Goal: Task Accomplishment & Management: Manage account settings

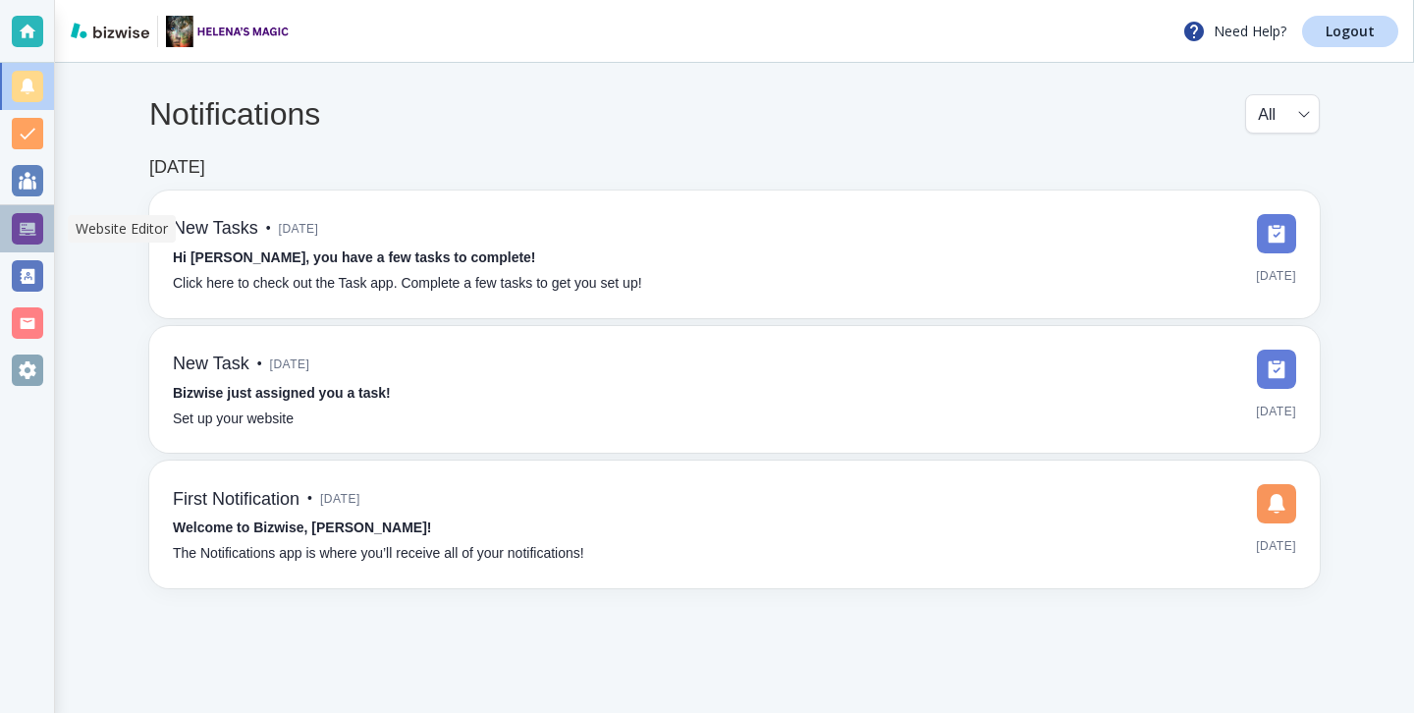
click at [17, 228] on div at bounding box center [27, 228] width 31 height 31
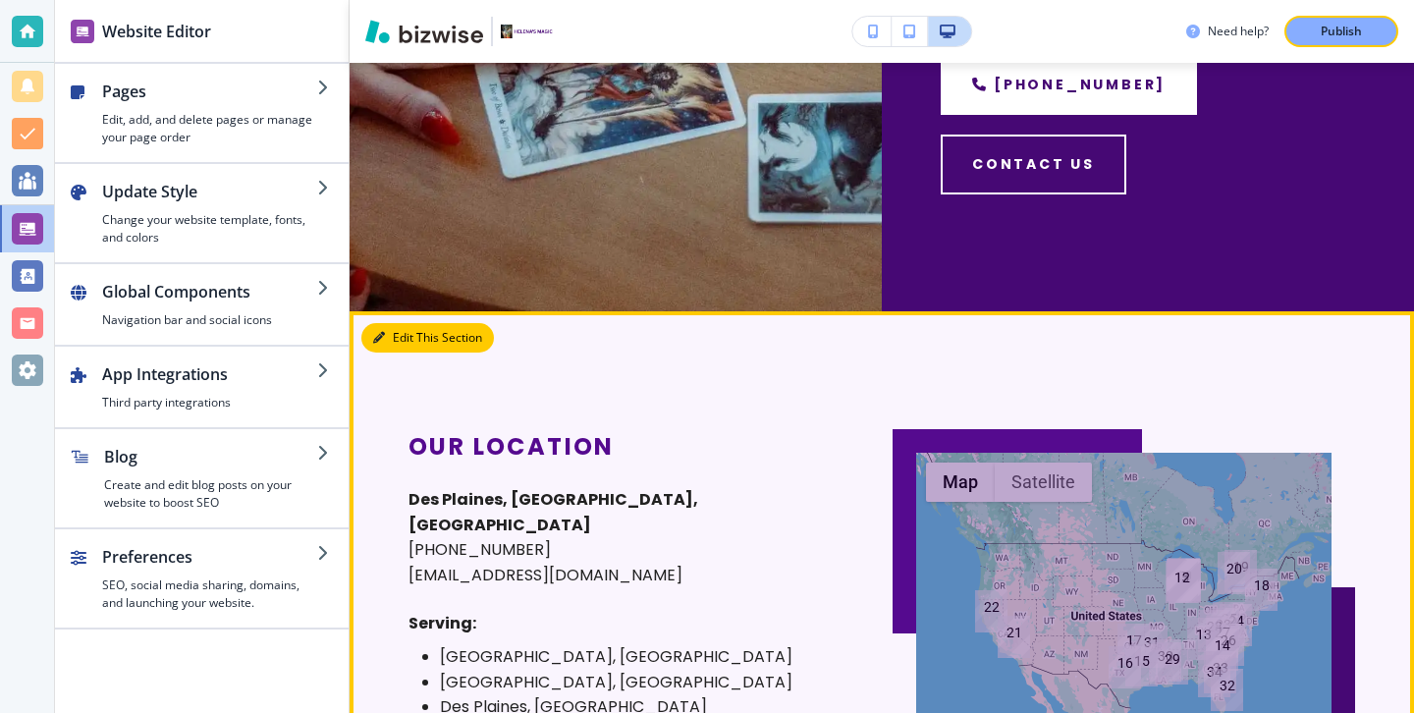
click at [398, 345] on button "Edit This Section" at bounding box center [427, 337] width 133 height 29
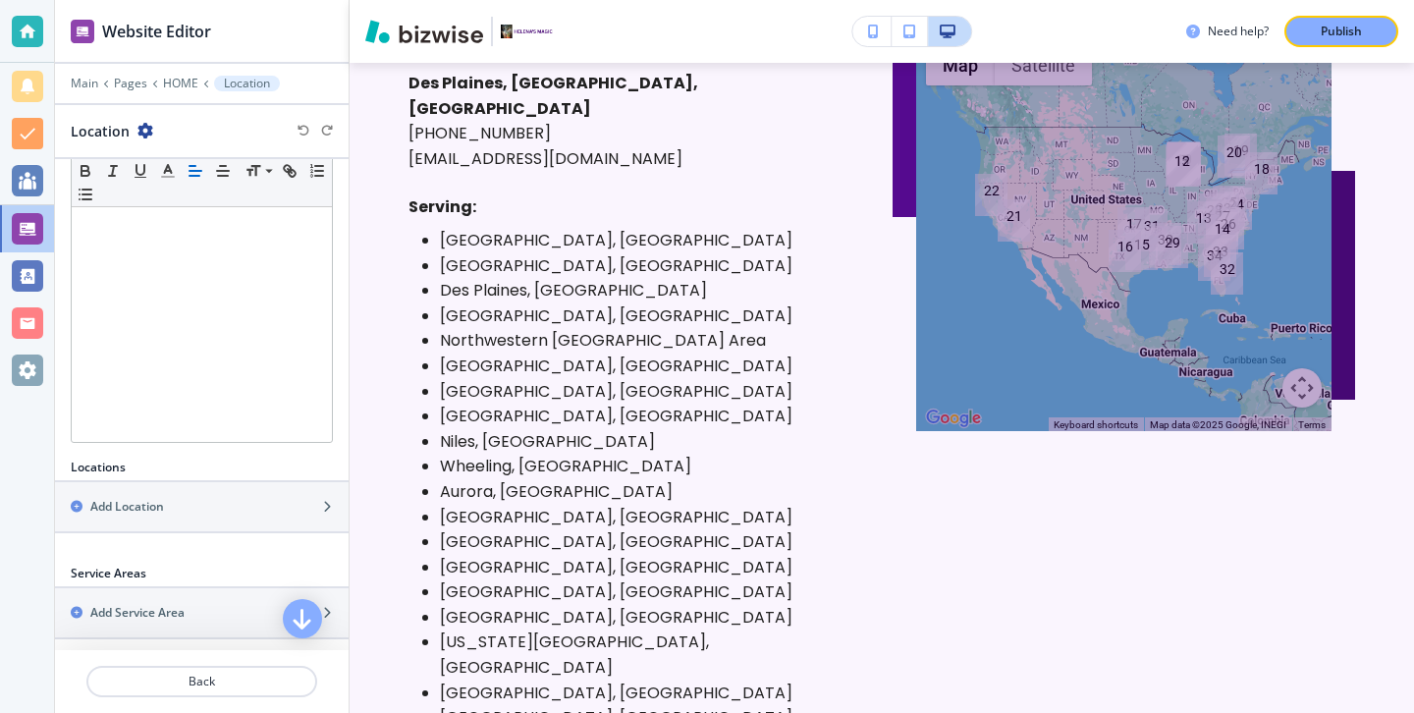
scroll to position [525, 0]
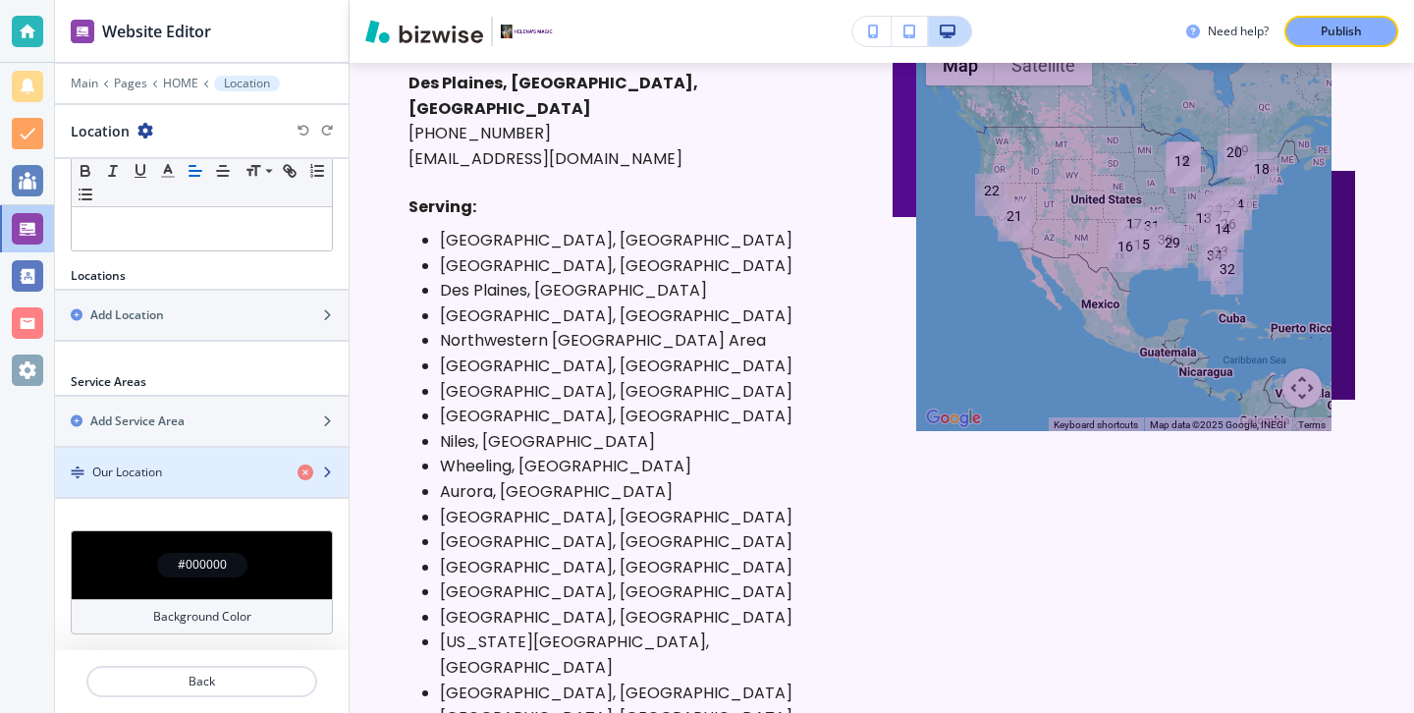
click at [223, 473] on div "Our Location" at bounding box center [168, 472] width 227 height 18
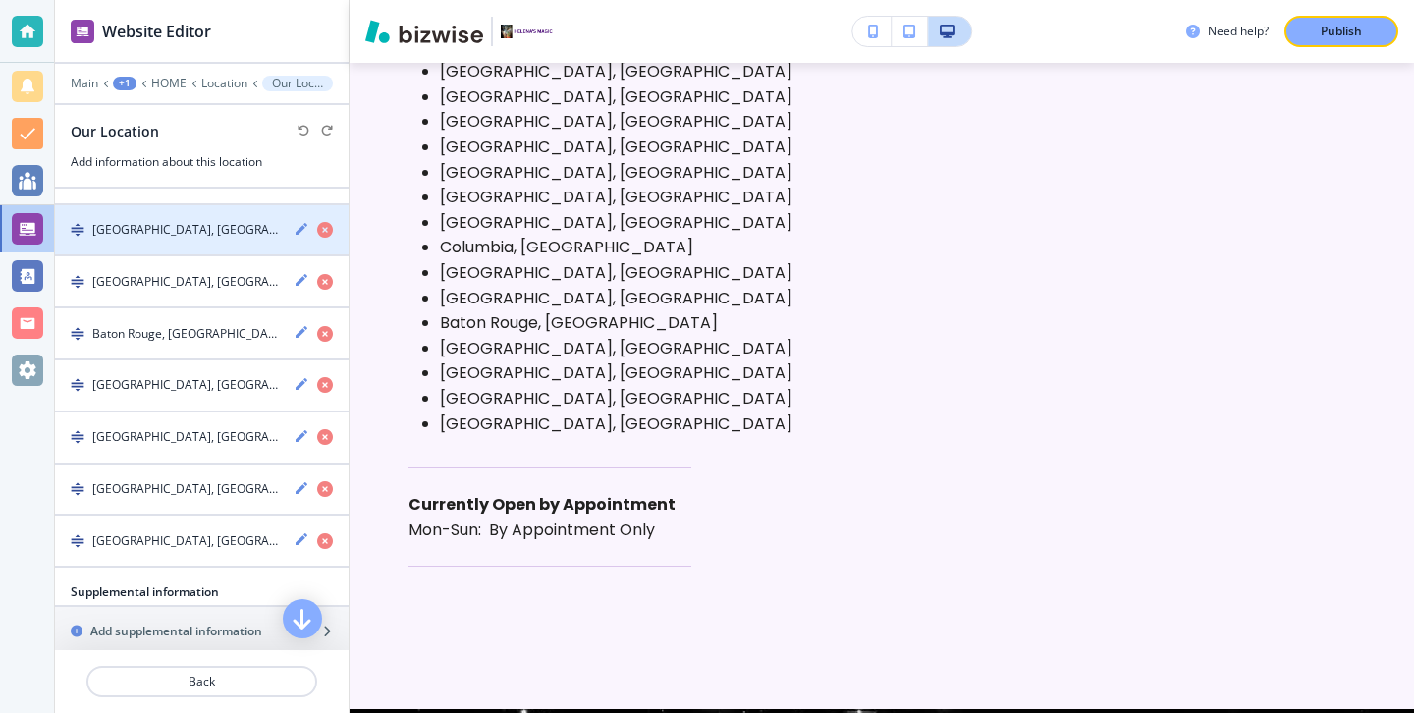
scroll to position [1955, 0]
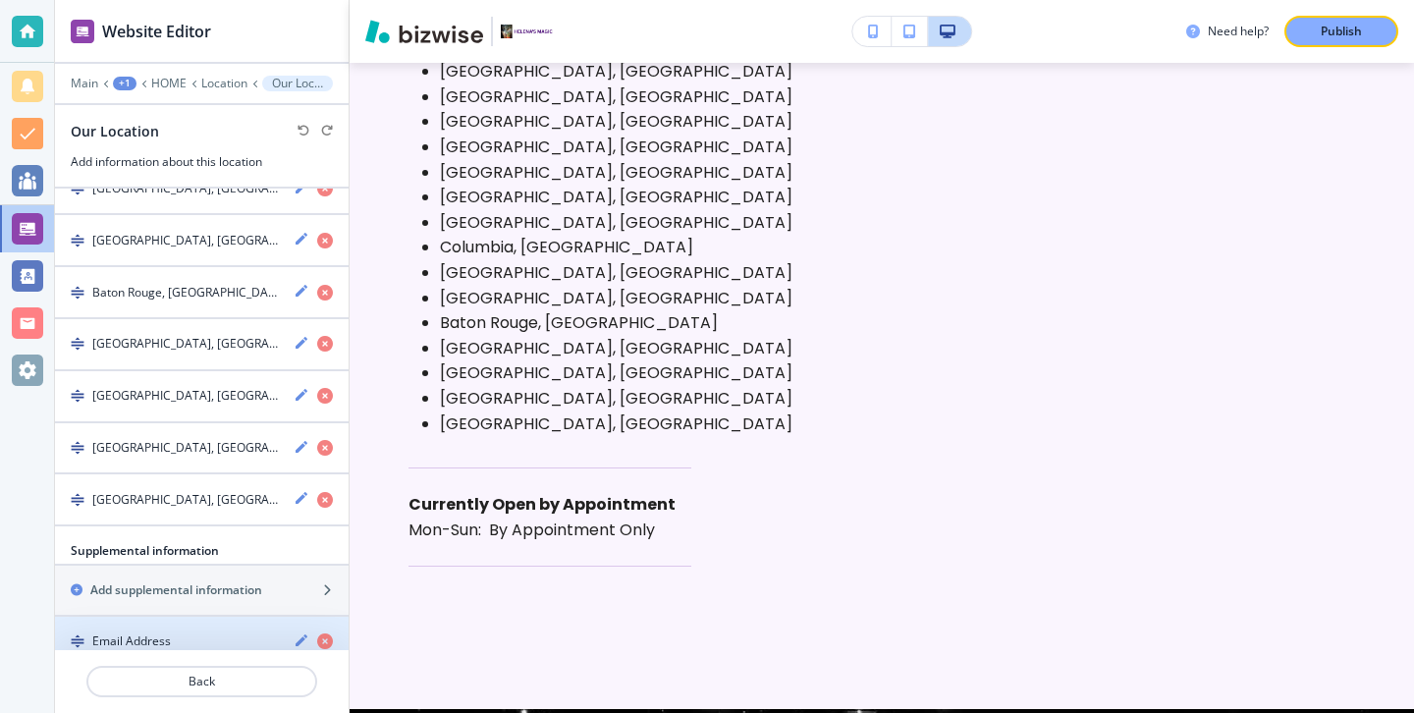
click at [208, 632] on div "Email Address" at bounding box center [166, 641] width 223 height 18
click at [173, 650] on div "button" at bounding box center [202, 658] width 294 height 16
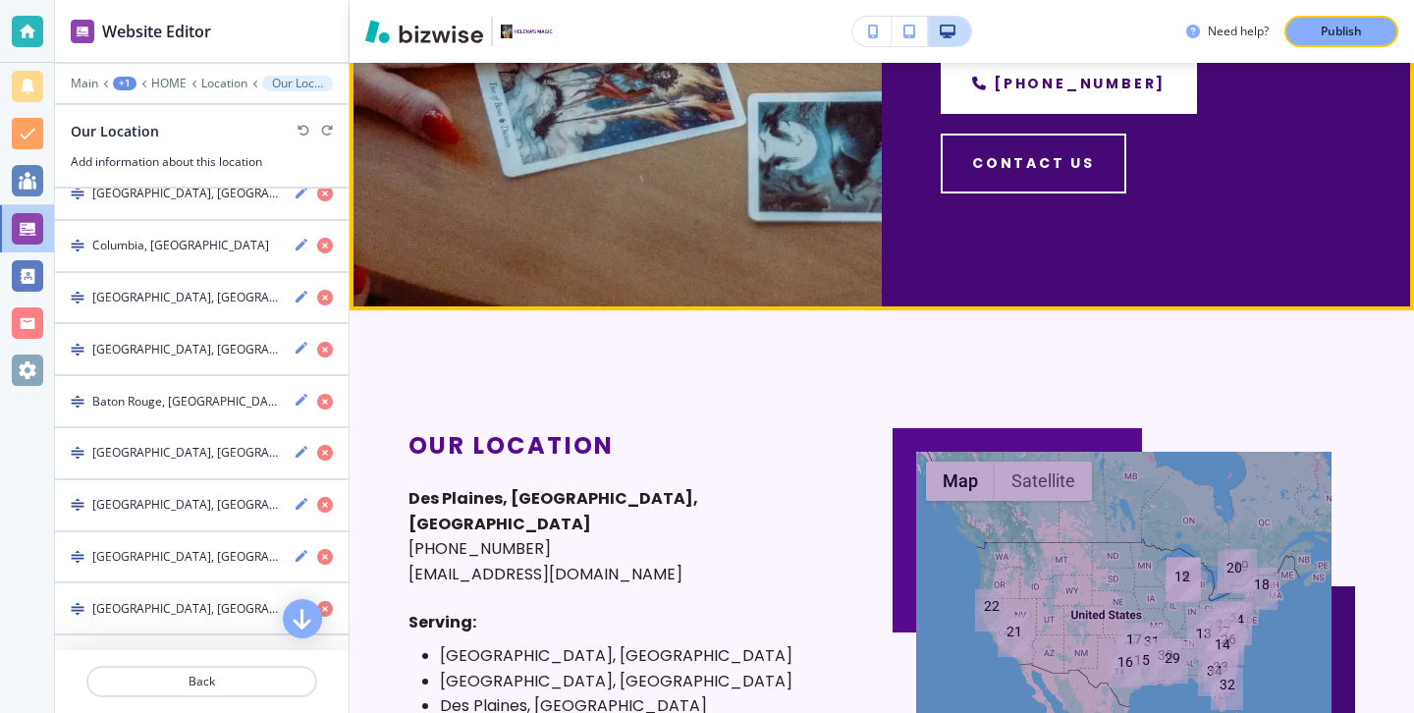
scroll to position [9131, 0]
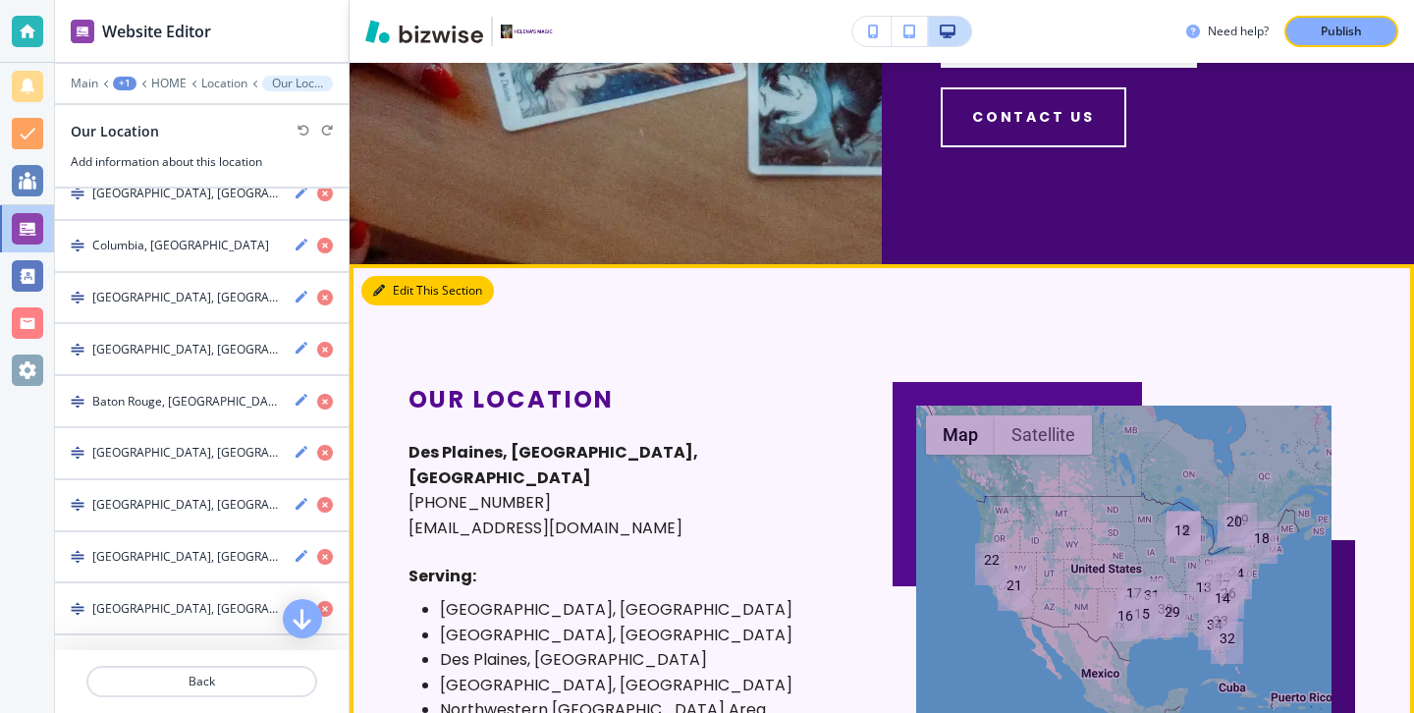
click at [374, 287] on button "Edit This Section" at bounding box center [427, 290] width 133 height 29
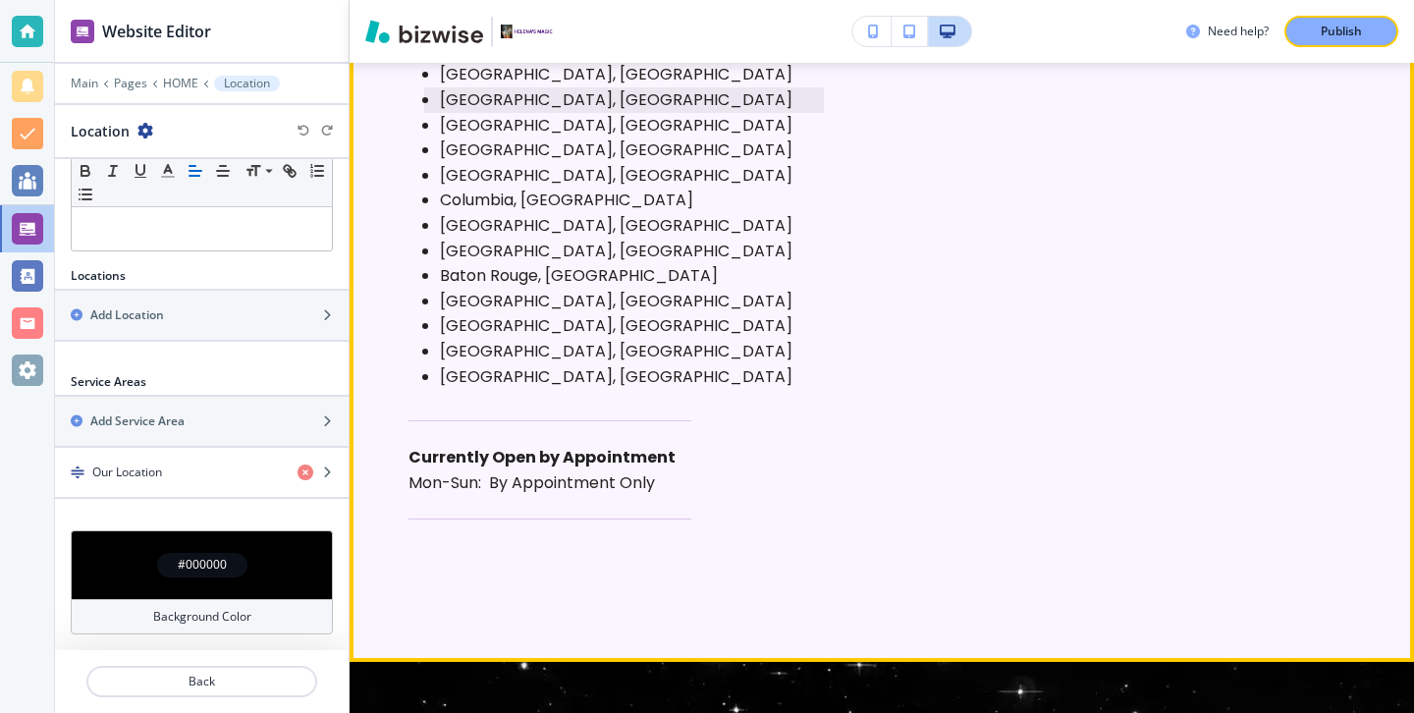
scroll to position [10258, 0]
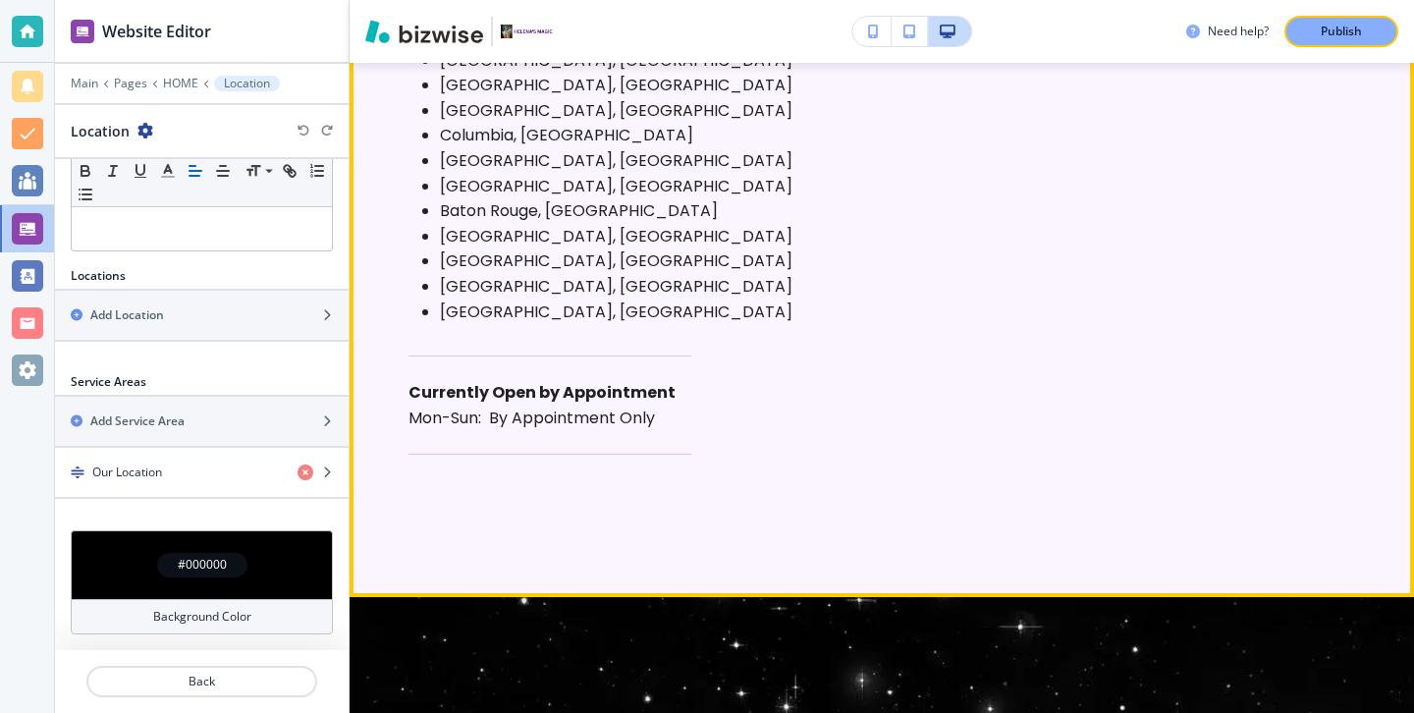
click at [472, 405] on p "Mon-Sun :" at bounding box center [444, 418] width 73 height 26
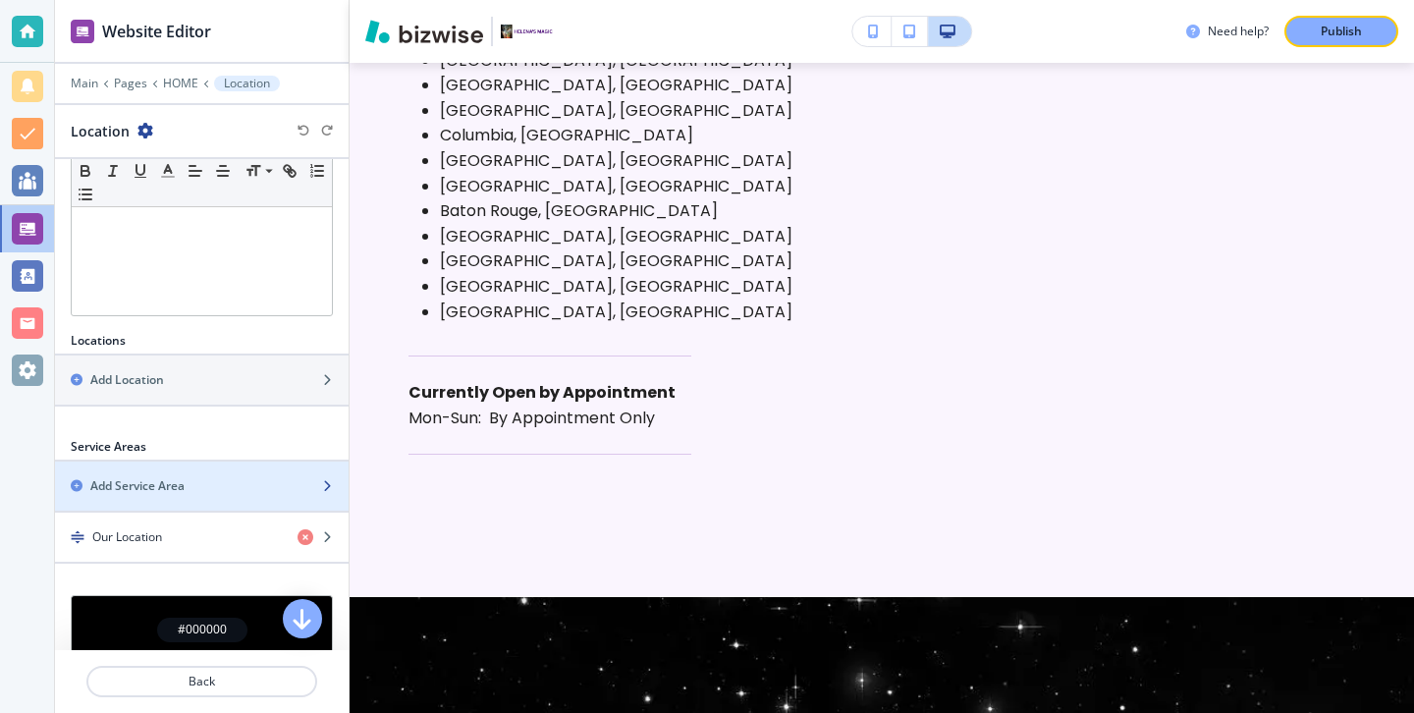
scroll to position [525, 0]
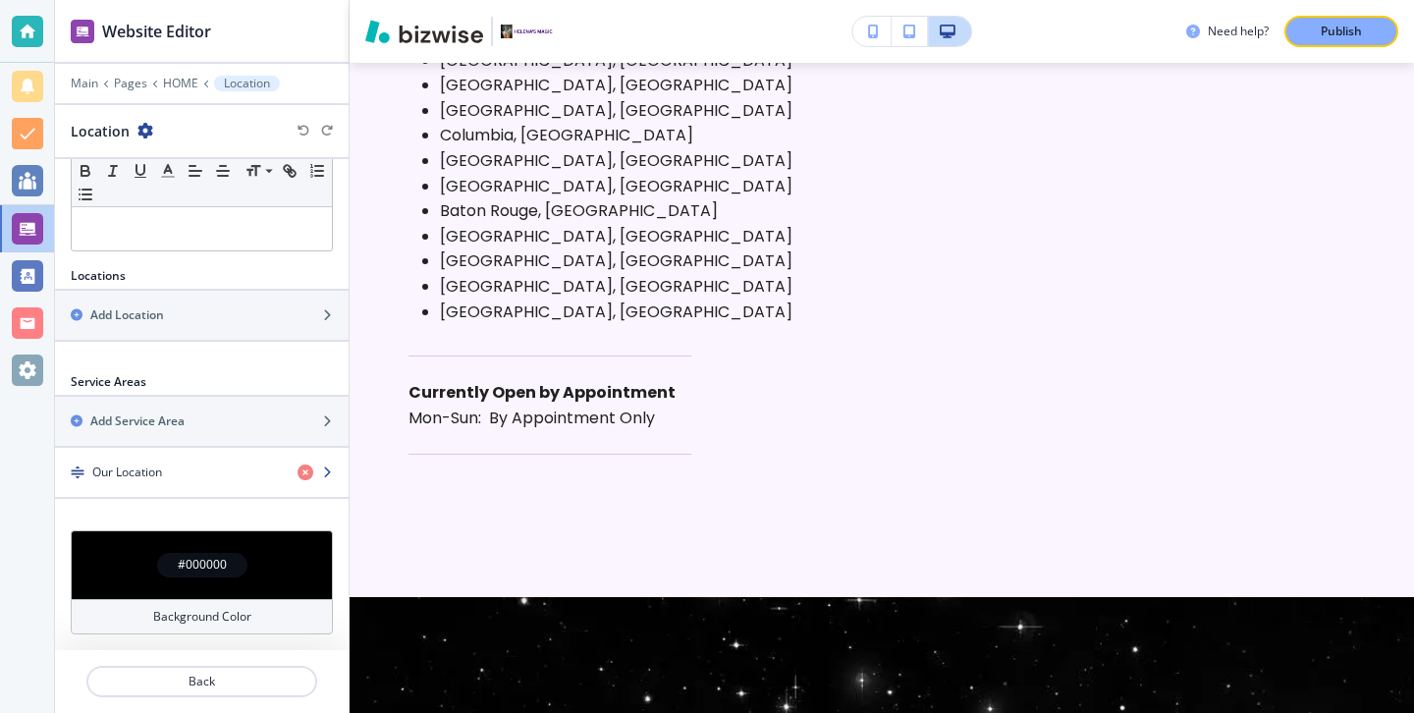
click at [223, 487] on div "button" at bounding box center [202, 489] width 294 height 16
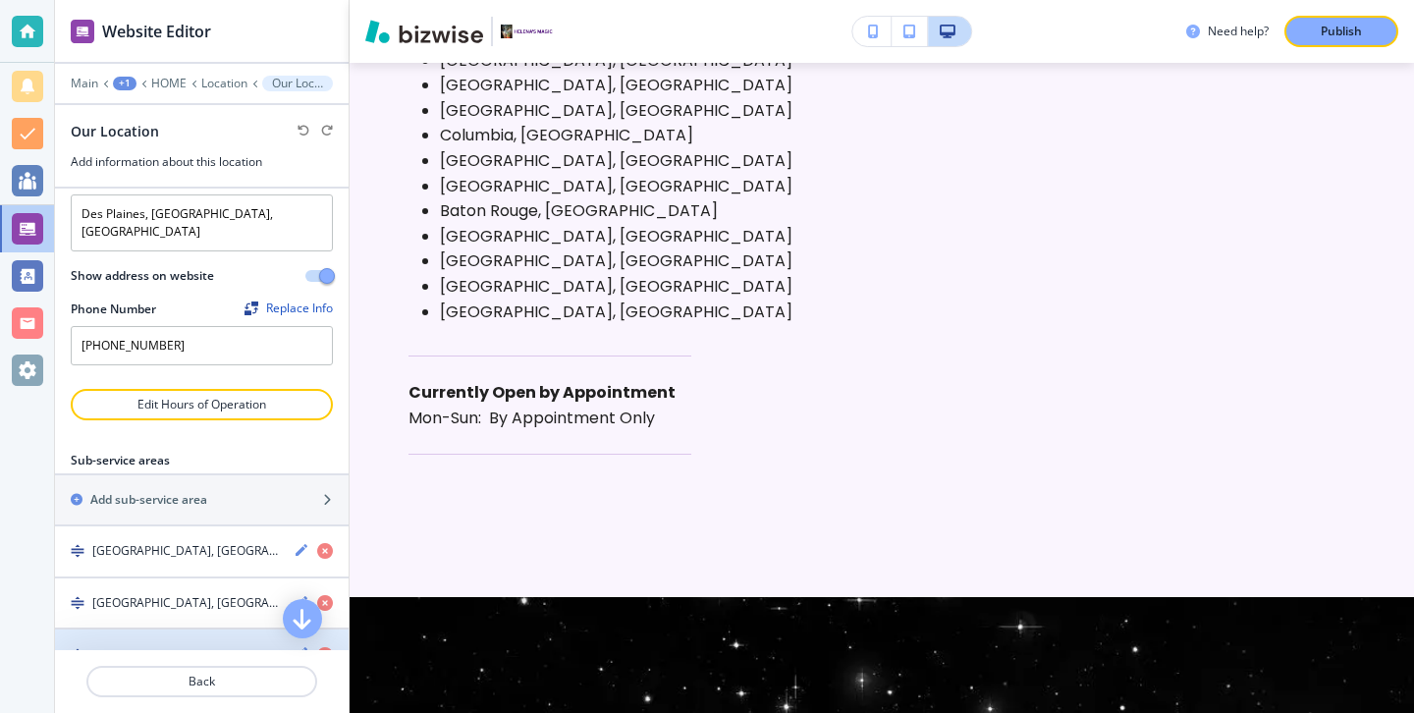
scroll to position [240, 0]
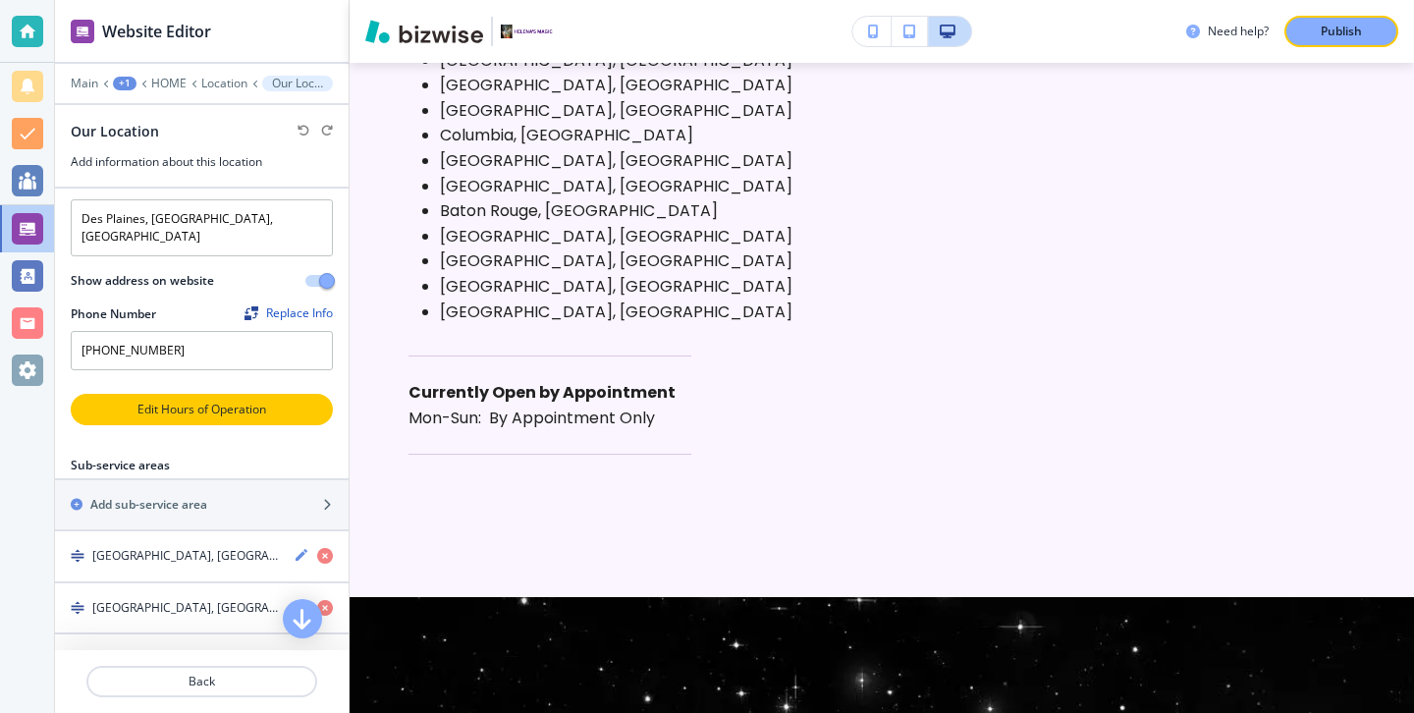
click at [223, 401] on p "Edit Hours of Operation" at bounding box center [202, 410] width 258 height 18
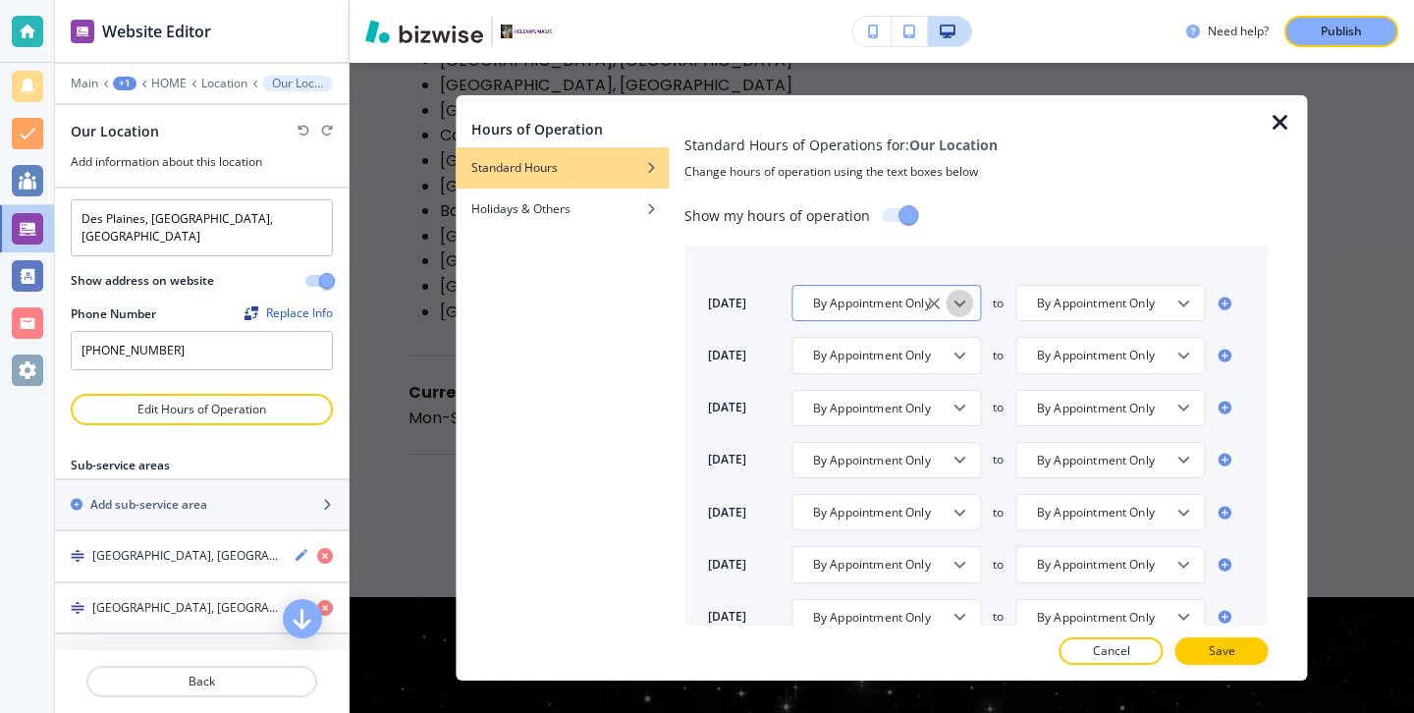
click at [954, 299] on icon "Open" at bounding box center [959, 302] width 12 height 7
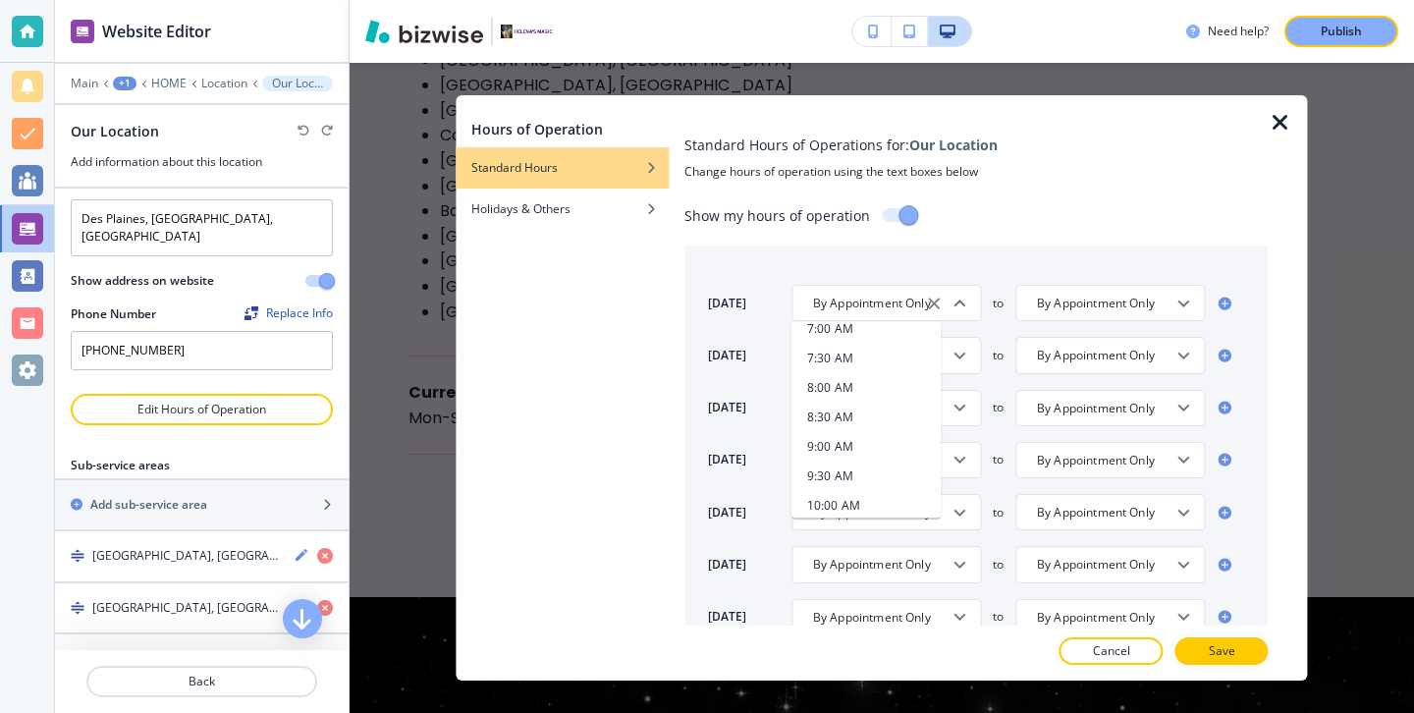
scroll to position [518, 0]
click at [868, 394] on li "8:00 AM" at bounding box center [865, 385] width 149 height 29
type input "8:00 AM"
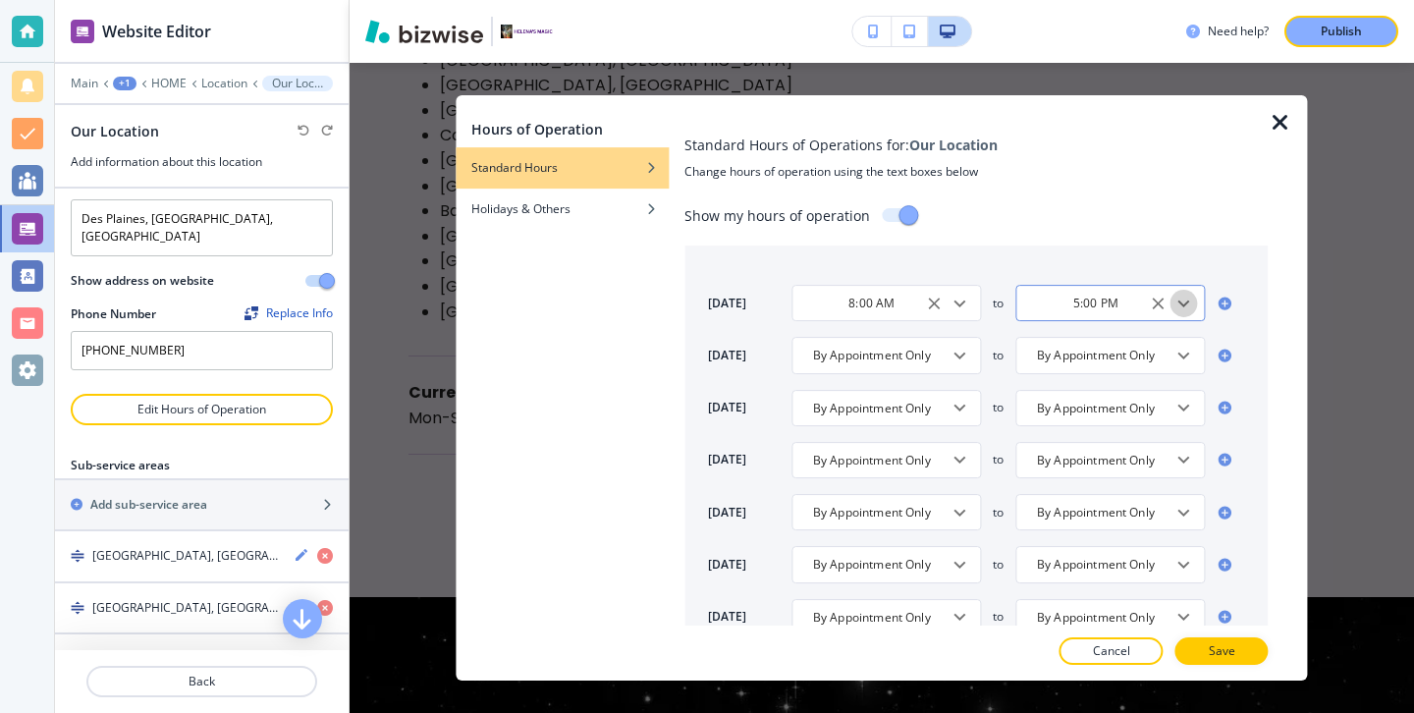
click at [1193, 302] on icon "Open" at bounding box center [1184, 304] width 24 height 24
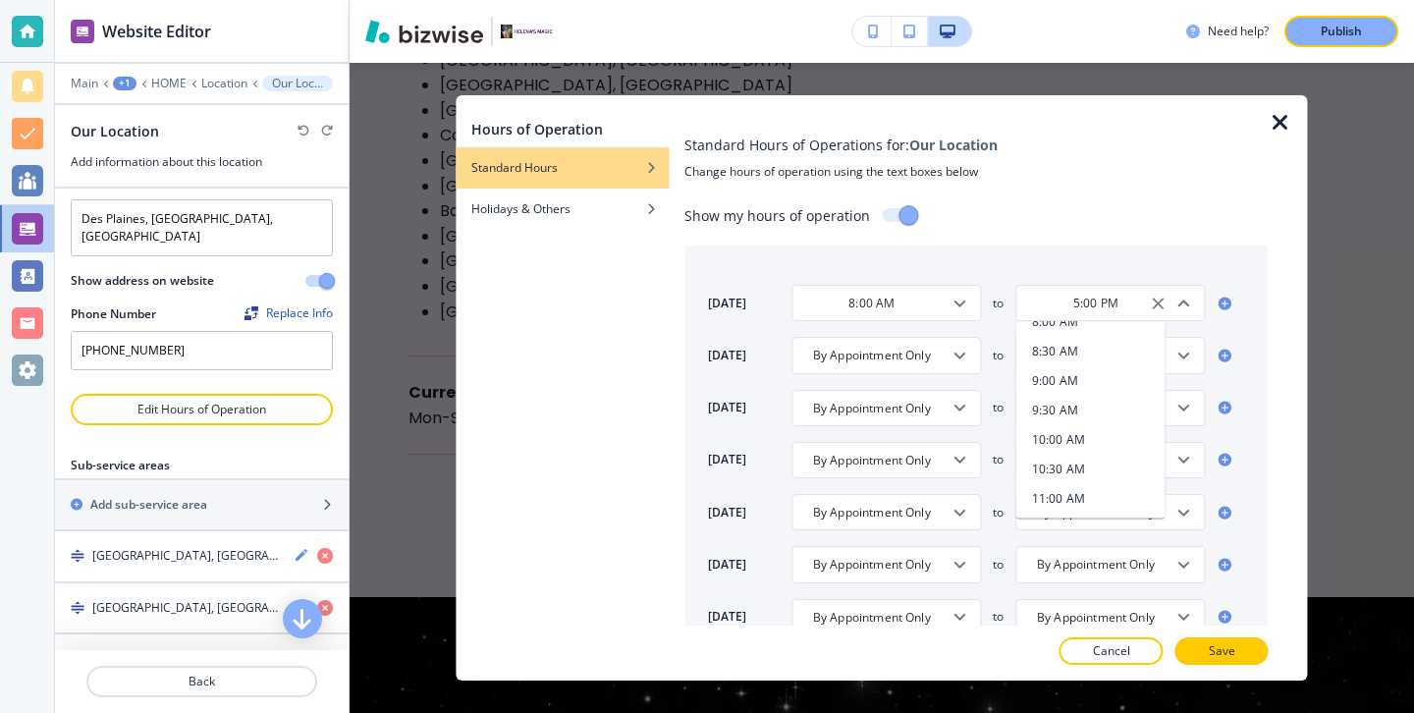
scroll to position [580, 0]
click at [1069, 374] on h4 "9:00 AM" at bounding box center [1055, 383] width 46 height 18
type input "9:00 AM"
click at [1069, 374] on div "[DATE] 8:00 AM ​ to 9:00 AM ​ [DATE] By Appointment Only ​ to By Appointment On…" at bounding box center [975, 451] width 583 height 413
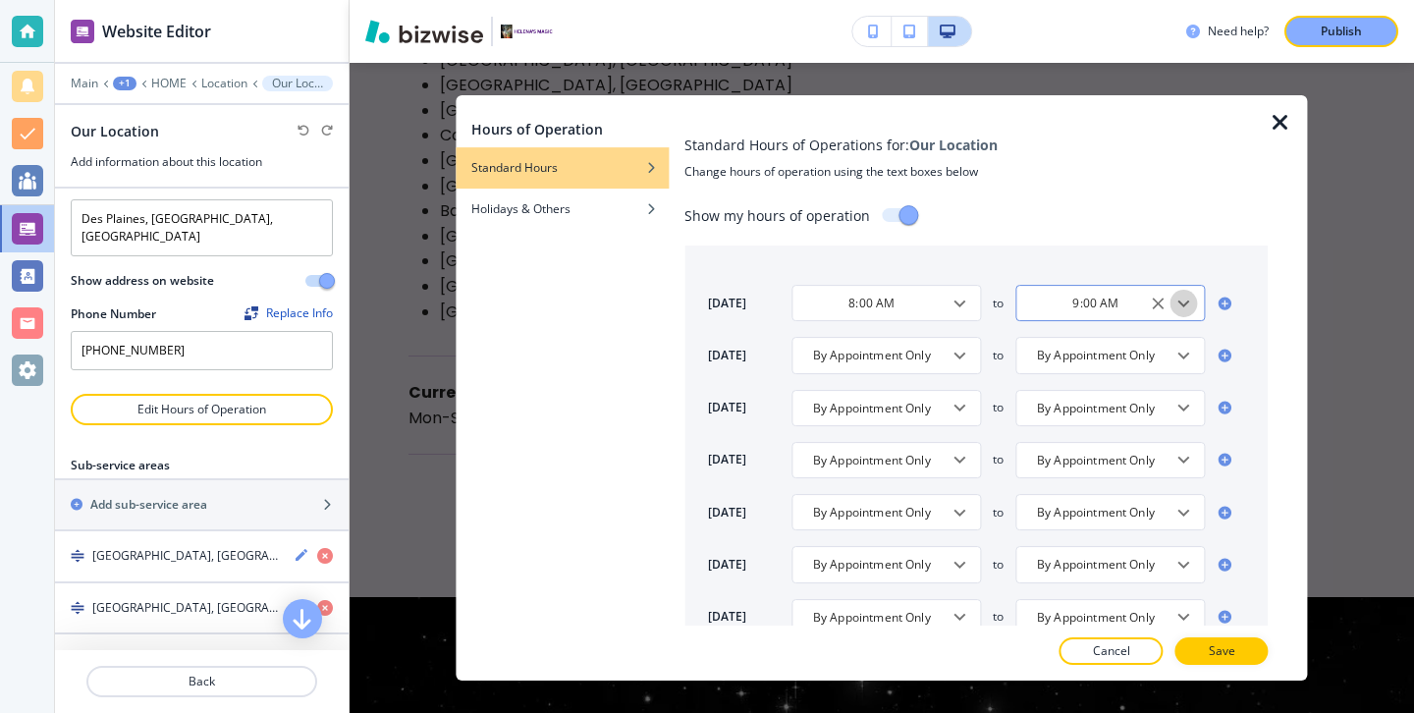
click at [1188, 303] on icon "Open" at bounding box center [1184, 304] width 24 height 24
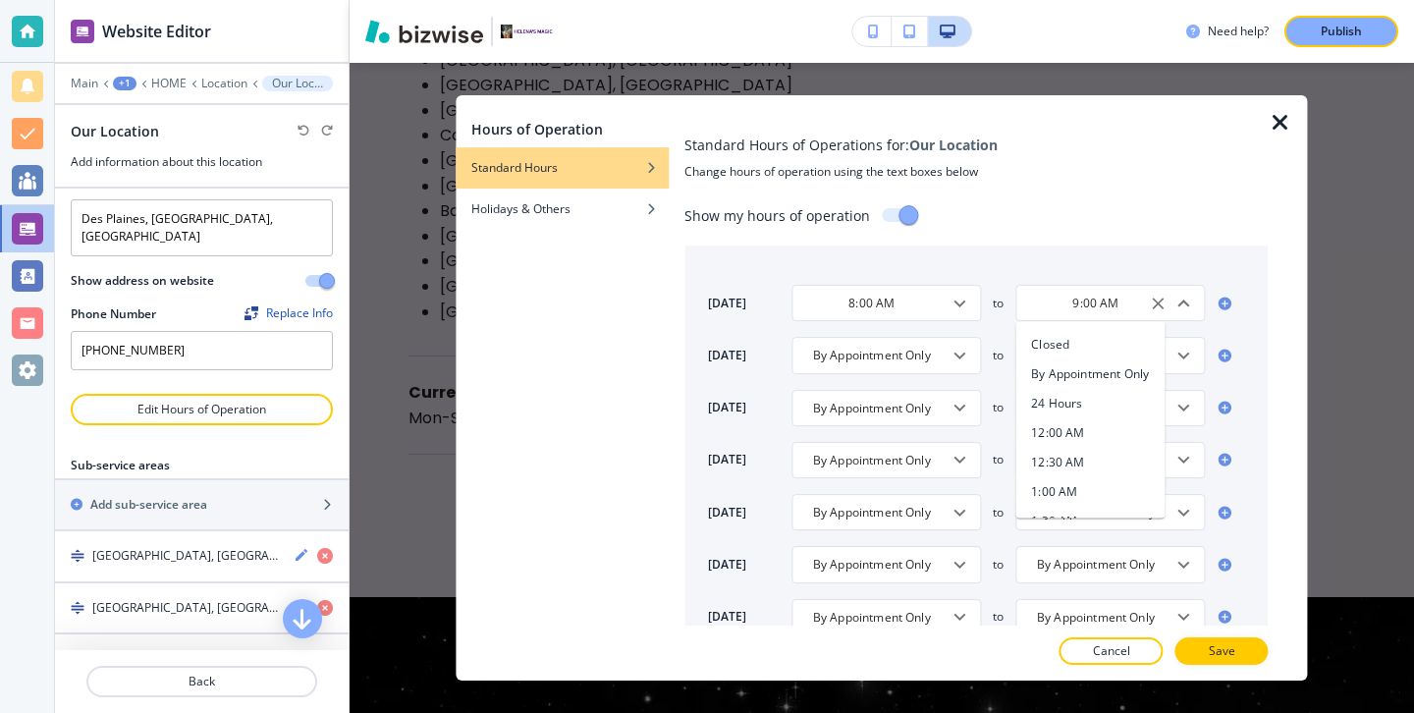
scroll to position [459, 0]
click at [964, 322] on div "[DATE] 8:00 AM ​ to 9:00 AM ​ Closed By Appointment Only 24 Hours 12:00 AM 12:3…" at bounding box center [975, 451] width 583 height 413
click at [963, 308] on icon "Open" at bounding box center [959, 304] width 24 height 24
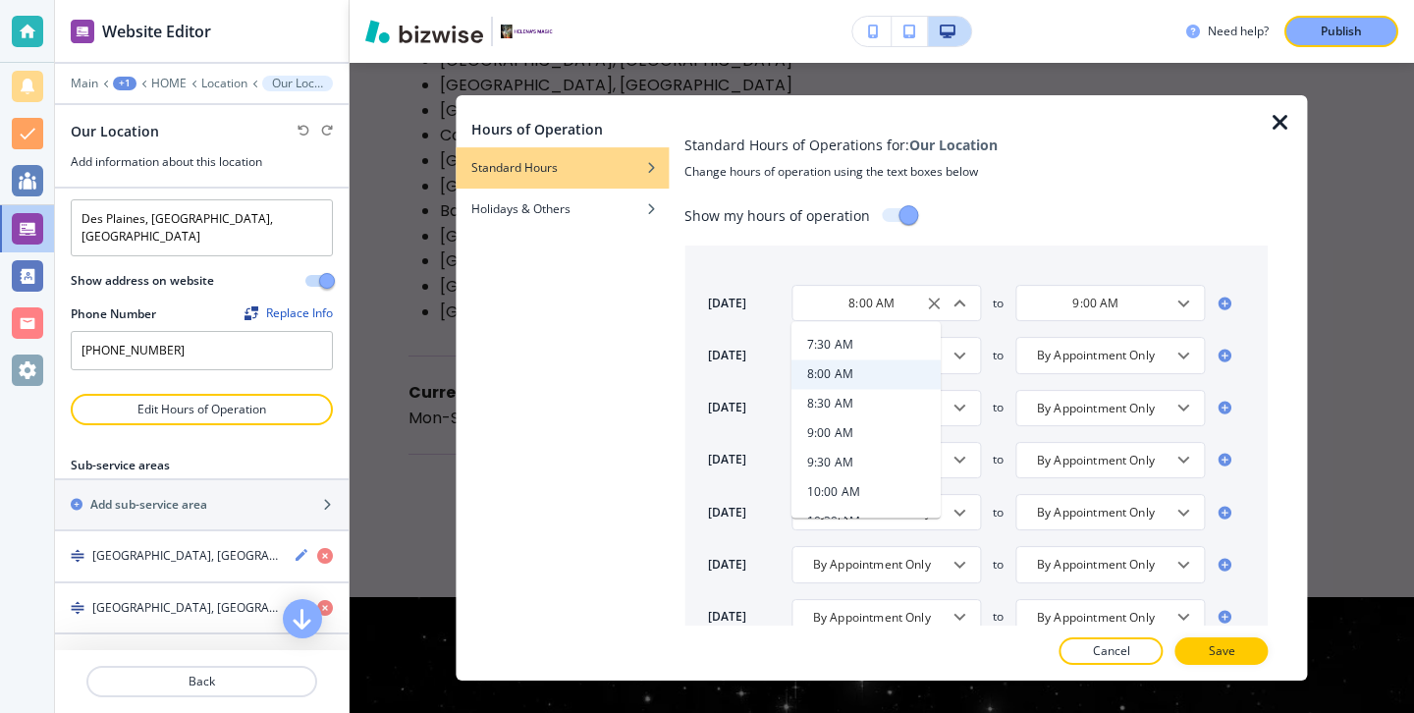
scroll to position [522, 0]
click at [864, 446] on li "9:00 AM" at bounding box center [865, 440] width 149 height 29
type input "9:00 AM"
click at [959, 351] on icon "Open" at bounding box center [959, 356] width 24 height 24
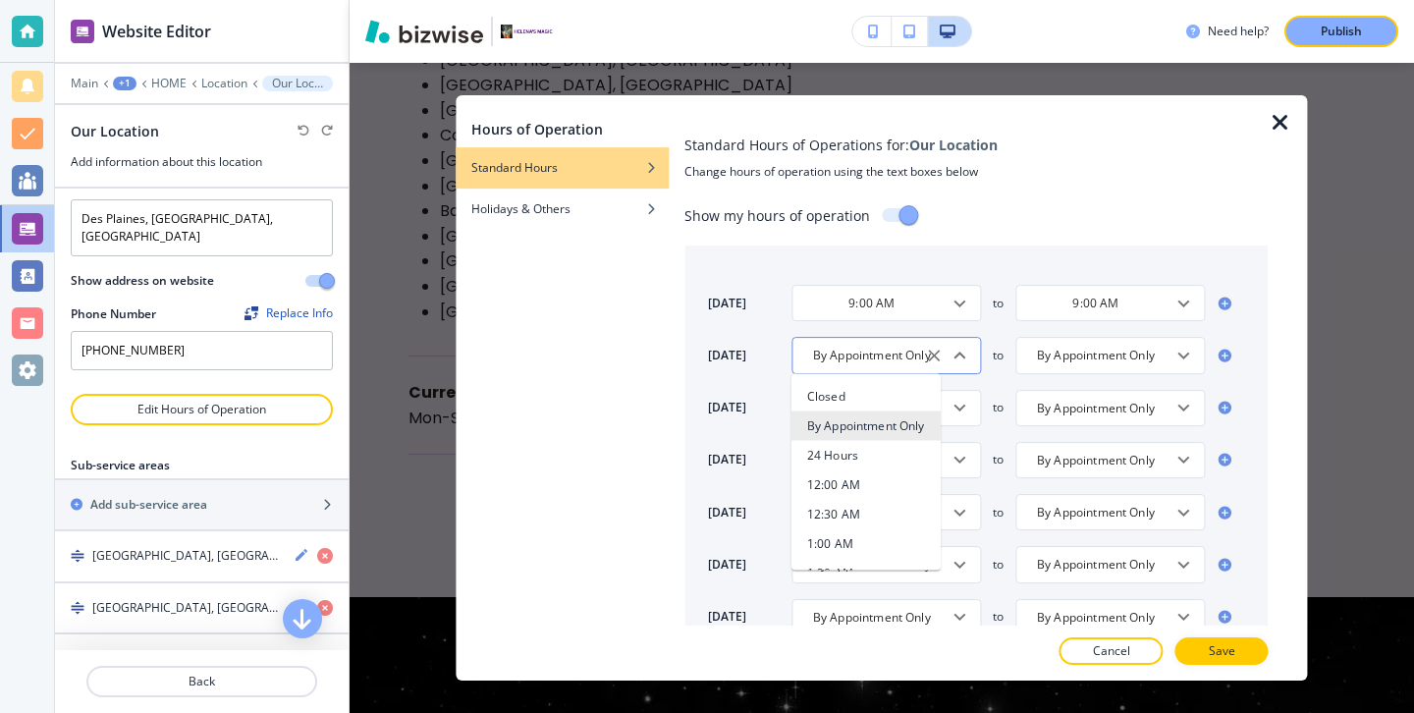
click at [837, 351] on input "By Appointment Only" at bounding box center [871, 355] width 140 height 17
click at [955, 329] on div "[DATE] 9:00 AM ​ to 9:00 AM ​ [DATE] By Appointment Only ​ Closed By Appointmen…" at bounding box center [975, 451] width 583 height 413
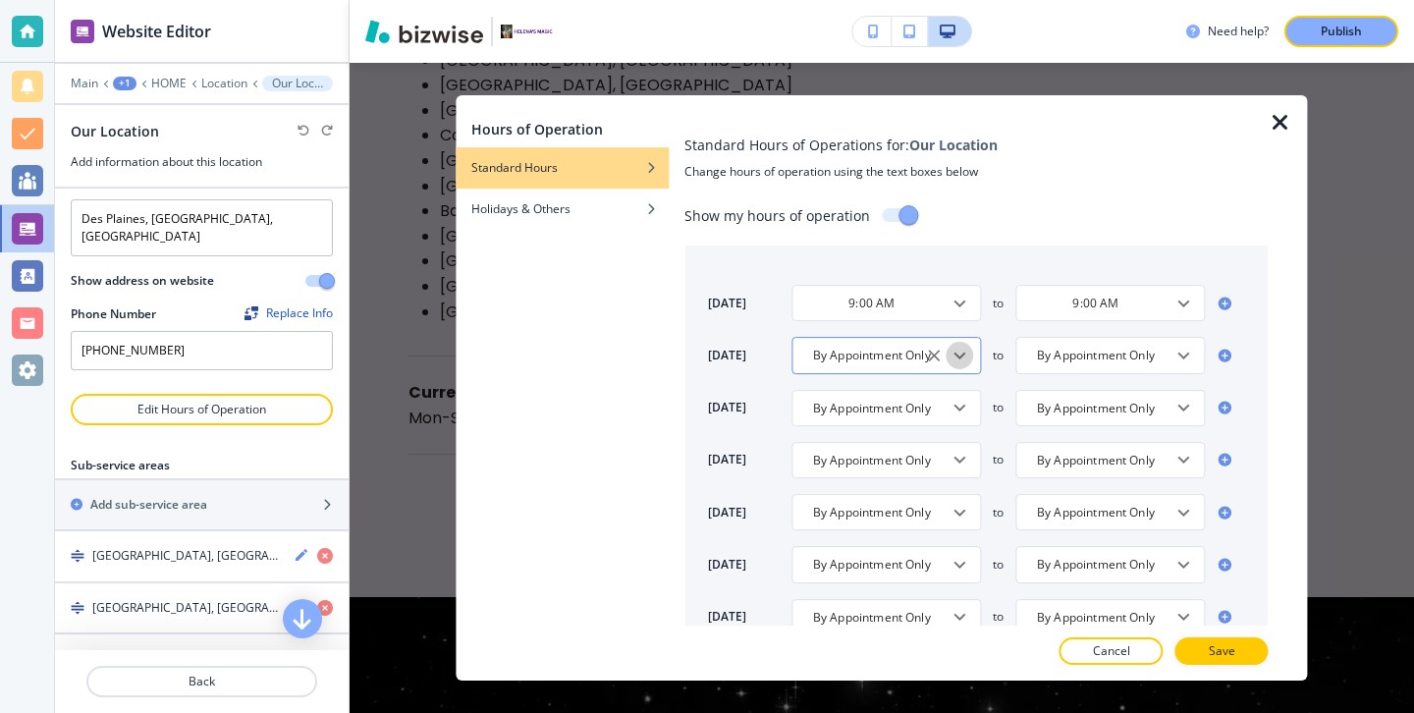
click at [948, 364] on icon "Open" at bounding box center [959, 356] width 24 height 24
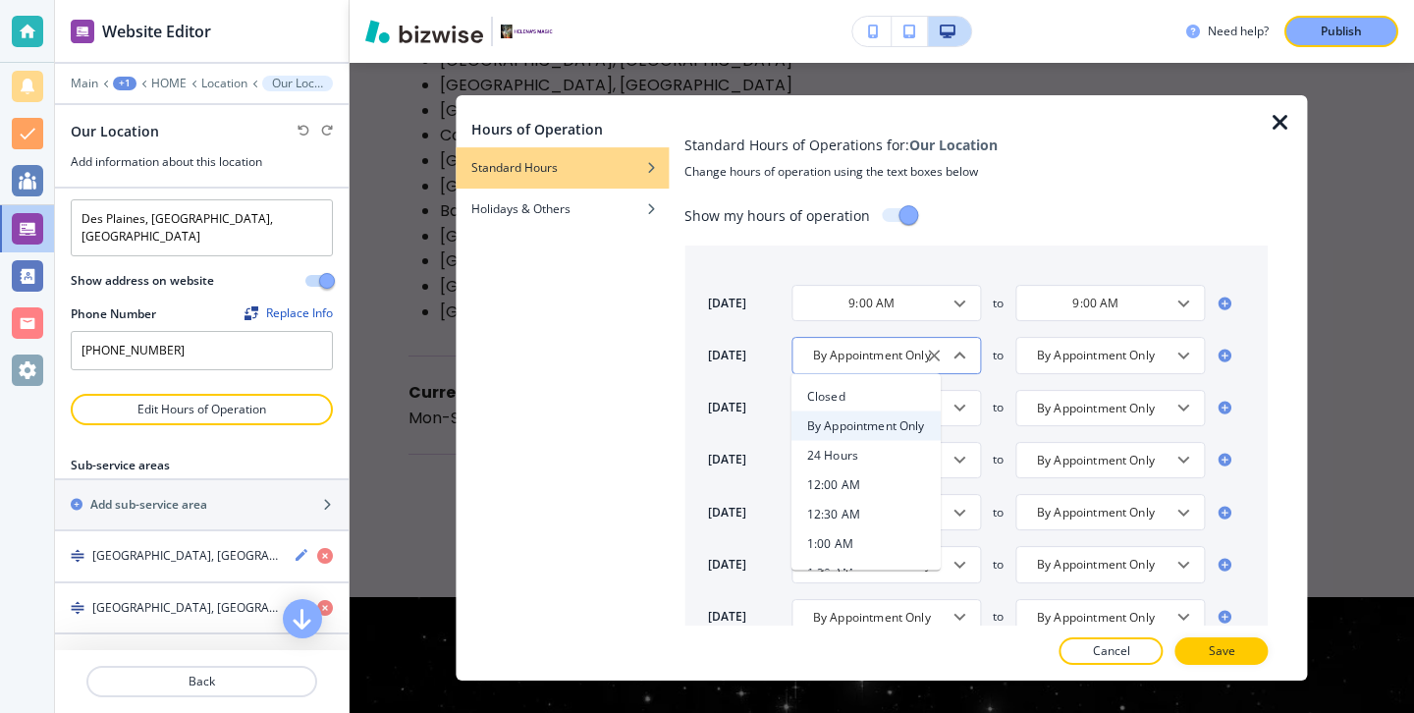
click at [865, 354] on input "By Appointment Only" at bounding box center [871, 355] width 140 height 17
click at [858, 340] on div "By Appointment Only ​" at bounding box center [885, 355] width 189 height 36
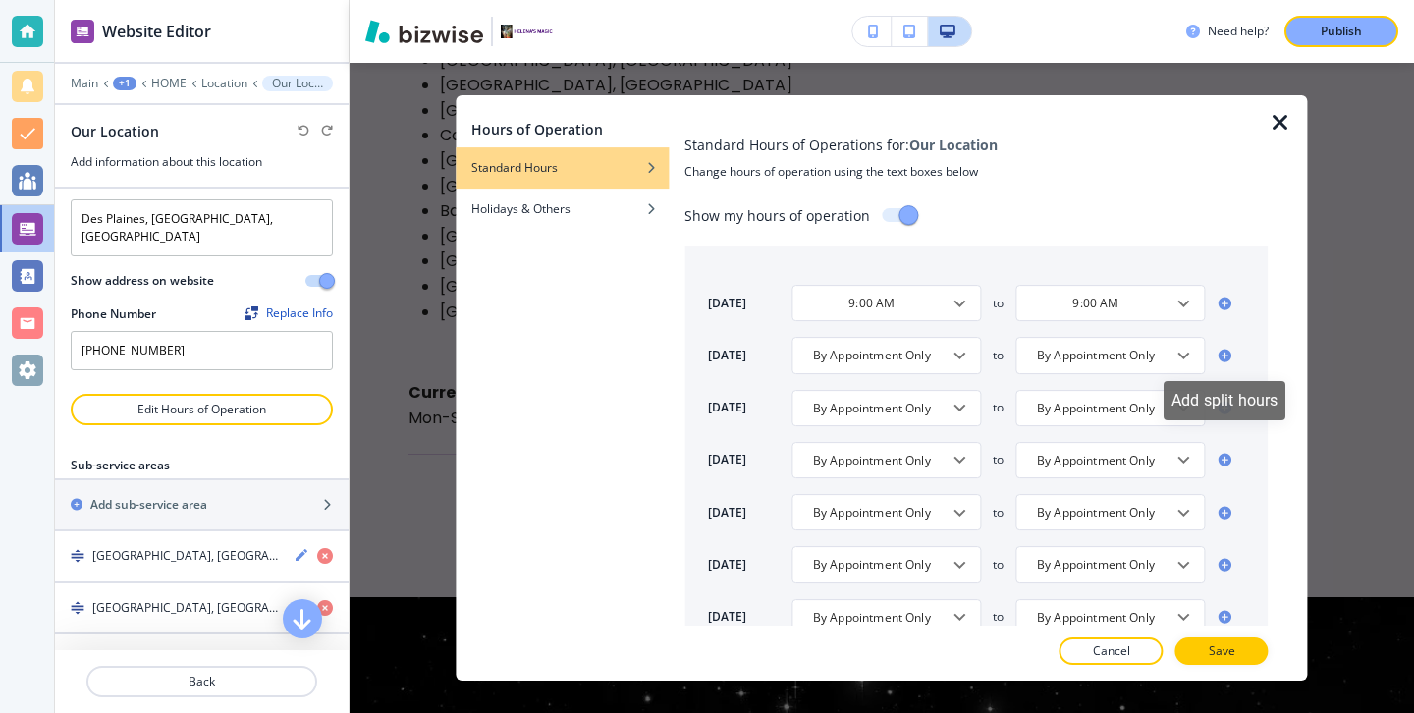
click at [1217, 359] on icon at bounding box center [1225, 356] width 16 height 16
click at [1178, 404] on icon "Open" at bounding box center [1177, 408] width 24 height 24
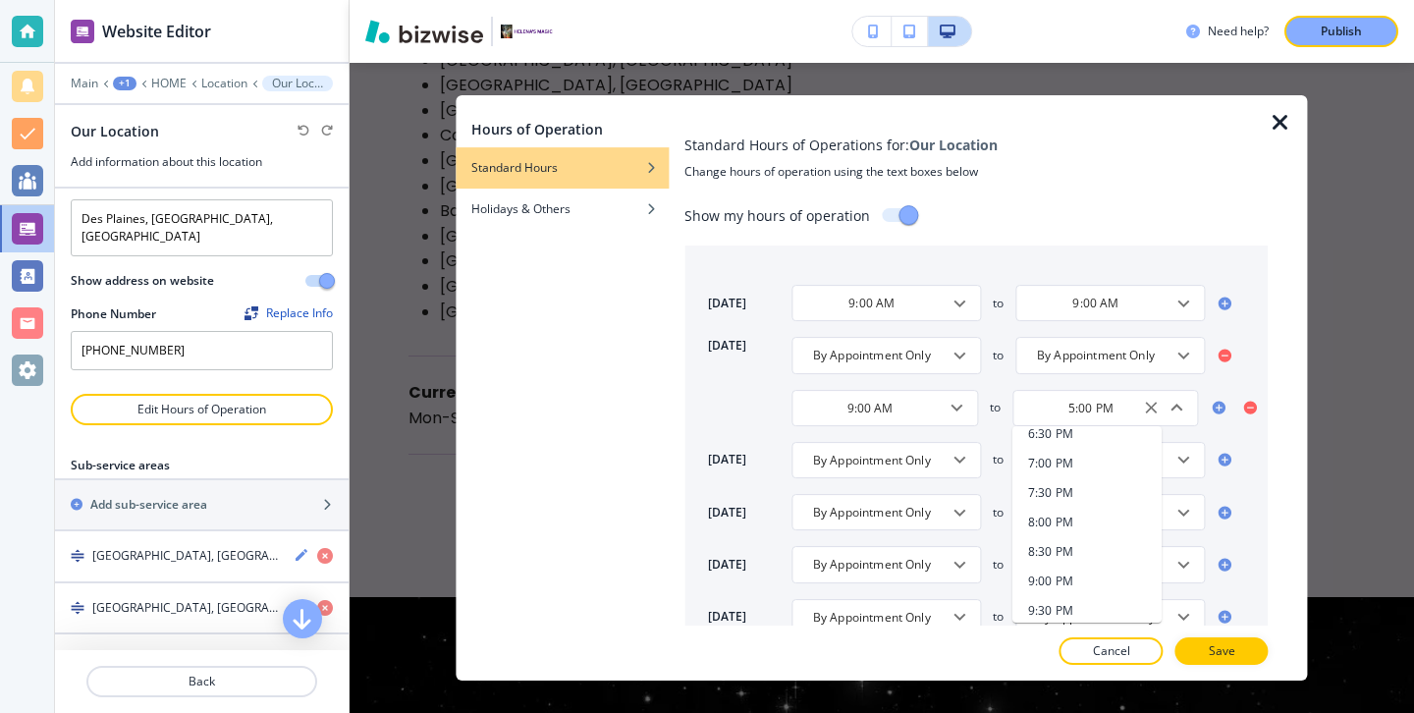
scroll to position [1218, 0]
click at [1074, 558] on li "9:00 PM" at bounding box center [1086, 555] width 149 height 29
type input "9:00 PM"
click at [967, 315] on div at bounding box center [945, 303] width 51 height 27
click at [963, 305] on icon "Open" at bounding box center [959, 304] width 24 height 24
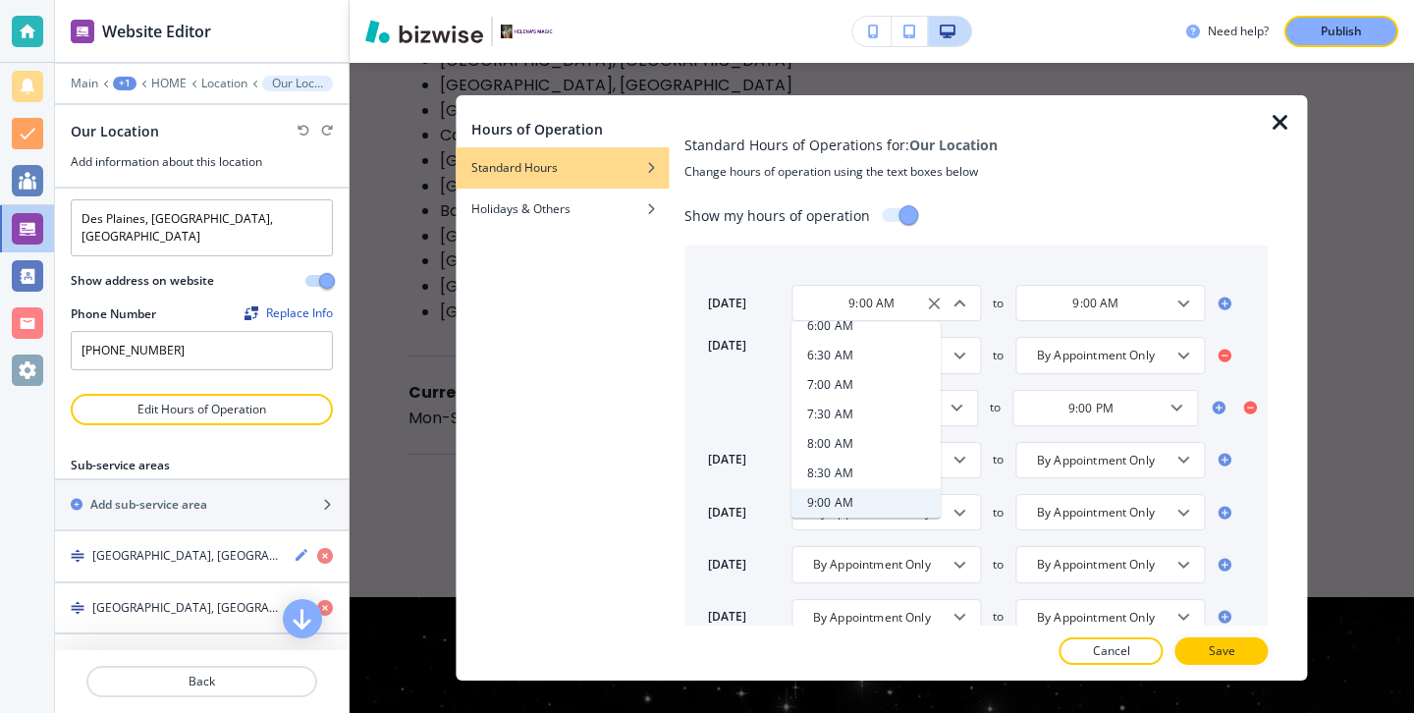
scroll to position [0, 0]
click at [879, 365] on h4 "By Appointment Only" at bounding box center [866, 374] width 118 height 18
type input "By Appointment Only"
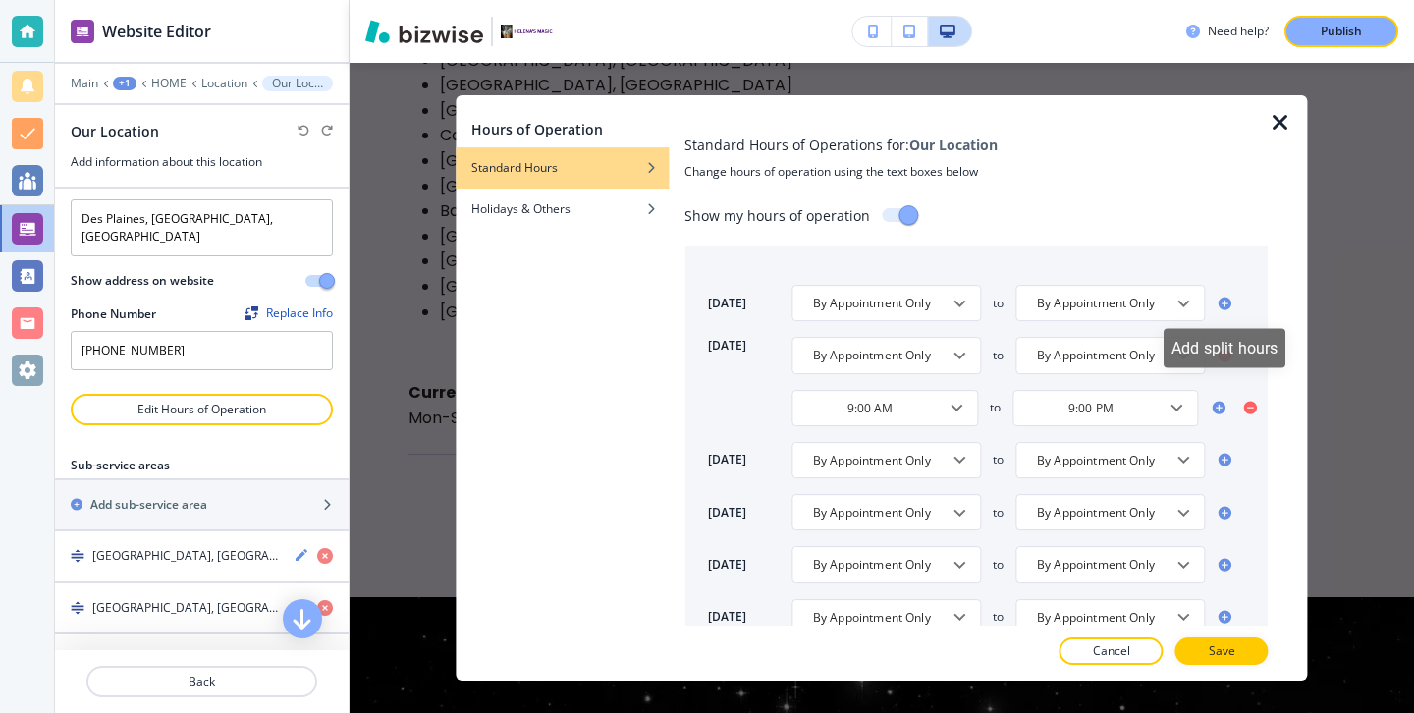
click at [1217, 301] on icon at bounding box center [1225, 303] width 16 height 16
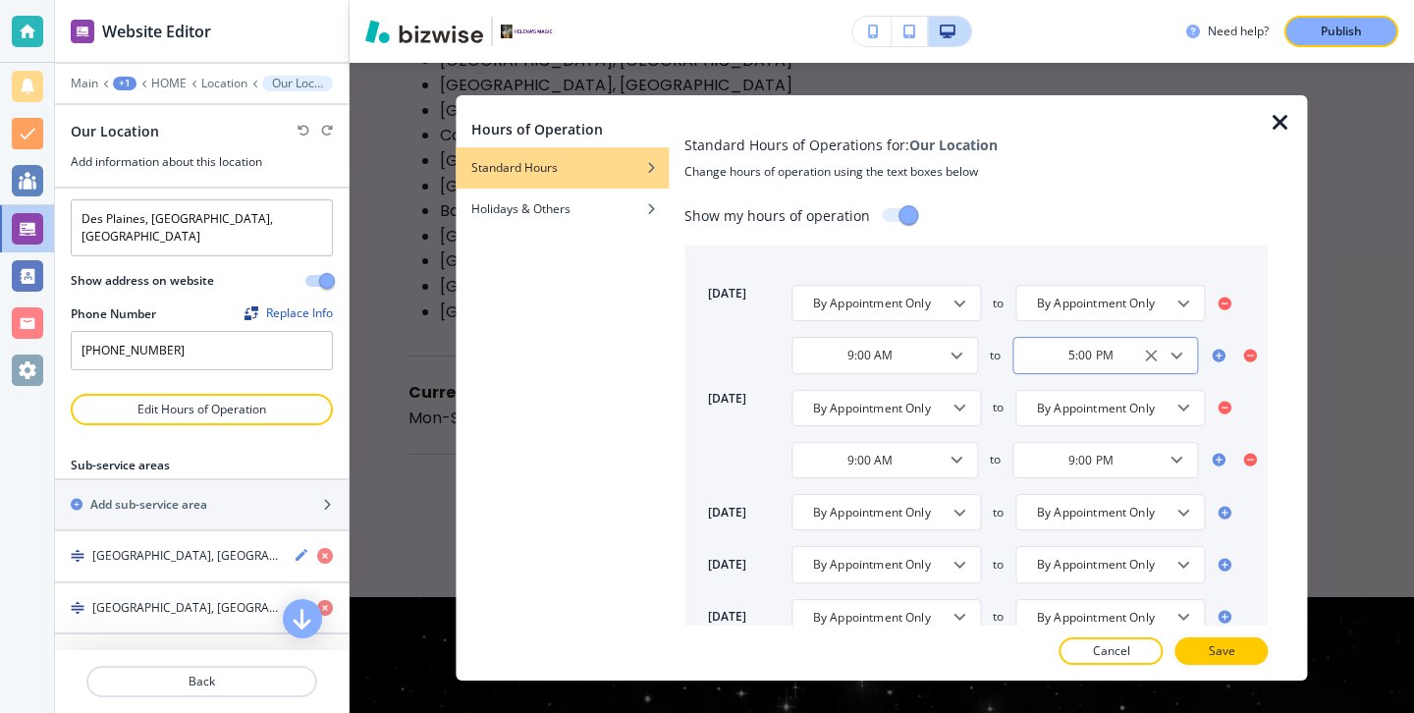
click at [1186, 360] on icon "Open" at bounding box center [1177, 356] width 24 height 24
click at [1063, 421] on h4 "9:00 PM" at bounding box center [1050, 415] width 45 height 18
type input "9:00 PM"
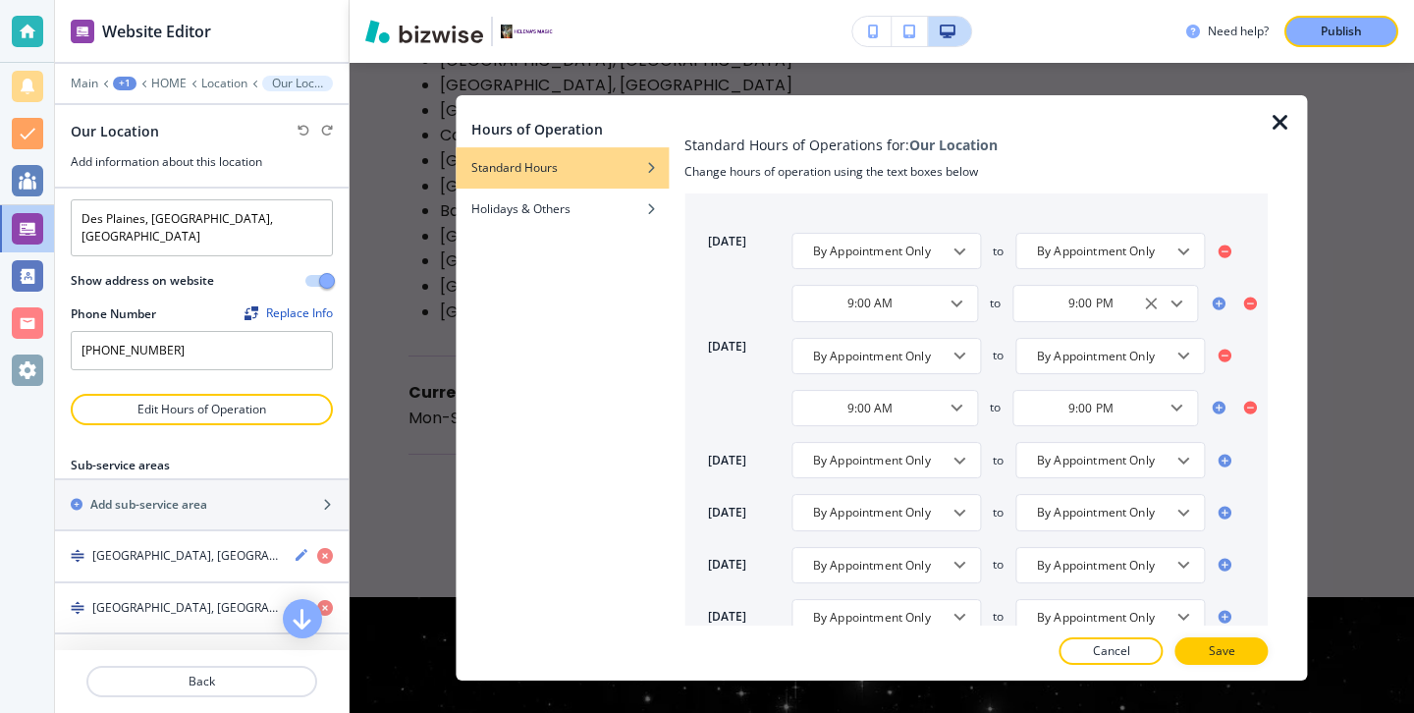
scroll to position [63, 0]
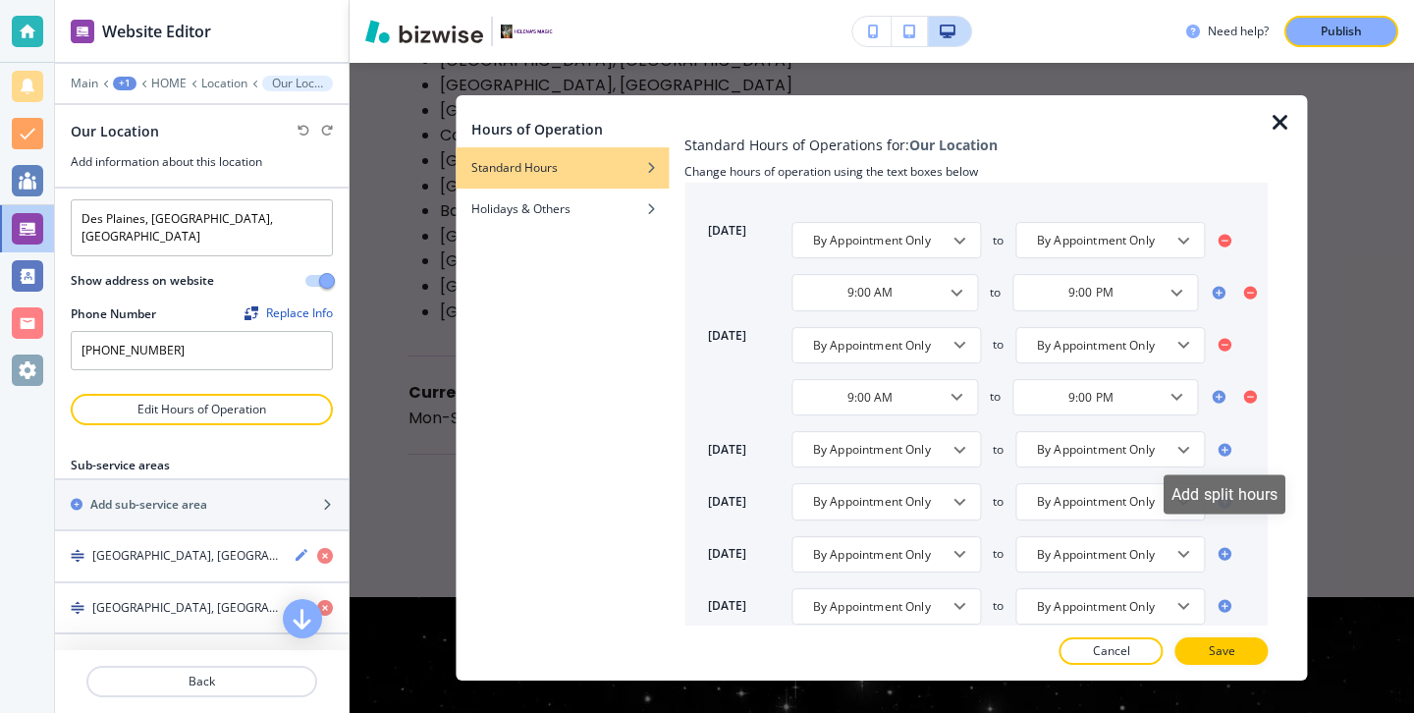
click at [1230, 451] on icon at bounding box center [1225, 450] width 16 height 16
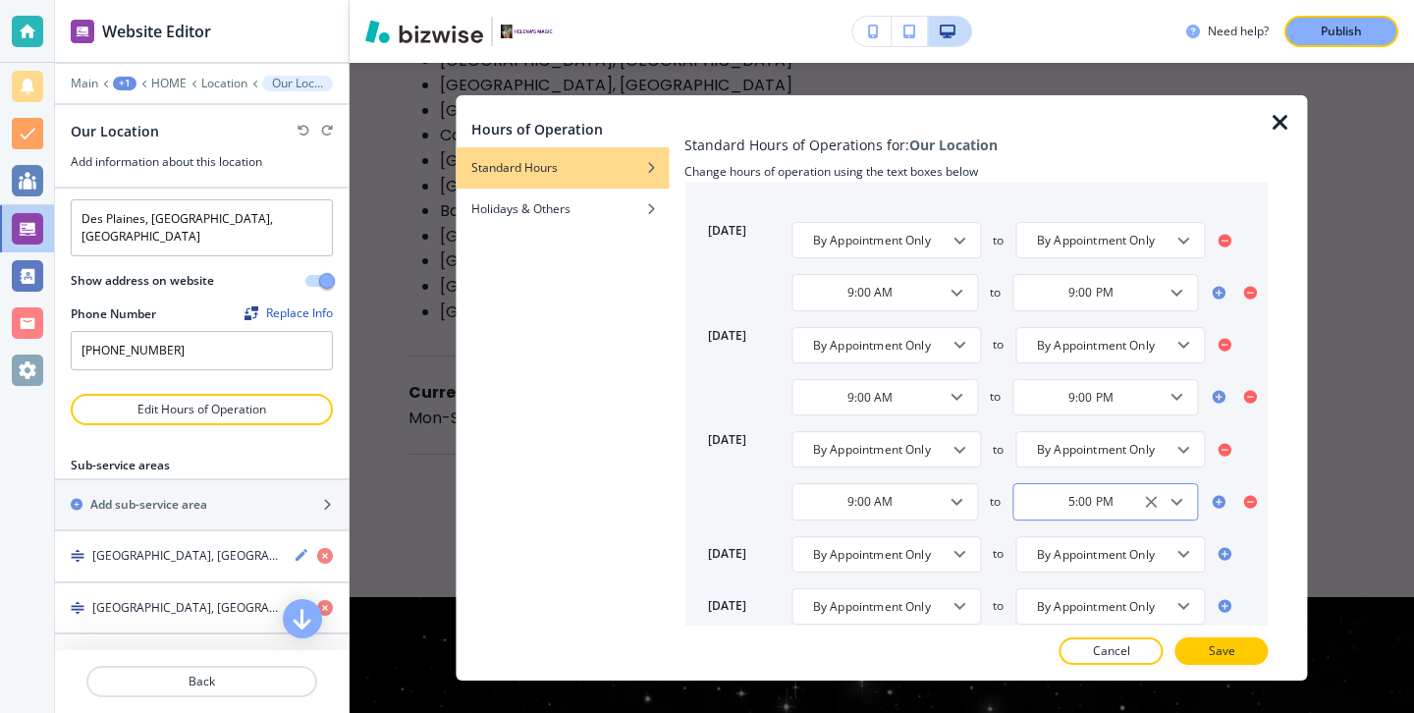
click at [1188, 500] on icon "Open" at bounding box center [1177, 502] width 24 height 24
click at [1087, 401] on li "9:00 PM" at bounding box center [1086, 404] width 149 height 29
type input "9:00 PM"
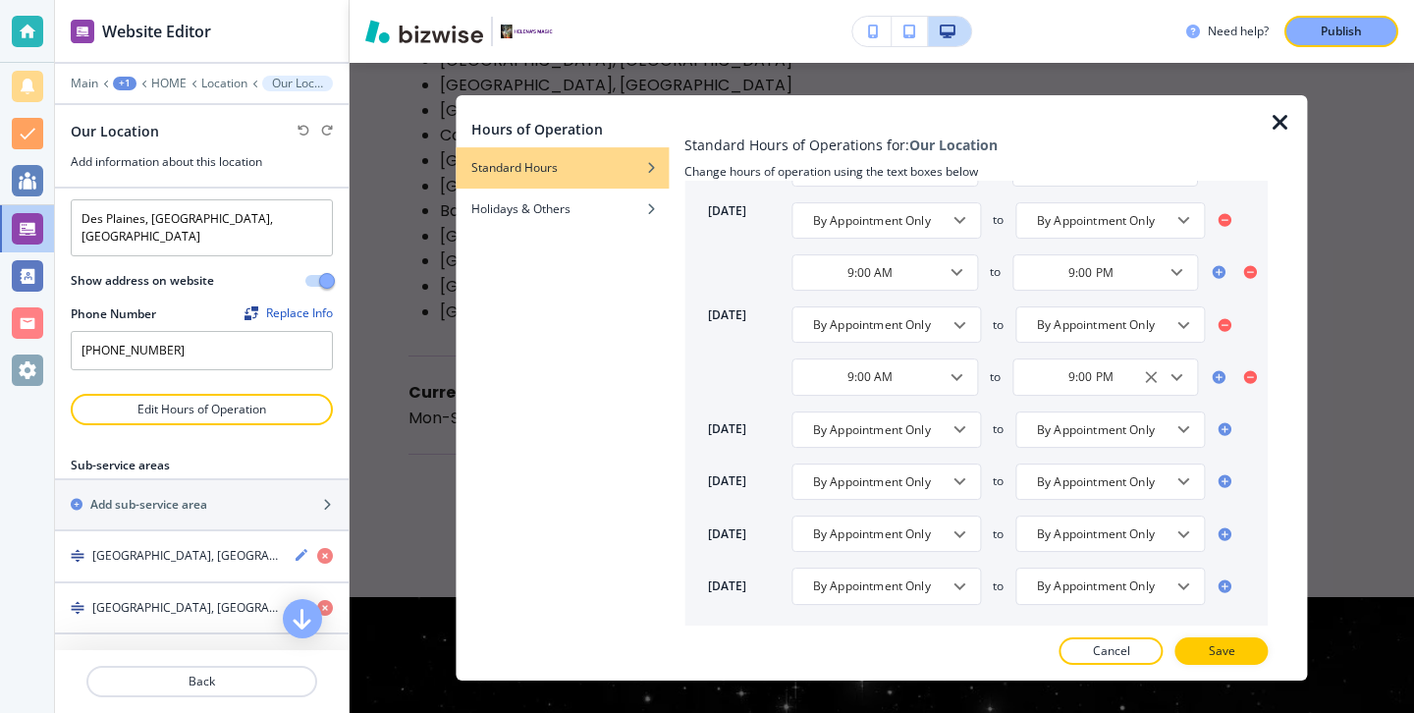
scroll to position [189, 0]
click at [963, 428] on icon "Open" at bounding box center [959, 427] width 24 height 24
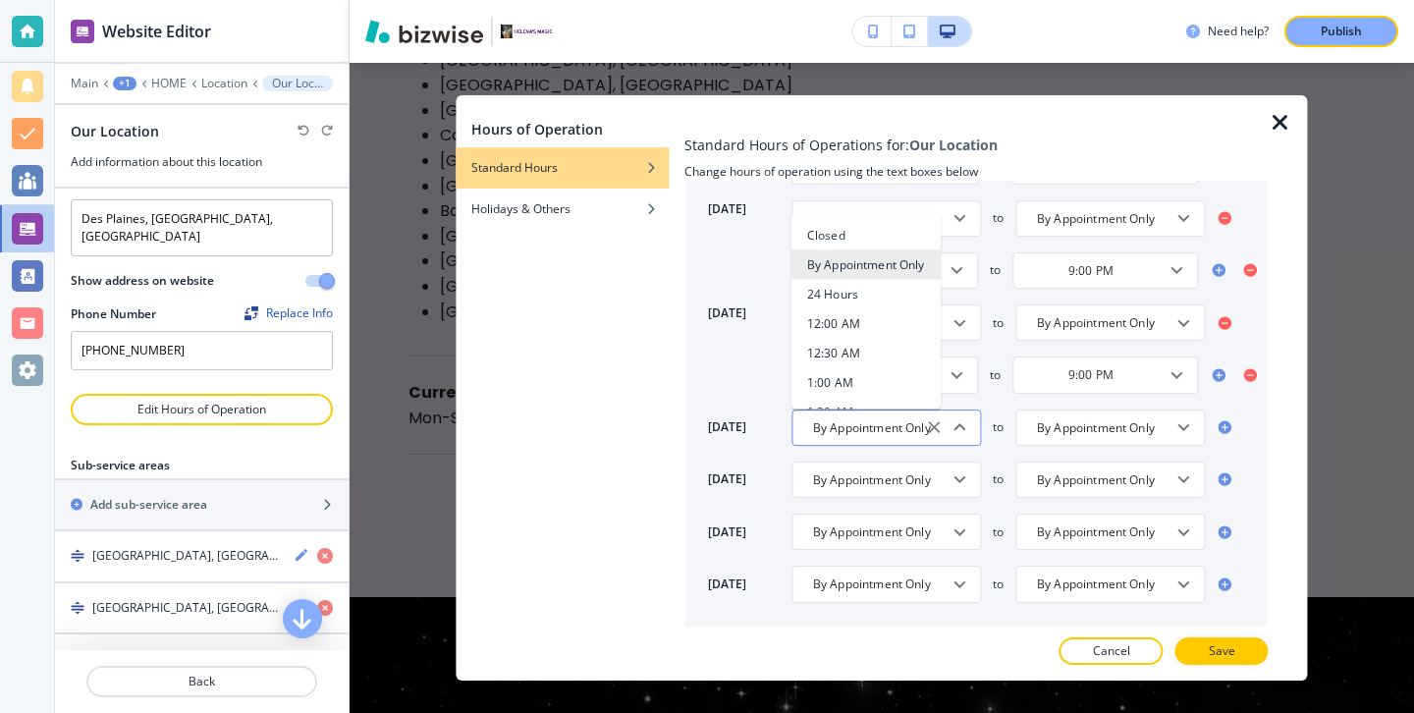
click at [963, 428] on icon "Close" at bounding box center [959, 426] width 12 height 7
click at [1227, 421] on icon at bounding box center [1224, 427] width 13 height 13
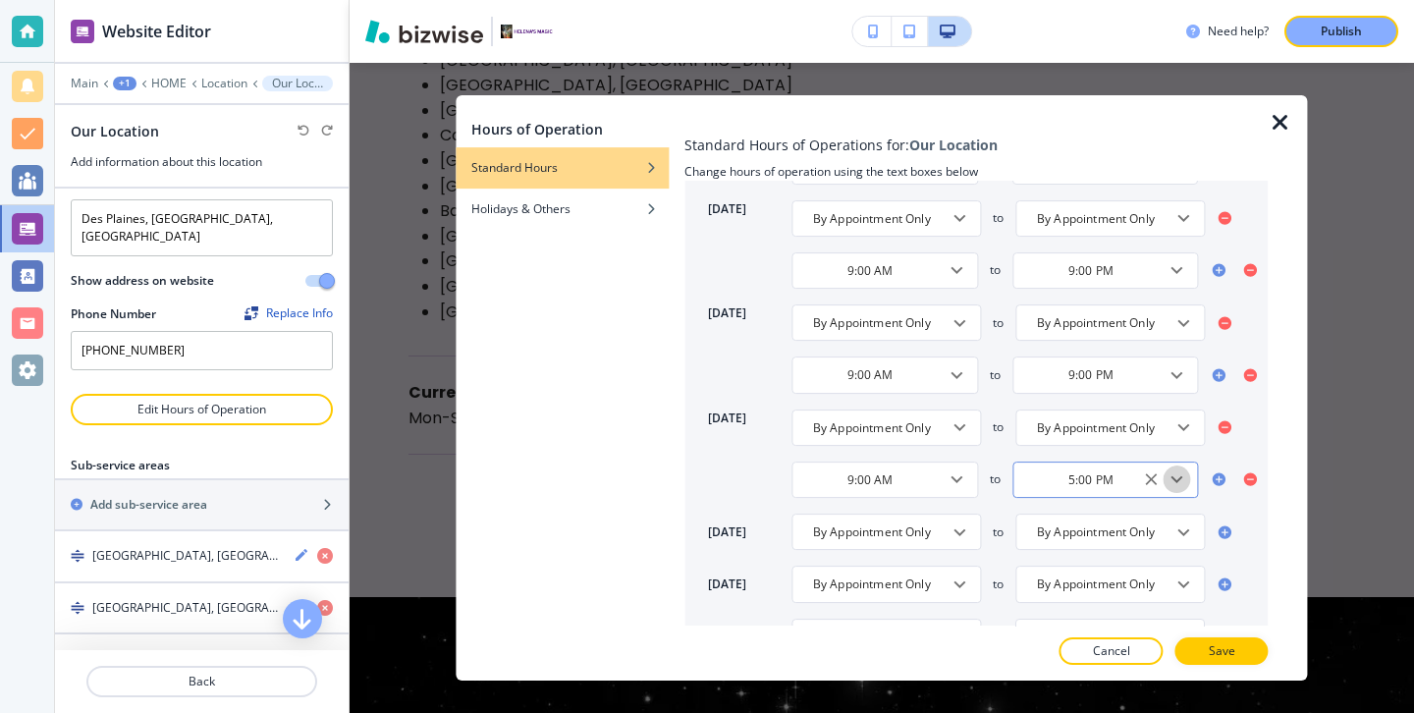
click at [1188, 478] on icon "Open" at bounding box center [1177, 479] width 24 height 24
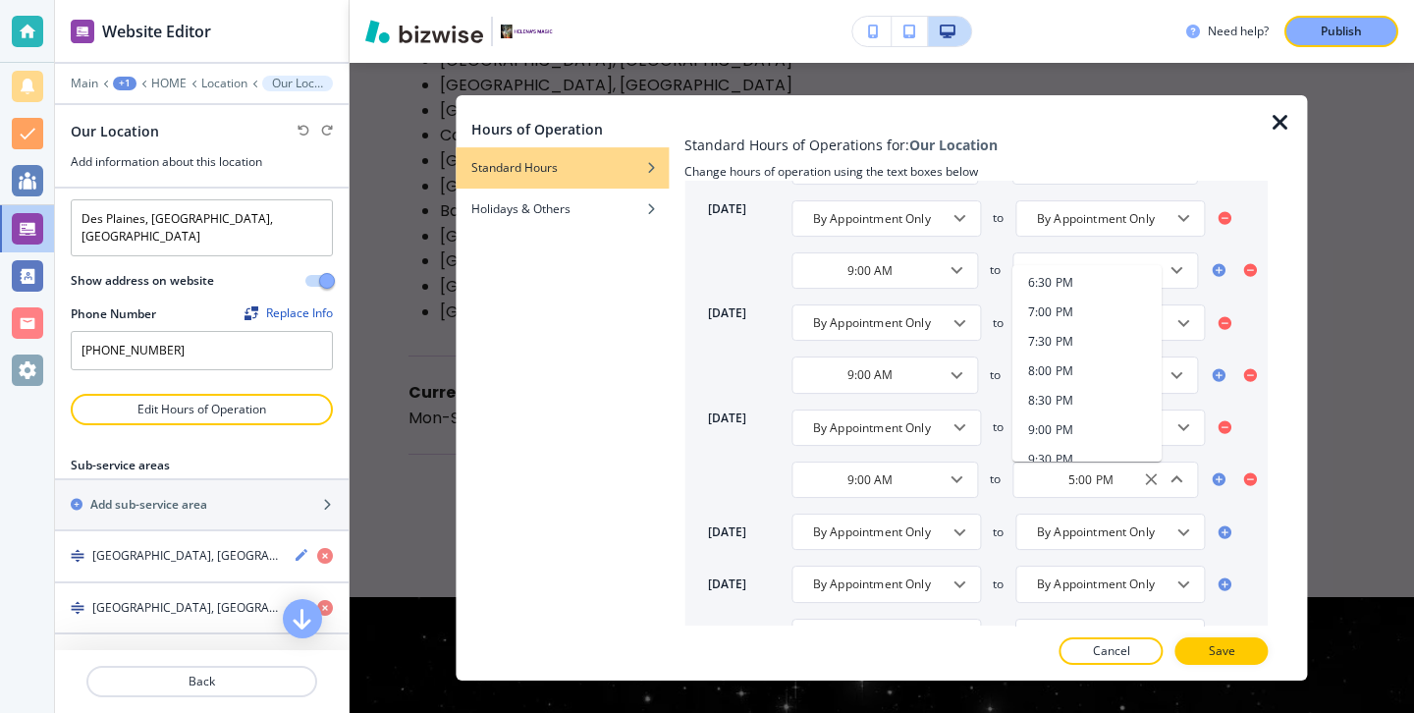
click at [1079, 423] on li "9:00 PM" at bounding box center [1086, 429] width 149 height 29
type input "9:00 PM"
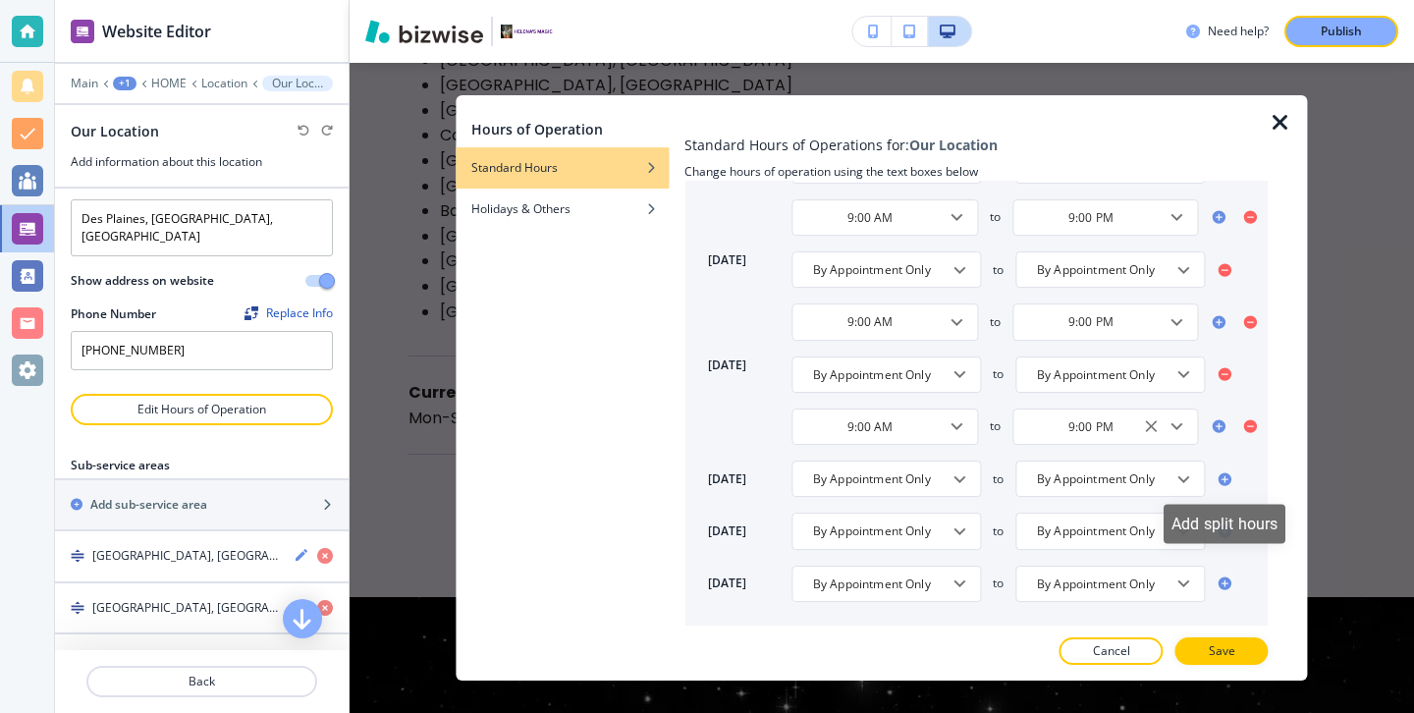
click at [1228, 475] on icon at bounding box center [1224, 478] width 13 height 13
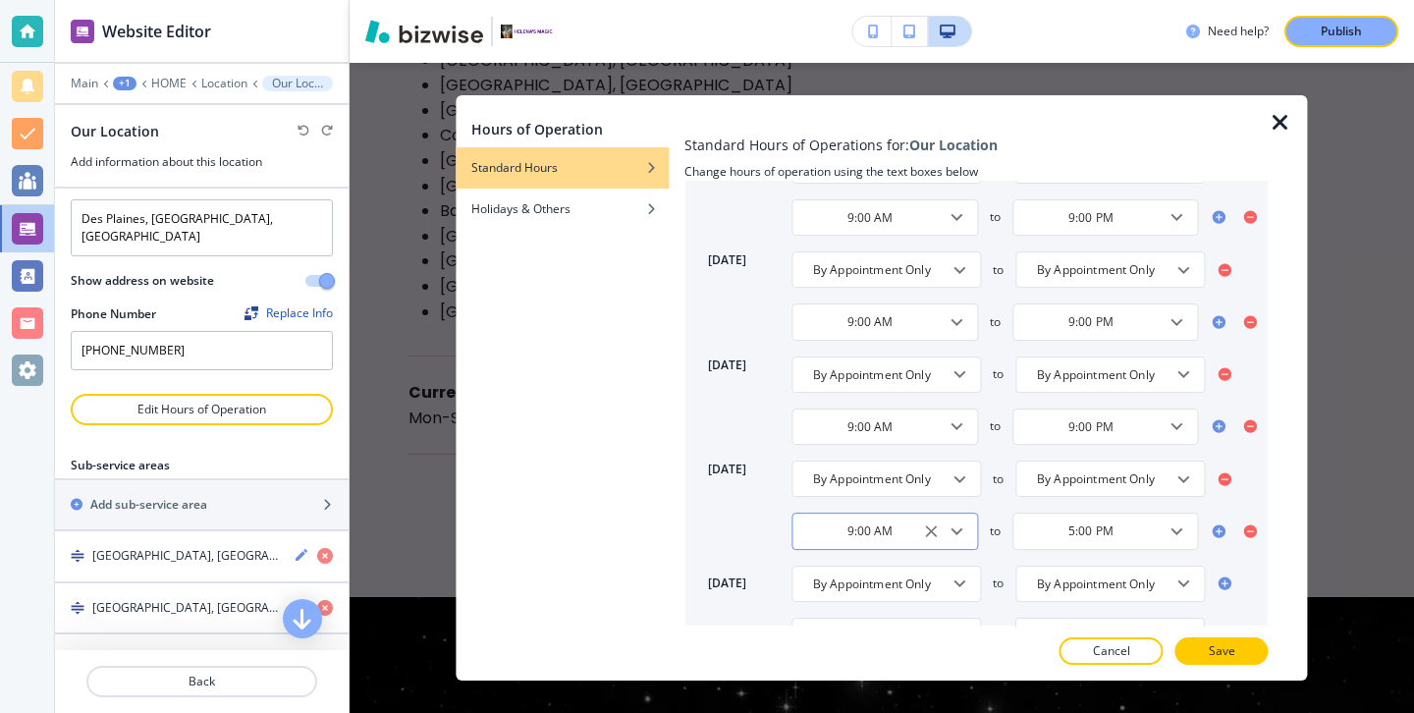
click at [967, 523] on button "Open" at bounding box center [955, 530] width 27 height 27
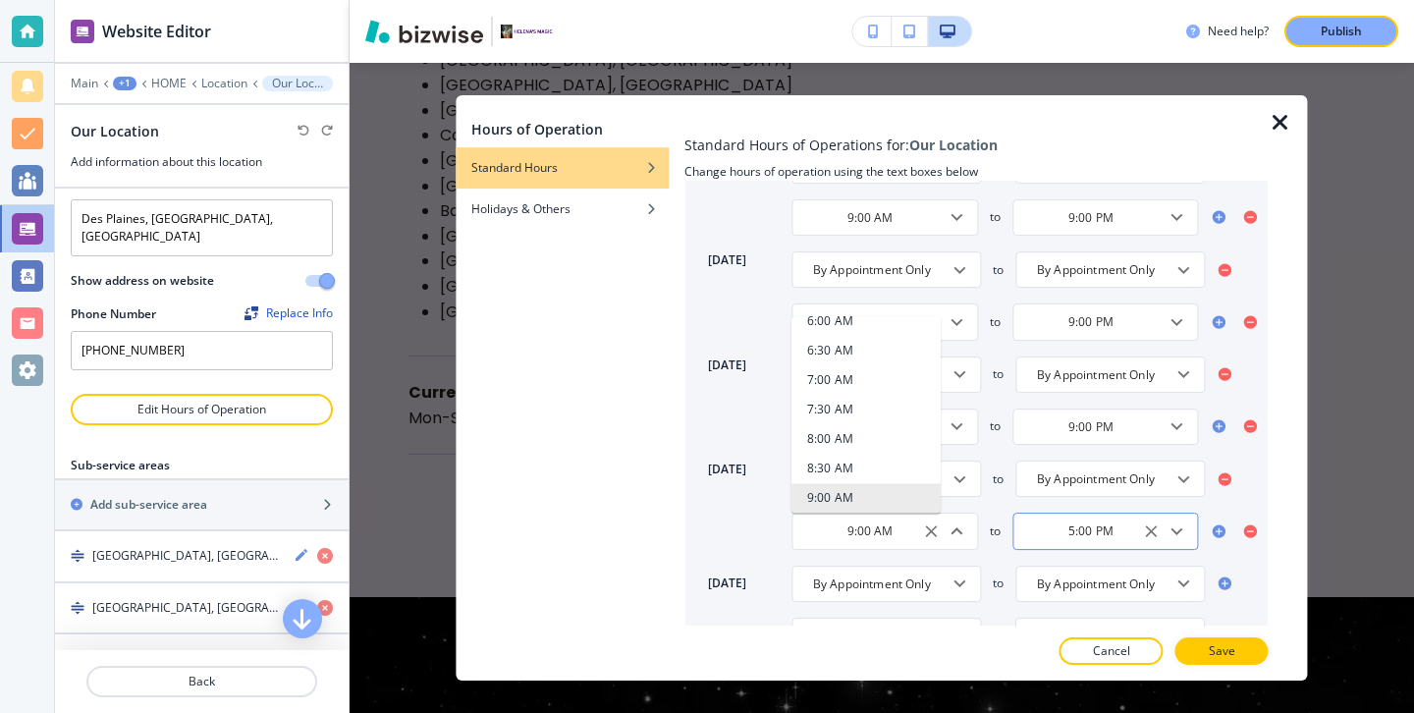
click at [1172, 520] on icon "Open" at bounding box center [1177, 531] width 24 height 24
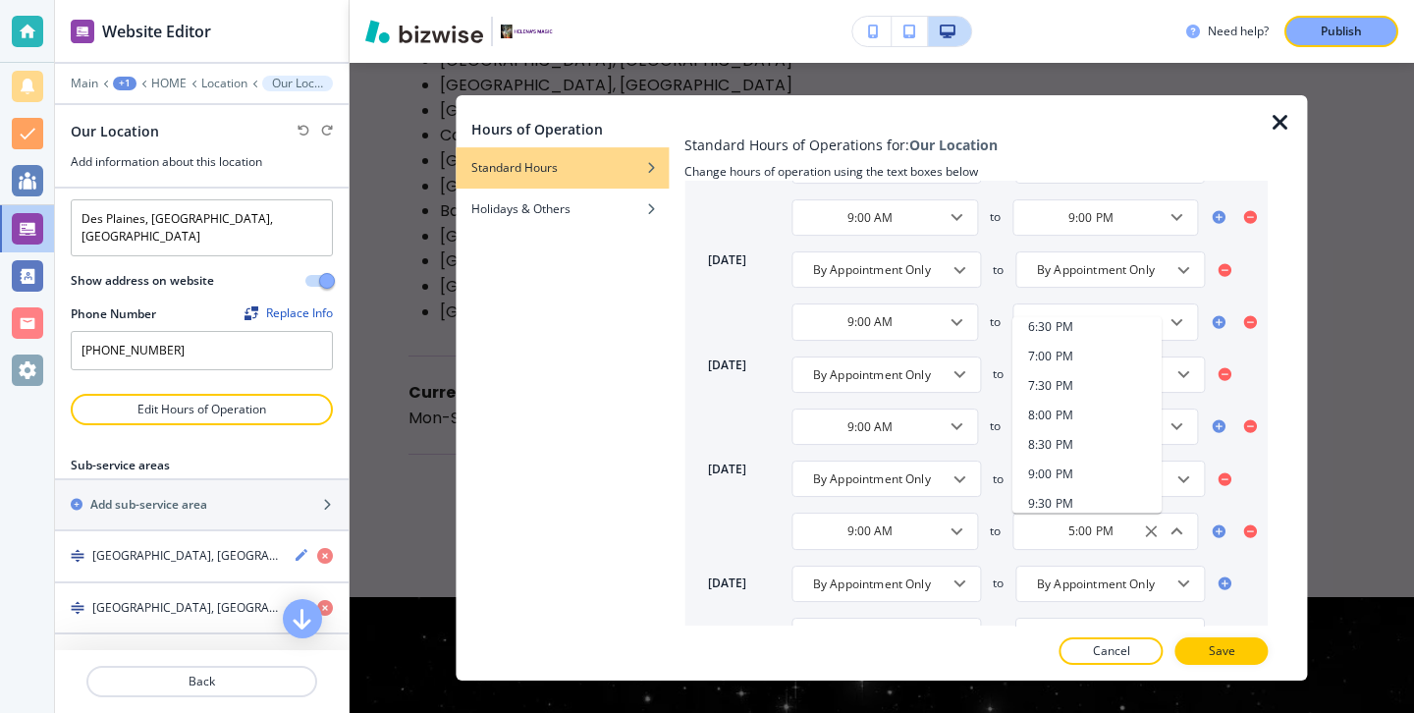
scroll to position [1321, 0]
click at [1071, 339] on h4 "9:00 PM" at bounding box center [1050, 343] width 45 height 18
type input "9:00 PM"
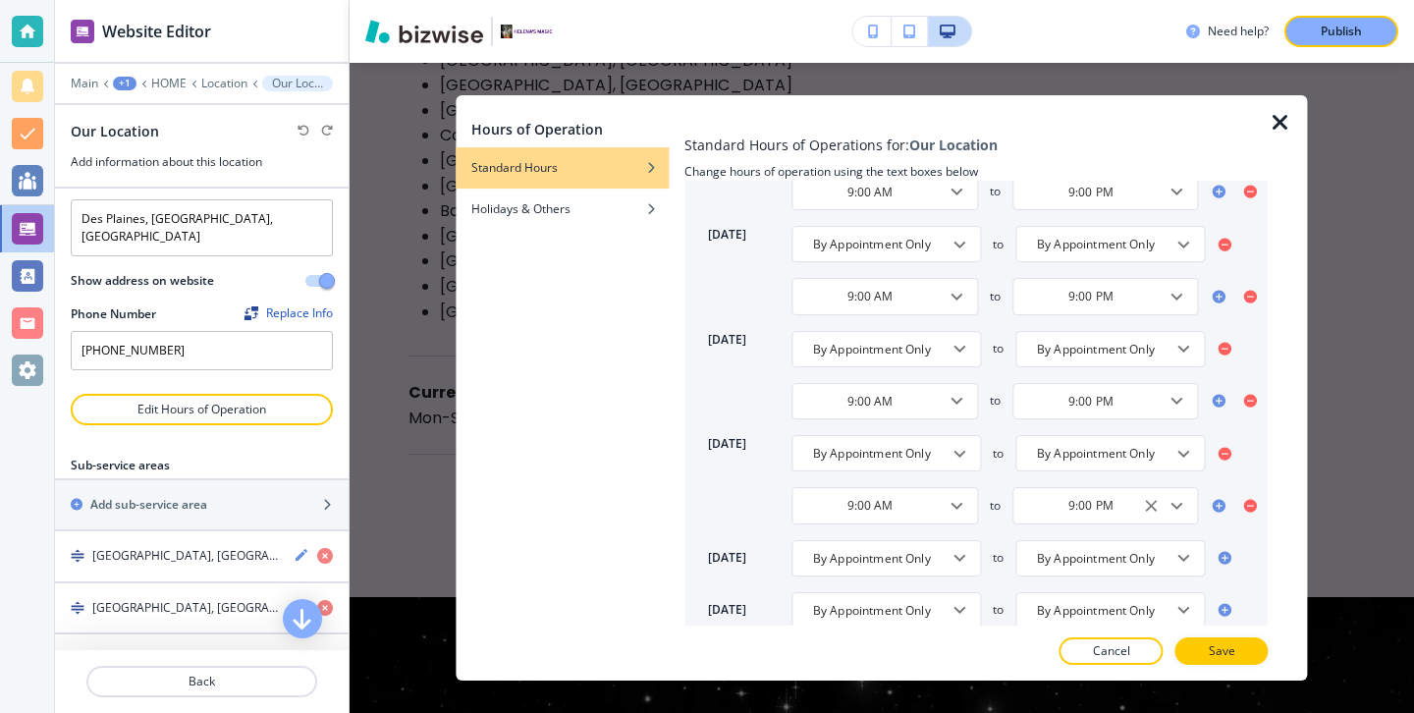
scroll to position [295, 0]
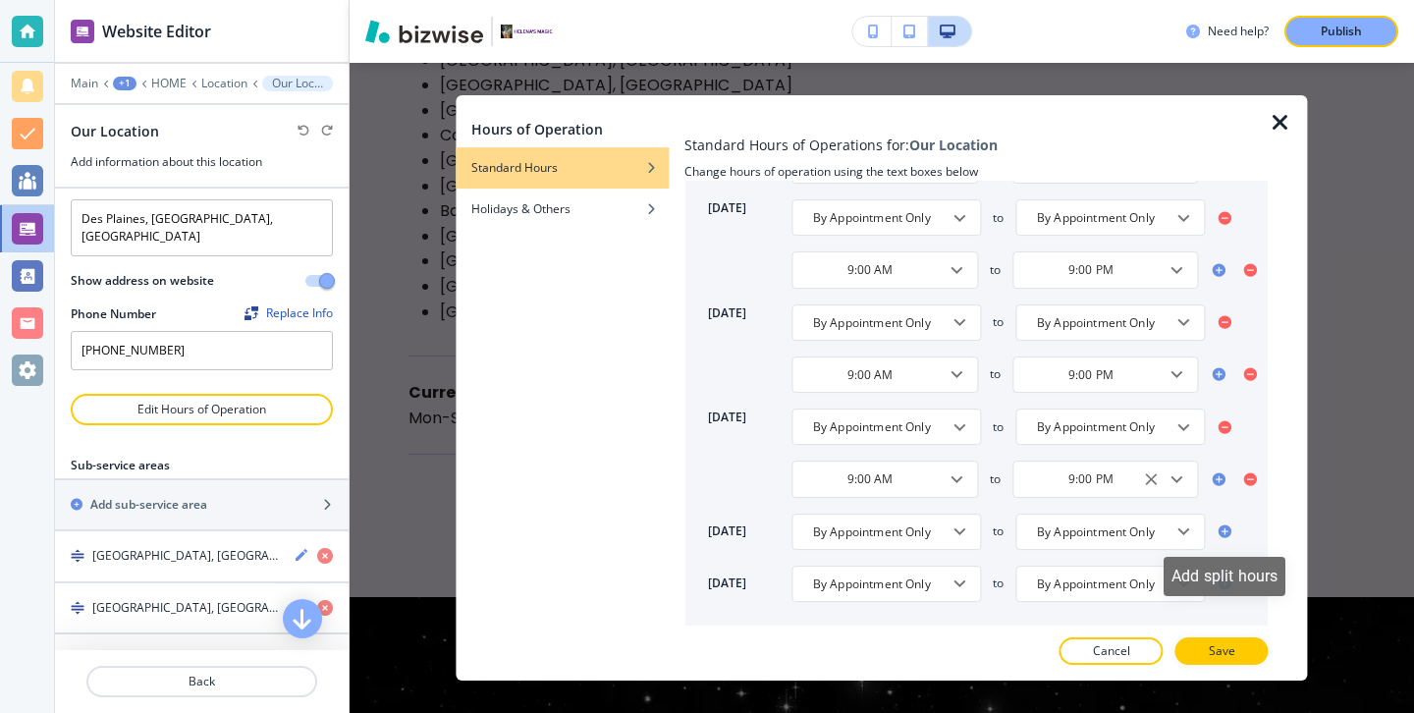
click at [1223, 523] on icon at bounding box center [1225, 531] width 16 height 16
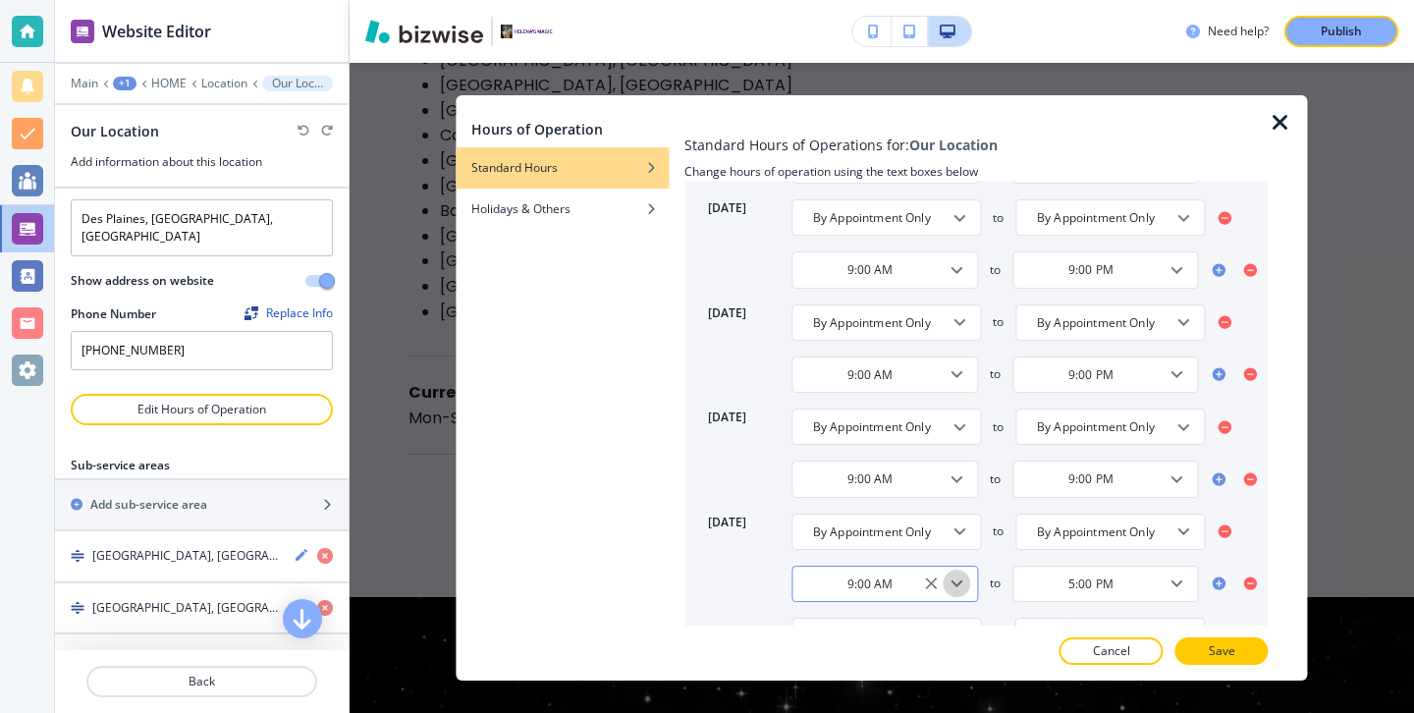
click at [967, 575] on icon "Open" at bounding box center [956, 583] width 24 height 24
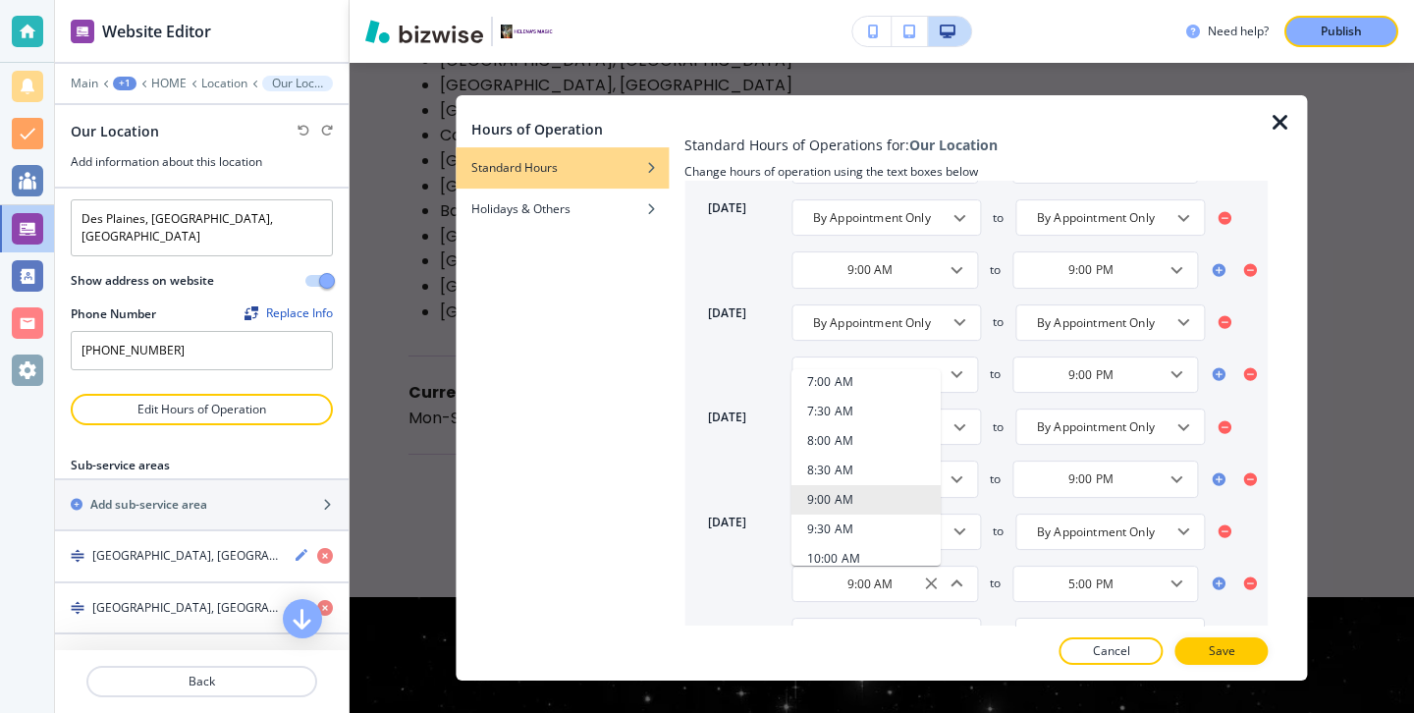
scroll to position [544, 0]
click at [874, 514] on li "10:00 AM" at bounding box center [865, 524] width 149 height 29
type input "10:00 AM"
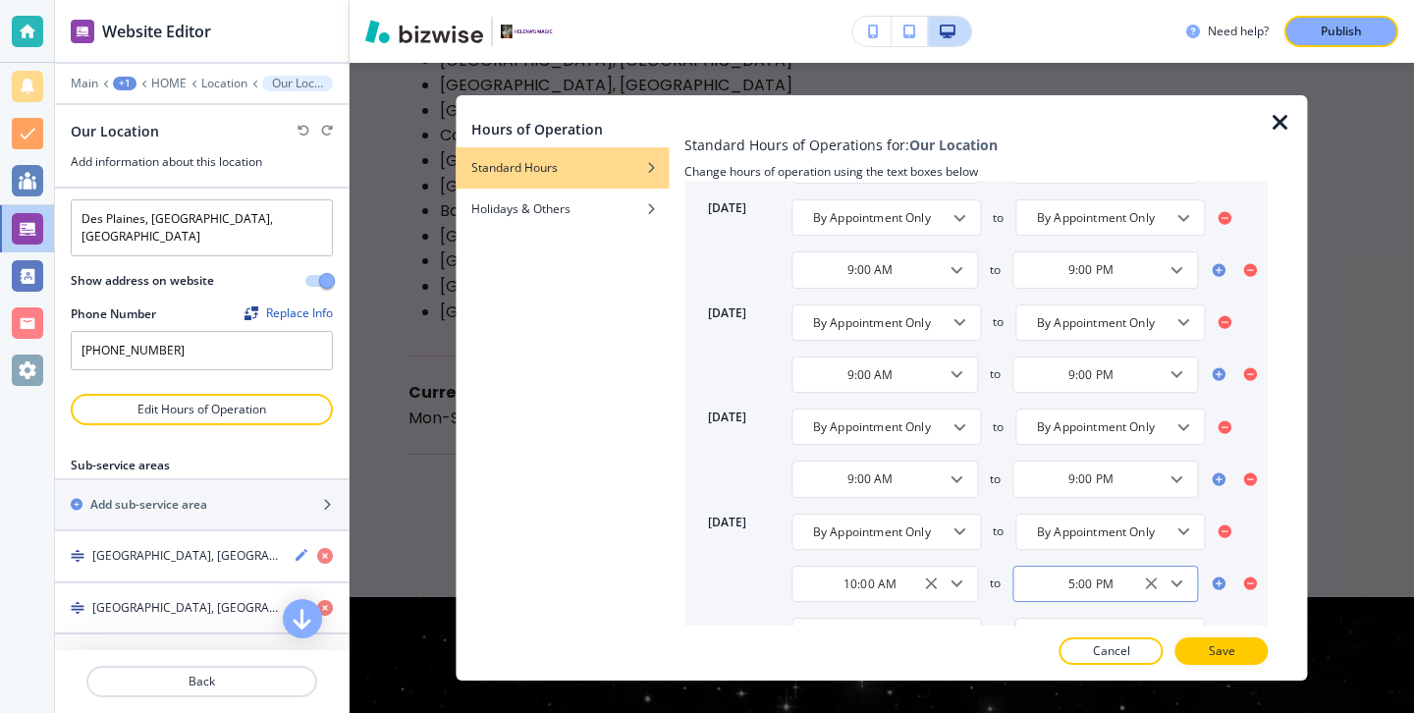
click at [1189, 585] on button "Open" at bounding box center [1176, 582] width 27 height 27
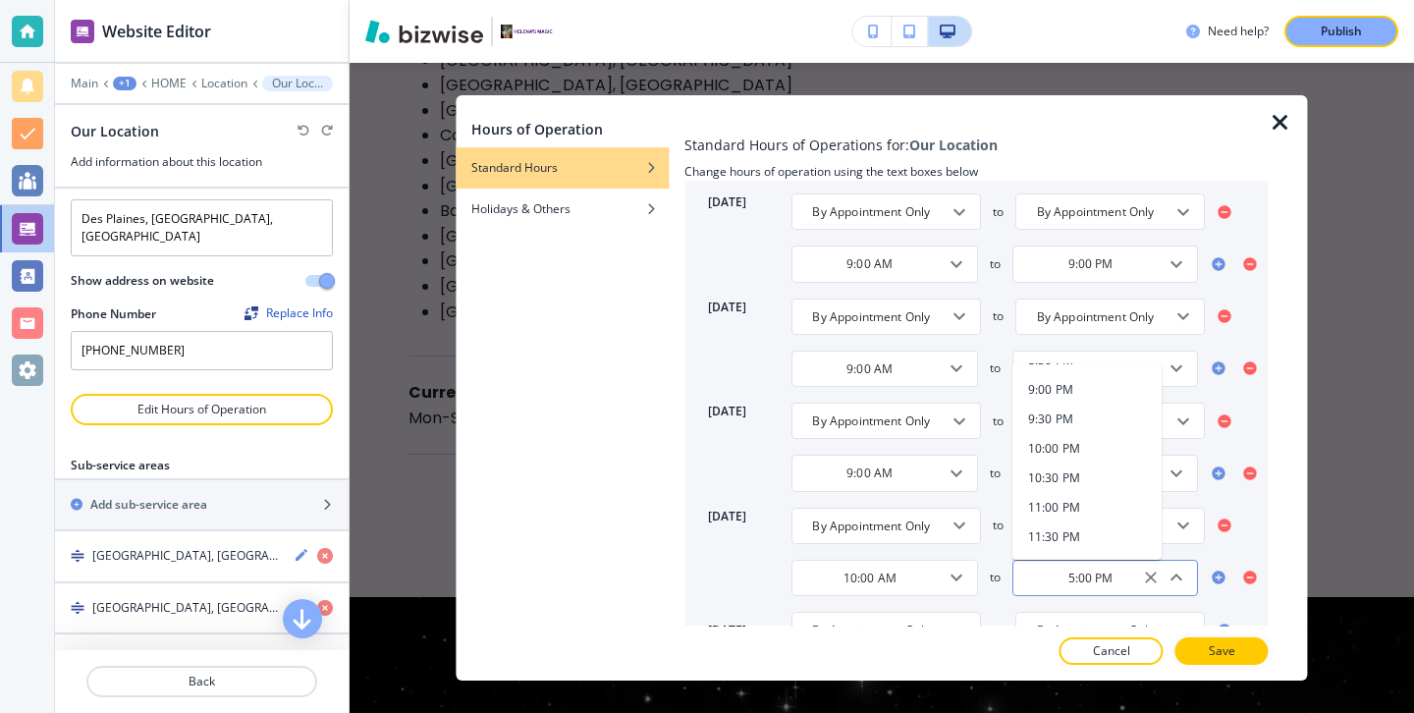
scroll to position [347, 0]
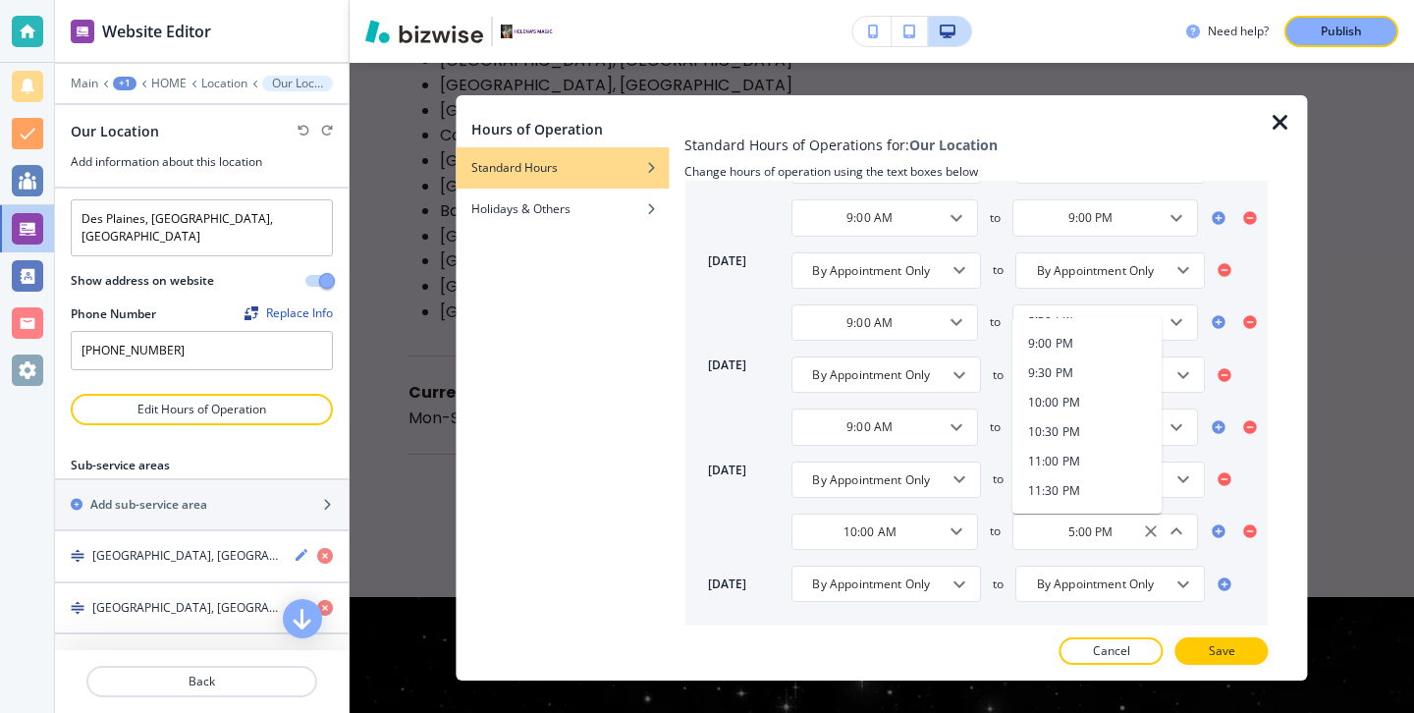
click at [1077, 491] on h4 "11:30 PM" at bounding box center [1054, 491] width 52 height 18
type input "11:30 PM"
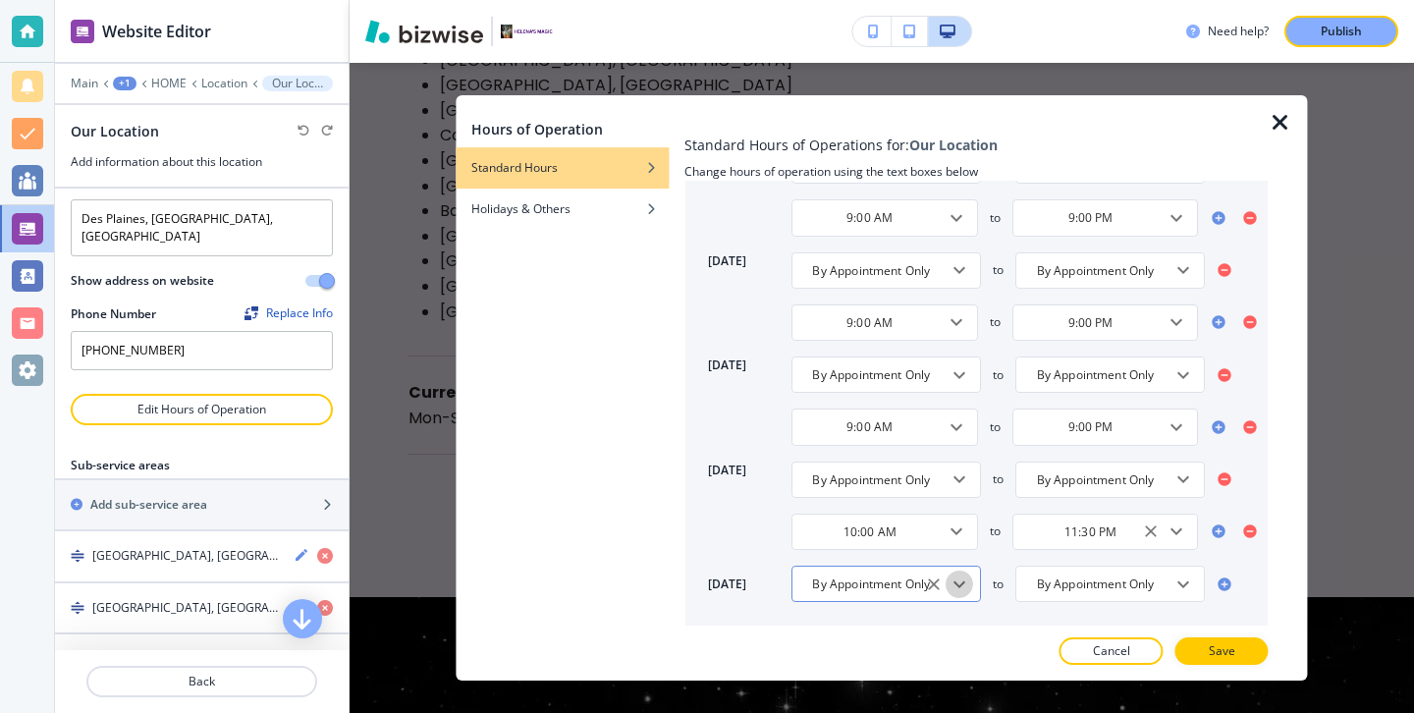
click at [954, 587] on icon "Open" at bounding box center [959, 584] width 24 height 24
click at [1136, 529] on input "11:30 PM" at bounding box center [1090, 531] width 137 height 17
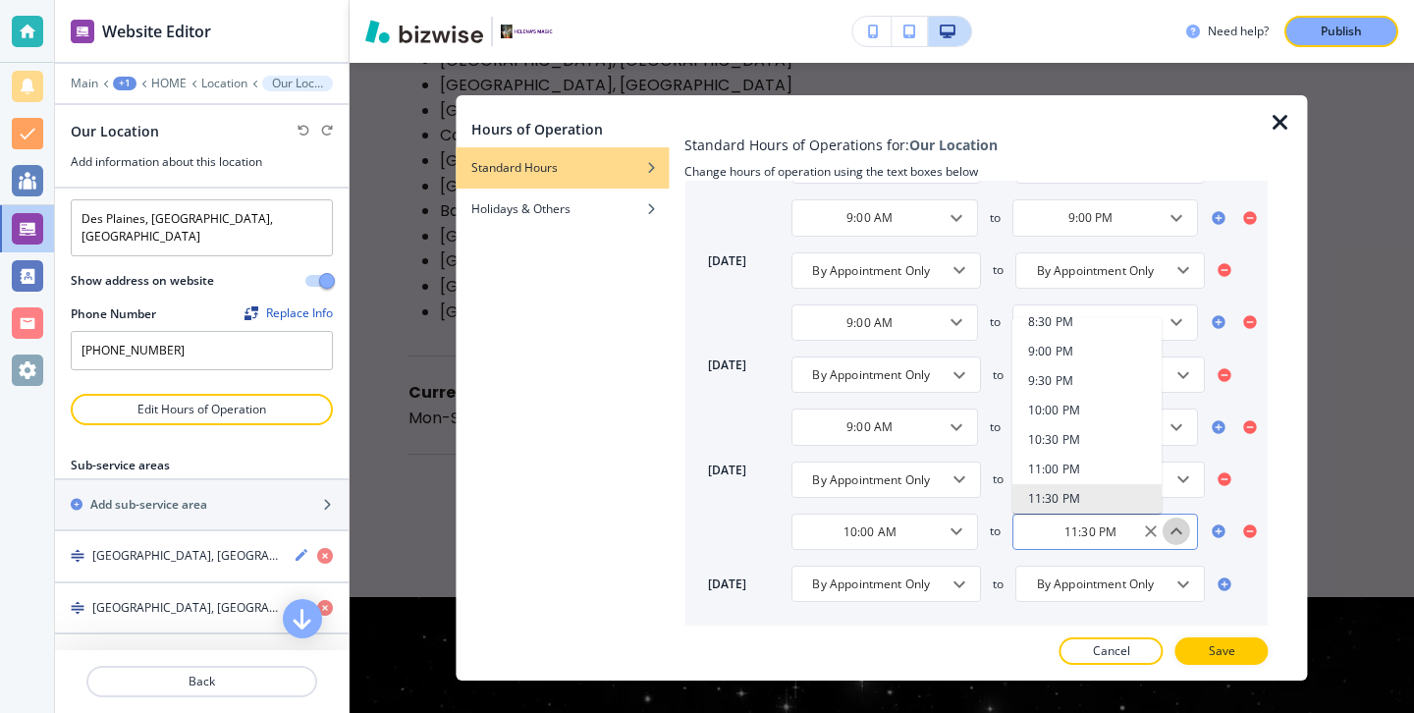
click at [1181, 532] on icon "Close" at bounding box center [1177, 530] width 12 height 7
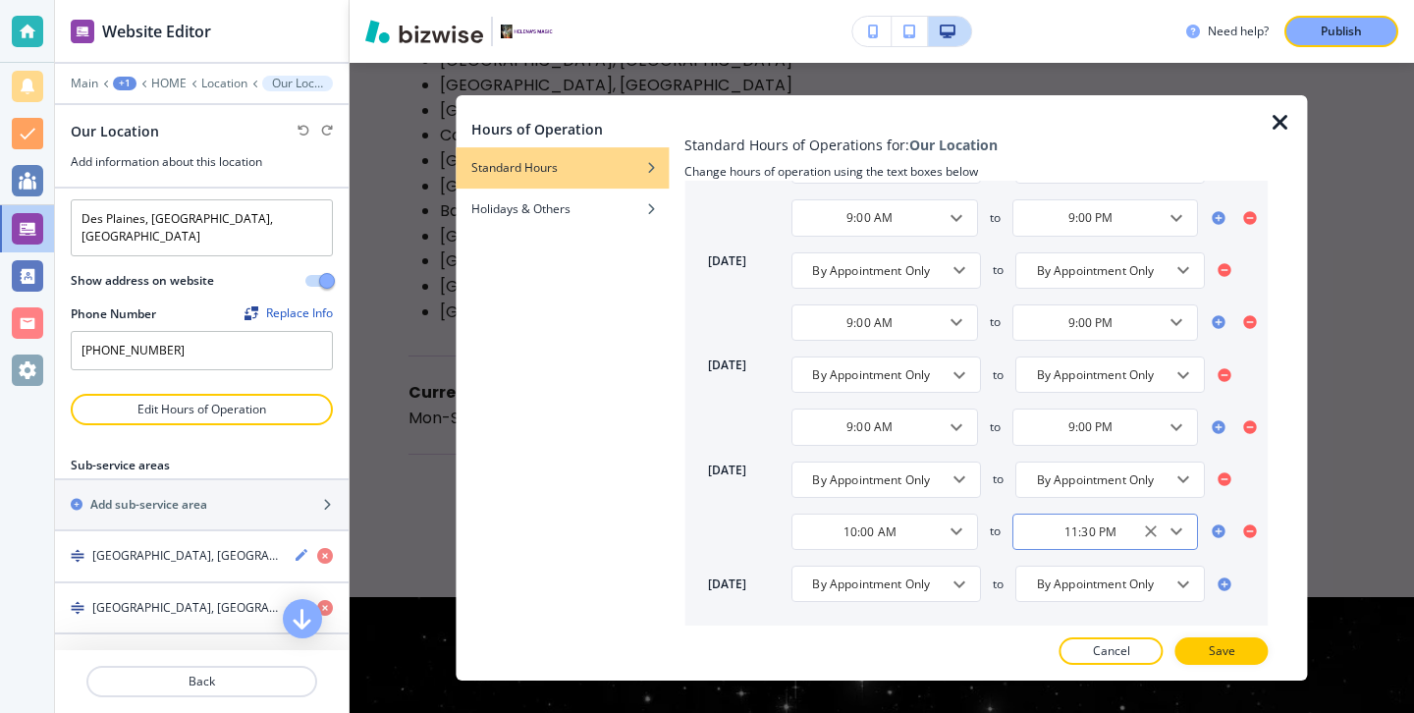
click at [1179, 530] on icon "Open" at bounding box center [1177, 531] width 12 height 7
click at [1099, 485] on li "11:30 PM" at bounding box center [1086, 490] width 149 height 29
click at [955, 572] on icon "Open" at bounding box center [959, 584] width 24 height 24
click at [886, 481] on li "12:00 AM" at bounding box center [865, 479] width 149 height 29
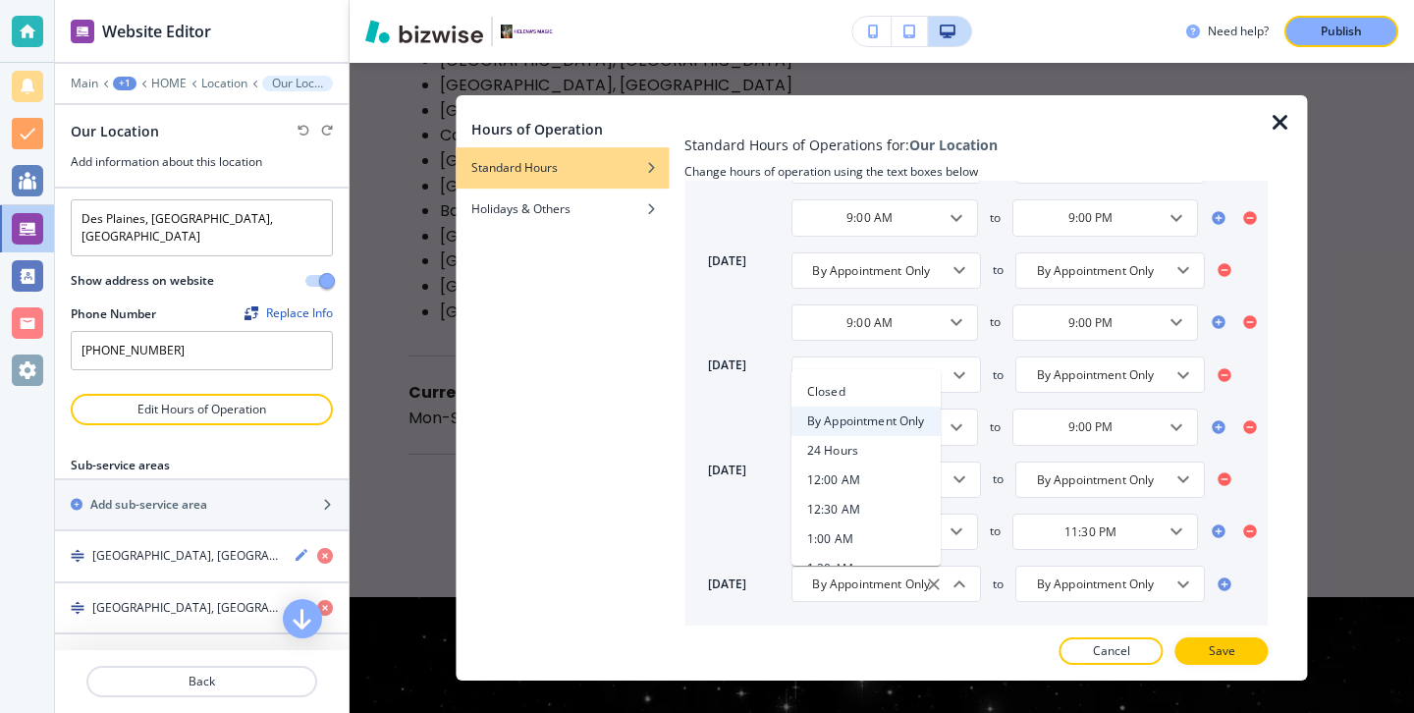
type input "12:00 AM"
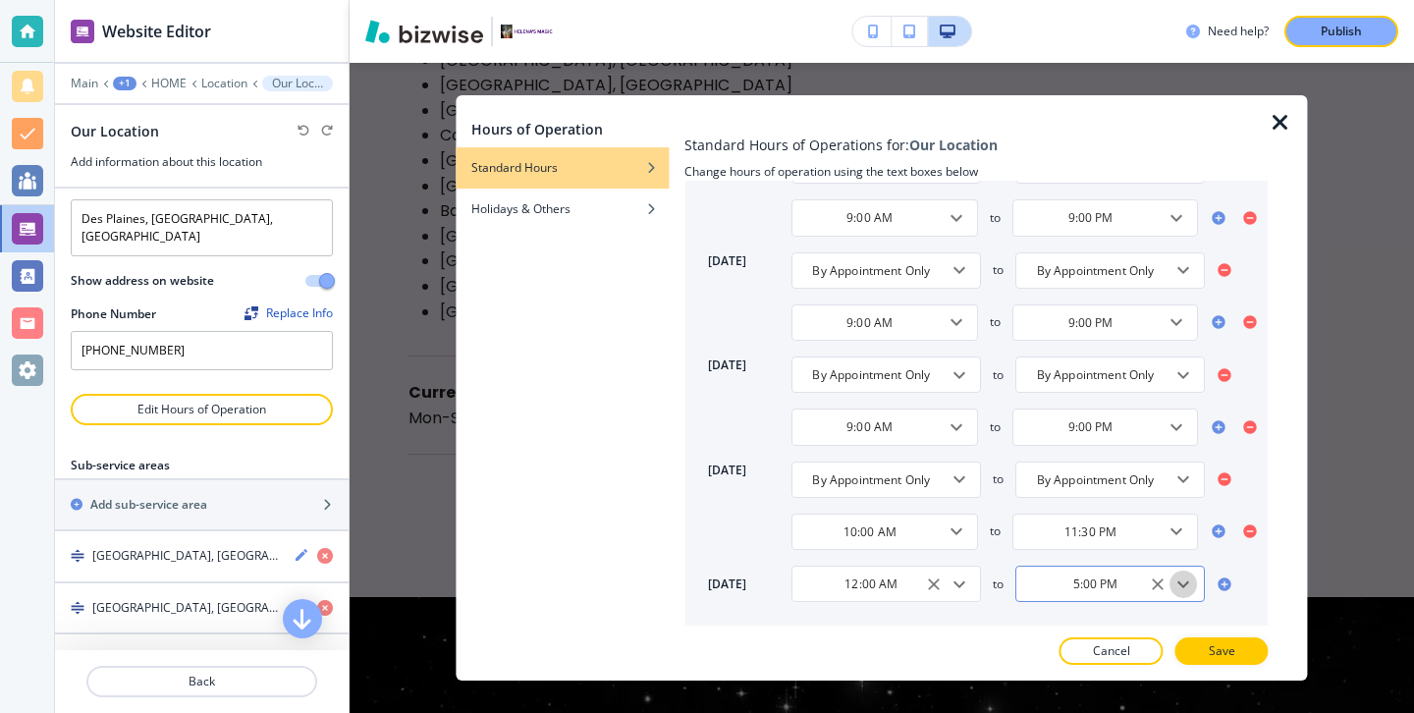
click at [1188, 591] on icon "Open" at bounding box center [1184, 584] width 24 height 24
click at [1064, 430] on h4 "2:00 AM" at bounding box center [1055, 426] width 46 height 18
type input "2:00 AM"
click at [1217, 584] on icon at bounding box center [1225, 584] width 16 height 16
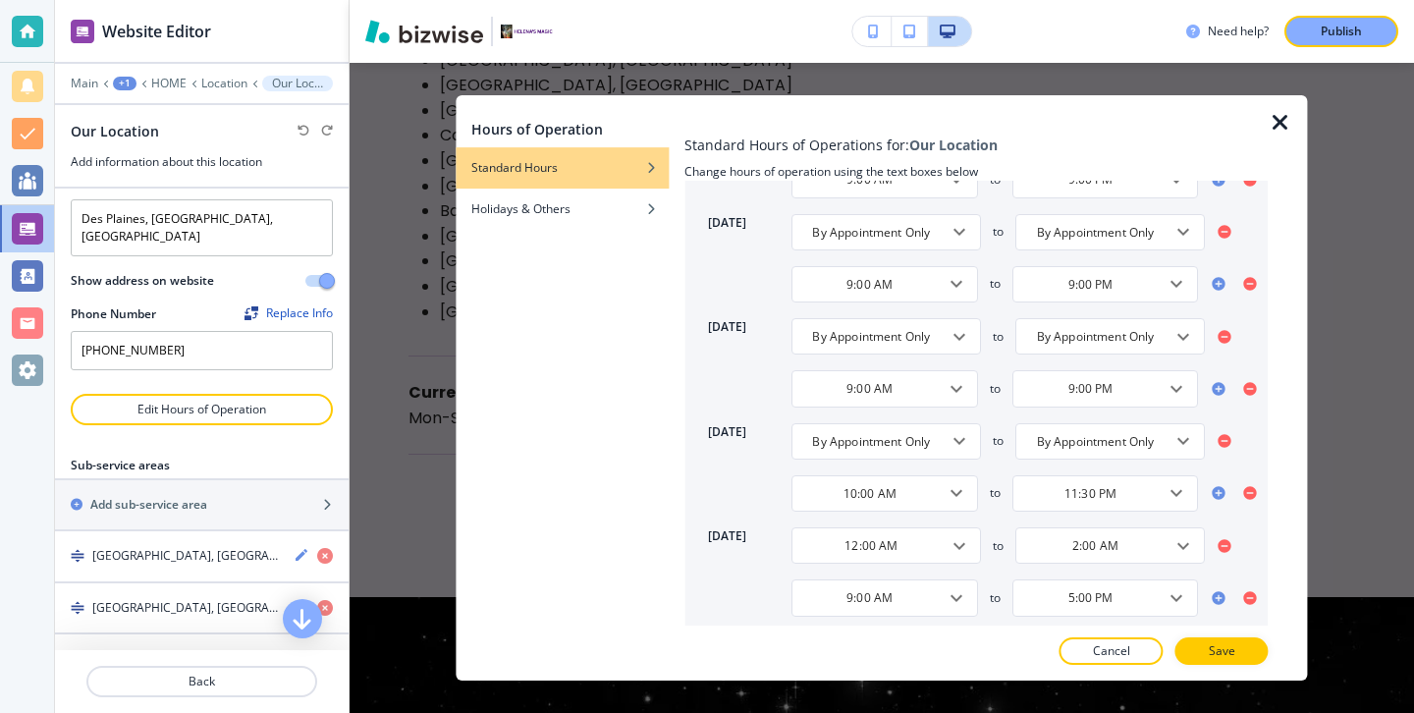
scroll to position [399, 0]
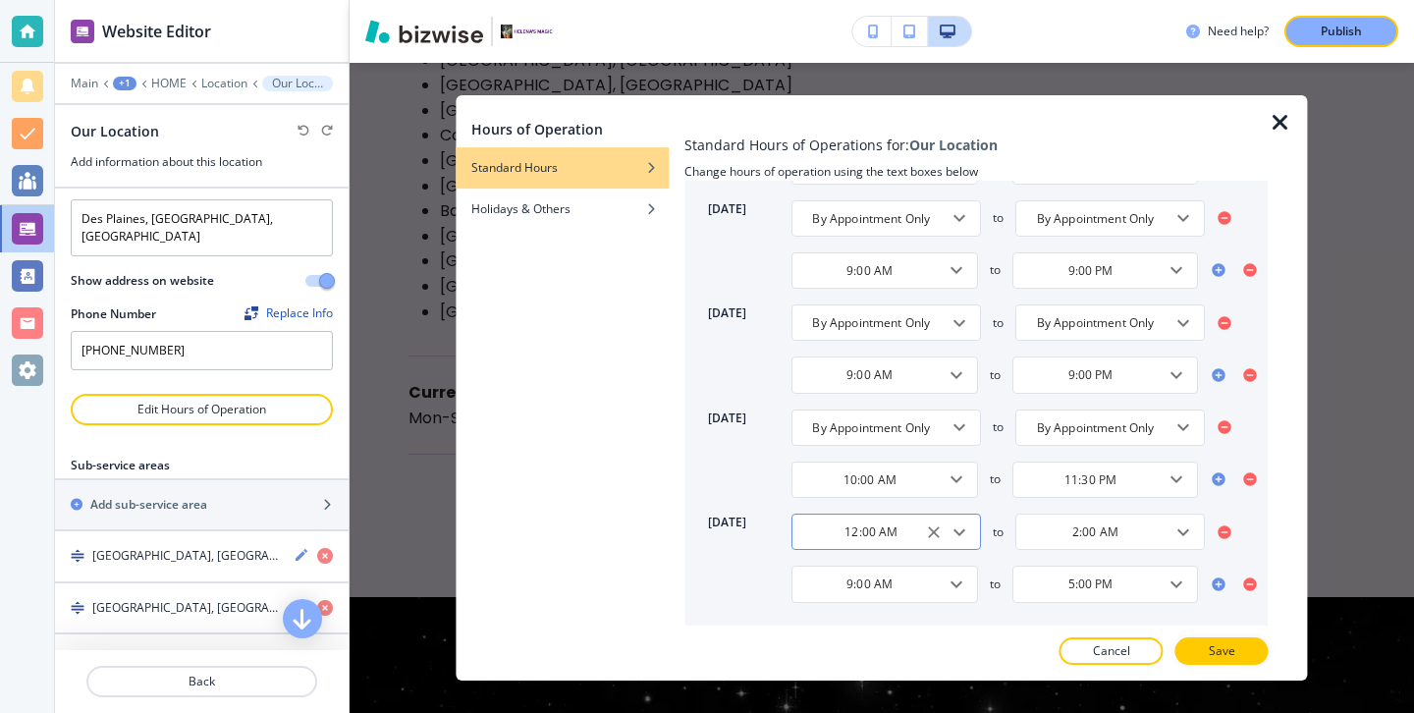
click at [968, 544] on div at bounding box center [945, 531] width 51 height 27
click at [967, 533] on icon "Open" at bounding box center [959, 532] width 24 height 24
click at [893, 375] on h4 "By Appointment Only" at bounding box center [866, 369] width 118 height 18
type input "By Appointment Only"
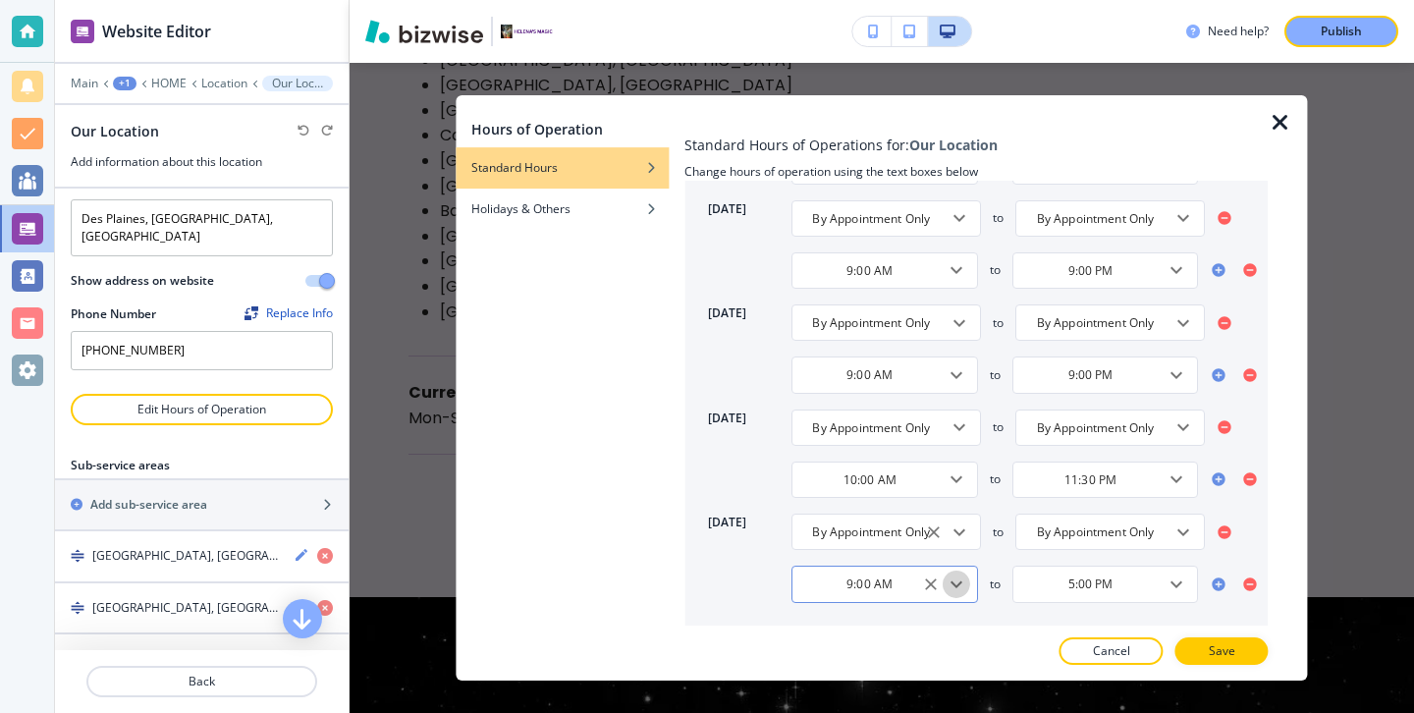
click at [957, 581] on icon "Open" at bounding box center [956, 584] width 24 height 24
click at [893, 488] on li "12:00 AM" at bounding box center [865, 479] width 149 height 29
type input "12:00 AM"
click at [1178, 593] on icon "Open" at bounding box center [1177, 584] width 24 height 24
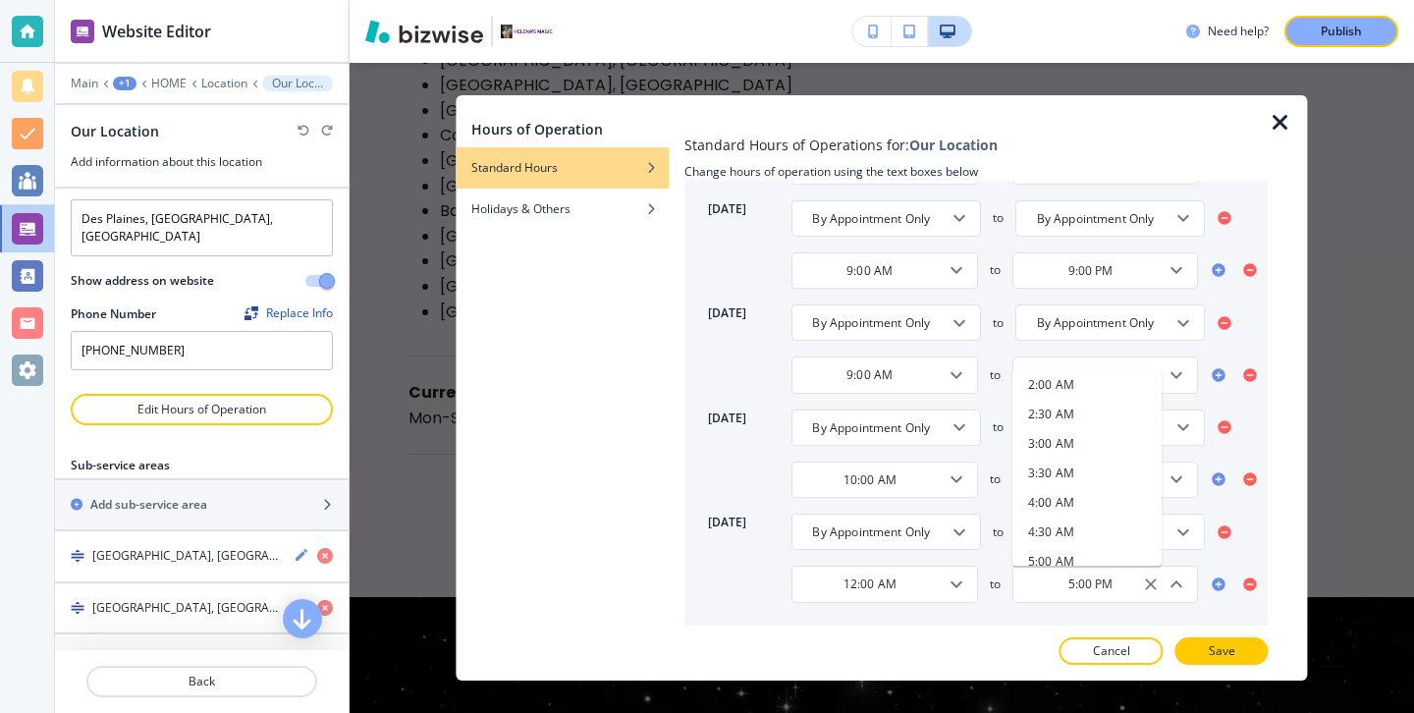
click at [1093, 380] on li "2:00 AM" at bounding box center [1086, 383] width 149 height 29
type input "2:00 AM"
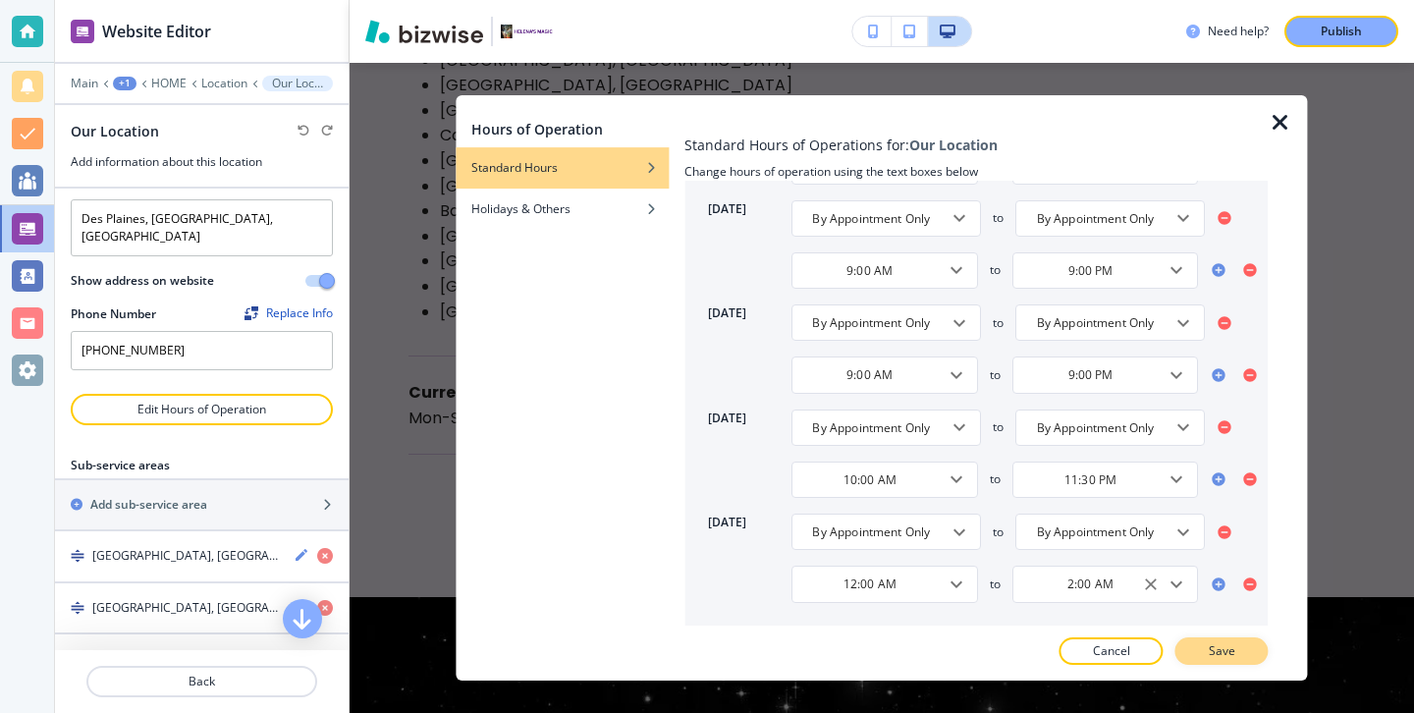
click at [1221, 653] on p "Save" at bounding box center [1221, 651] width 27 height 18
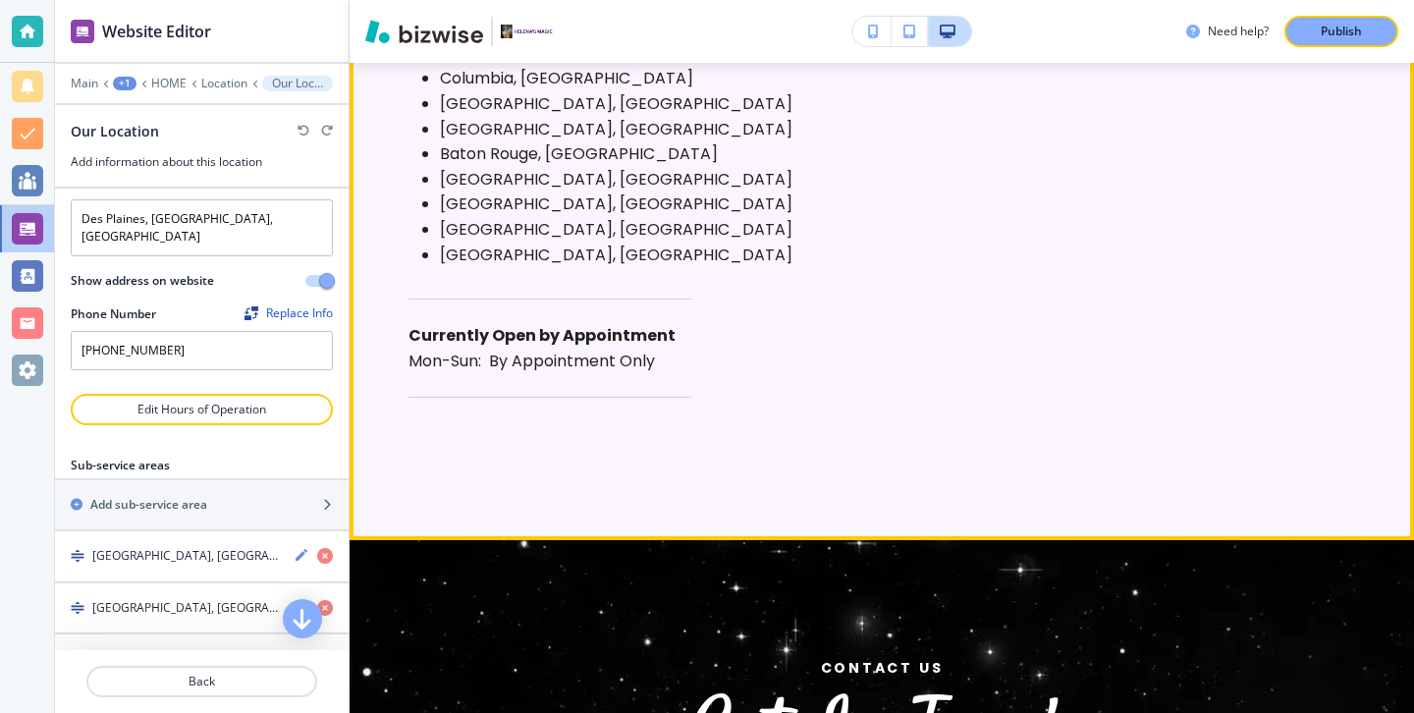
scroll to position [10395, 0]
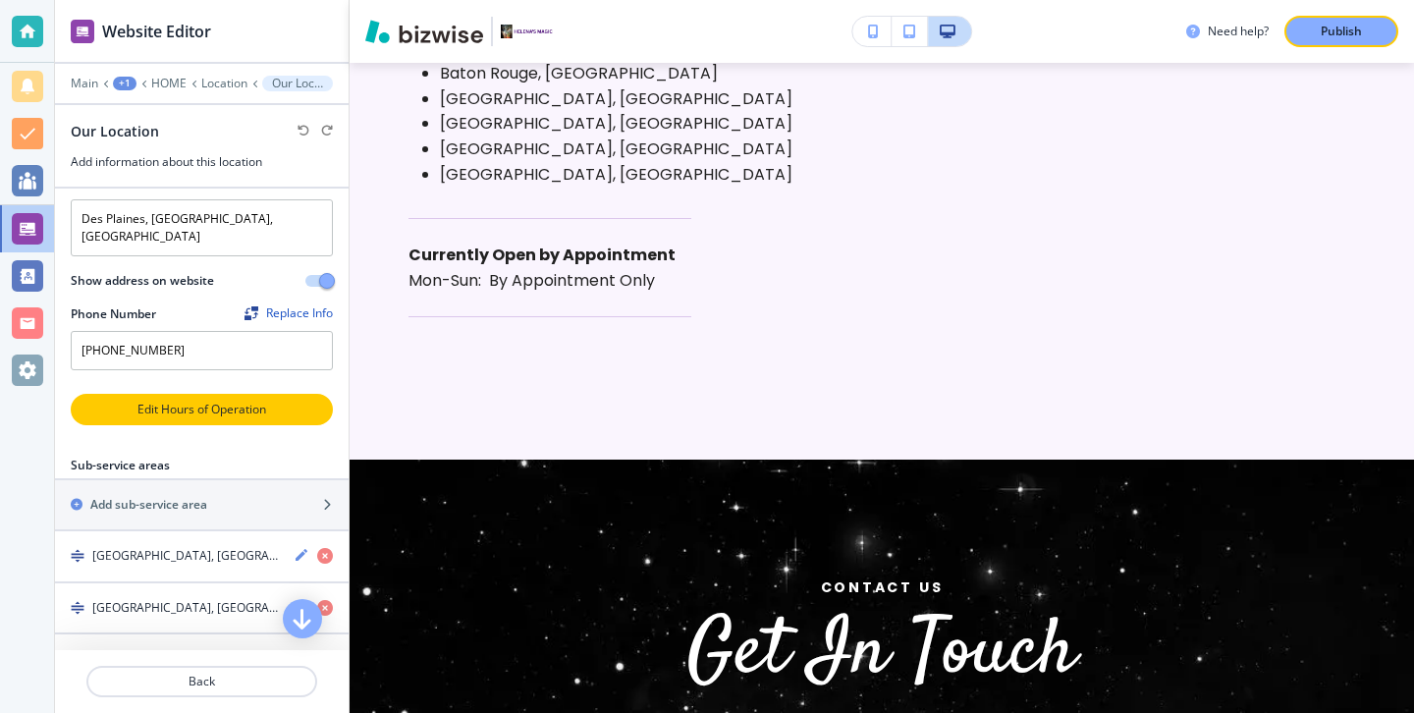
click at [248, 401] on p "Edit Hours of Operation" at bounding box center [202, 410] width 258 height 18
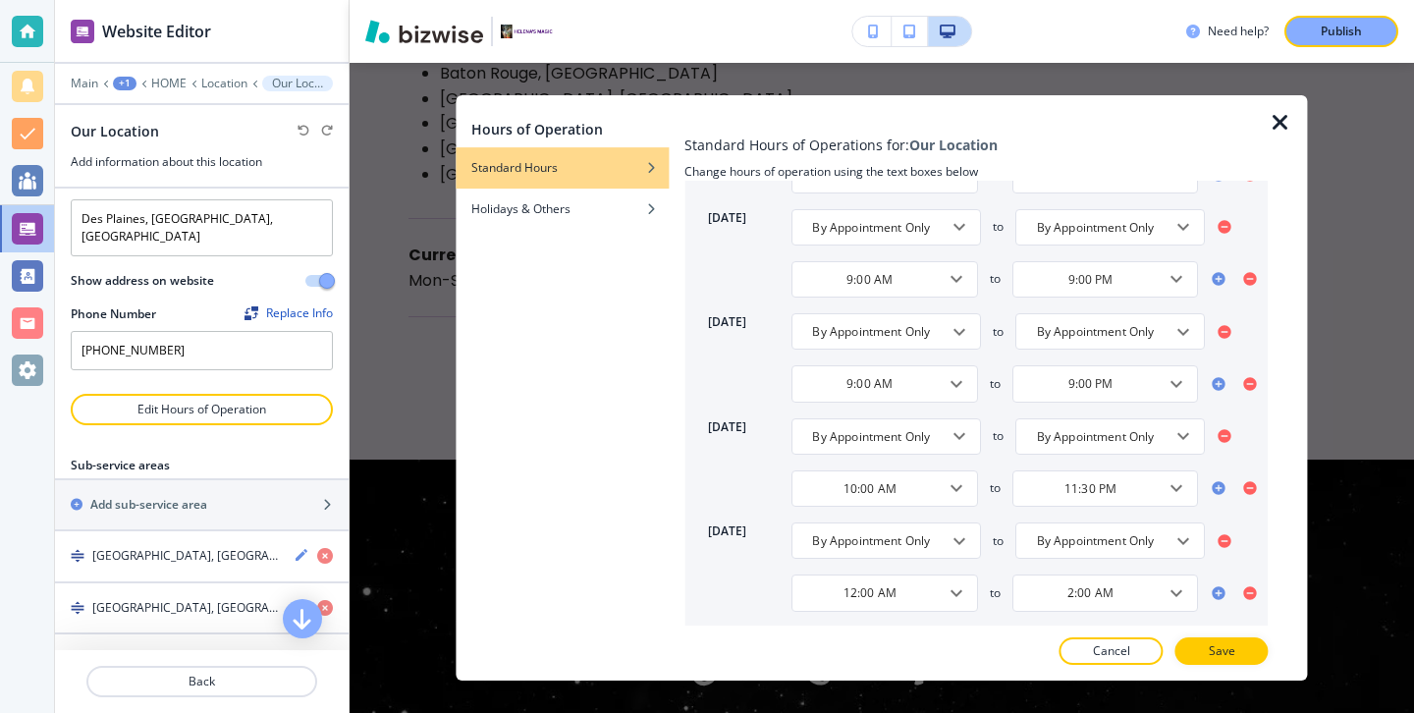
scroll to position [399, 0]
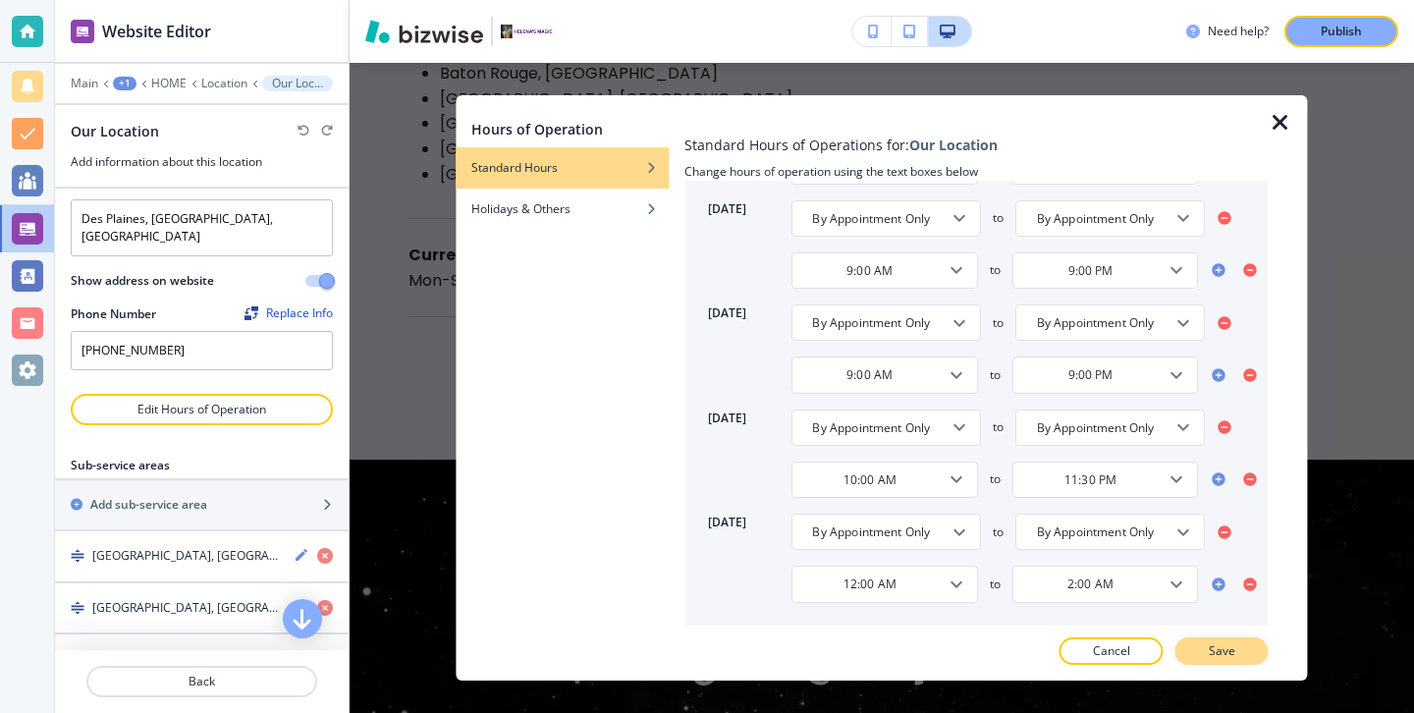
click at [1210, 649] on p "Save" at bounding box center [1221, 651] width 27 height 18
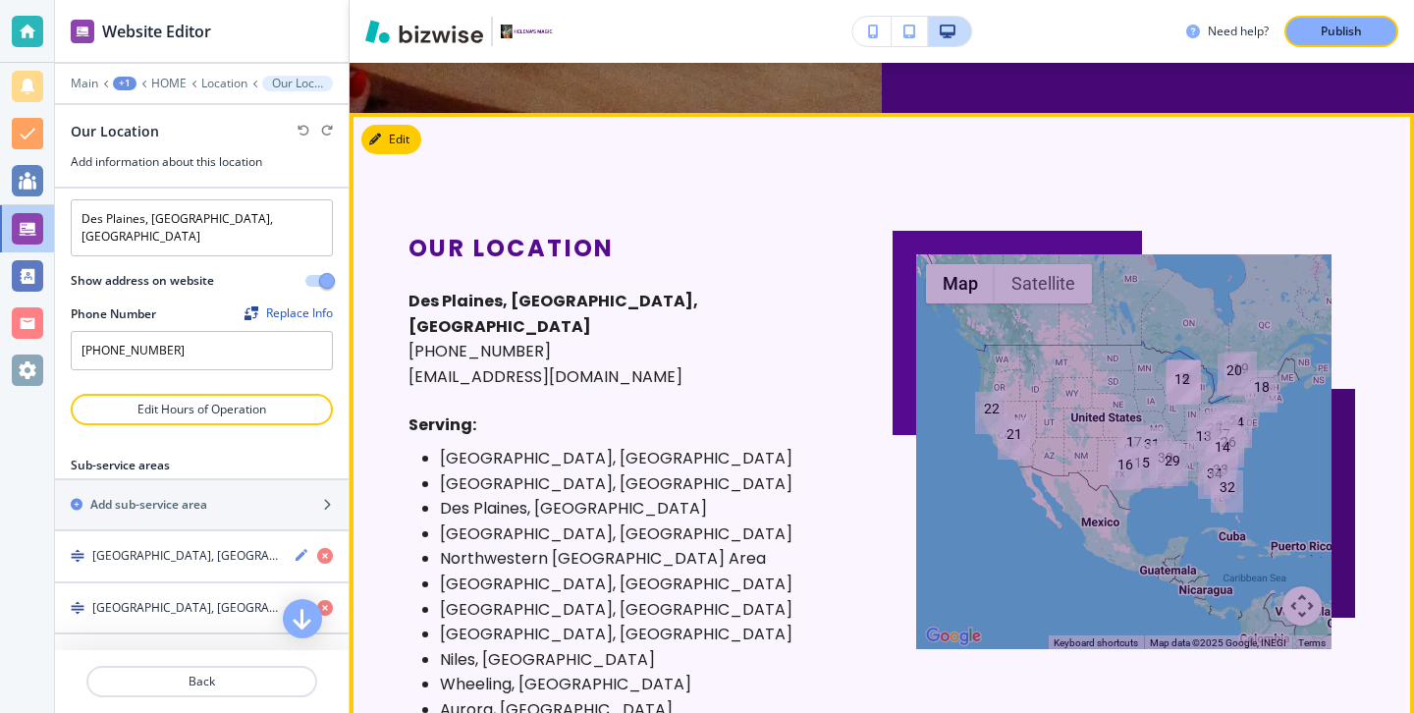
scroll to position [9166, 0]
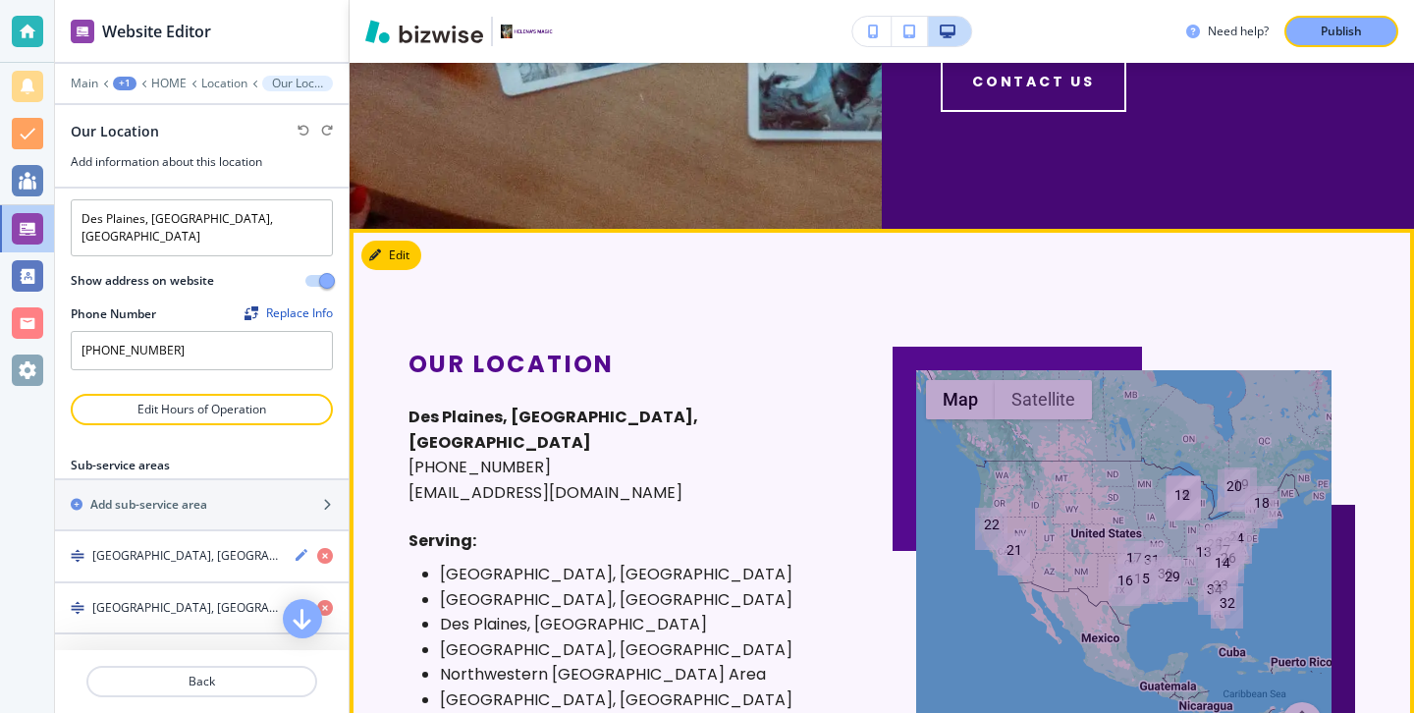
click at [417, 263] on button "Edit This Section" at bounding box center [427, 255] width 133 height 29
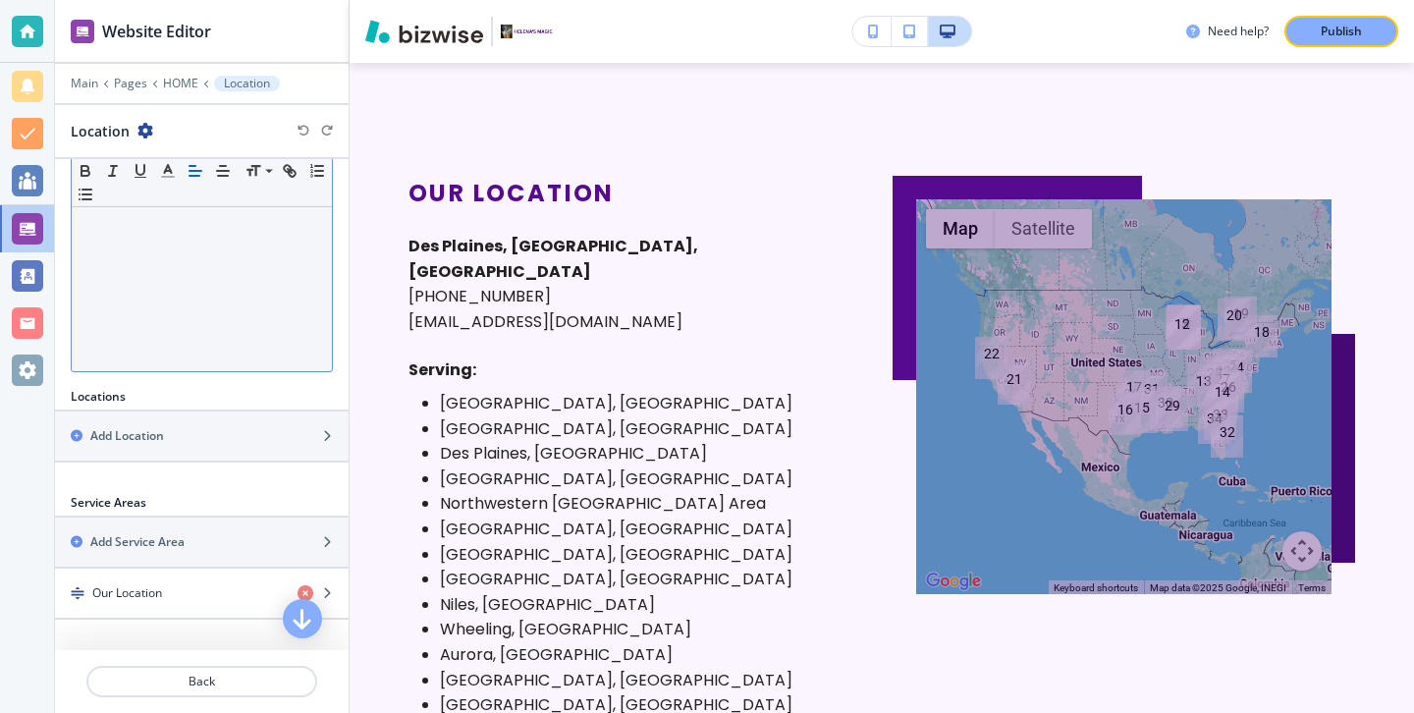
scroll to position [525, 0]
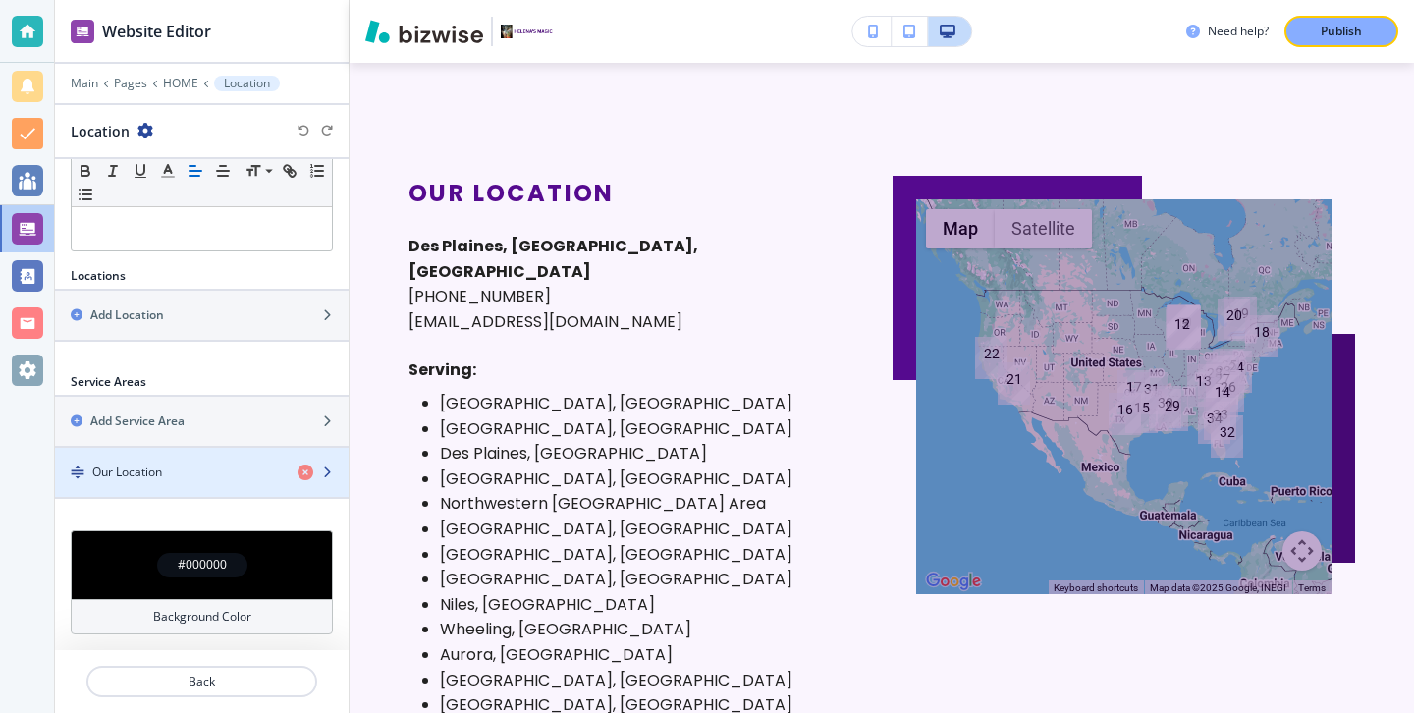
click at [233, 489] on div "button" at bounding box center [202, 489] width 294 height 16
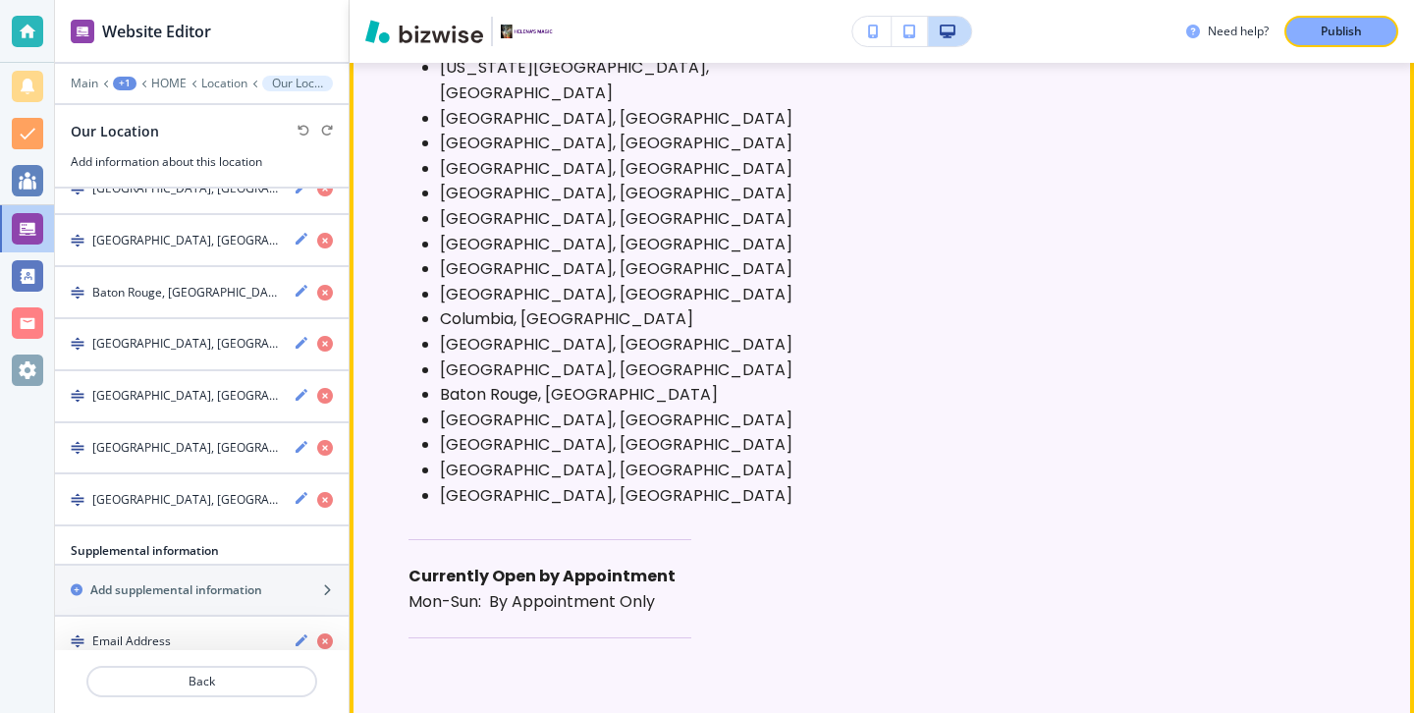
scroll to position [10206, 0]
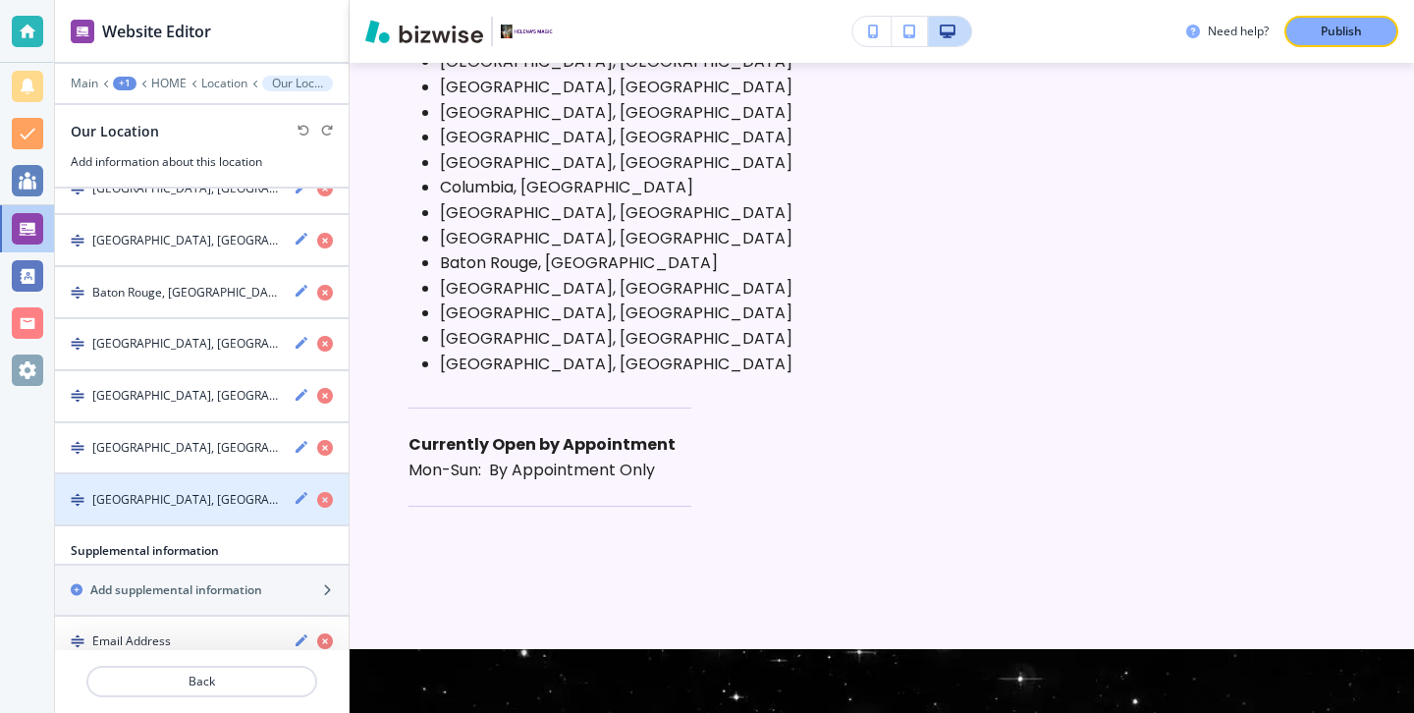
click at [165, 474] on div "button" at bounding box center [202, 482] width 294 height 16
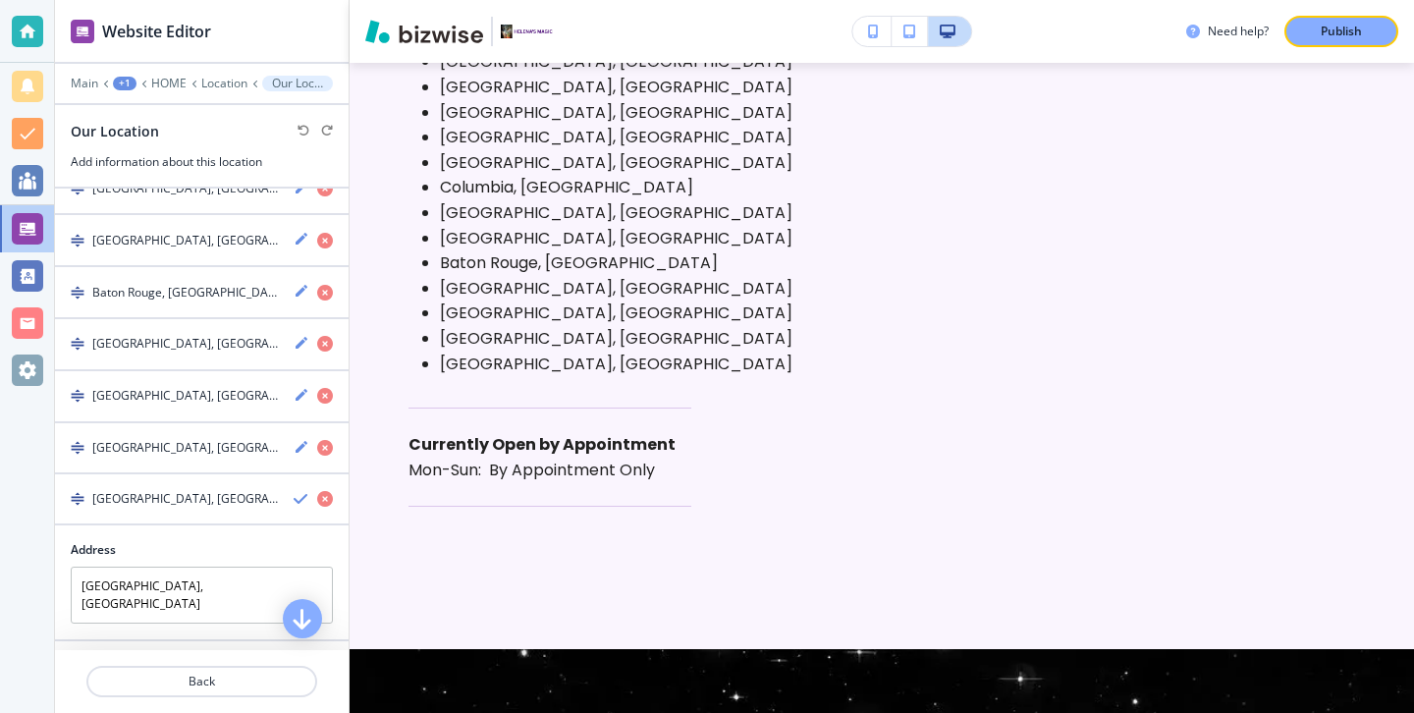
scroll to position [2052, 0]
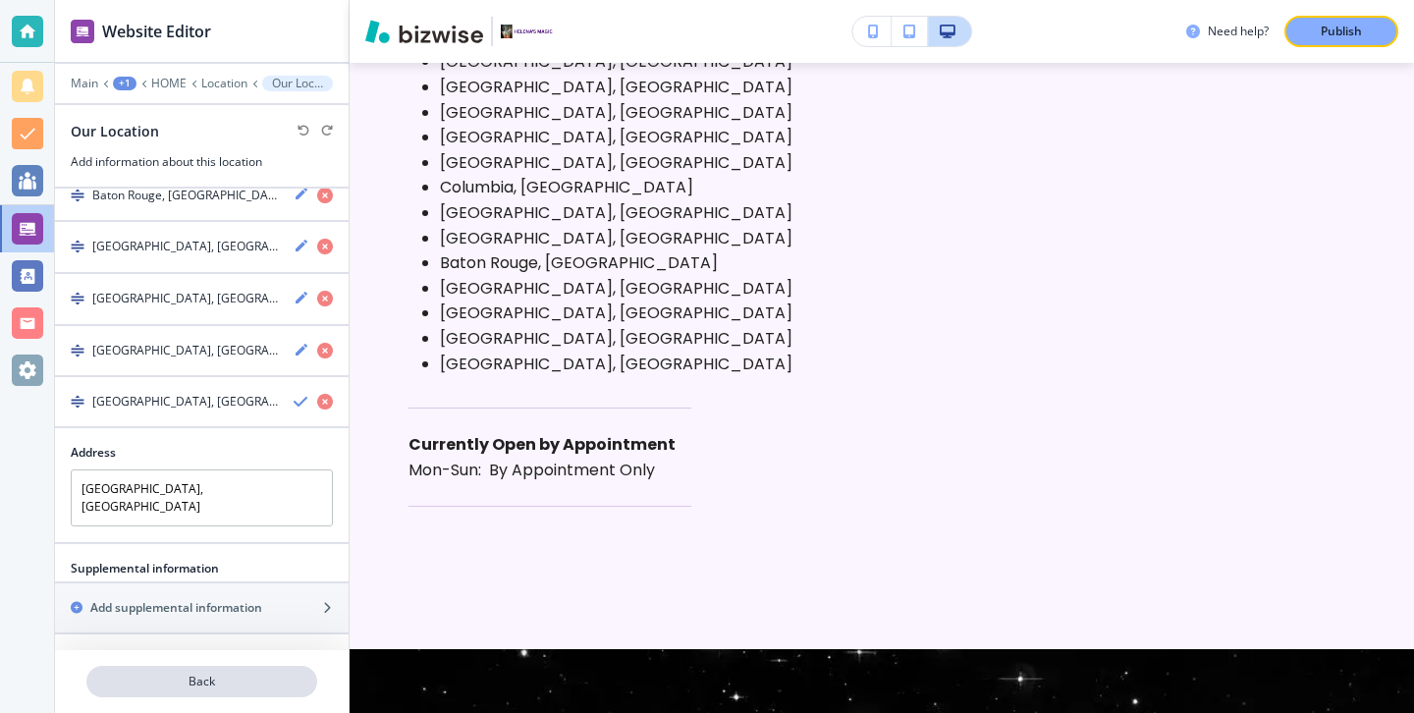
click at [177, 670] on button "Back" at bounding box center [201, 681] width 231 height 31
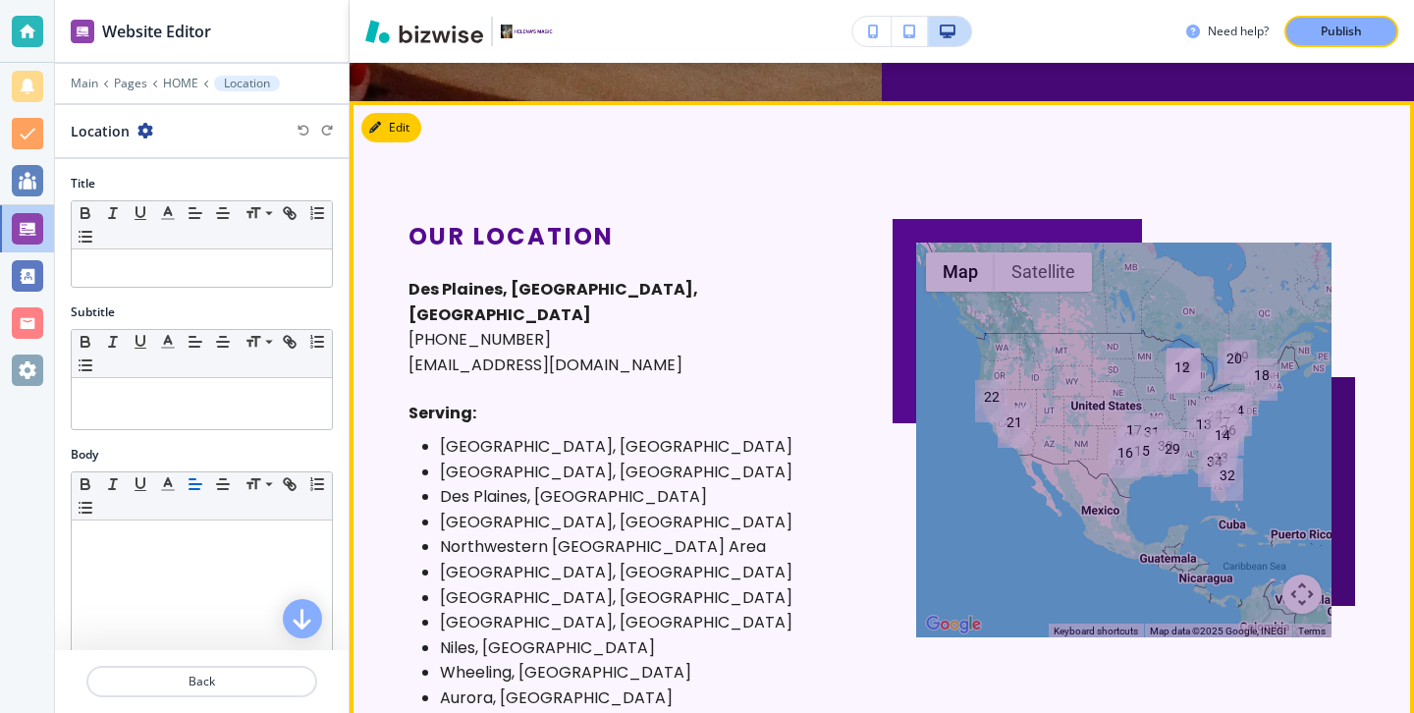
scroll to position [9290, 0]
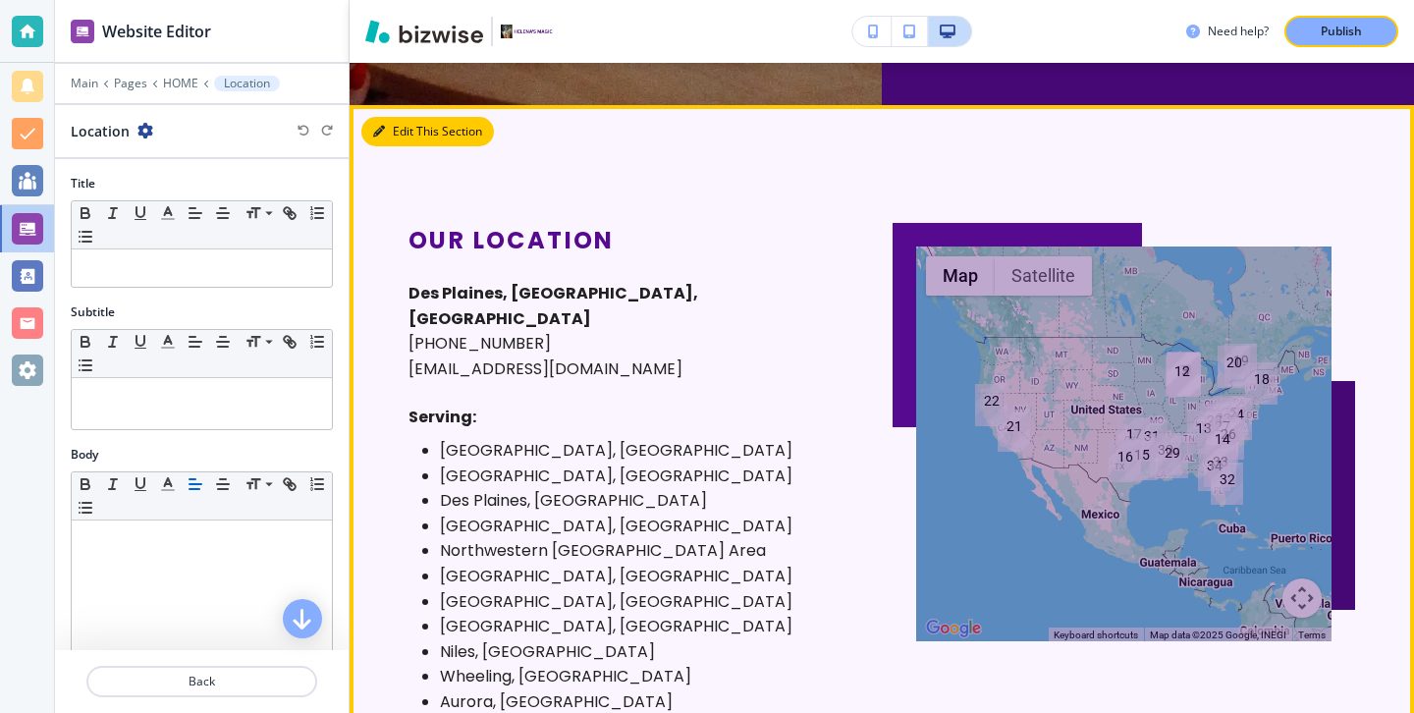
click at [403, 146] on button "Edit This Section" at bounding box center [427, 131] width 133 height 29
click at [401, 140] on button "Edit This Section" at bounding box center [427, 131] width 133 height 29
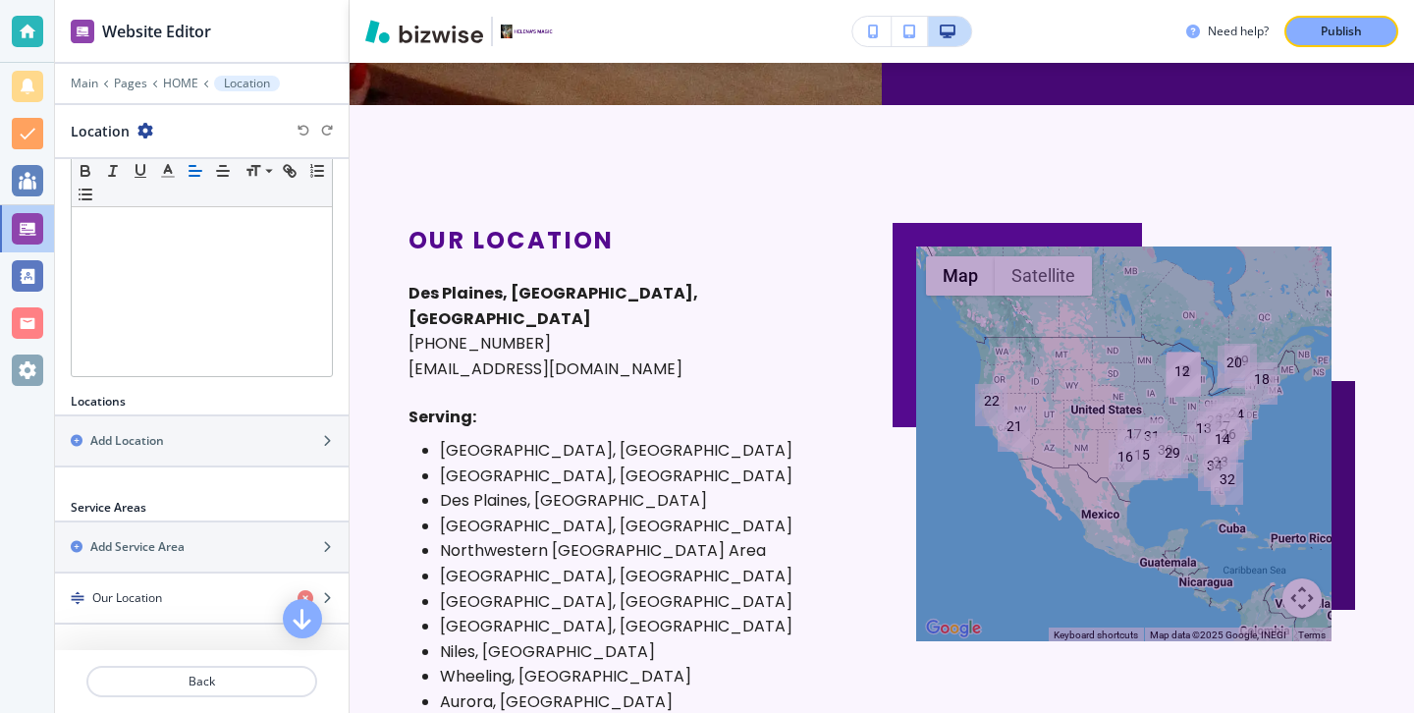
scroll to position [491, 0]
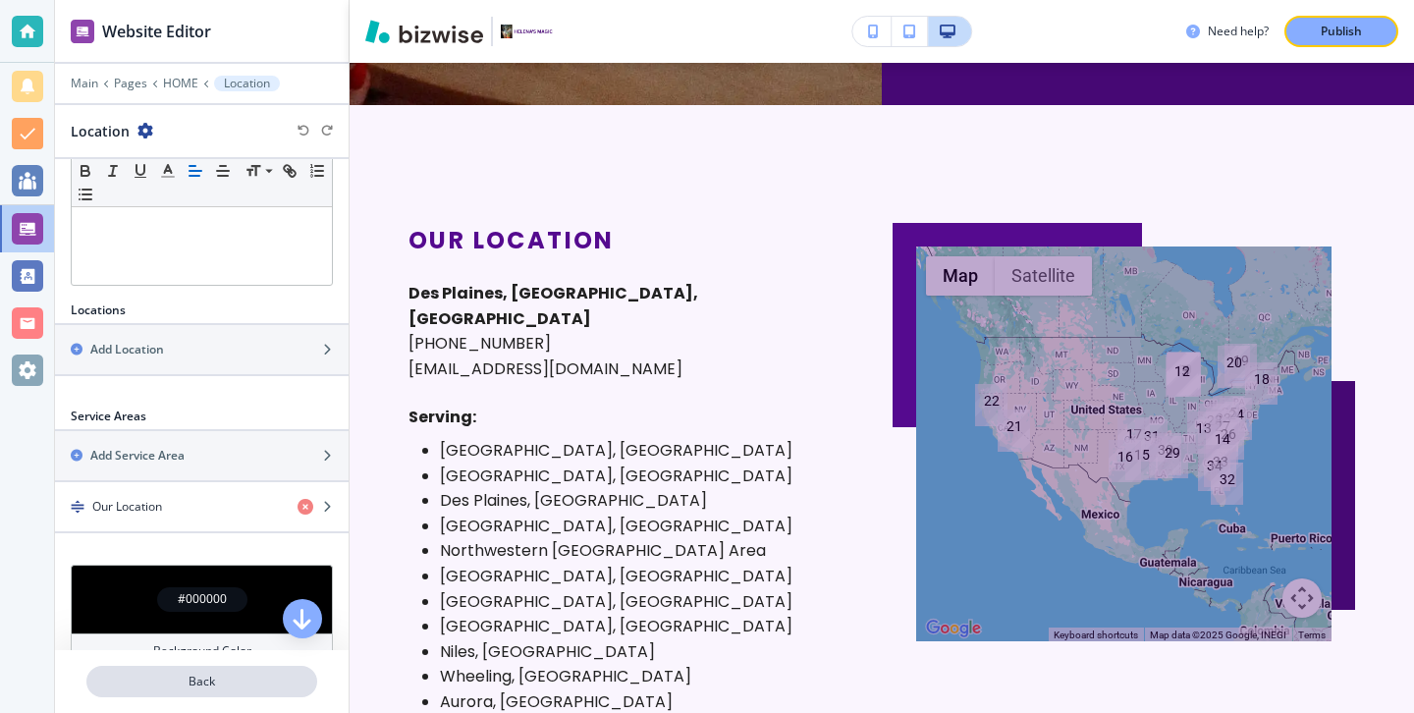
click at [221, 675] on p "Back" at bounding box center [201, 681] width 227 height 18
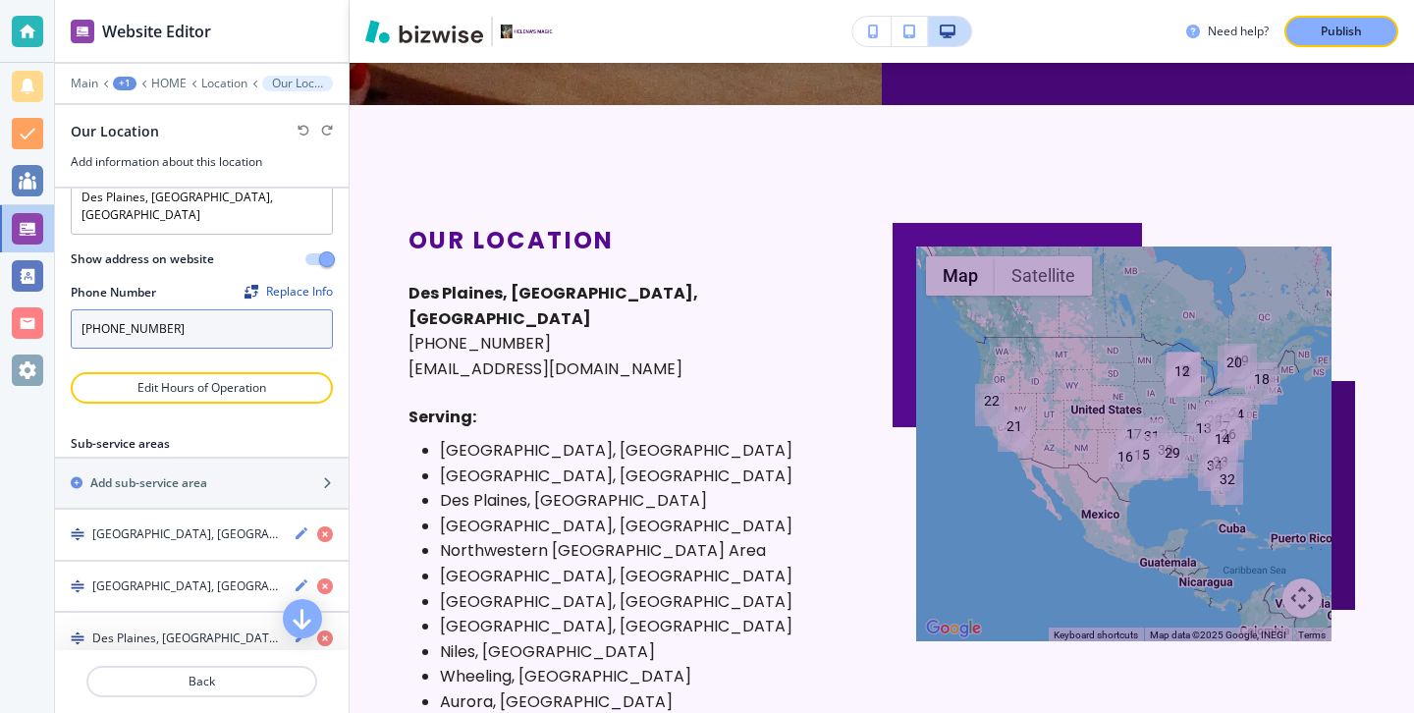
scroll to position [259, 0]
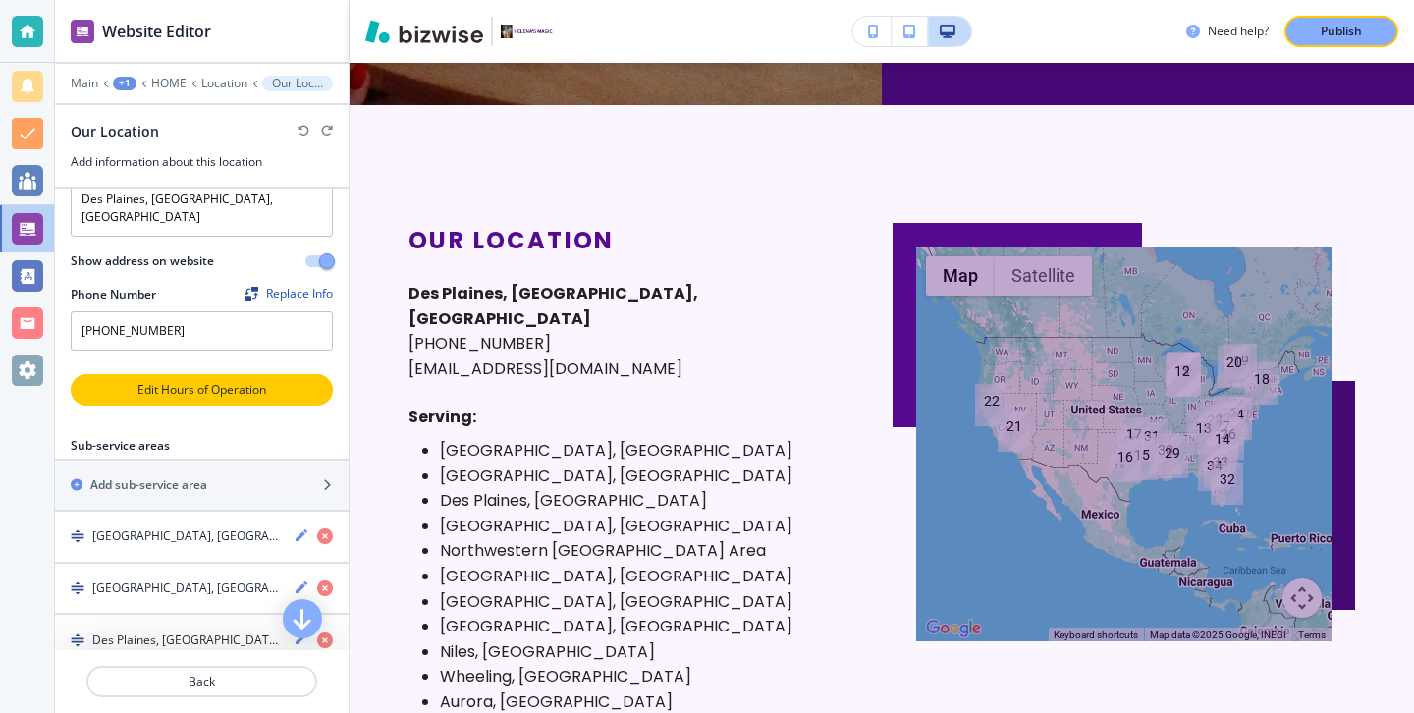
click at [297, 381] on p "Edit Hours of Operation" at bounding box center [202, 390] width 258 height 18
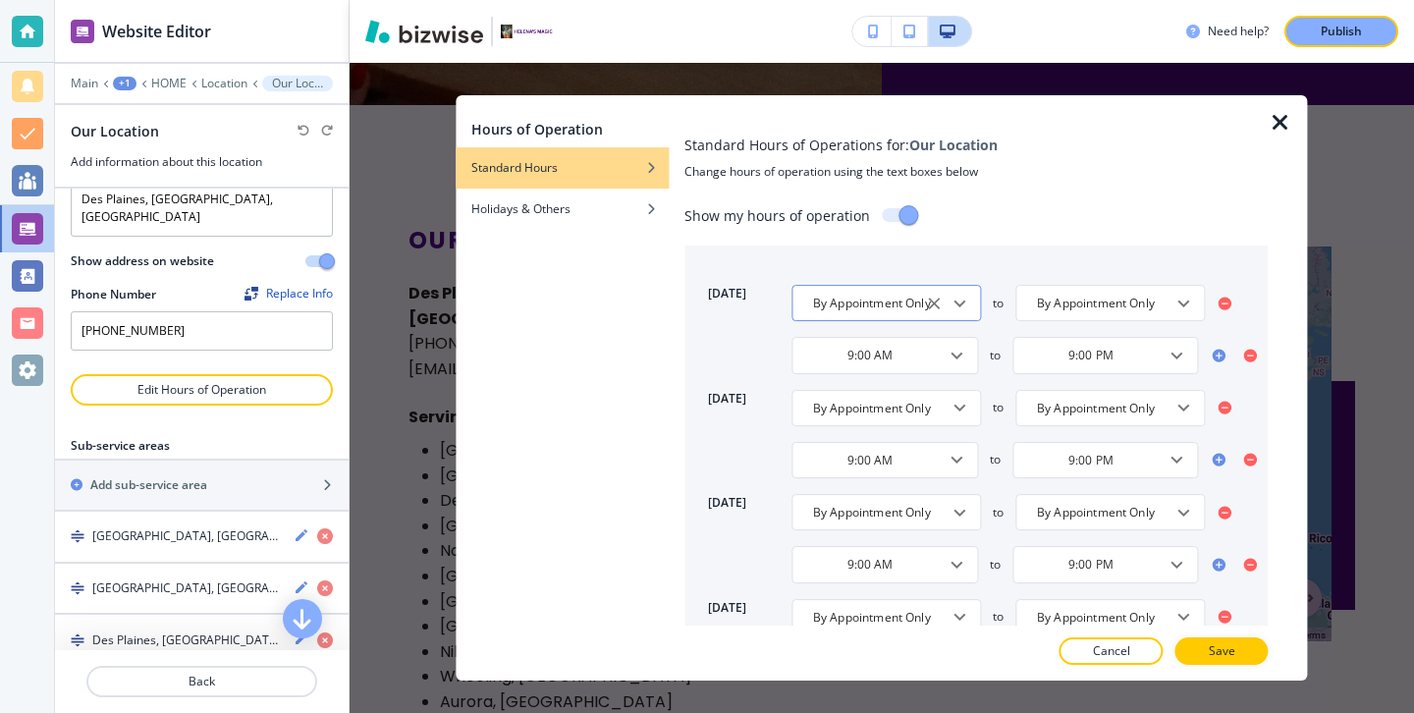
click at [968, 308] on icon "Open" at bounding box center [959, 304] width 24 height 24
click at [957, 284] on div "[DATE] By Appointment Only ​ to By Appointment Only ​ 9:00 AM ​ to 9:00 PM ​ [D…" at bounding box center [975, 634] width 583 height 779
click at [1211, 643] on p "Save" at bounding box center [1221, 651] width 27 height 18
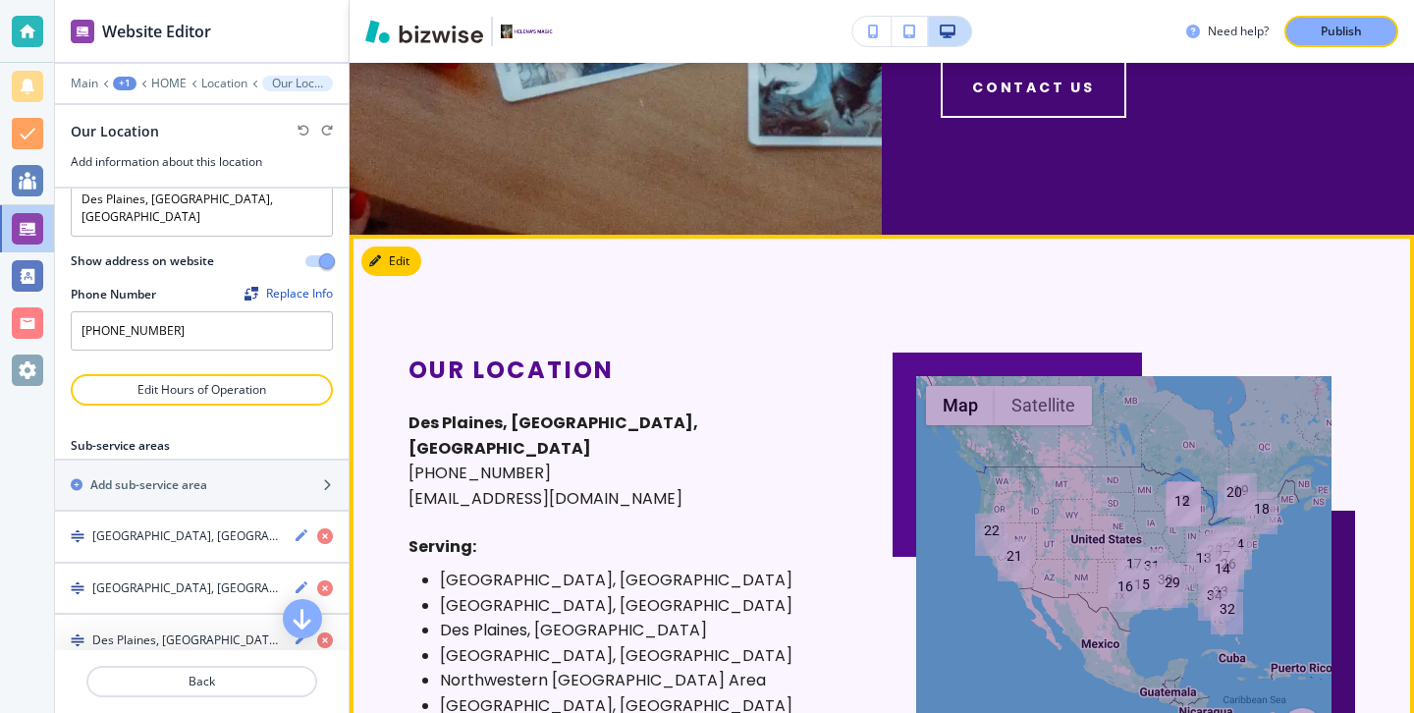
scroll to position [9059, 0]
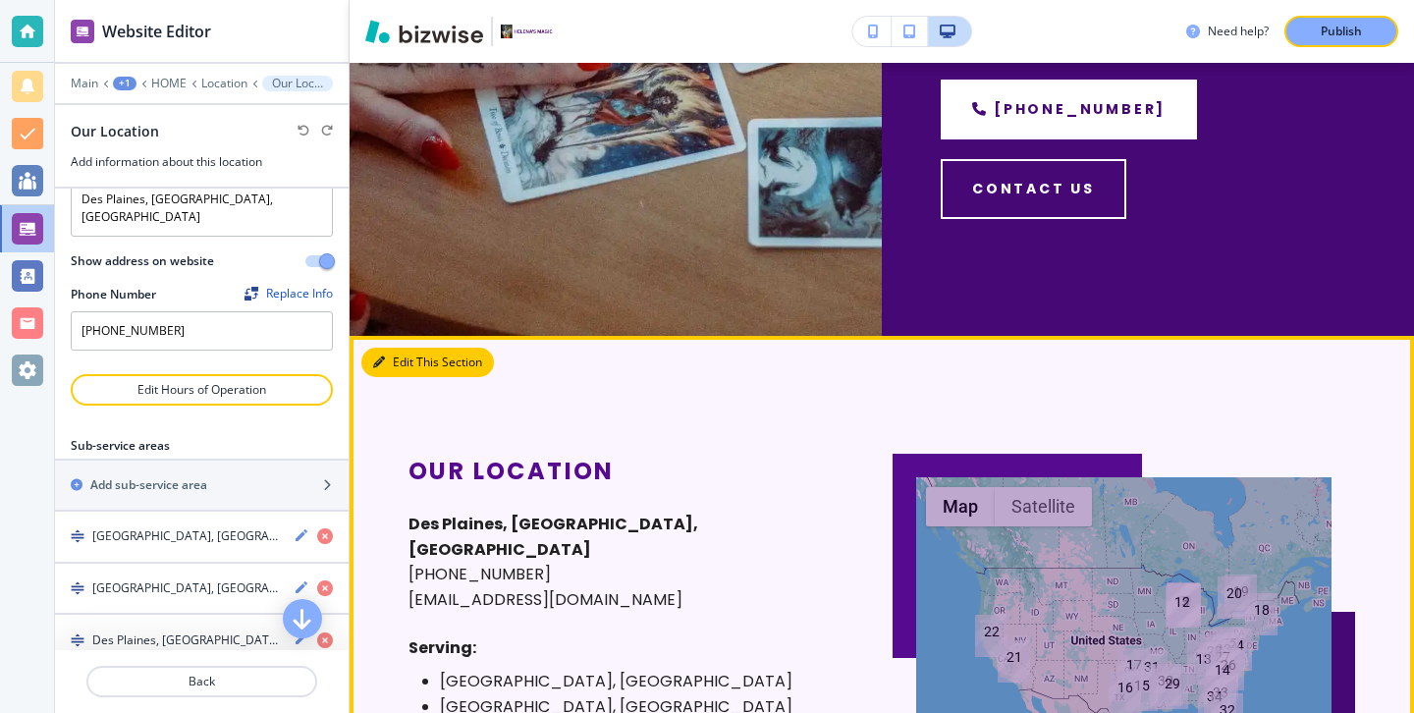
click at [412, 362] on button "Edit This Section" at bounding box center [427, 362] width 133 height 29
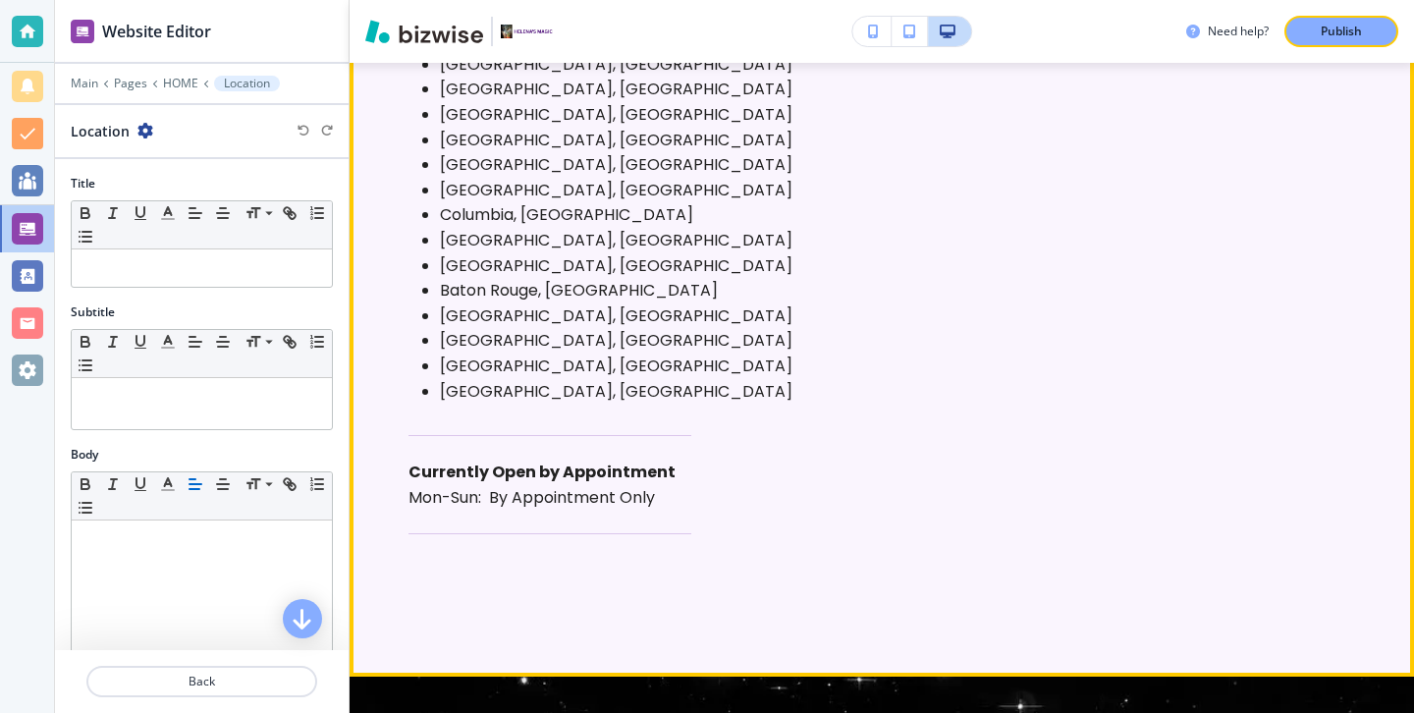
scroll to position [10157, 0]
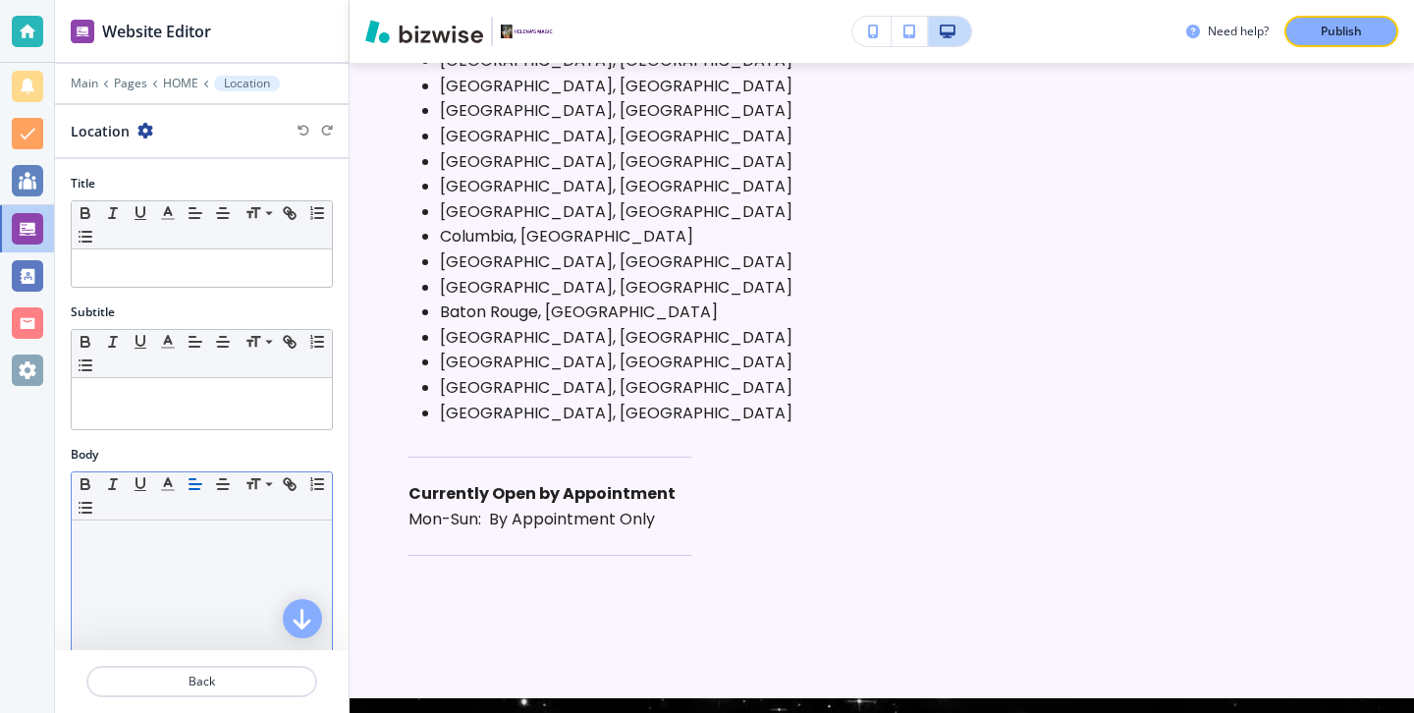
click at [234, 551] on div at bounding box center [202, 647] width 260 height 255
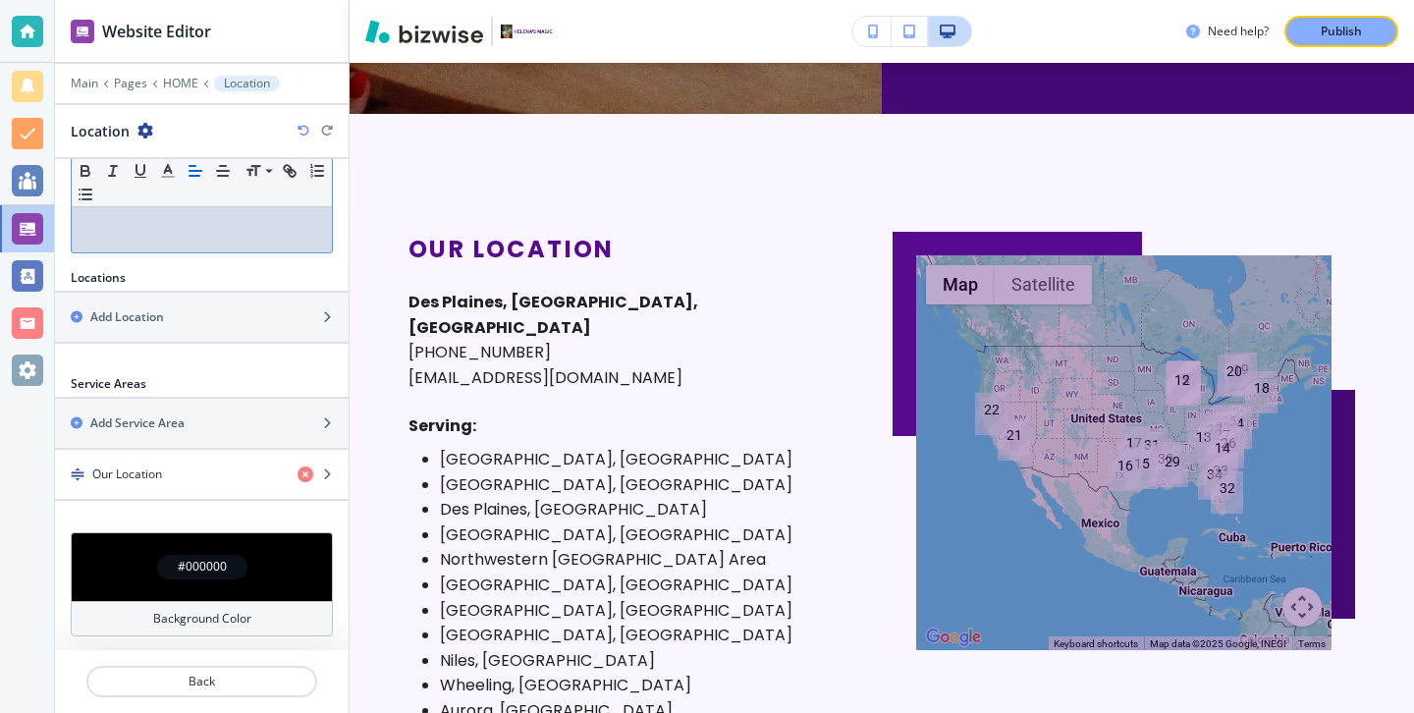
scroll to position [525, 0]
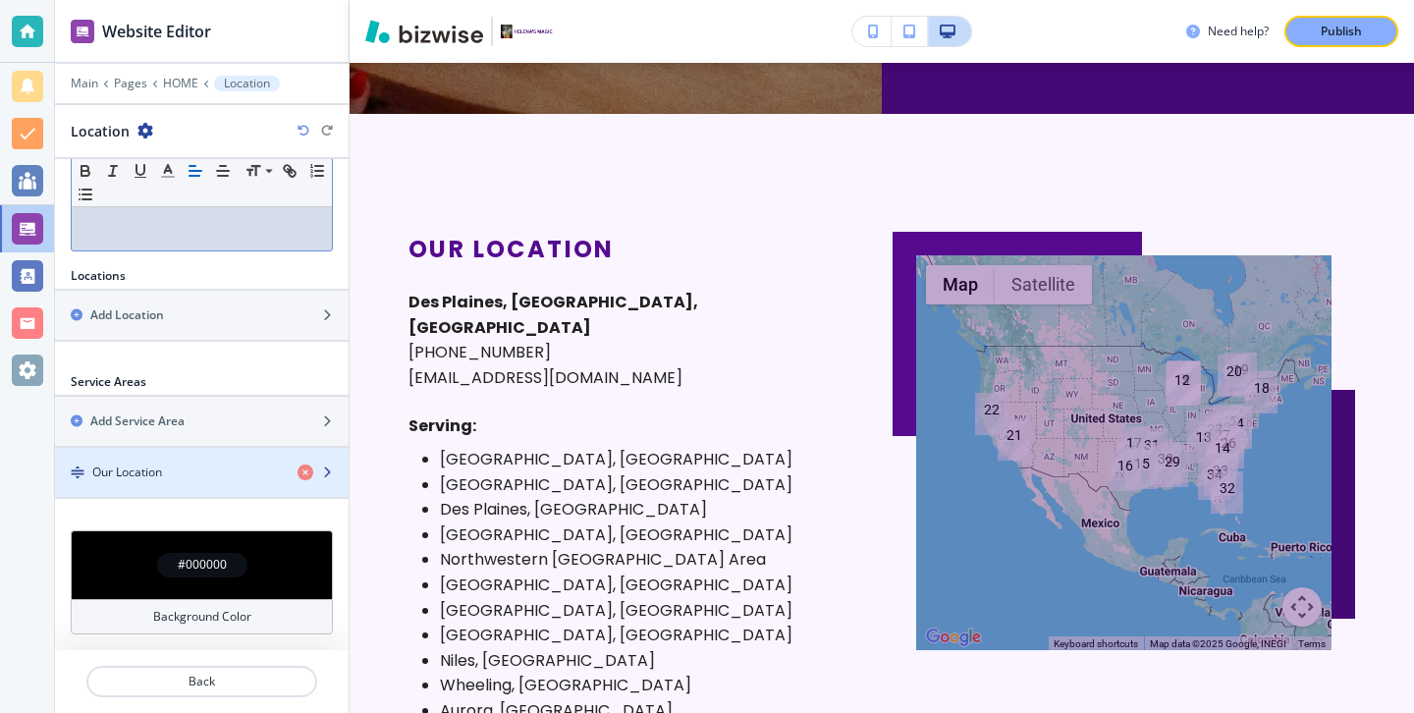
click at [202, 457] on div "button" at bounding box center [202, 456] width 294 height 16
click at [201, 461] on div "button" at bounding box center [202, 456] width 294 height 16
click at [200, 468] on div "Our Location" at bounding box center [168, 472] width 227 height 18
click at [202, 477] on div "Our Location" at bounding box center [168, 472] width 227 height 18
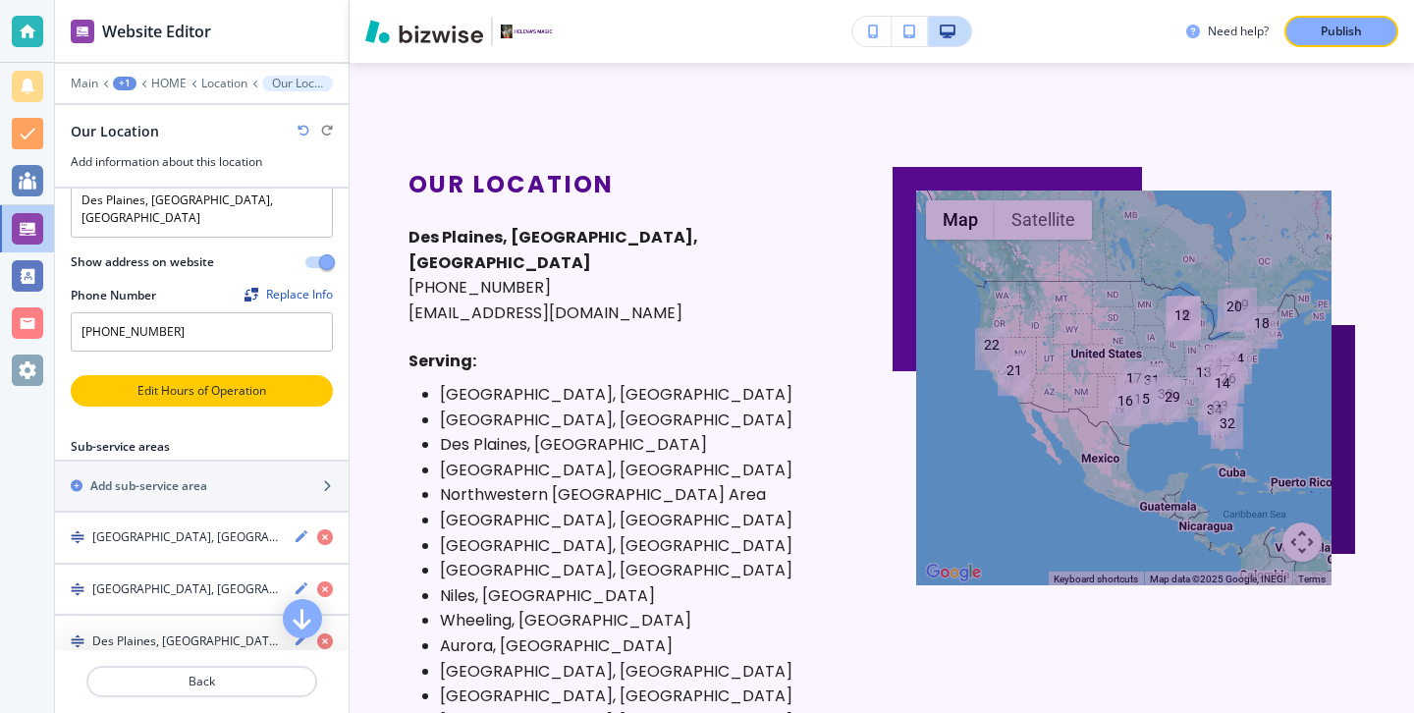
scroll to position [357, 0]
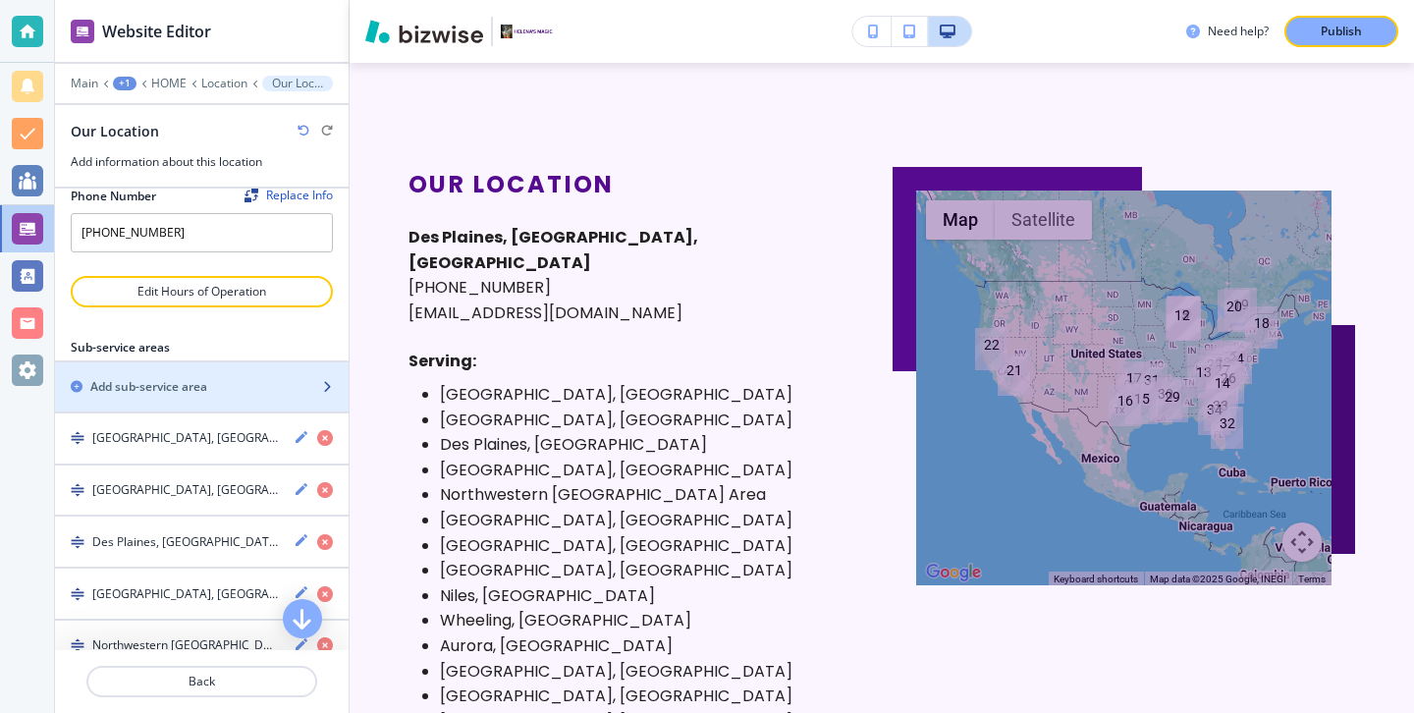
click at [263, 378] on div "Add sub-service area" at bounding box center [180, 387] width 250 height 18
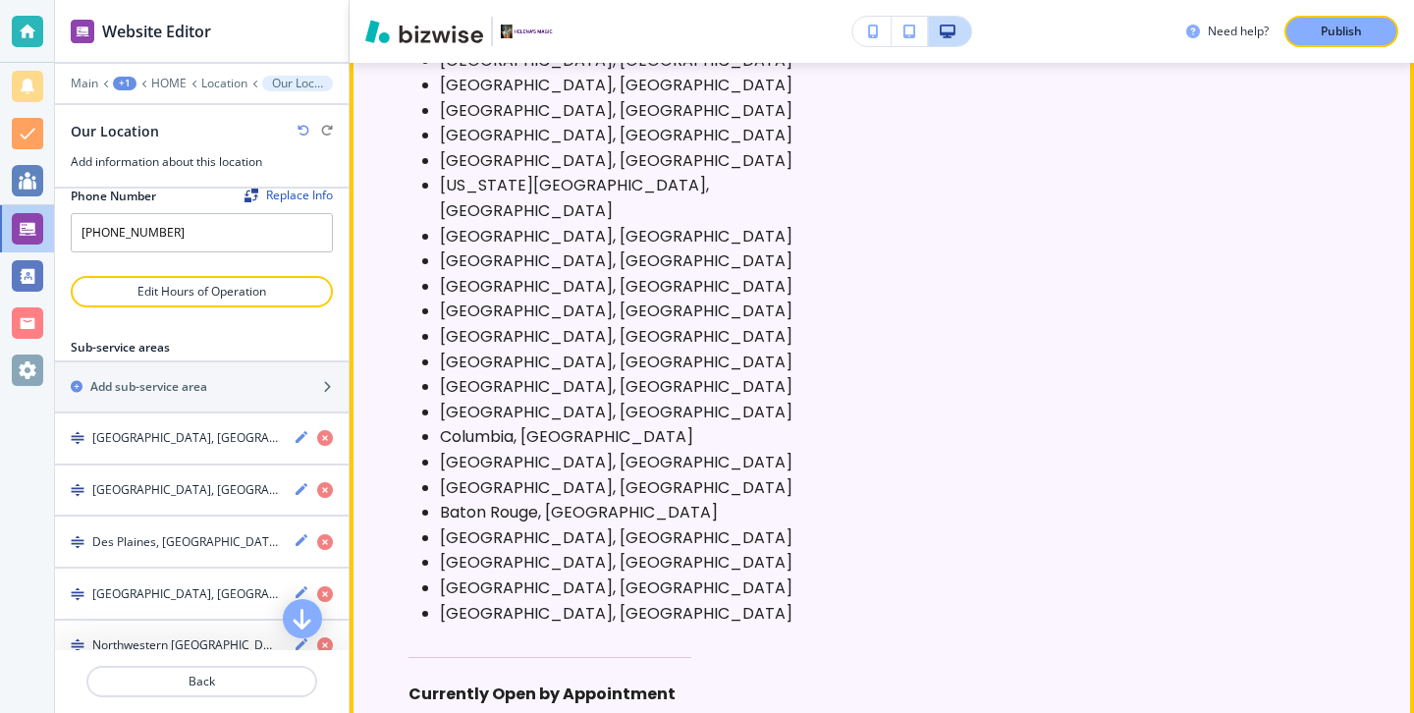
scroll to position [9957, 0]
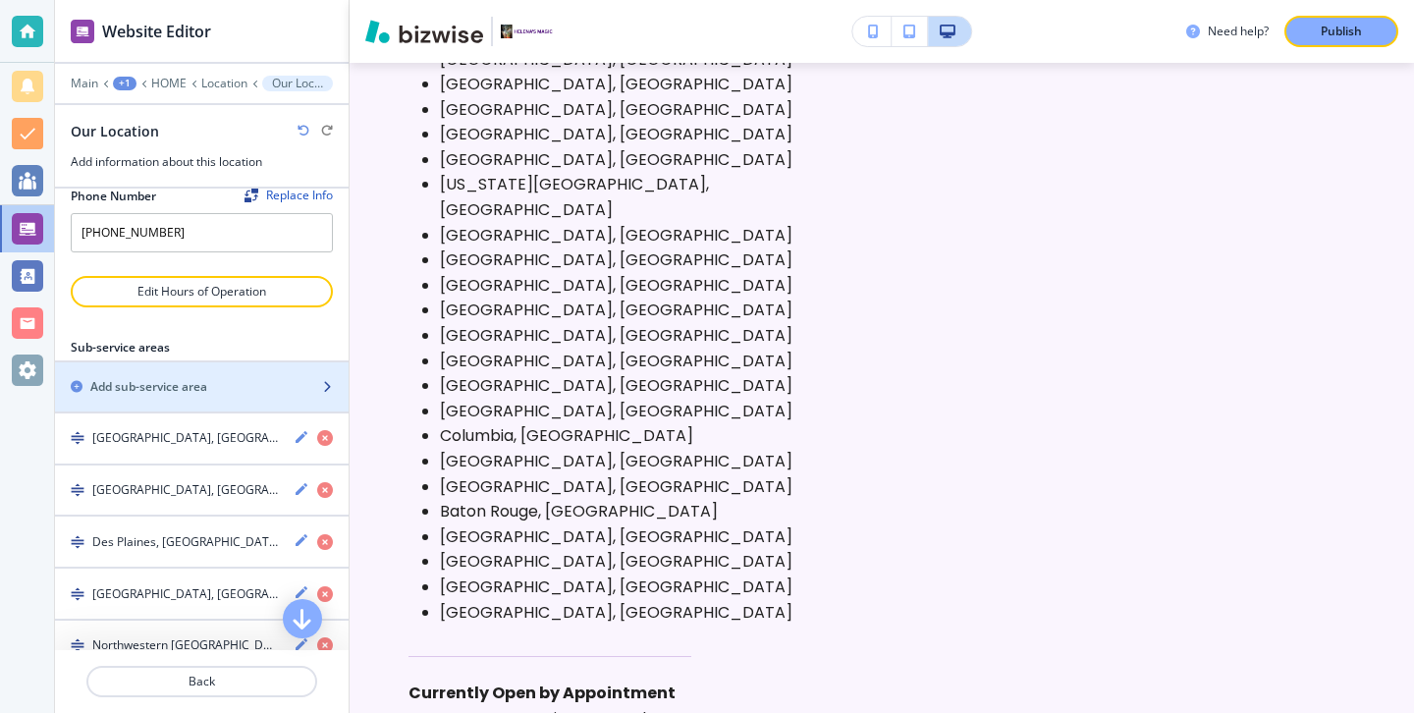
click at [195, 378] on h2 "Add sub-service area" at bounding box center [148, 387] width 117 height 18
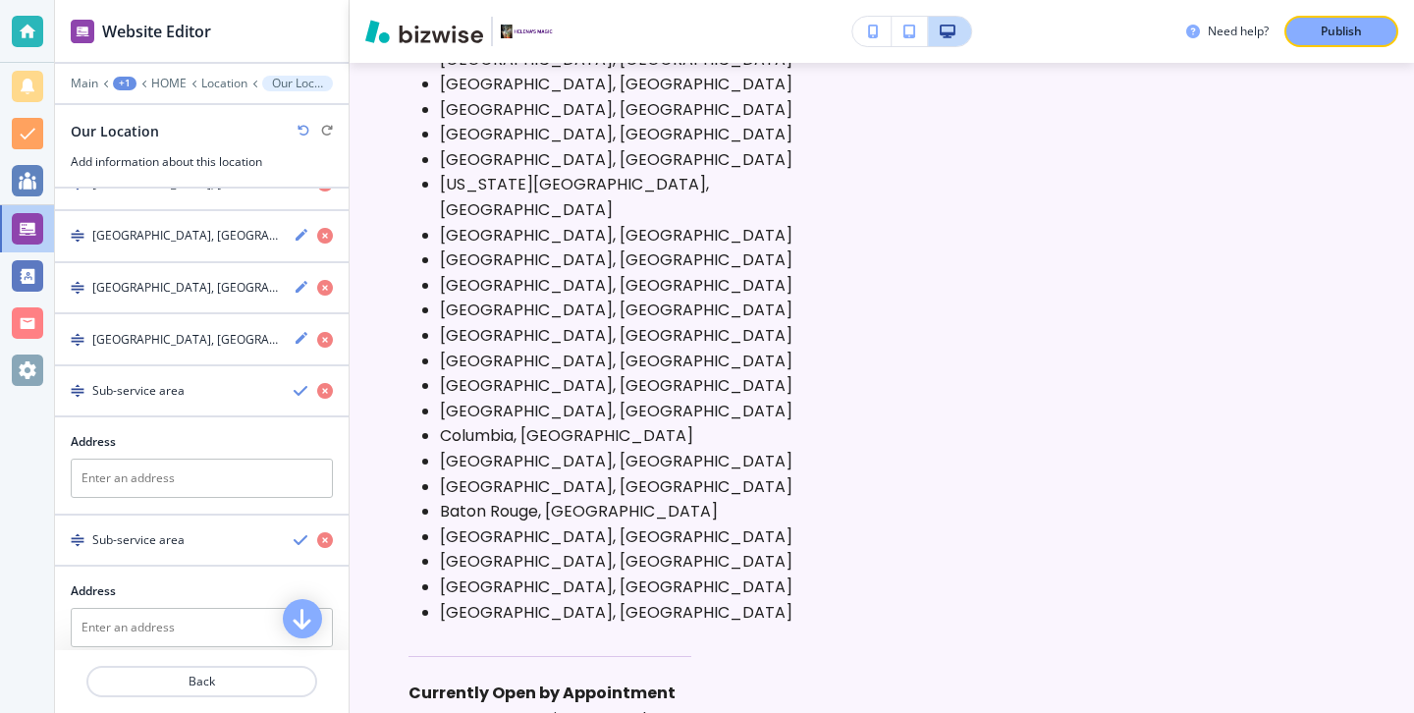
scroll to position [2139, 0]
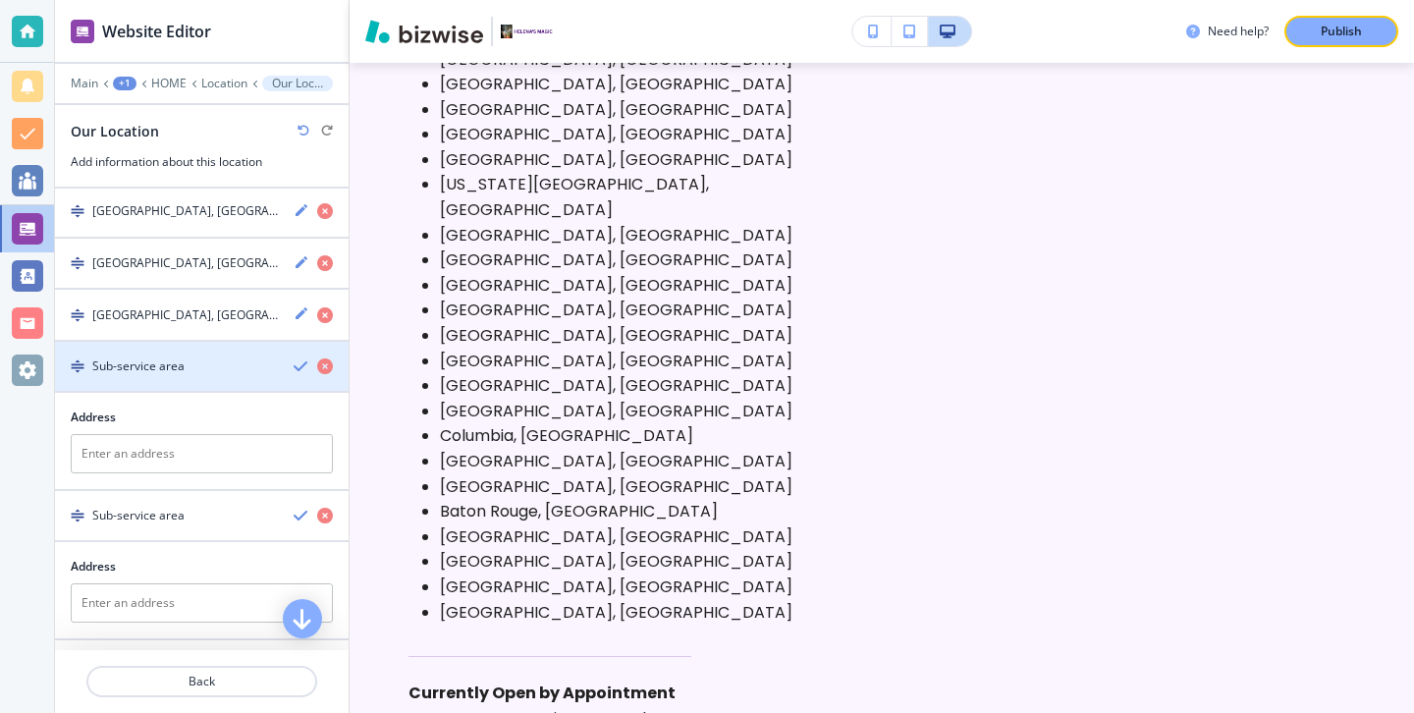
click at [186, 357] on div "Sub-service area" at bounding box center [166, 366] width 223 height 18
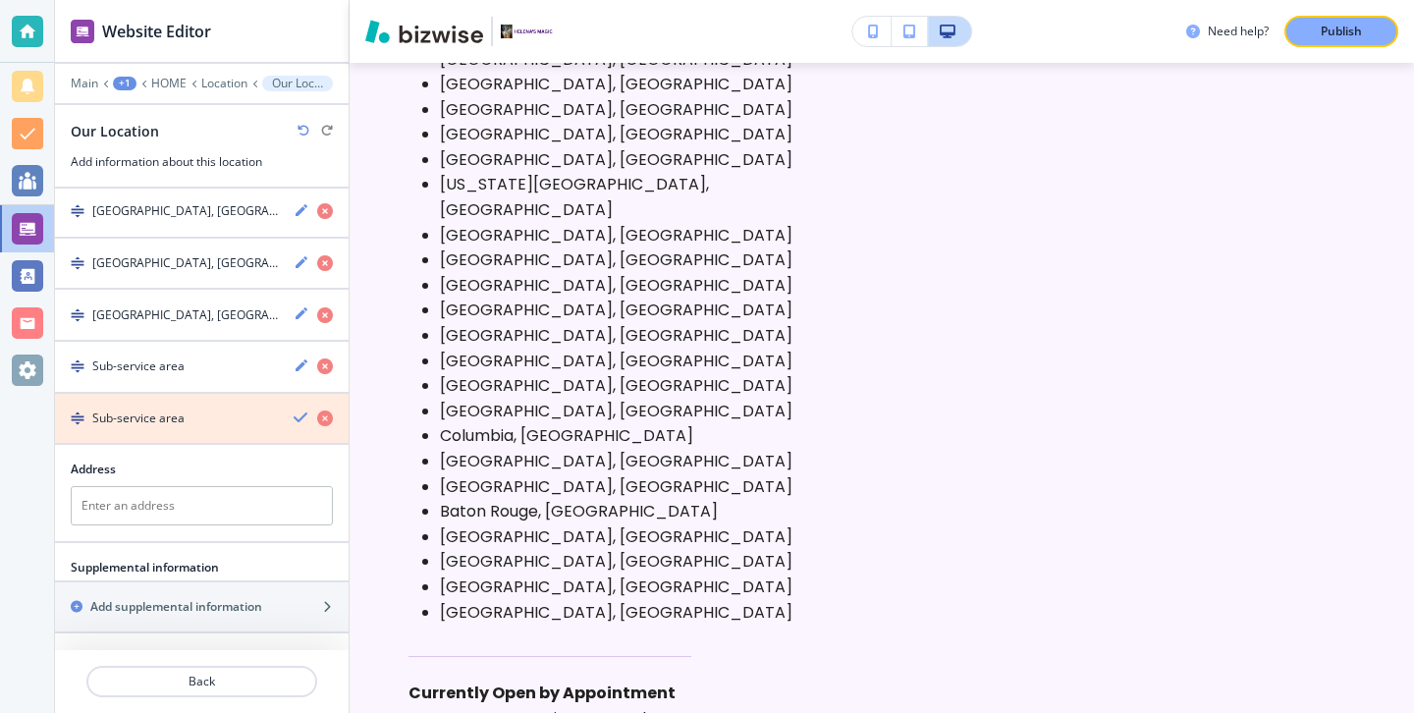
click at [327, 410] on icon "button" at bounding box center [325, 418] width 16 height 16
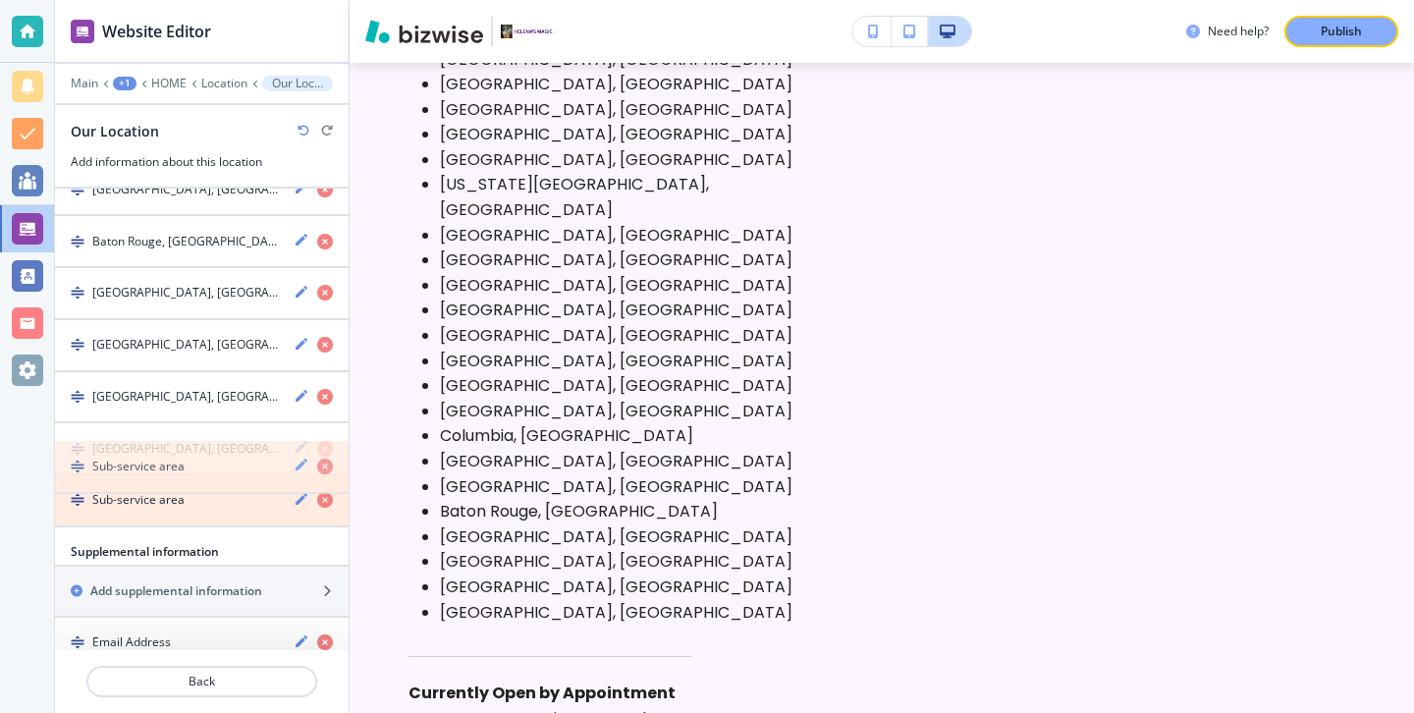
click at [323, 492] on icon "button" at bounding box center [325, 500] width 16 height 16
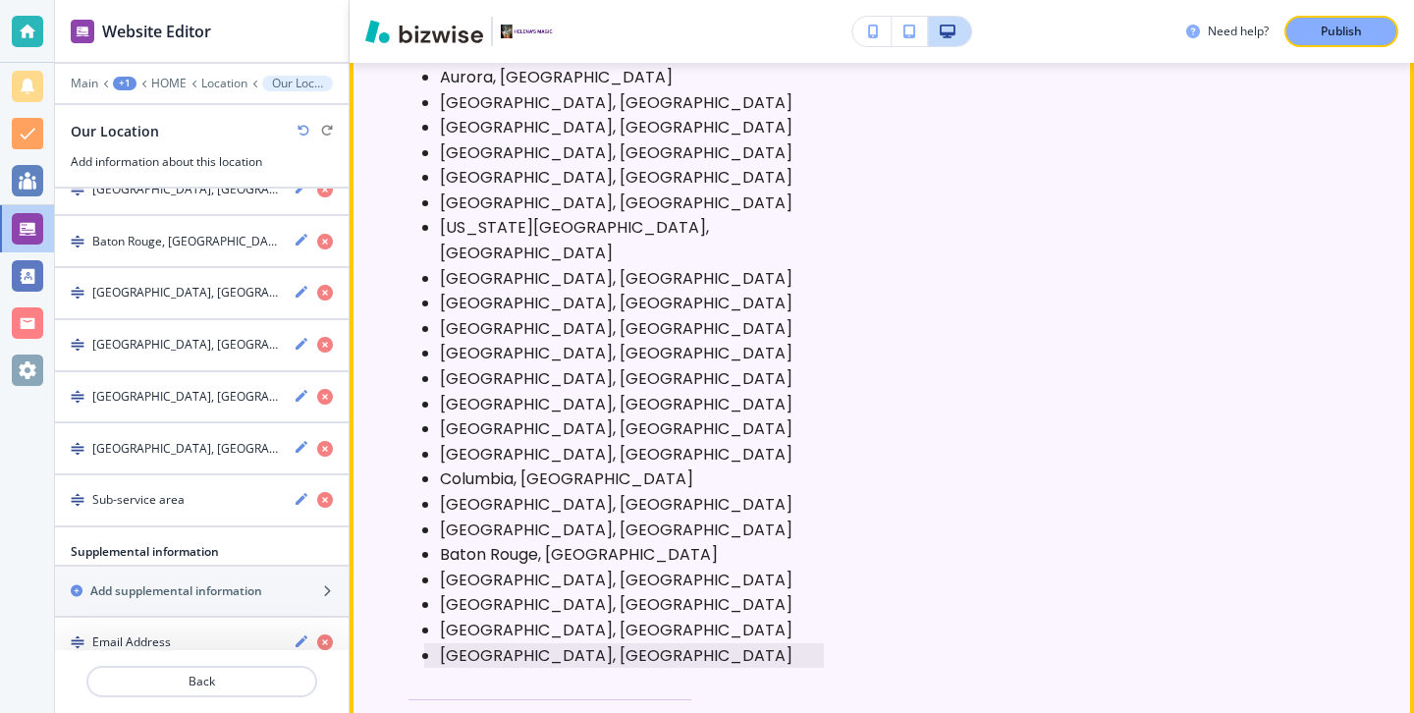
scroll to position [10087, 0]
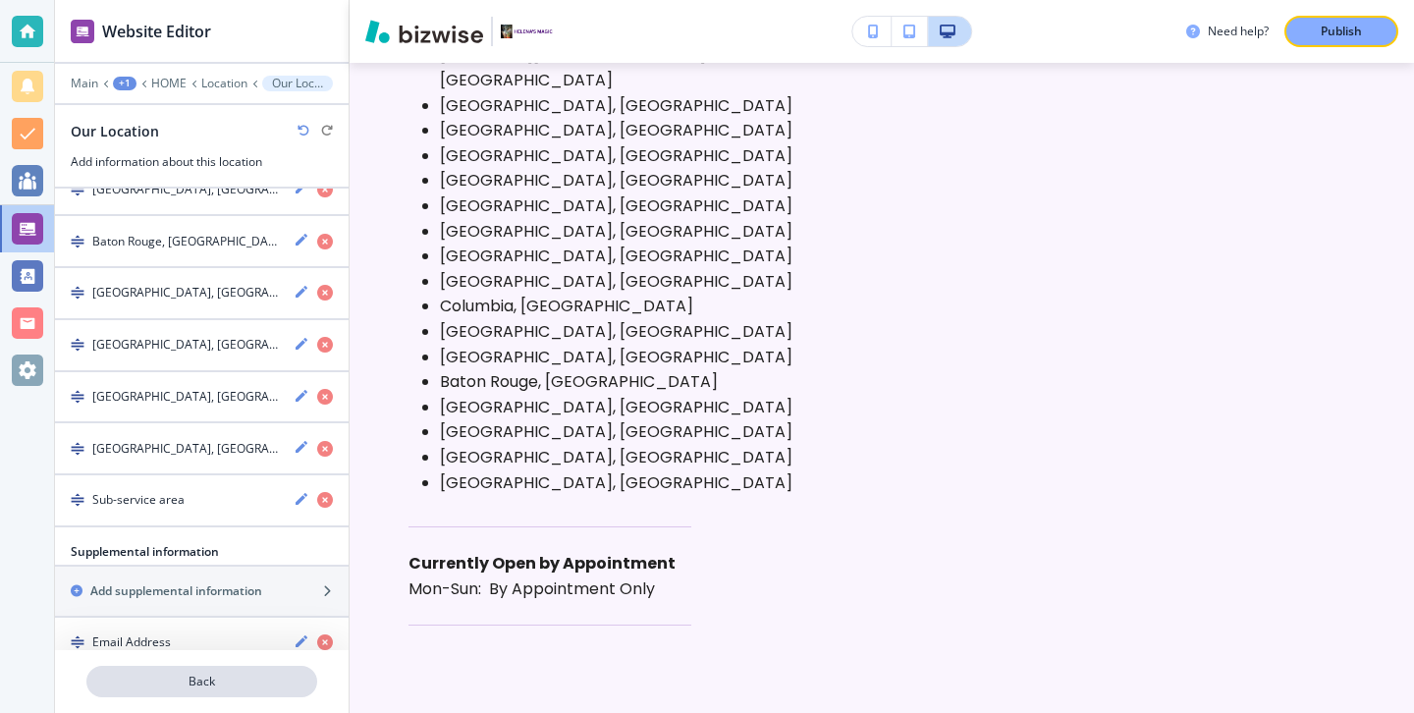
click at [301, 666] on button "Back" at bounding box center [201, 681] width 231 height 31
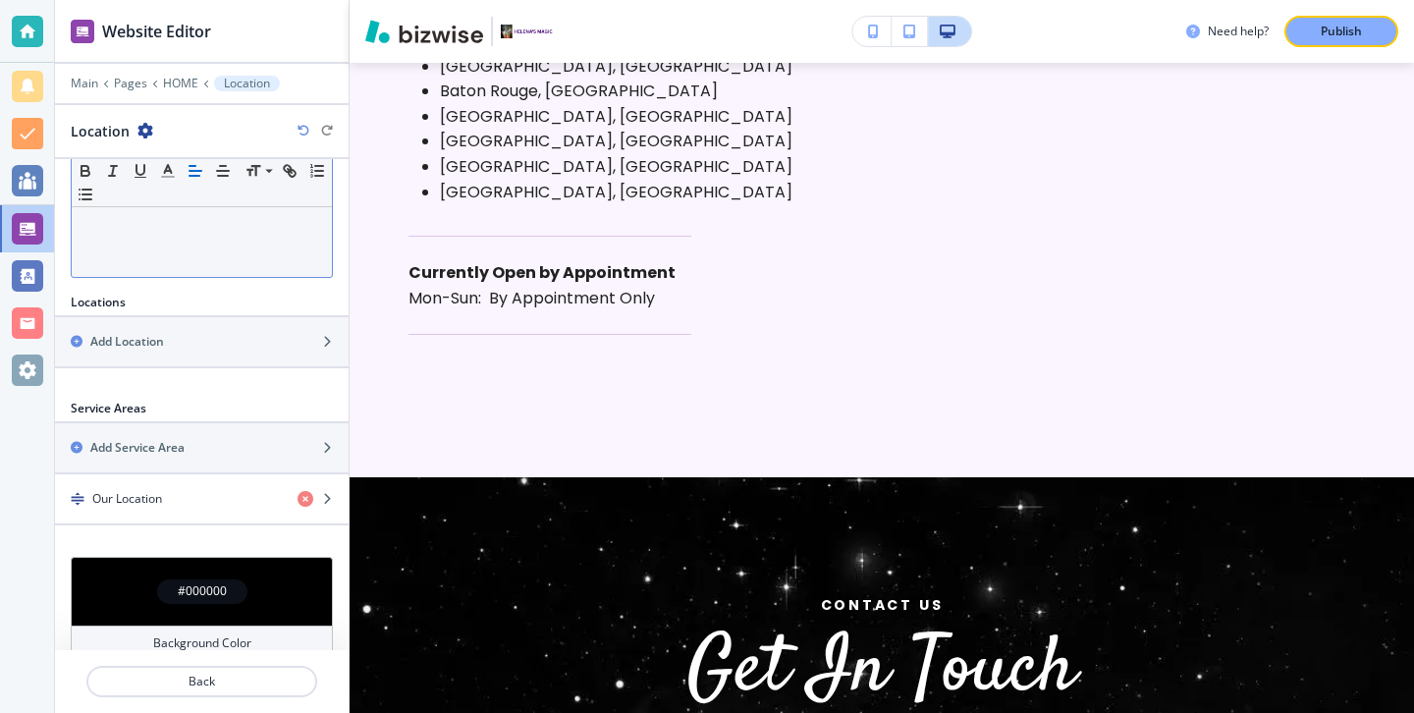
scroll to position [525, 0]
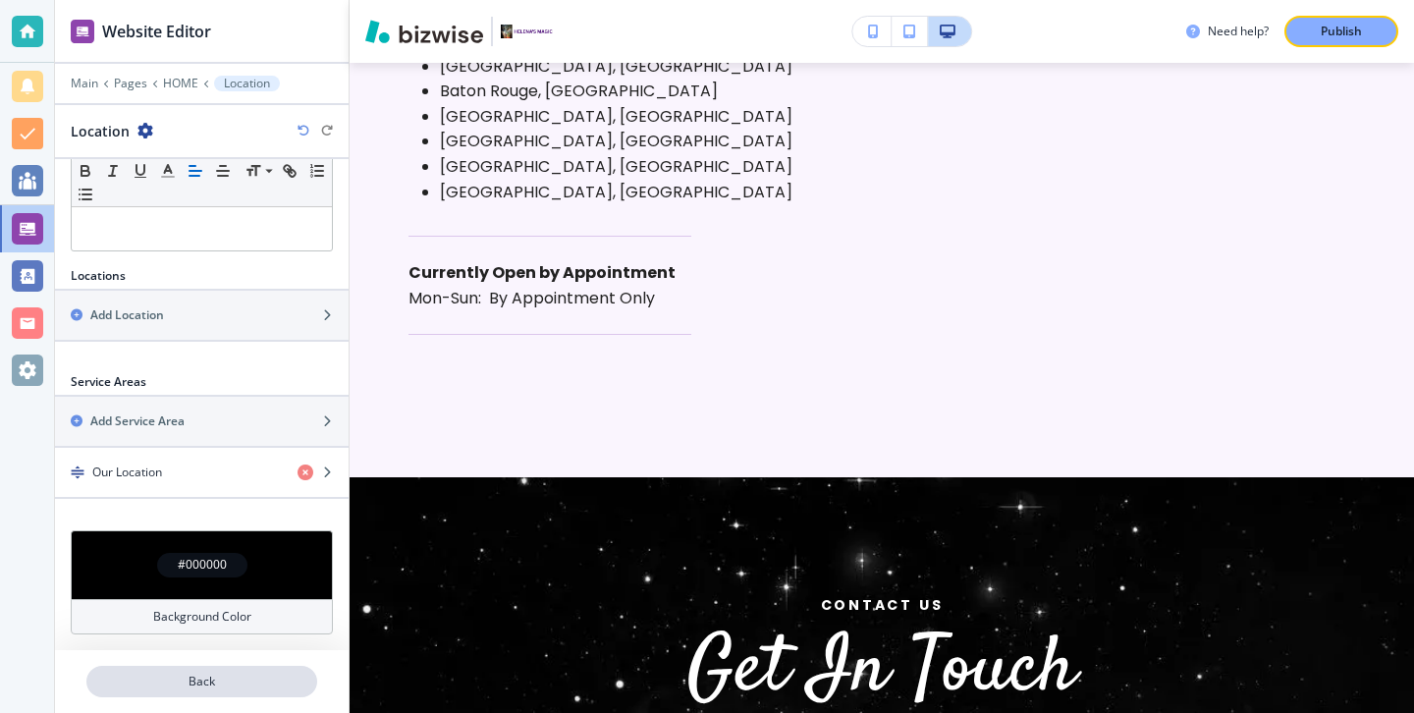
click at [266, 670] on button "Back" at bounding box center [201, 681] width 231 height 31
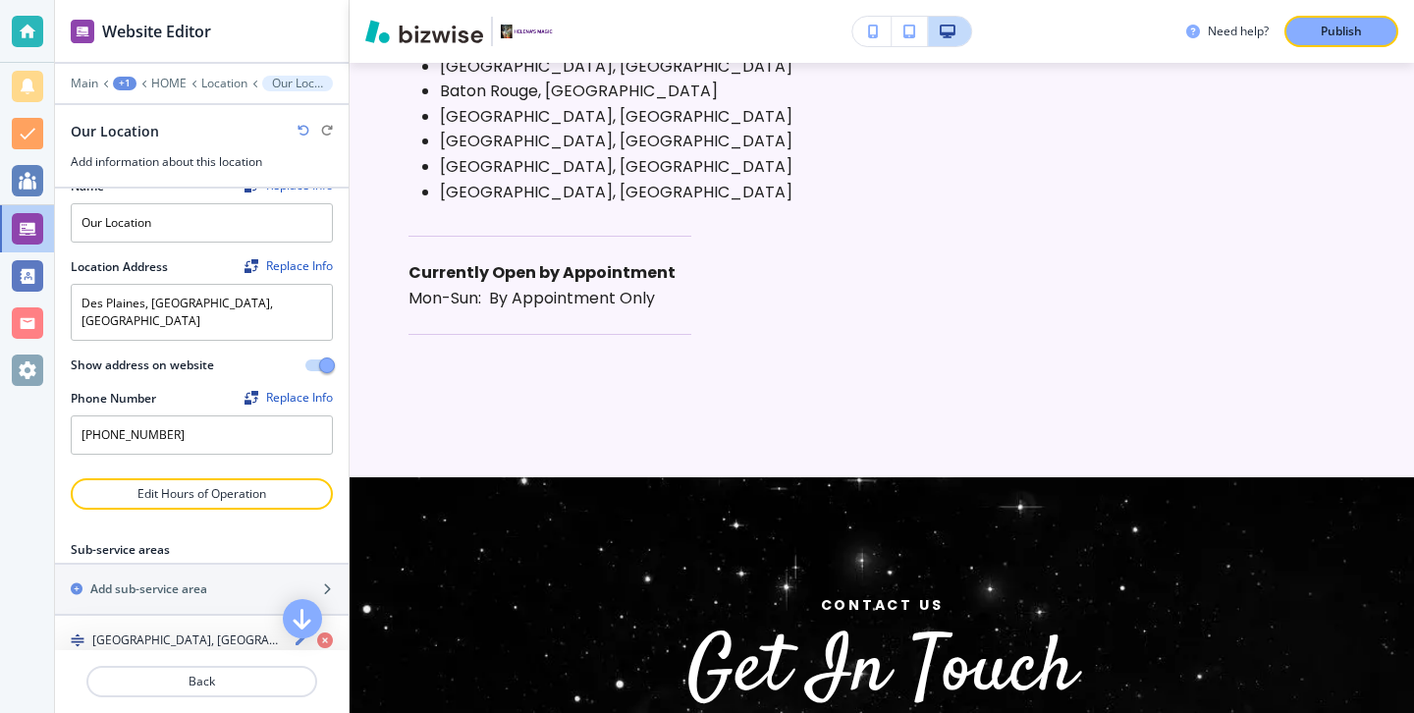
scroll to position [101, 0]
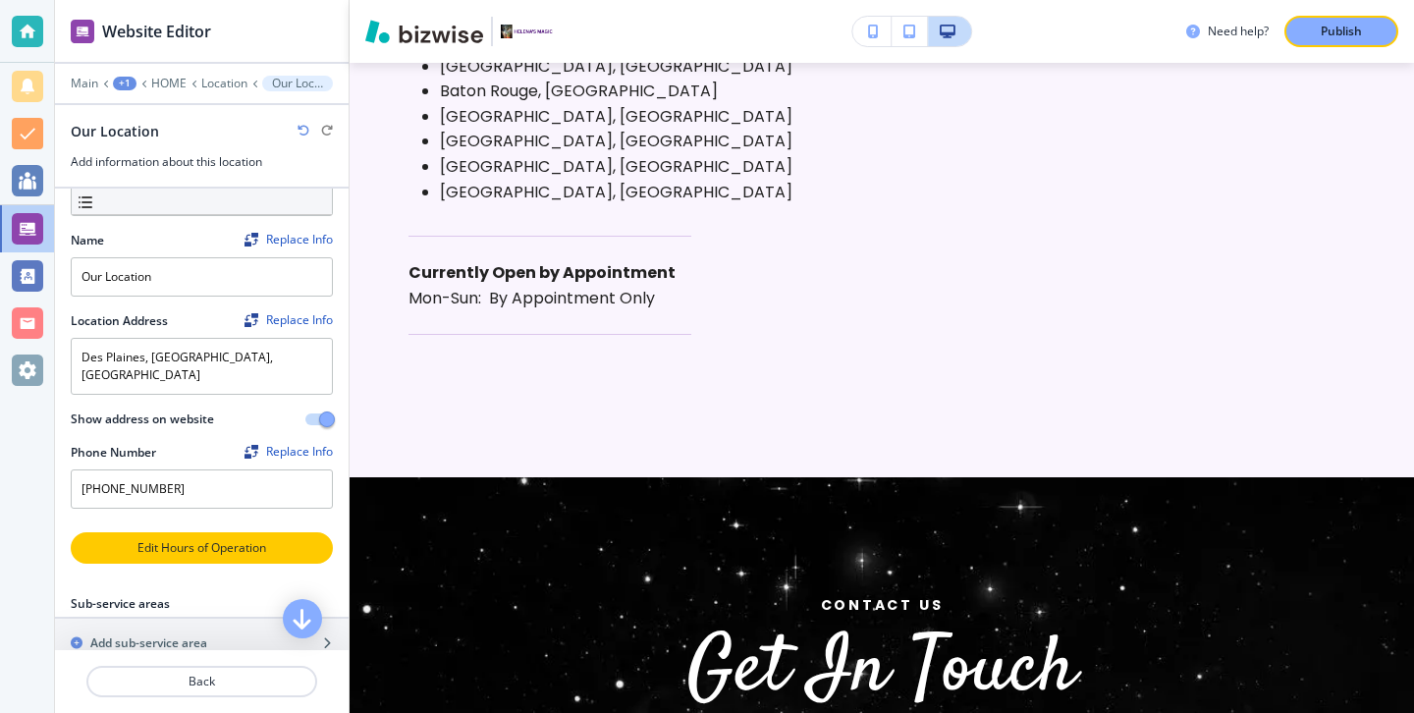
click at [236, 539] on p "Edit Hours of Operation" at bounding box center [202, 548] width 258 height 18
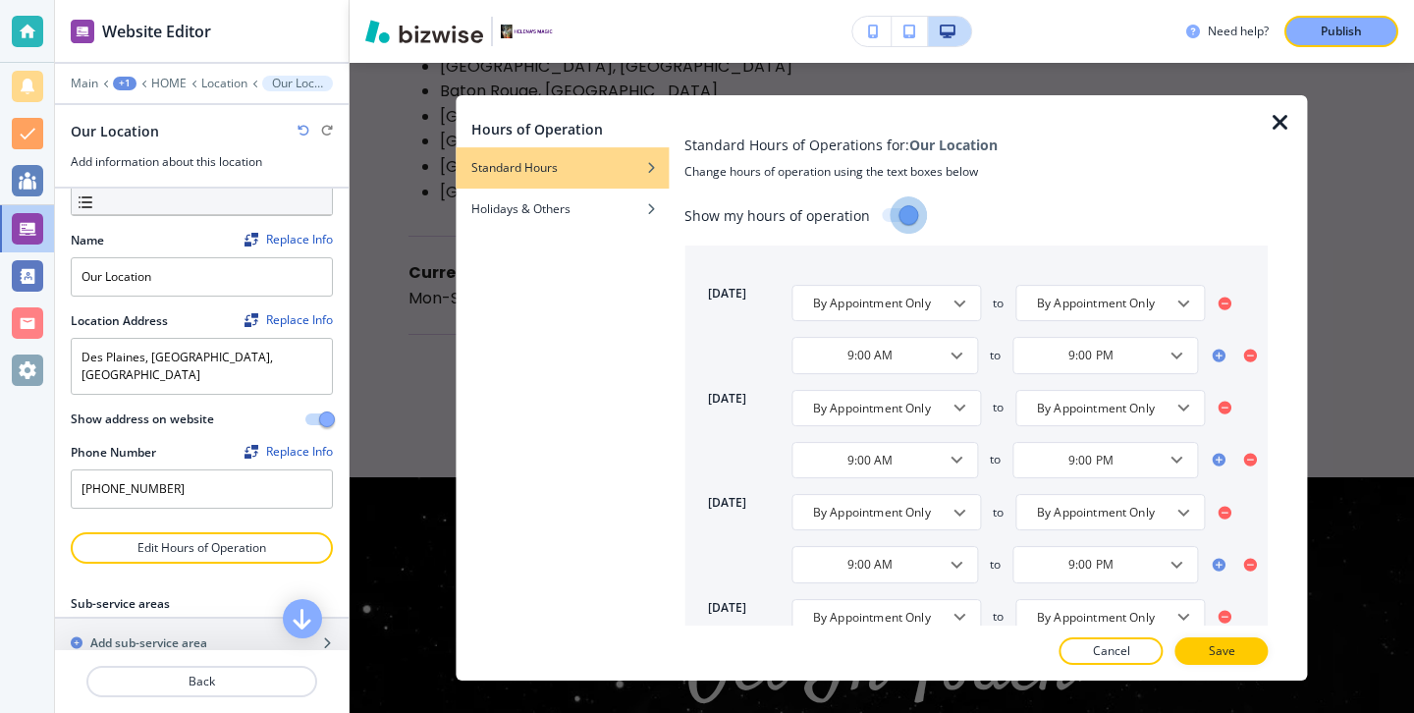
click at [888, 213] on input "checkbox" at bounding box center [908, 214] width 112 height 37
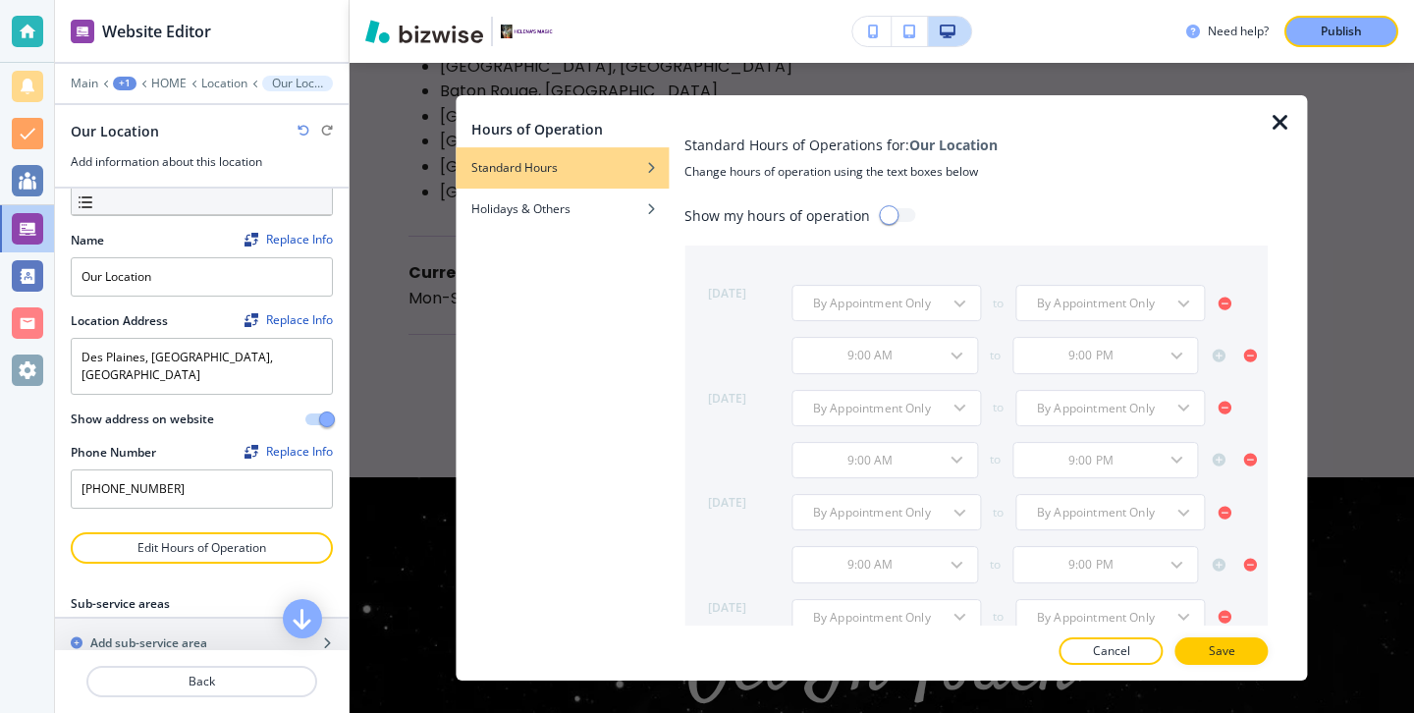
click at [902, 218] on input "checkbox" at bounding box center [888, 214] width 112 height 37
checkbox input "true"
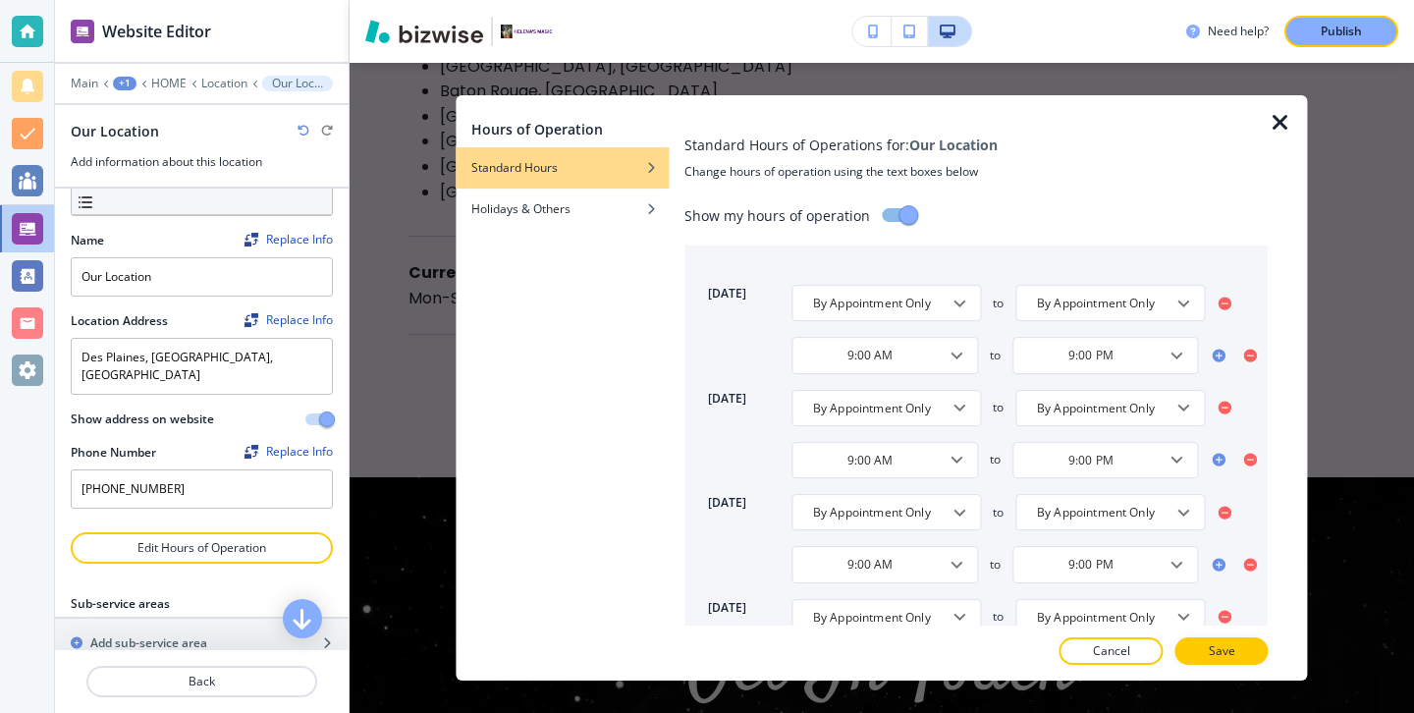
click at [1225, 306] on icon at bounding box center [1224, 302] width 13 height 13
type input "9:00 AM"
type input "9:00 PM"
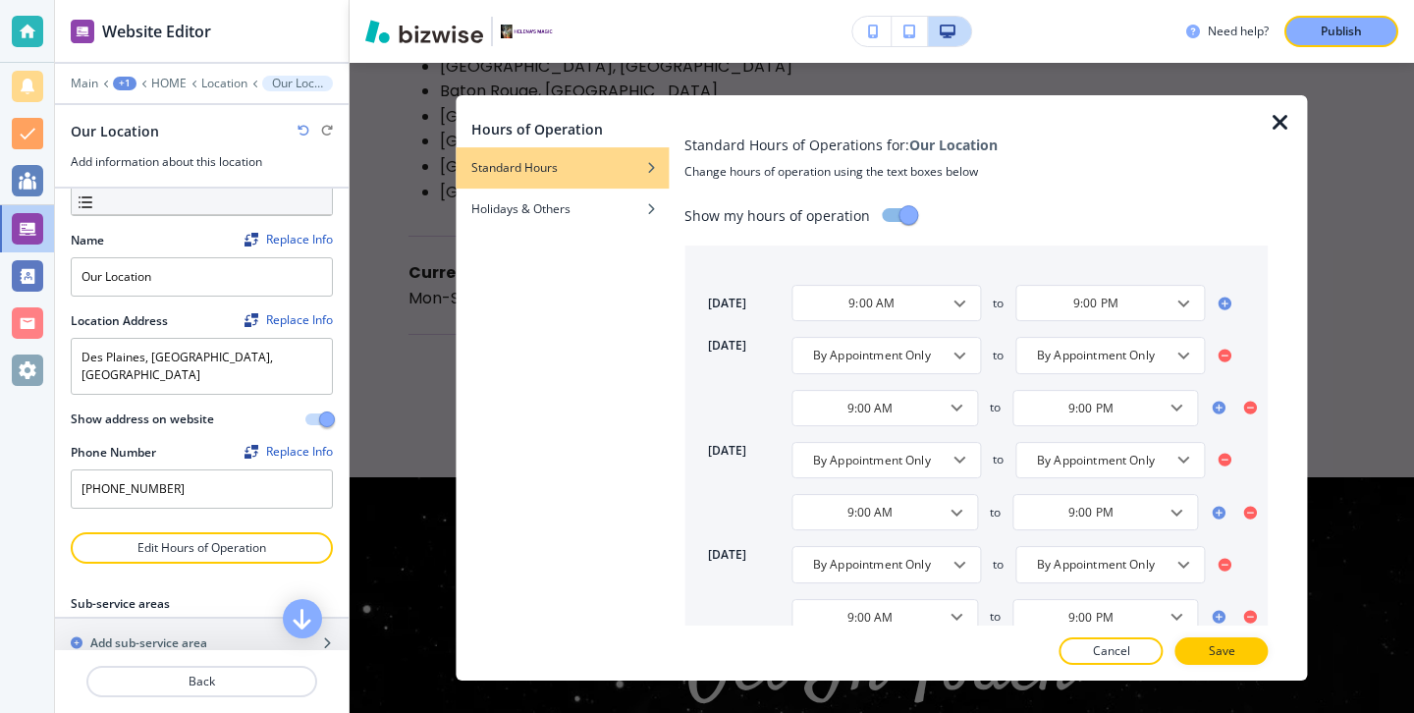
click at [1225, 358] on icon at bounding box center [1224, 355] width 13 height 13
type input "9:00 AM"
type input "9:00 PM"
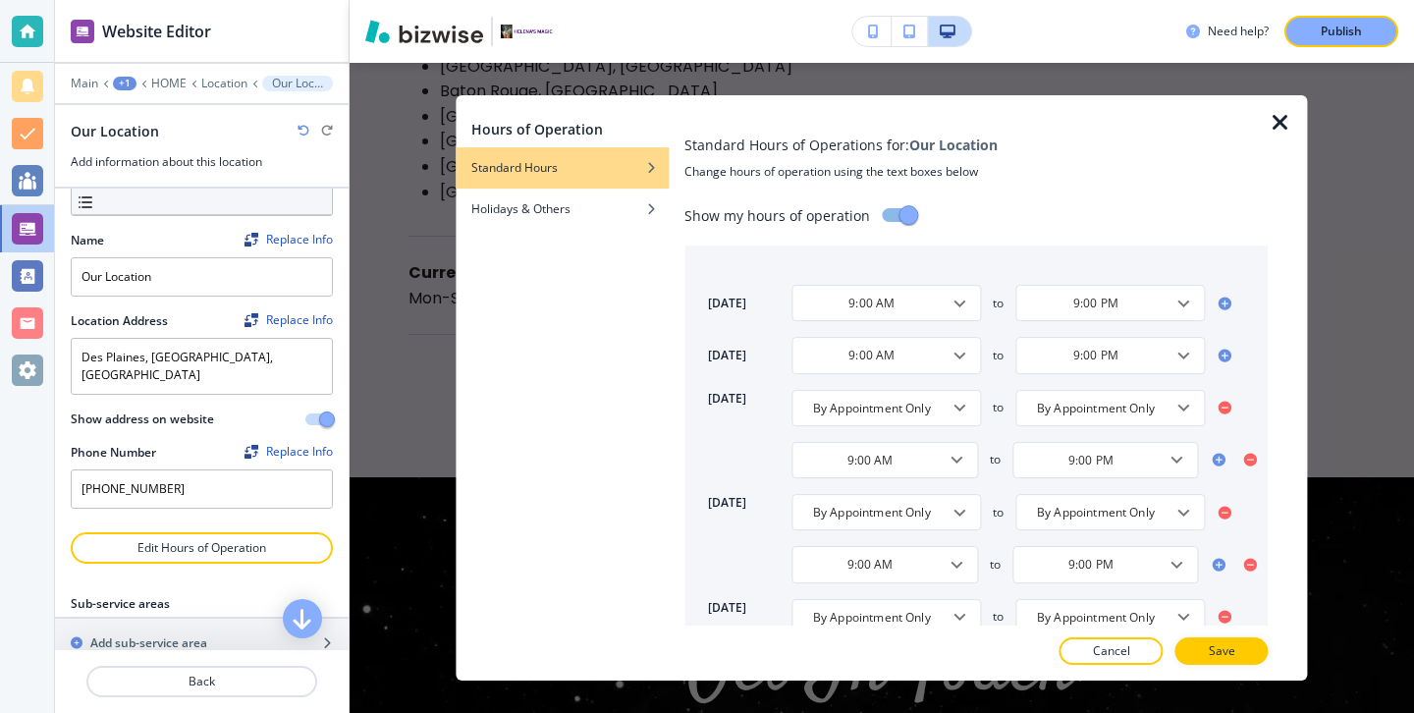
click at [1228, 410] on icon at bounding box center [1224, 408] width 13 height 13
type input "9:00 AM"
type input "9:00 PM"
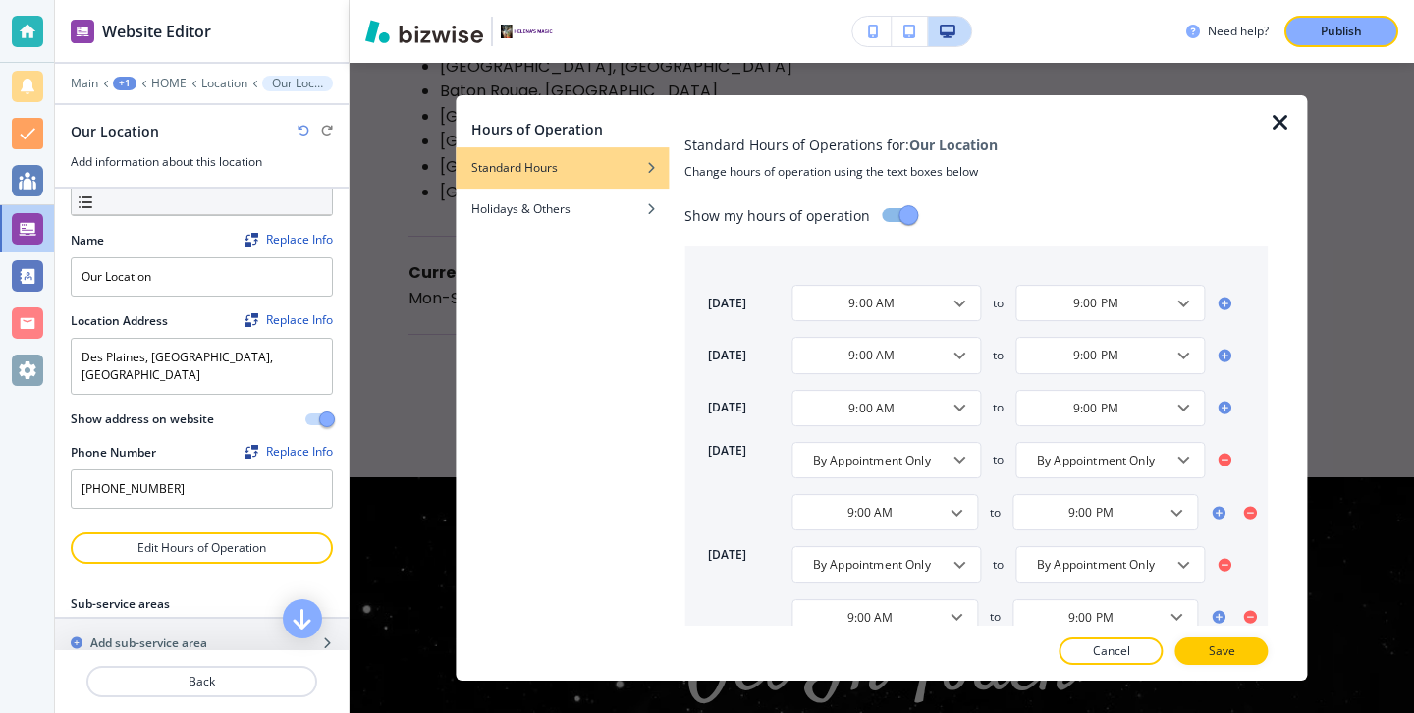
click at [1223, 448] on span at bounding box center [1225, 460] width 24 height 24
type input "9:00 AM"
type input "9:00 PM"
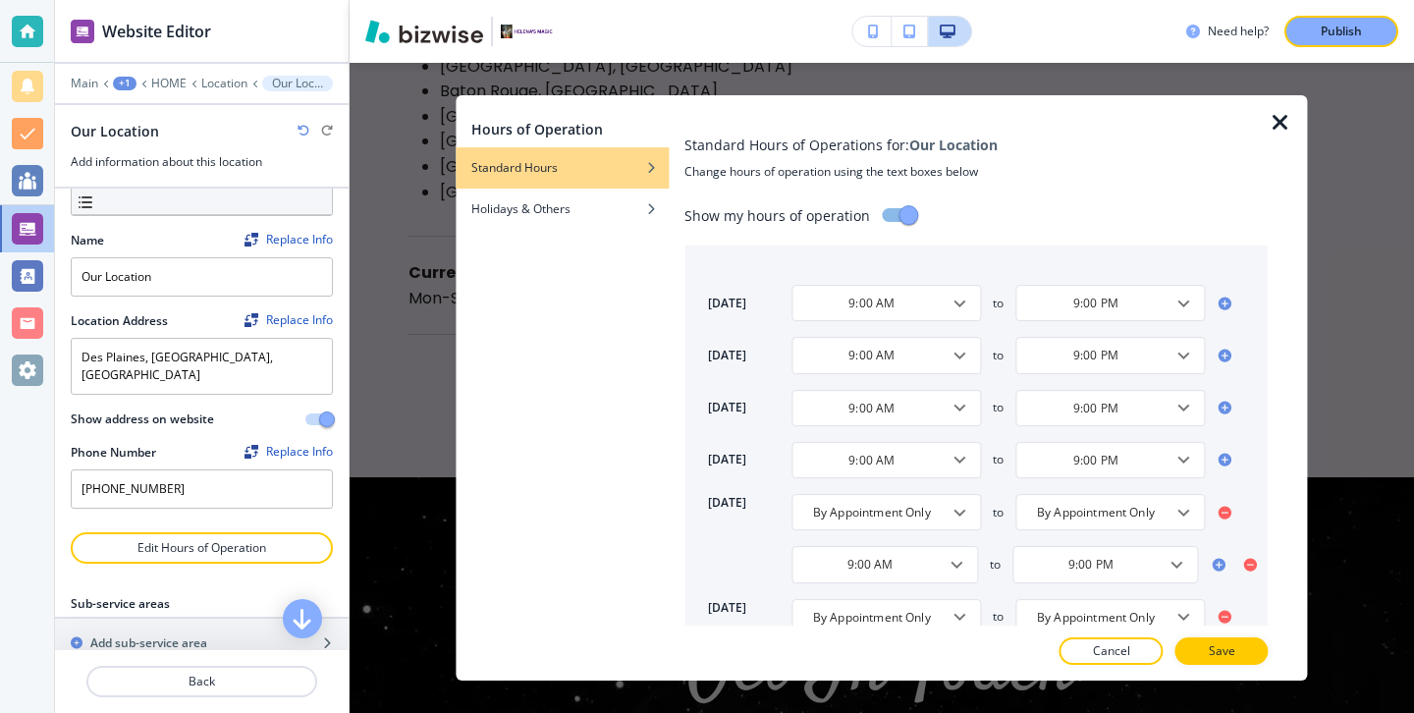
click at [1225, 505] on icon at bounding box center [1225, 513] width 16 height 16
type input "9:00 AM"
type input "9:00 PM"
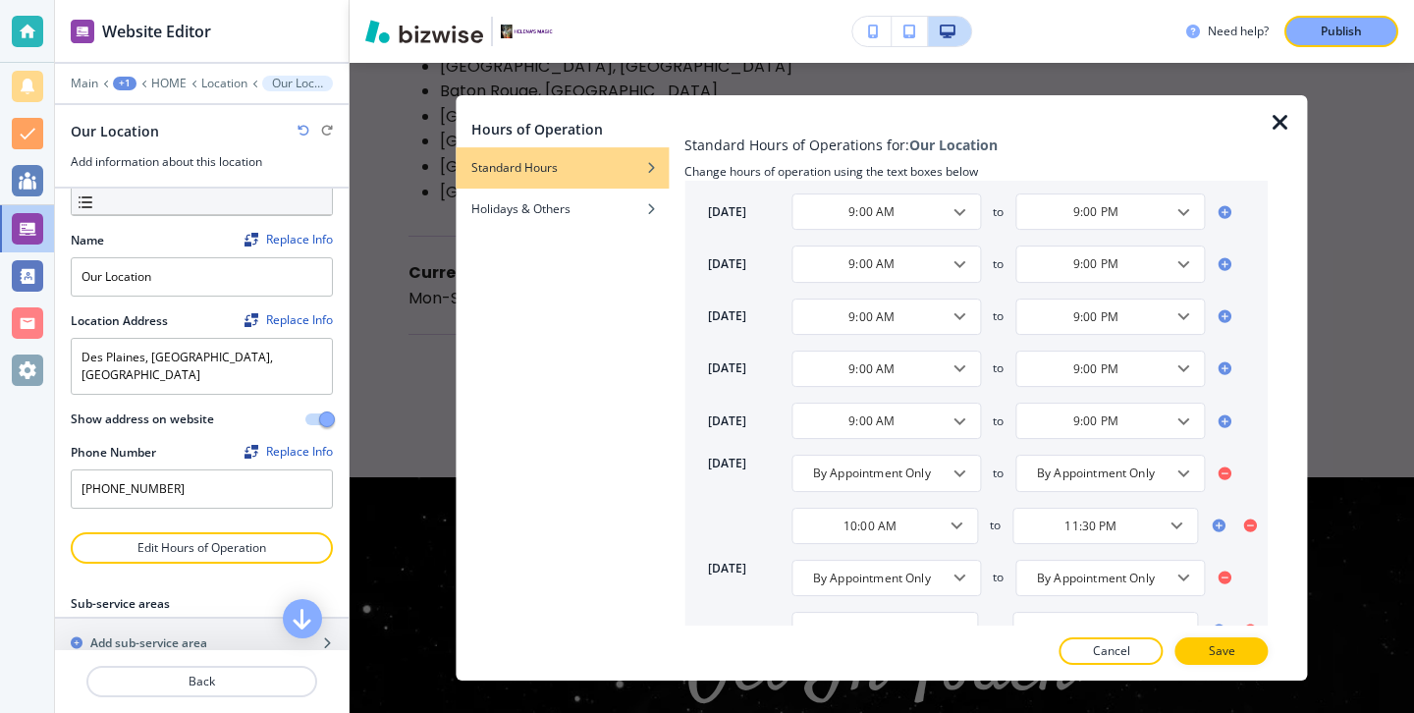
scroll to position [137, 0]
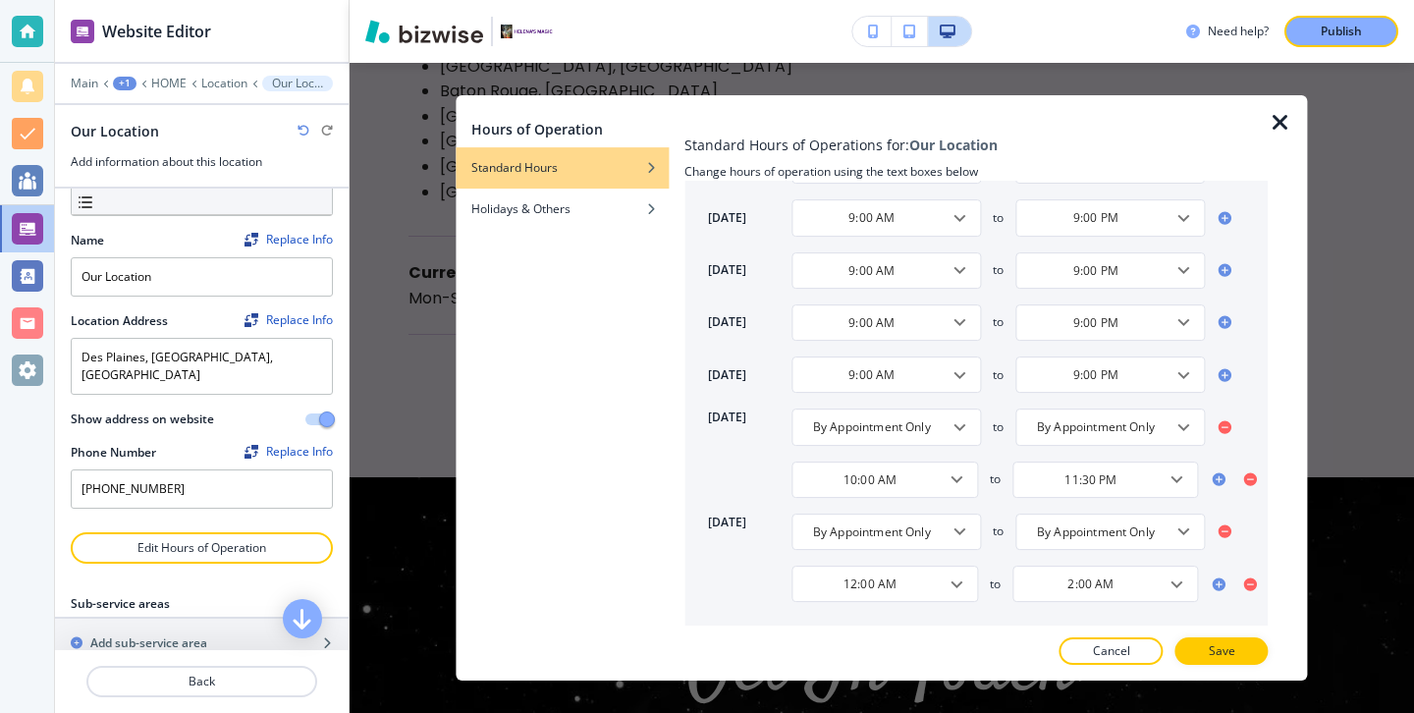
click at [1219, 429] on icon at bounding box center [1224, 426] width 13 height 13
type input "10:00 AM"
type input "11:30 PM"
click at [1228, 529] on icon at bounding box center [1224, 531] width 13 height 13
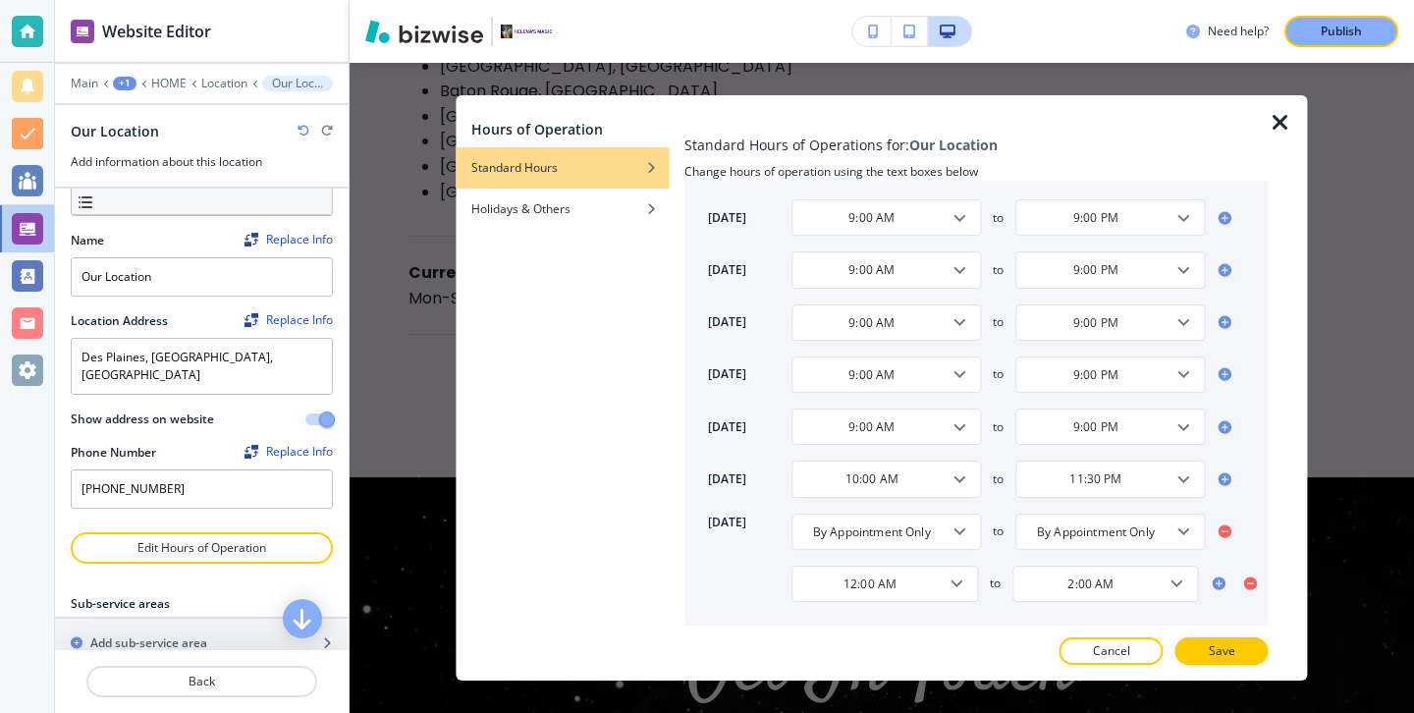
type input "12:00 AM"
type input "2:00 AM"
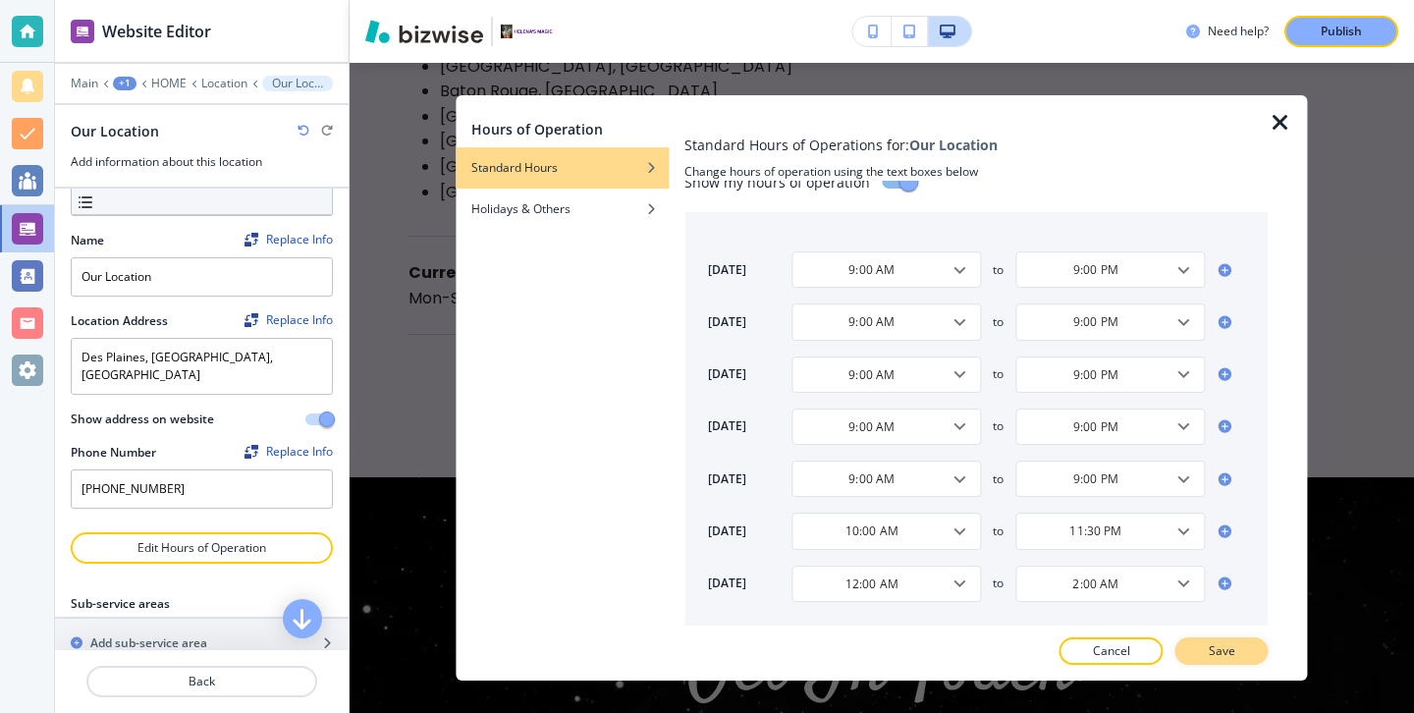
click at [1218, 661] on button "Save" at bounding box center [1221, 650] width 93 height 27
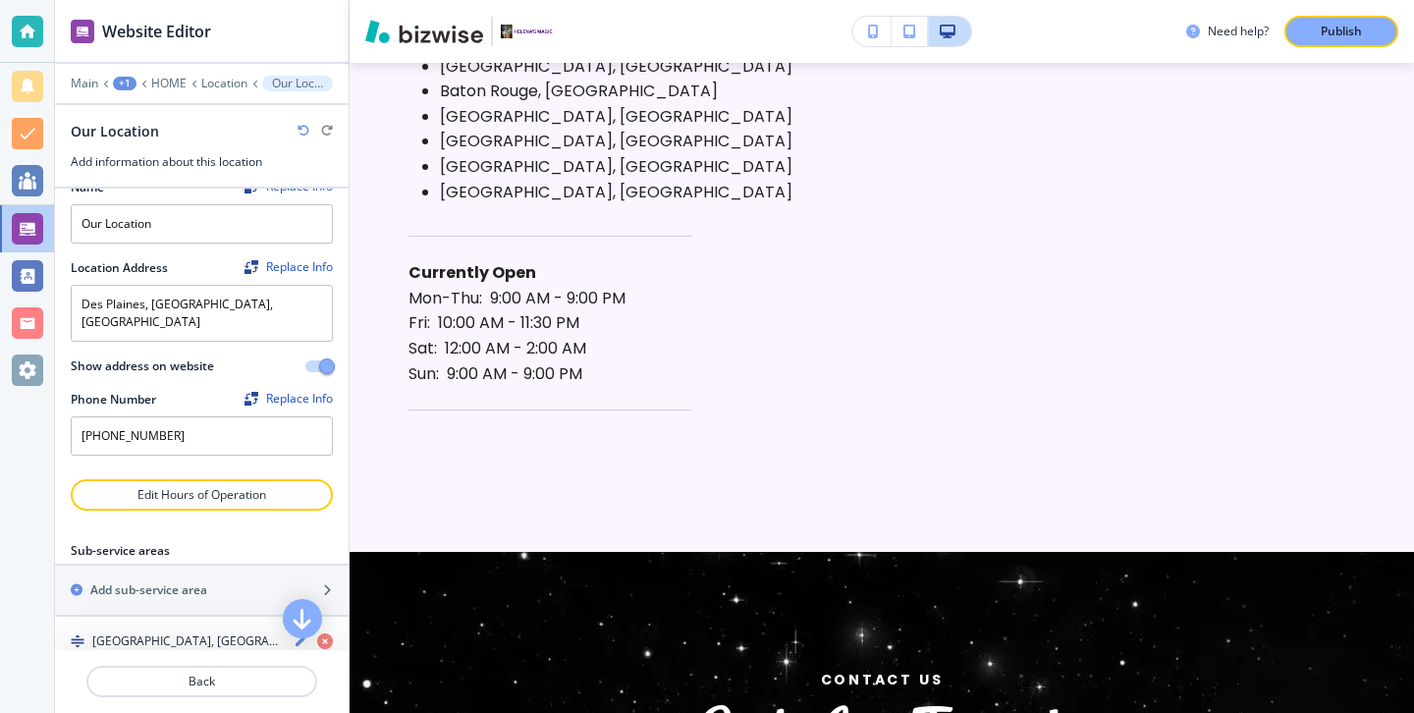
scroll to position [201, 0]
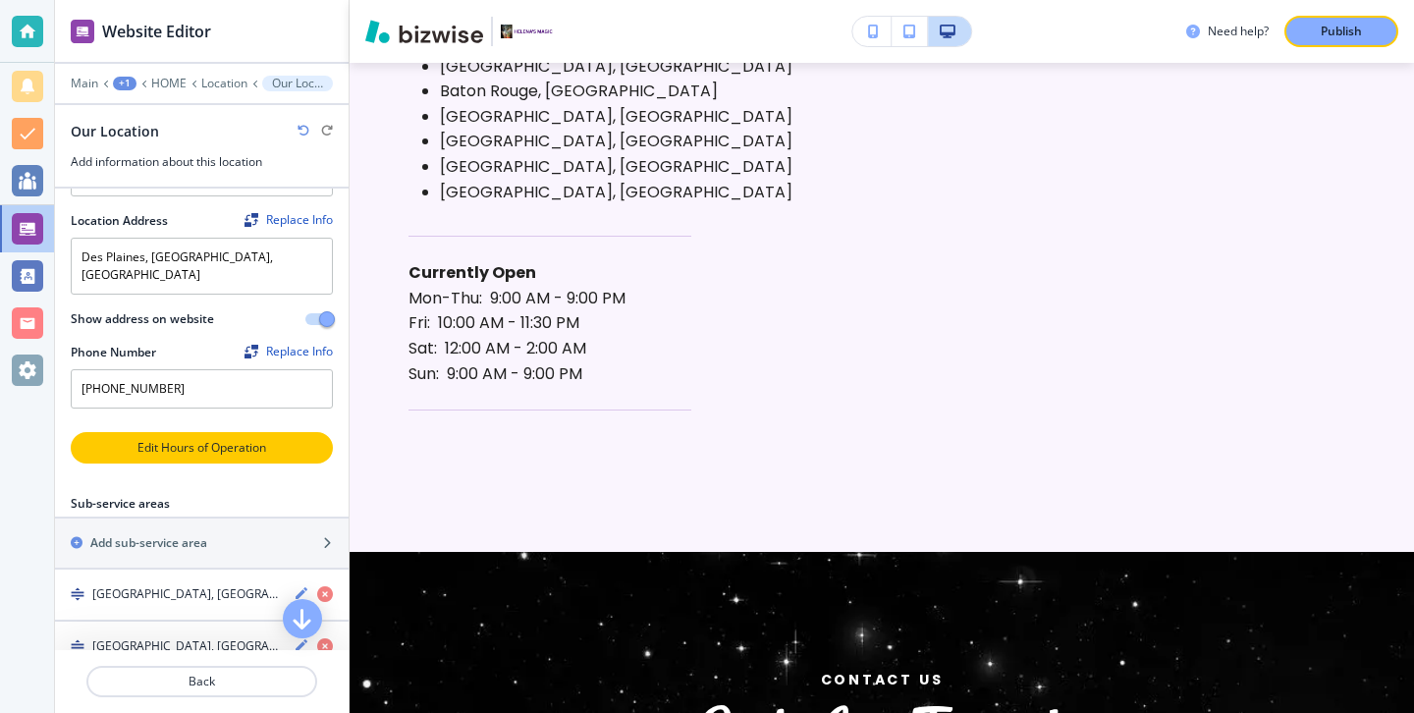
click at [293, 439] on p "Edit Hours of Operation" at bounding box center [202, 448] width 258 height 18
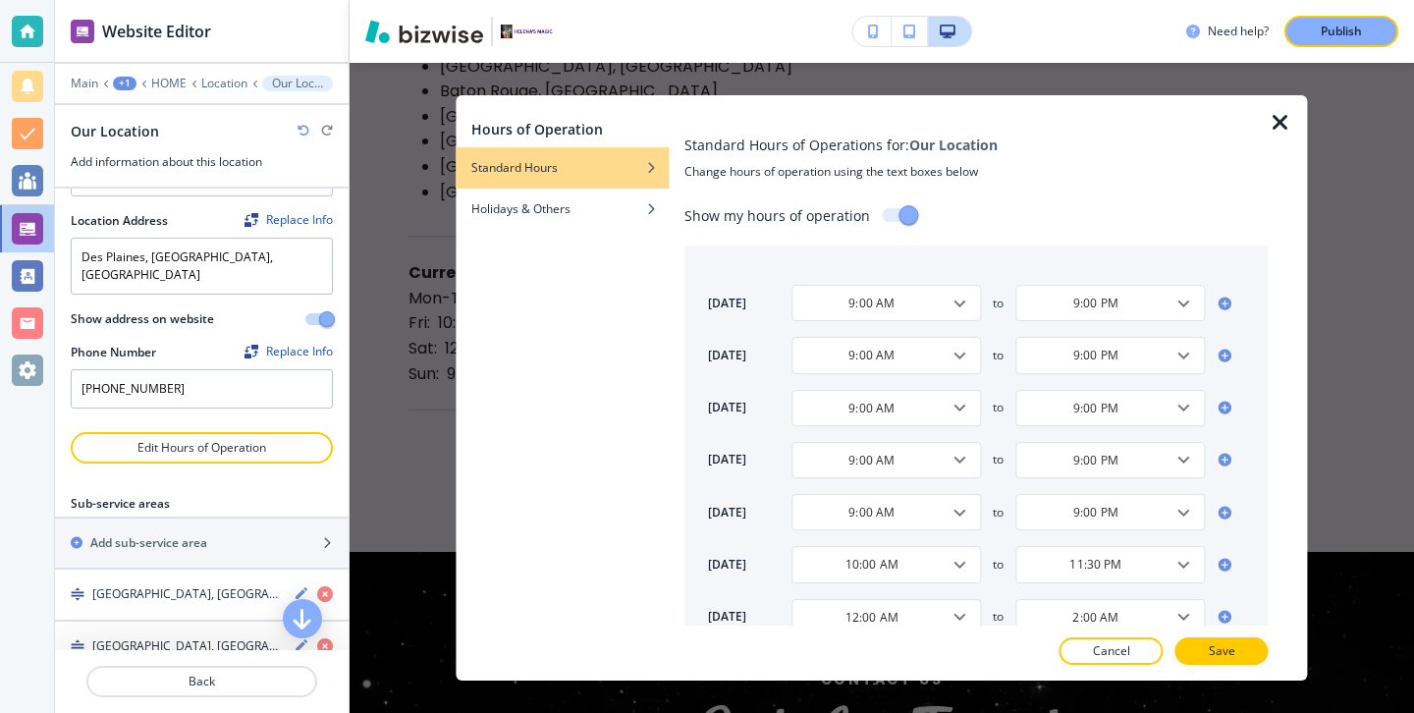
click at [1270, 99] on div at bounding box center [1287, 387] width 39 height 585
click at [1274, 114] on icon "button" at bounding box center [1280, 123] width 24 height 24
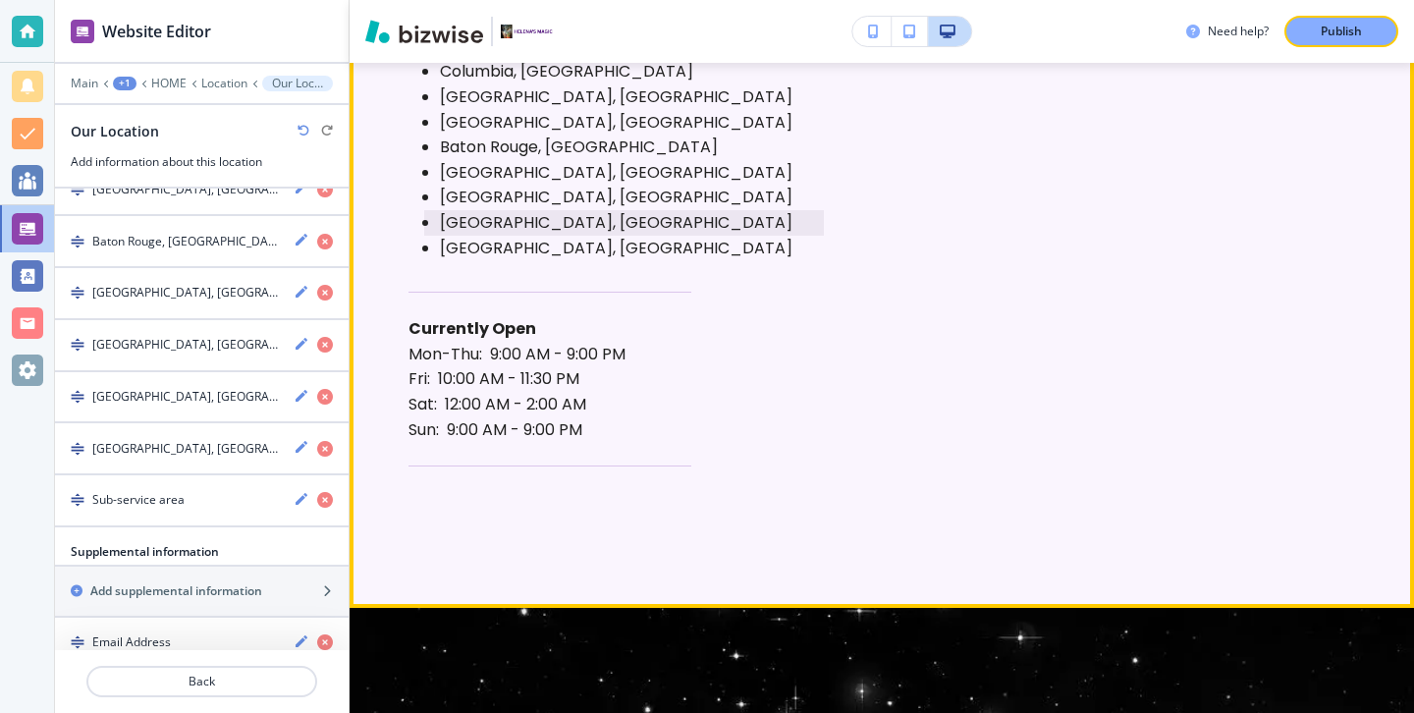
scroll to position [10317, 0]
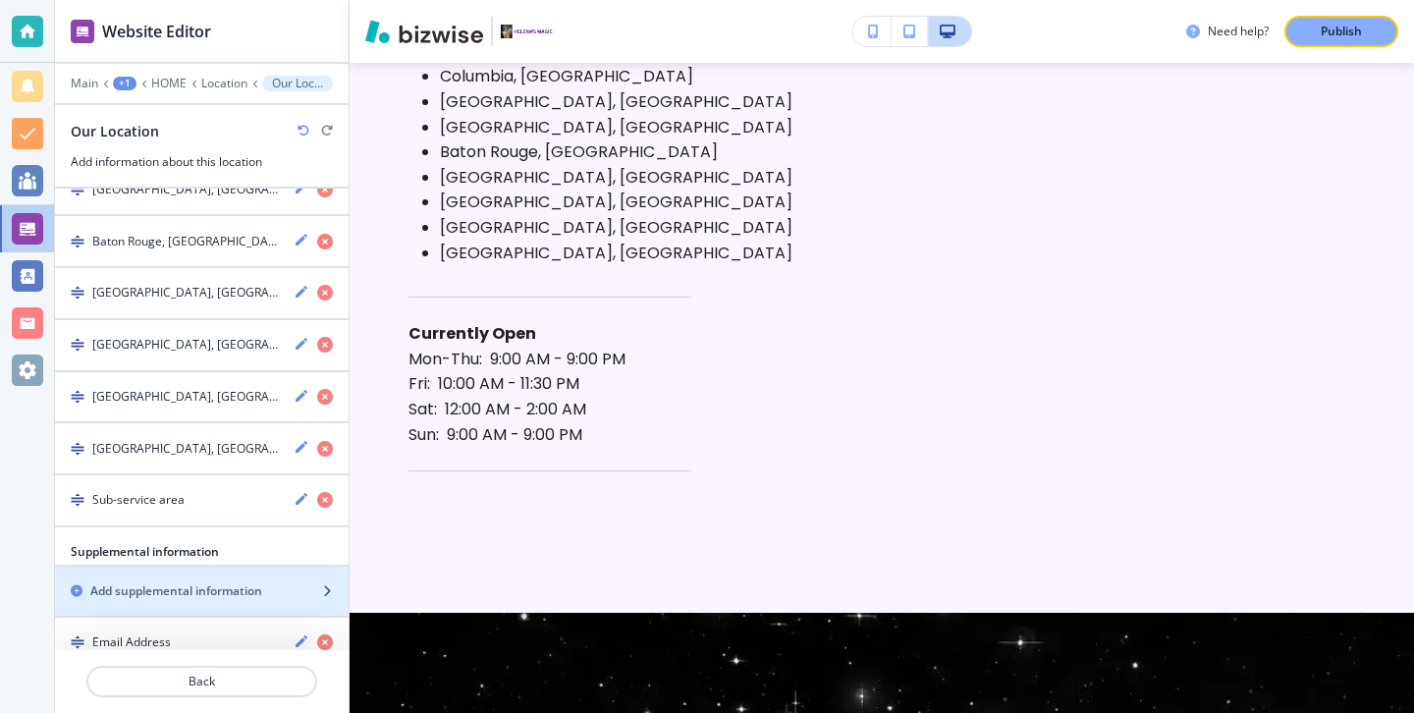
click at [292, 600] on div "button" at bounding box center [202, 608] width 294 height 16
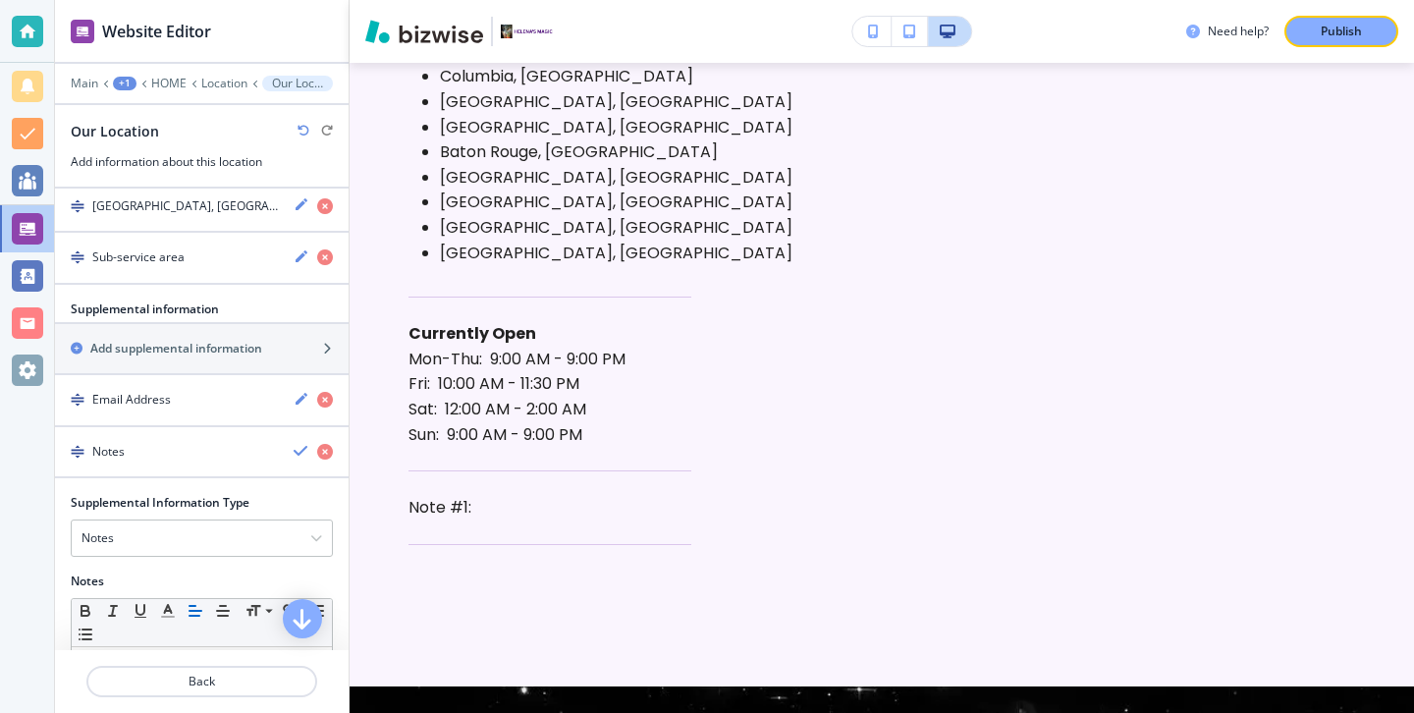
scroll to position [2283, 0]
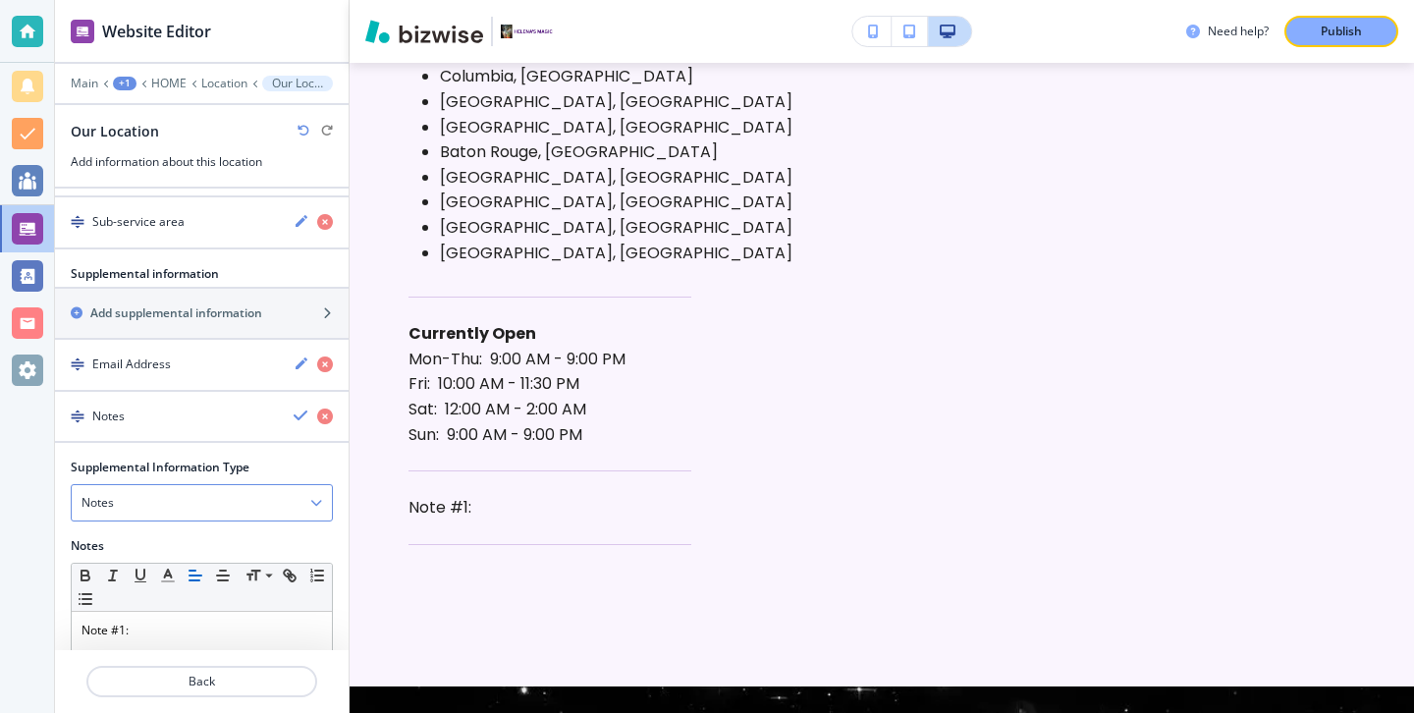
click at [194, 485] on div "Notes" at bounding box center [202, 502] width 260 height 35
click at [188, 485] on div "Notes" at bounding box center [202, 502] width 260 height 35
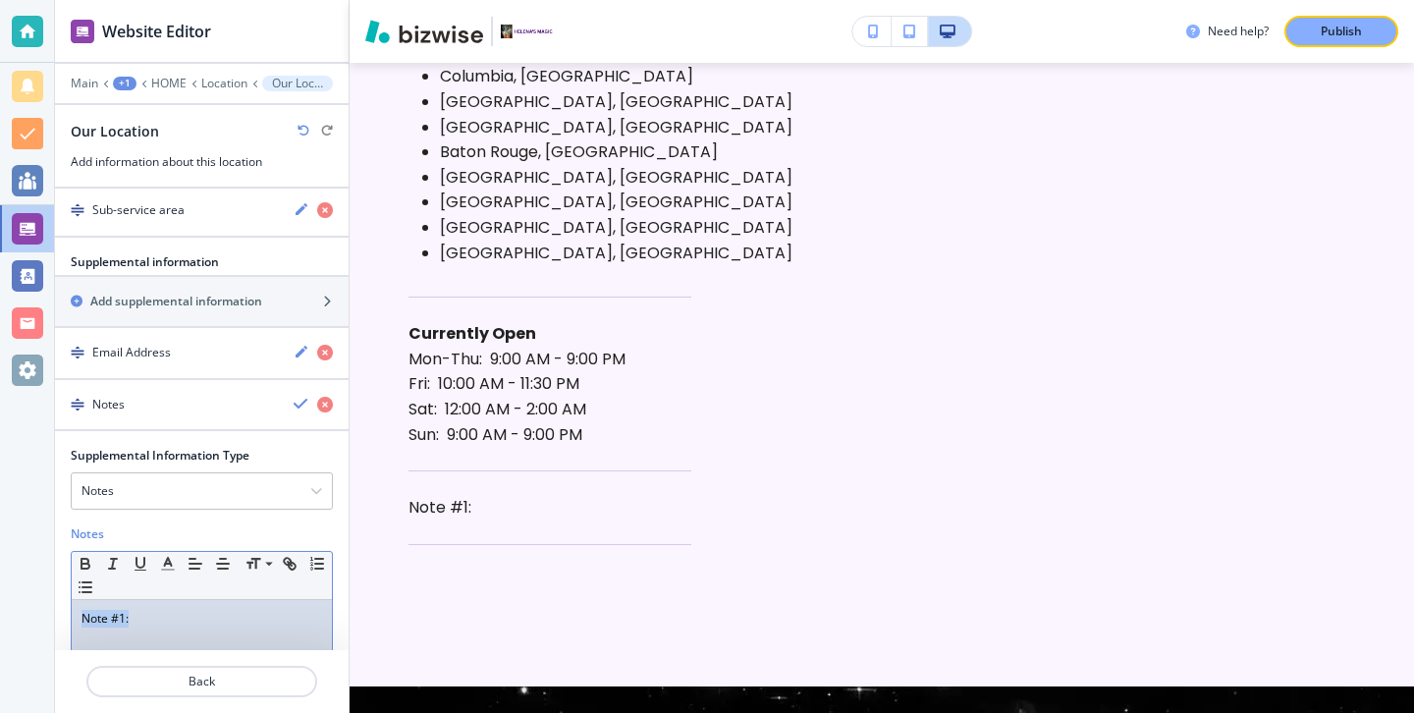
drag, startPoint x: 170, startPoint y: 575, endPoint x: 0, endPoint y: 547, distance: 172.2
click at [0, 547] on div "Website Editor Main +1 HOME Location Our Location Our Location Add information …" at bounding box center [707, 356] width 1414 height 713
drag, startPoint x: 272, startPoint y: 602, endPoint x: 35, endPoint y: 561, distance: 240.2
click at [36, 561] on div "Website Editor Main +1 HOME Location Our Location Our Location Add information …" at bounding box center [707, 356] width 1414 height 713
click at [75, 552] on button "button" at bounding box center [85, 564] width 27 height 24
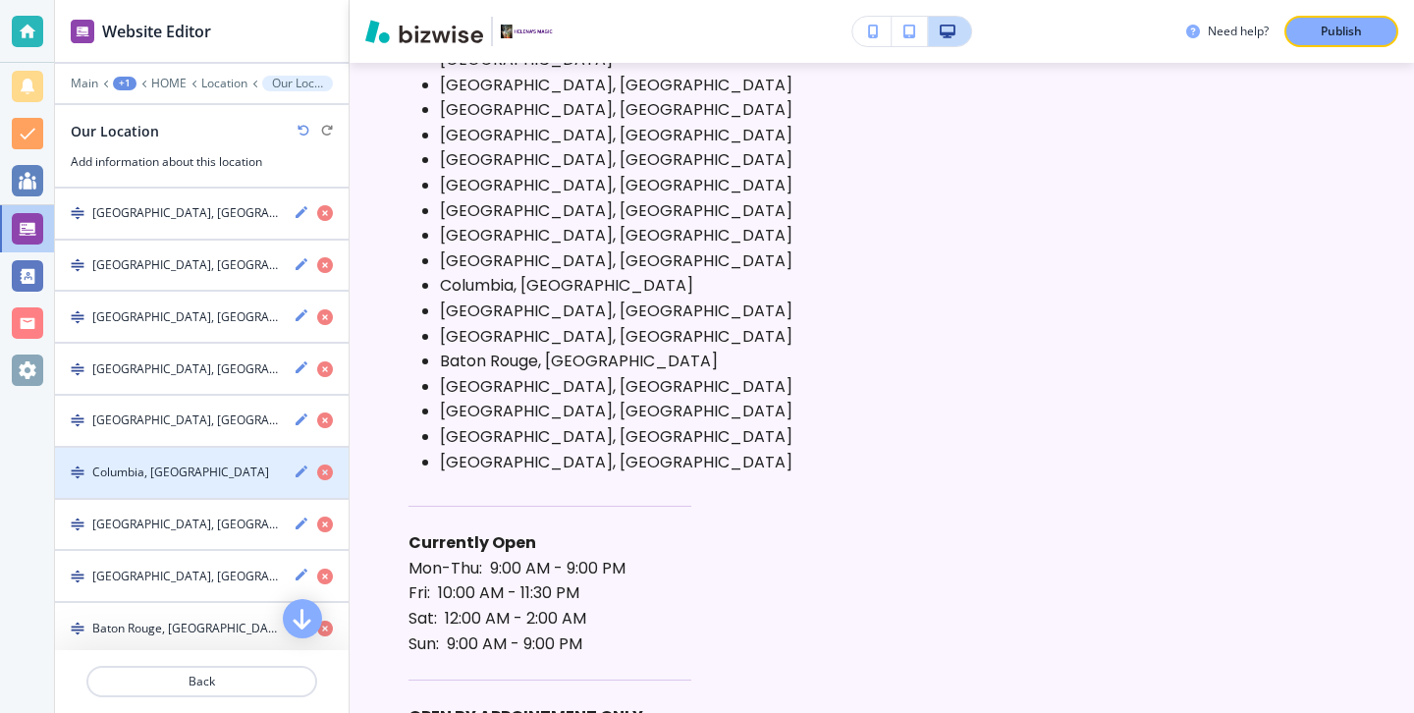
scroll to position [1604, 0]
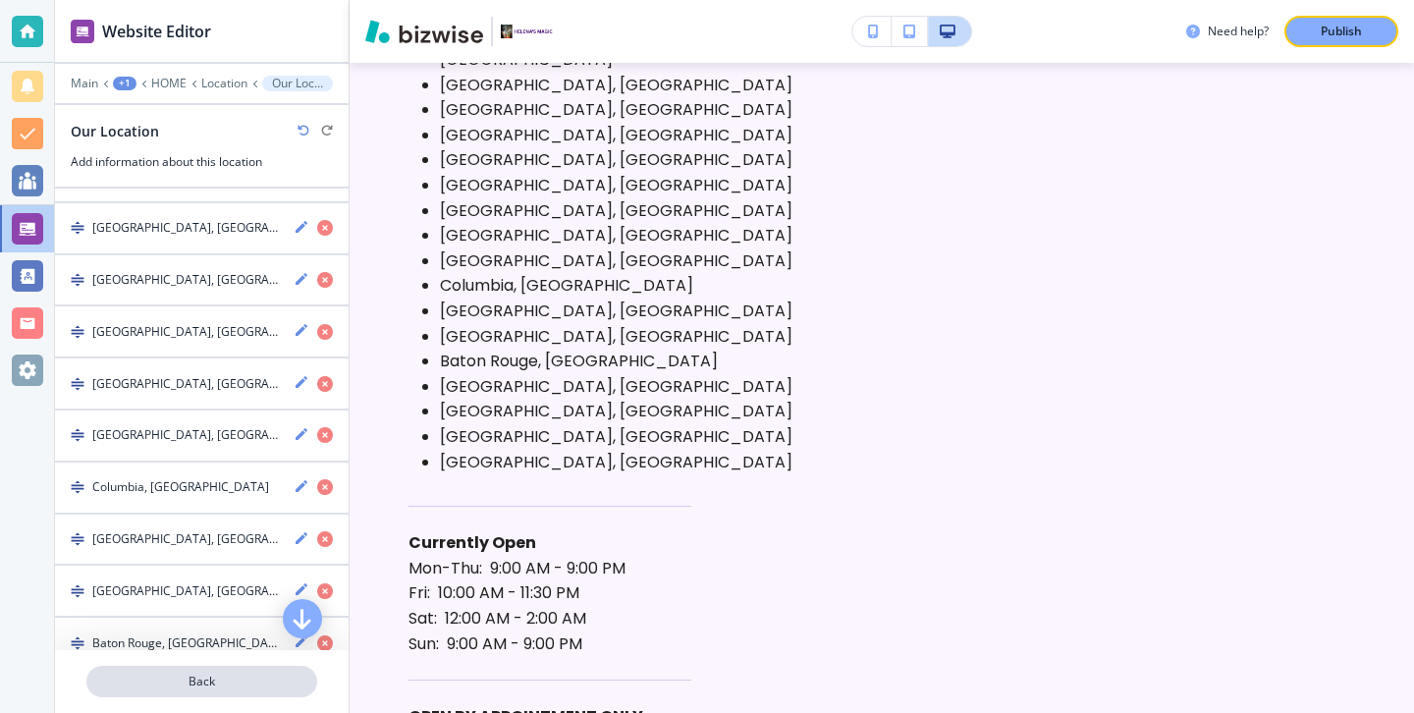
click at [232, 675] on p "Back" at bounding box center [201, 681] width 227 height 18
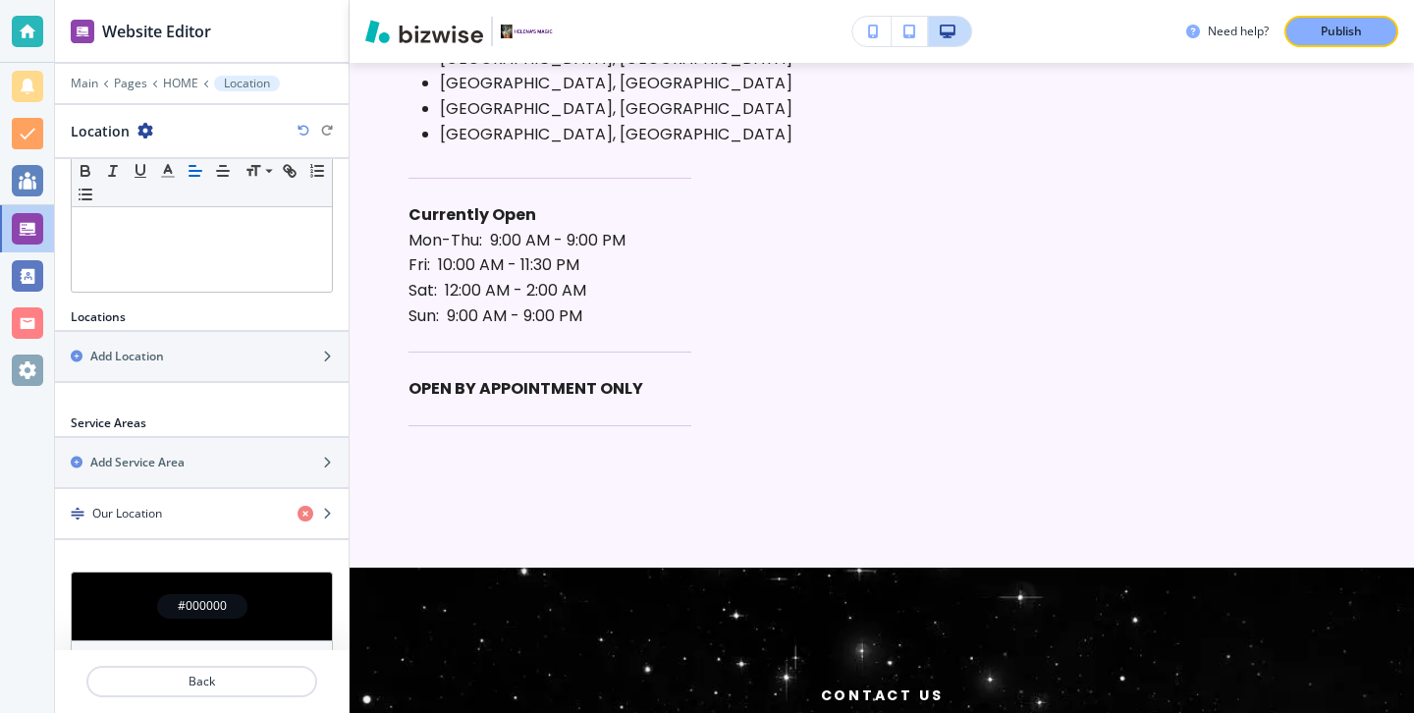
scroll to position [525, 0]
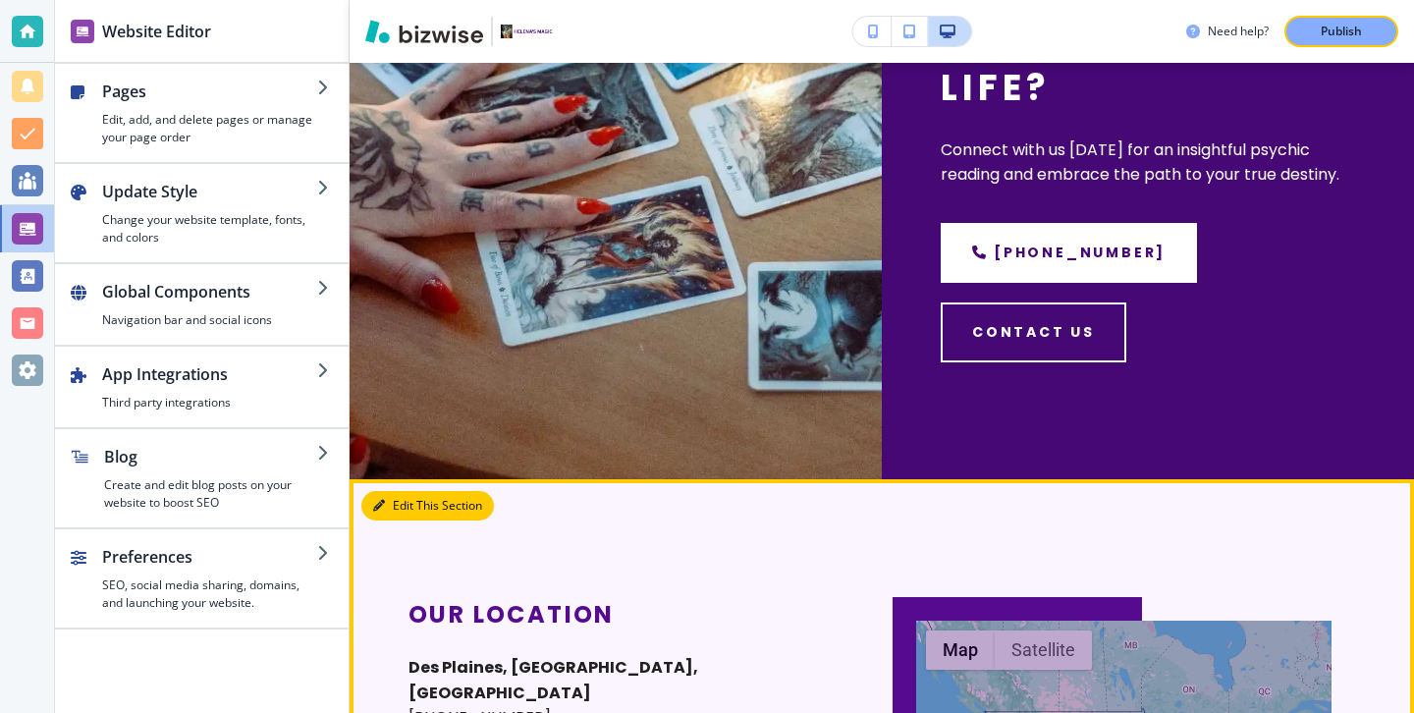
click at [392, 509] on button "Edit This Section" at bounding box center [427, 505] width 133 height 29
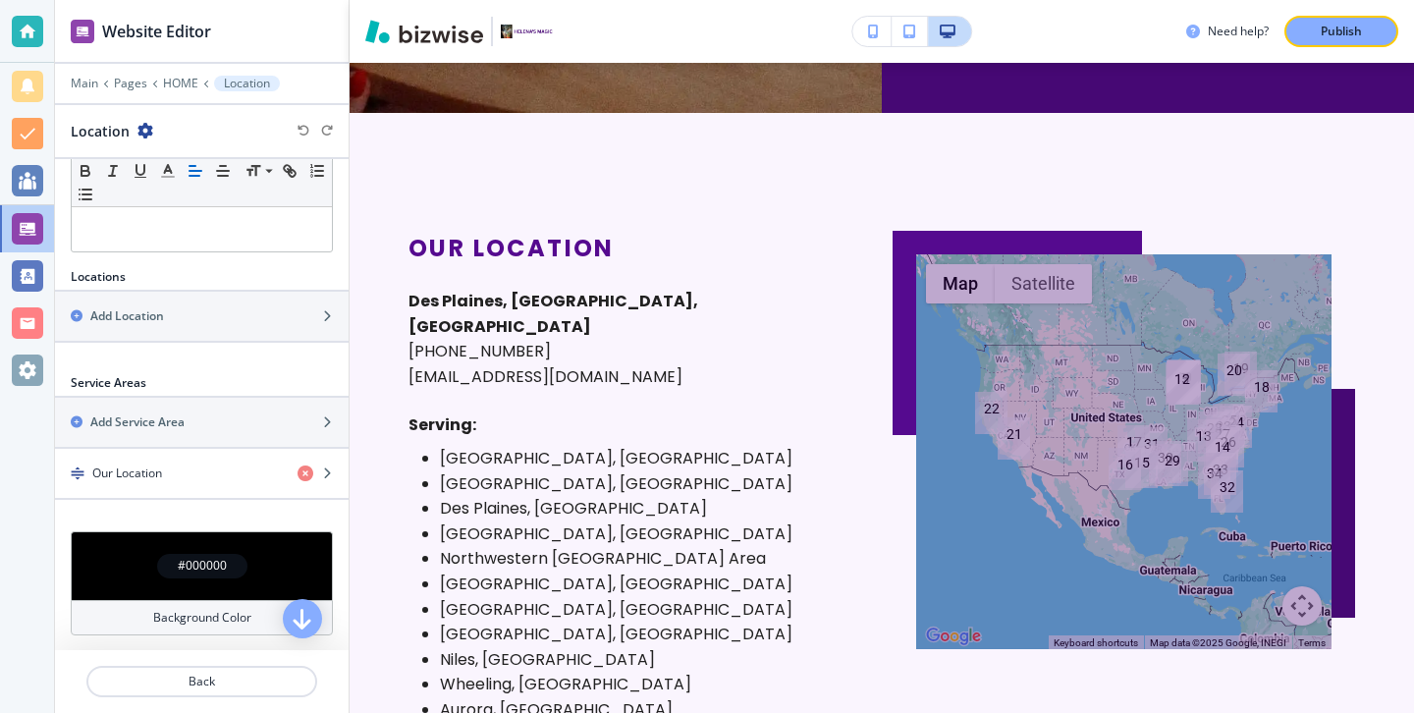
scroll to position [525, 0]
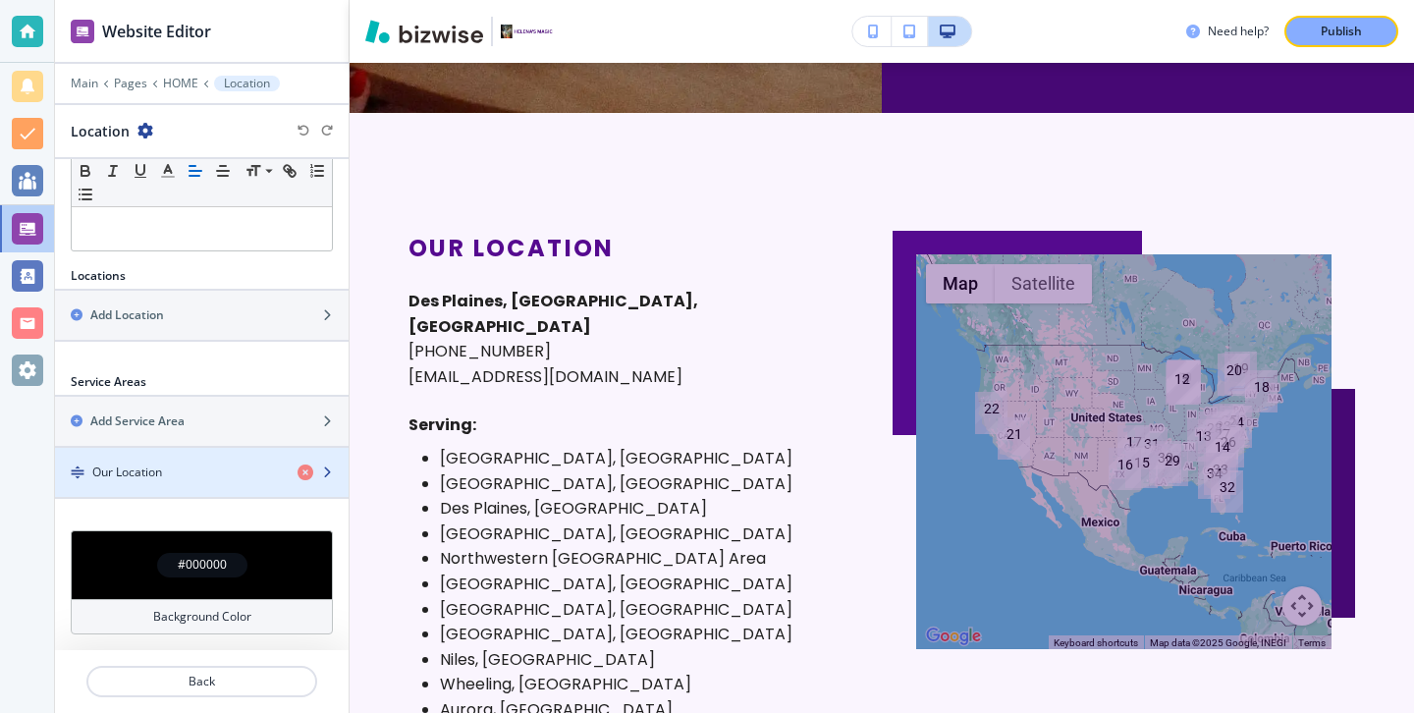
click at [214, 473] on div "Our Location" at bounding box center [168, 472] width 227 height 18
click at [220, 488] on div "button" at bounding box center [202, 489] width 294 height 16
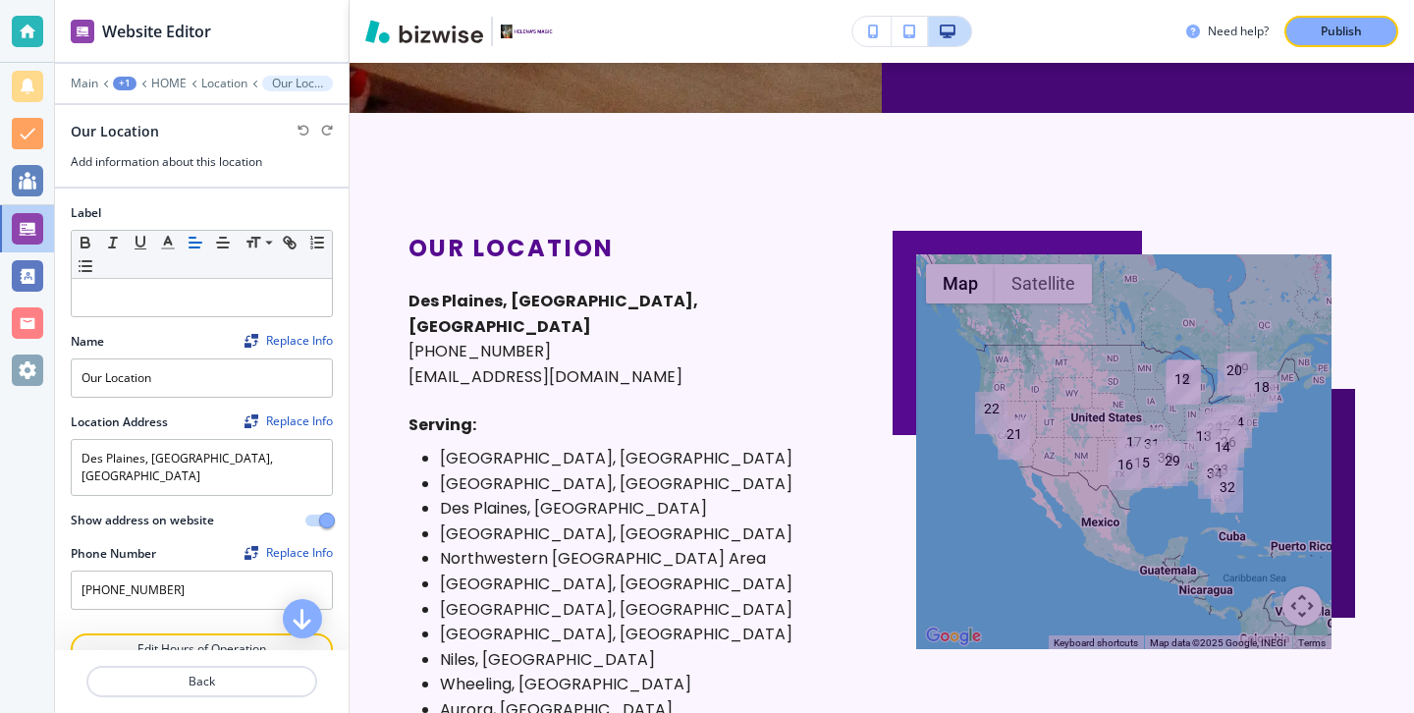
click at [220, 496] on div at bounding box center [202, 504] width 262 height 16
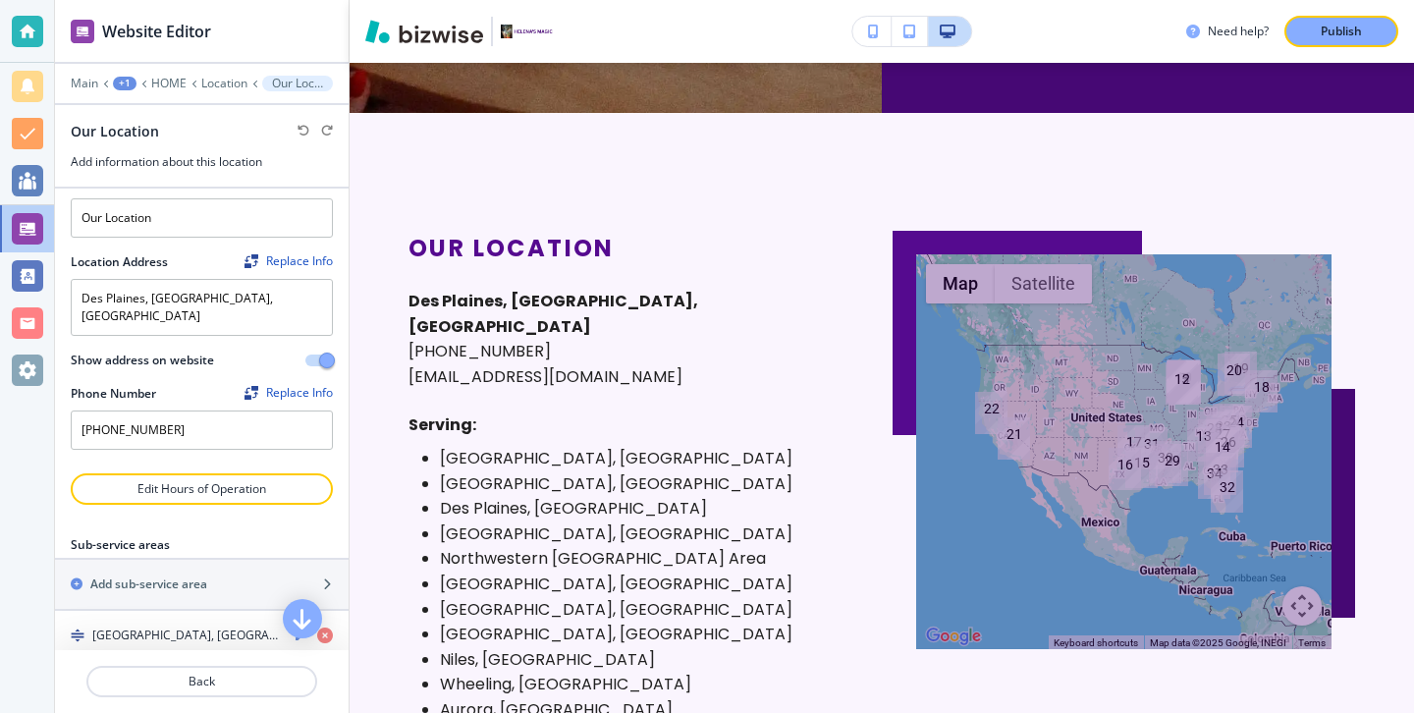
scroll to position [173, 0]
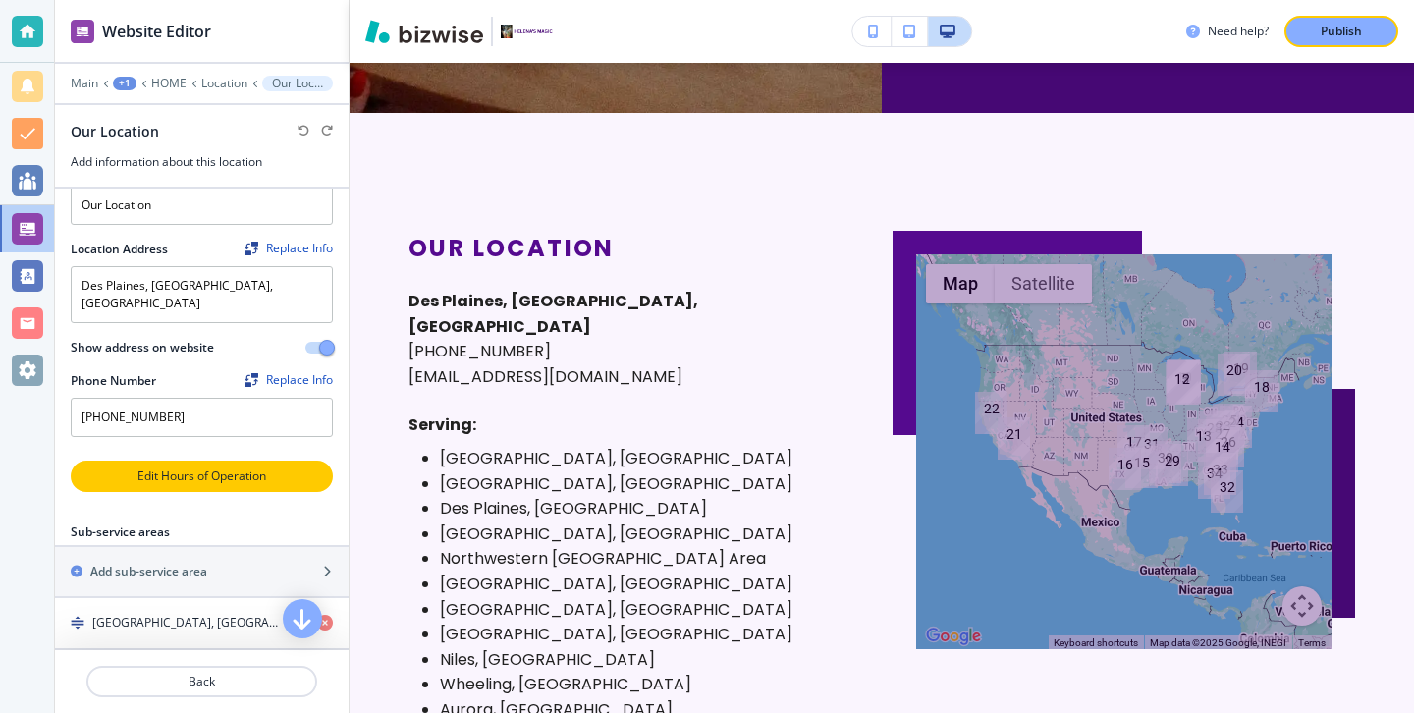
click at [222, 467] on p "Edit Hours of Operation" at bounding box center [202, 476] width 258 height 18
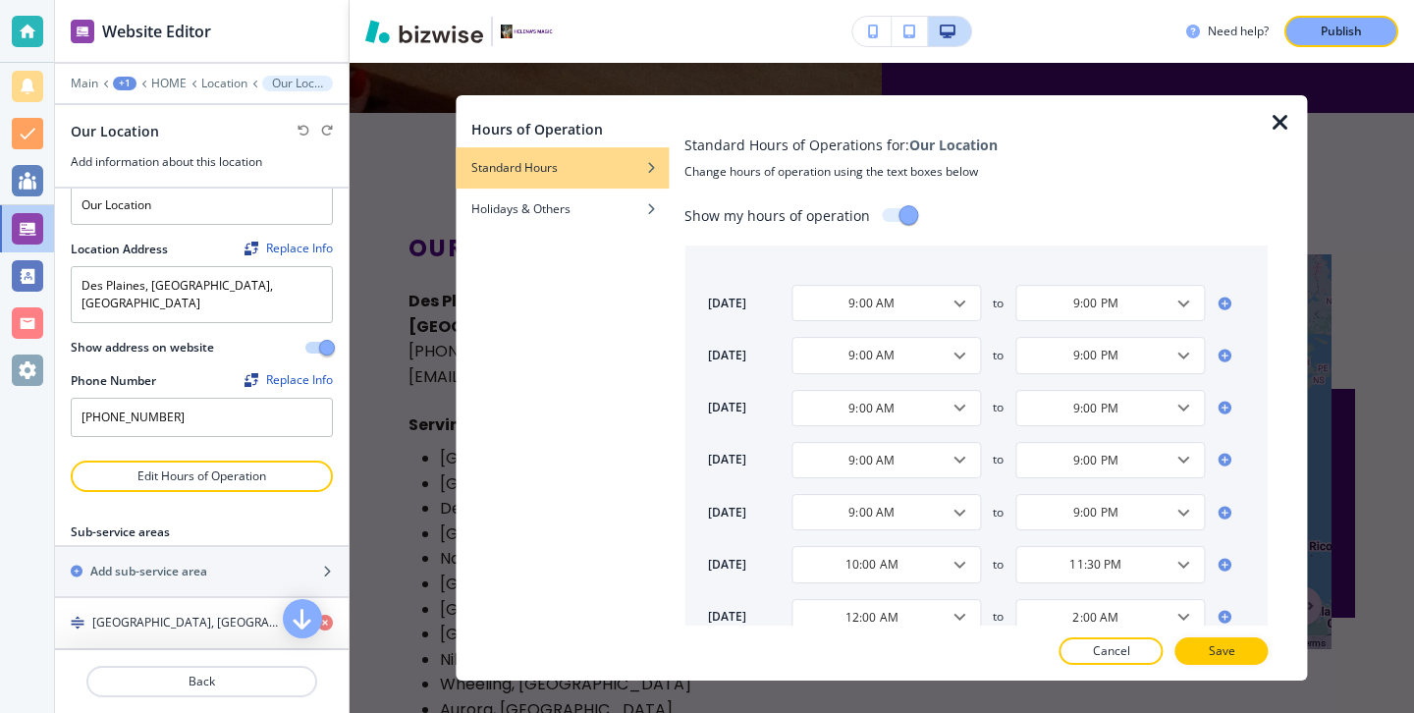
scroll to position [33, 0]
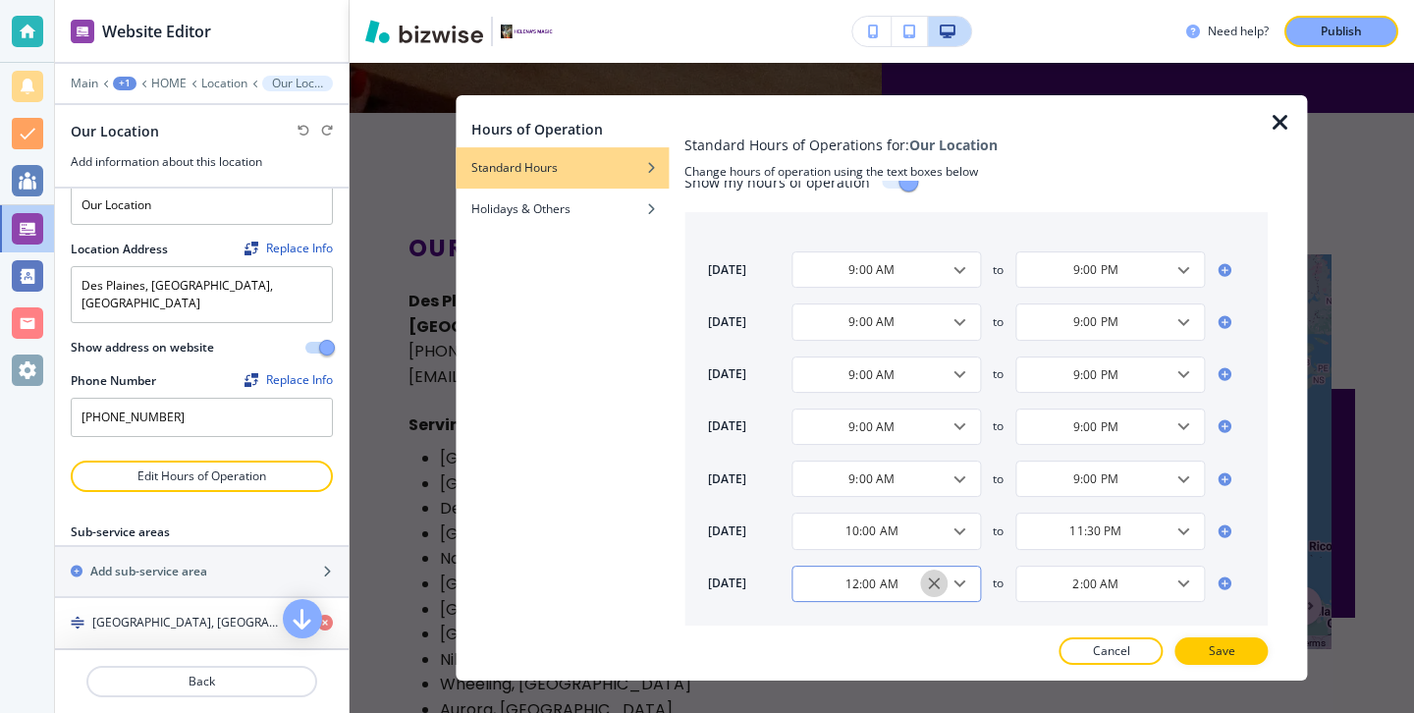
click at [935, 584] on icon "Clear" at bounding box center [935, 583] width 12 height 12
click at [889, 448] on li "10:00 AM" at bounding box center [859, 453] width 137 height 29
type input "10:00 AM"
click at [1120, 587] on input "2:00 AM" at bounding box center [1095, 583] width 140 height 17
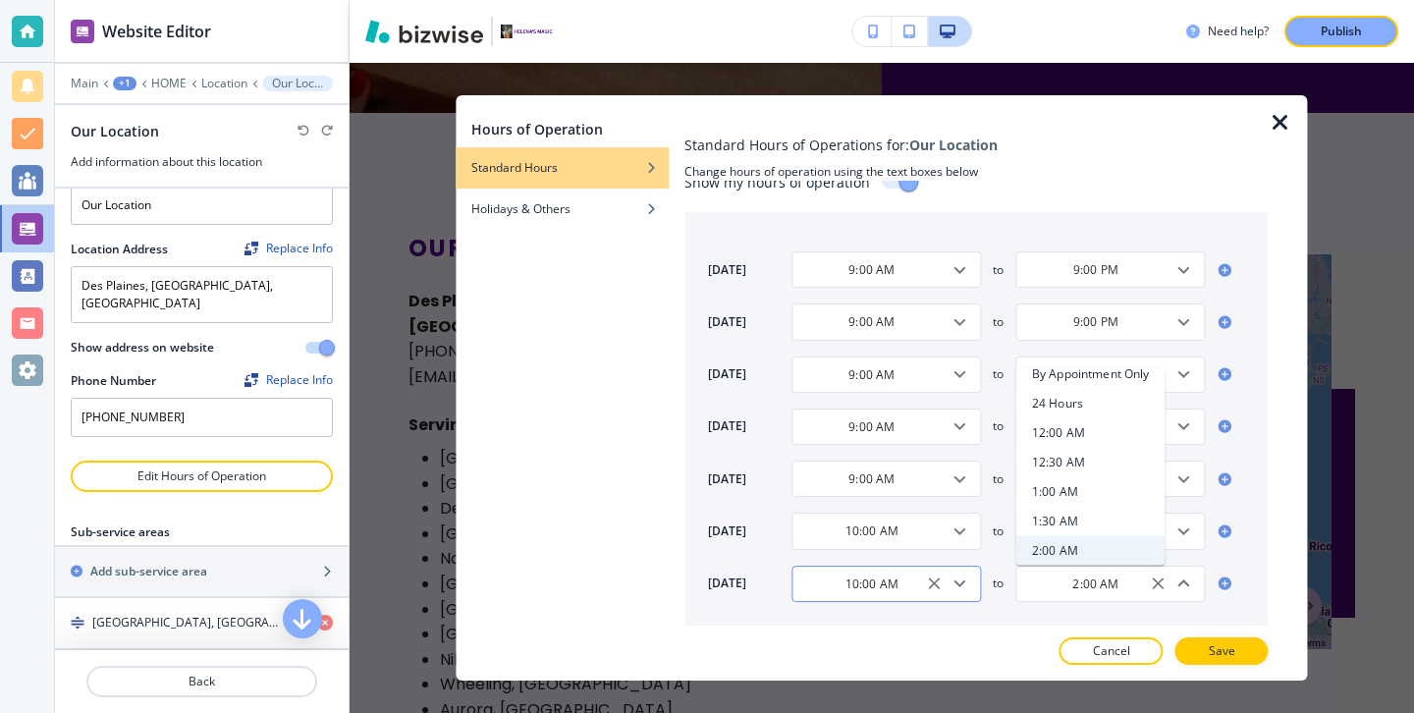
click at [1079, 436] on h4 "12:00 AM" at bounding box center [1058, 432] width 53 height 18
type input "12:00 AM"
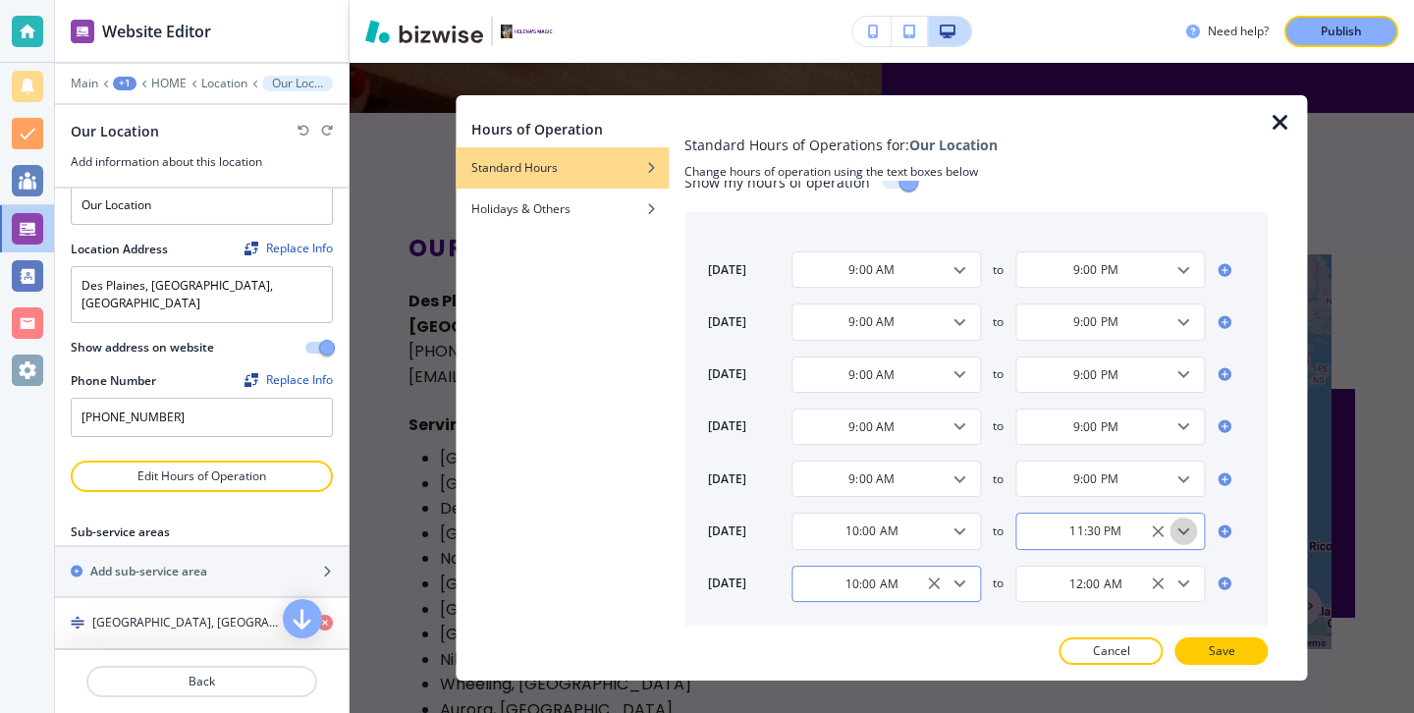
click at [1191, 533] on icon "Open" at bounding box center [1184, 531] width 24 height 24
click at [1084, 436] on li "12:00 AM" at bounding box center [1090, 426] width 149 height 29
type input "12:00 AM"
click at [1231, 579] on icon at bounding box center [1225, 583] width 16 height 16
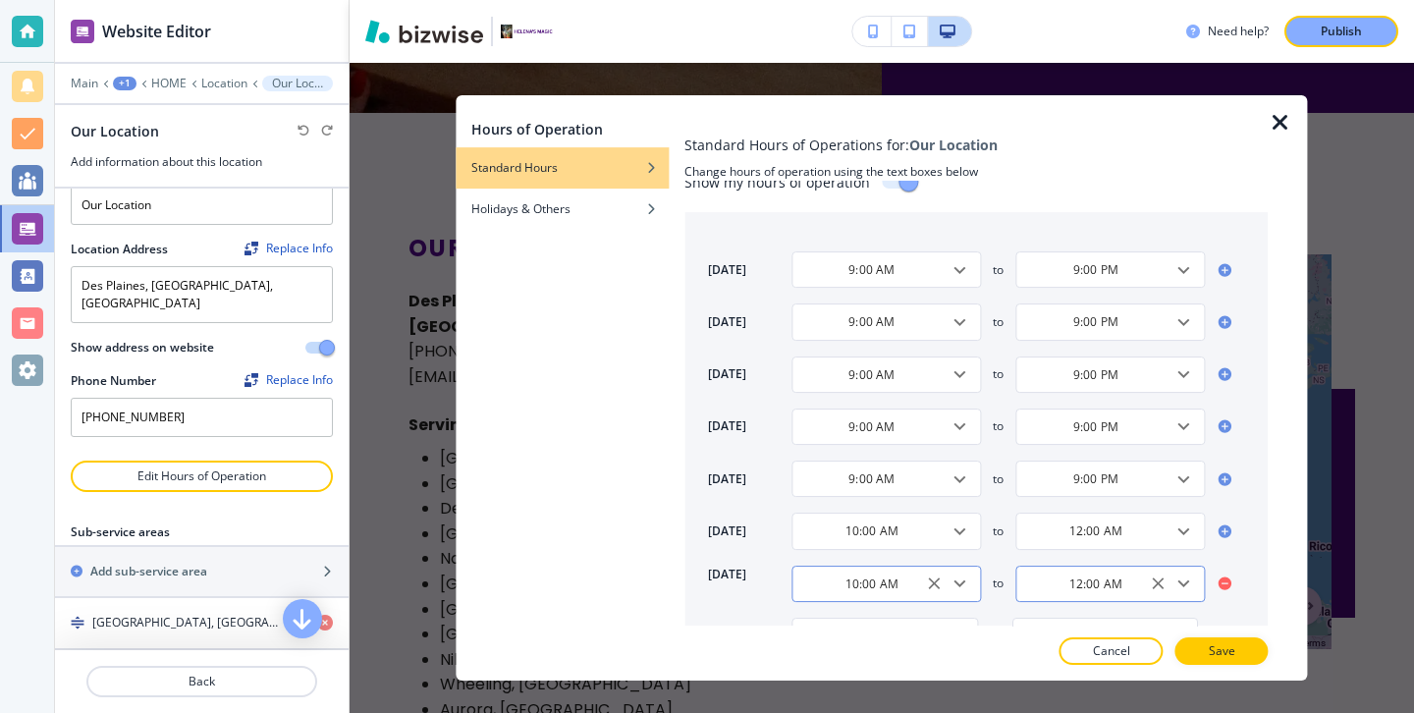
scroll to position [85, 0]
click at [954, 588] on icon "Open" at bounding box center [956, 583] width 24 height 24
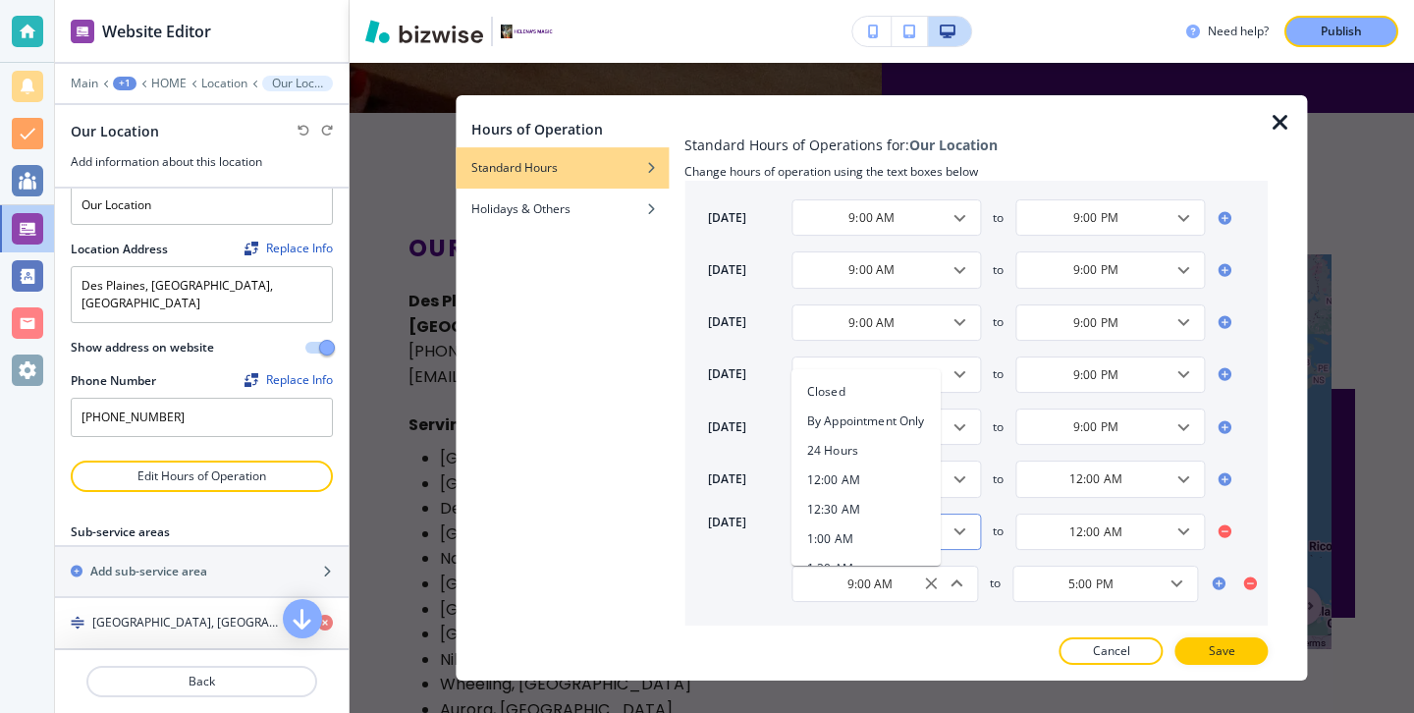
scroll to position [18, 0]
click at [878, 456] on li "12:00 AM" at bounding box center [865, 462] width 149 height 29
type input "12:00 AM"
click at [1182, 588] on icon "Open" at bounding box center [1177, 583] width 24 height 24
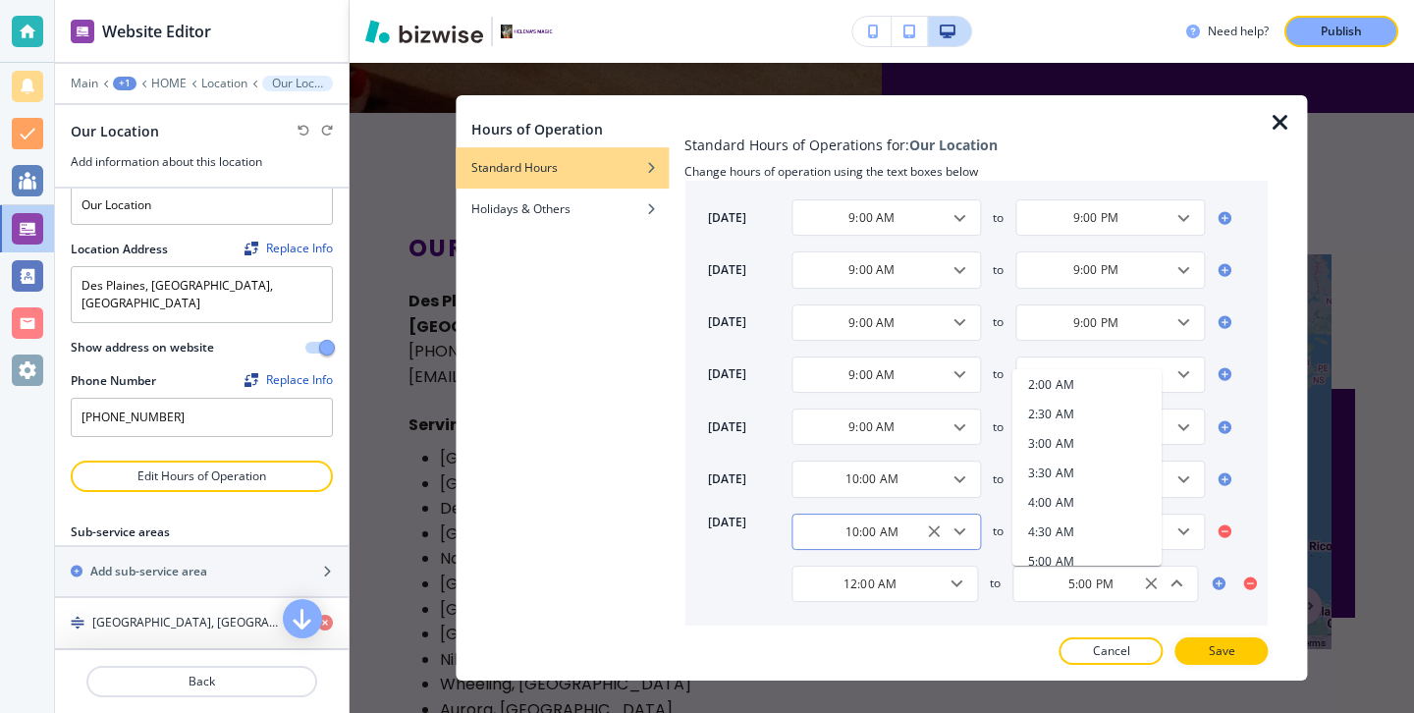
scroll to position [202, 0]
click at [1063, 404] on li "2:00 AM" at bounding box center [1086, 395] width 149 height 29
type input "2:00 AM"
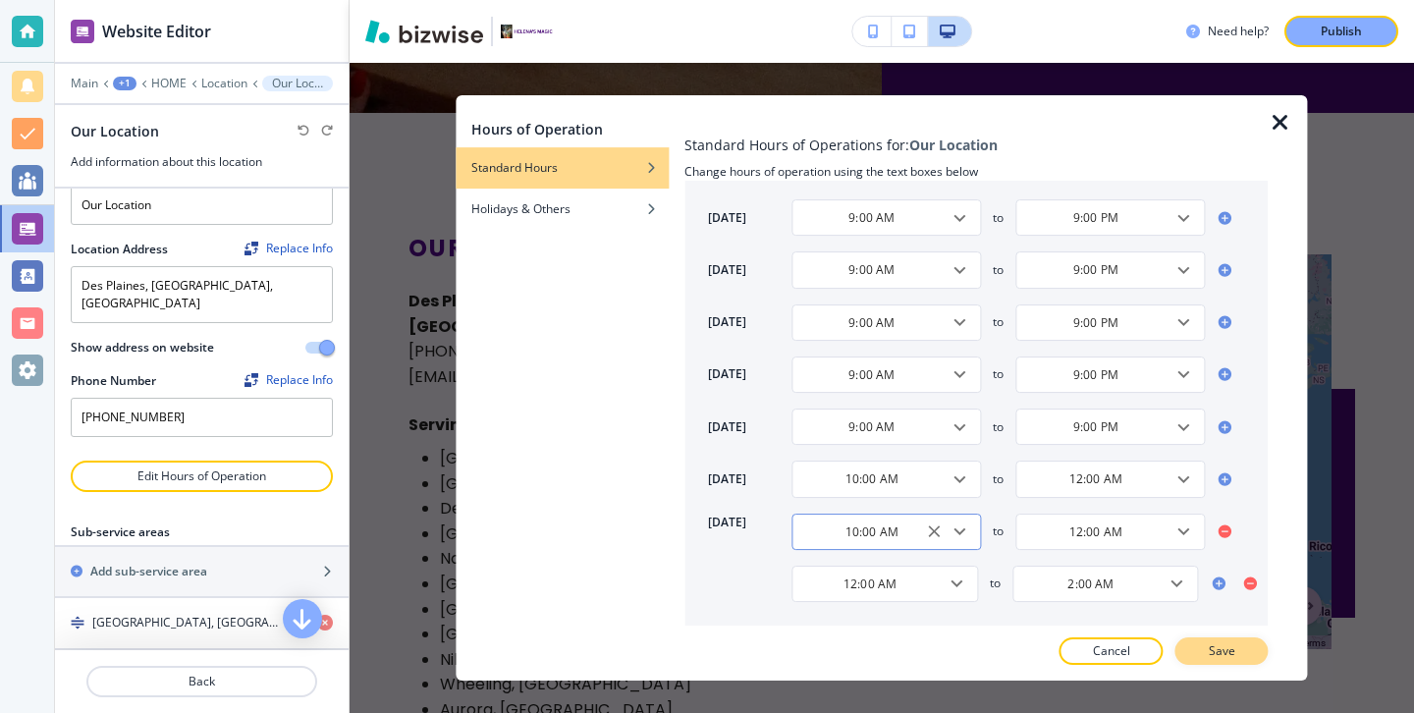
click at [1190, 643] on button "Save" at bounding box center [1221, 650] width 93 height 27
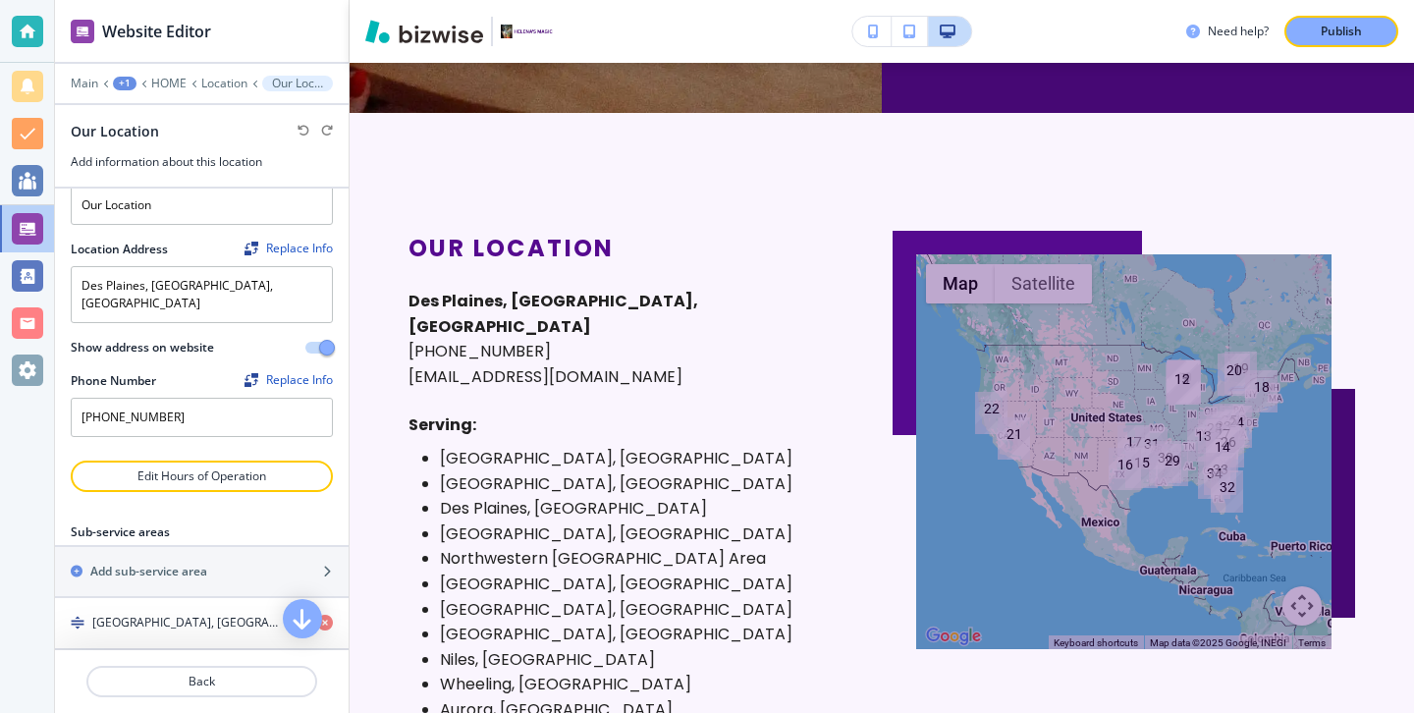
click at [1202, 648] on span "Map data ©2025 Google, INEGI" at bounding box center [1218, 642] width 136 height 11
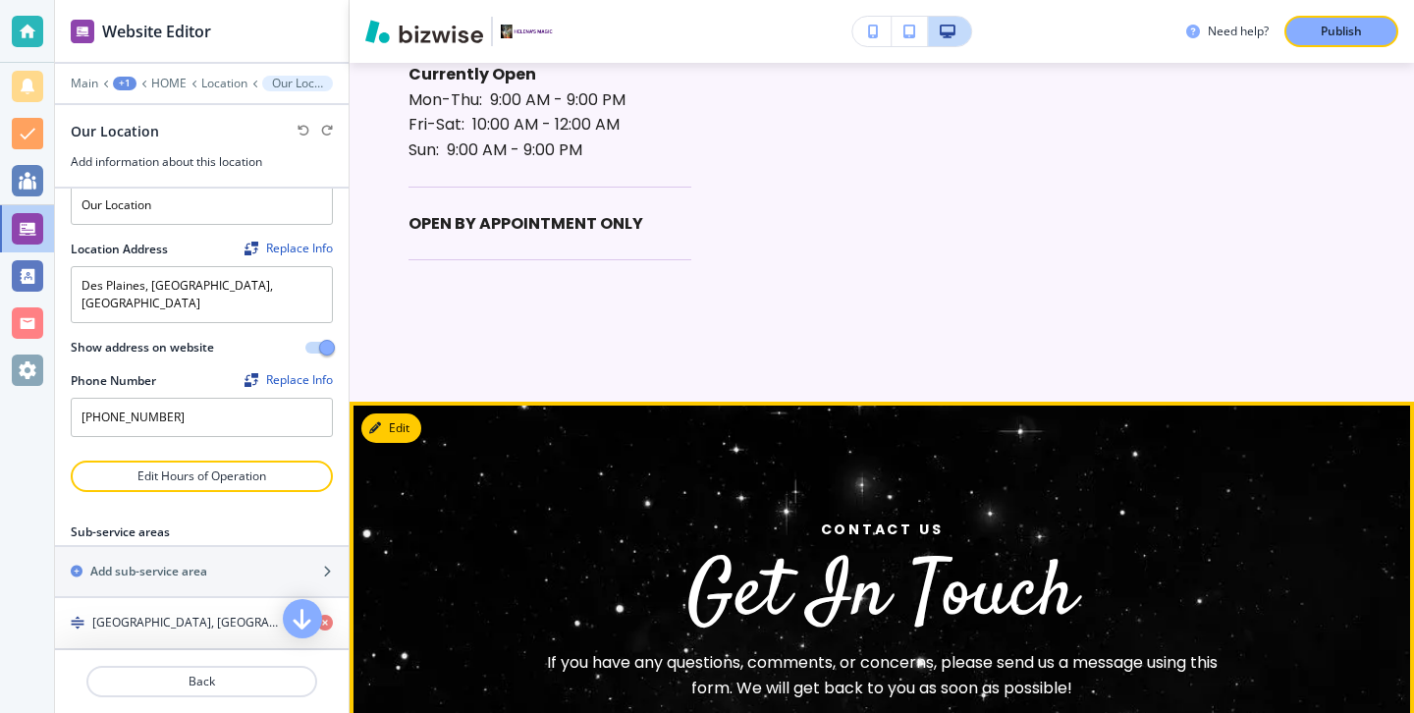
scroll to position [10369, 0]
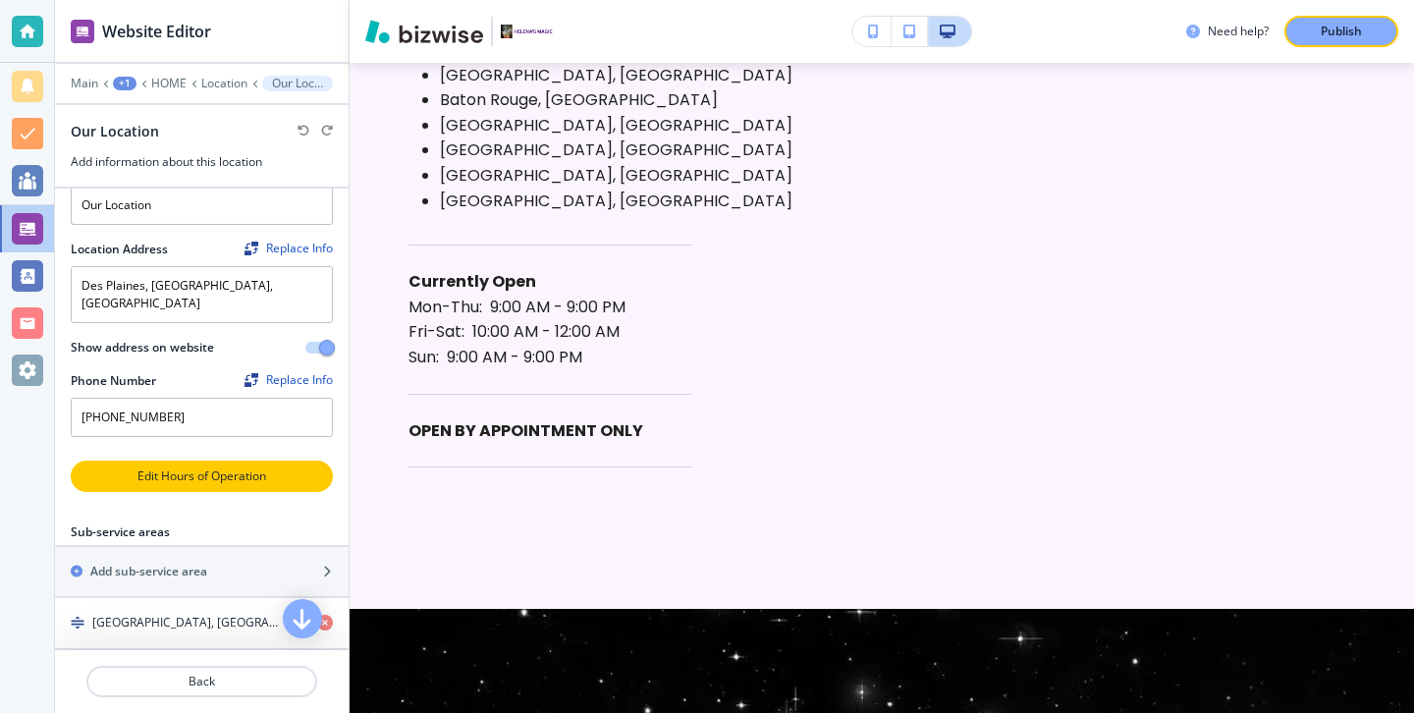
click at [286, 460] on button "Edit Hours of Operation" at bounding box center [202, 475] width 262 height 31
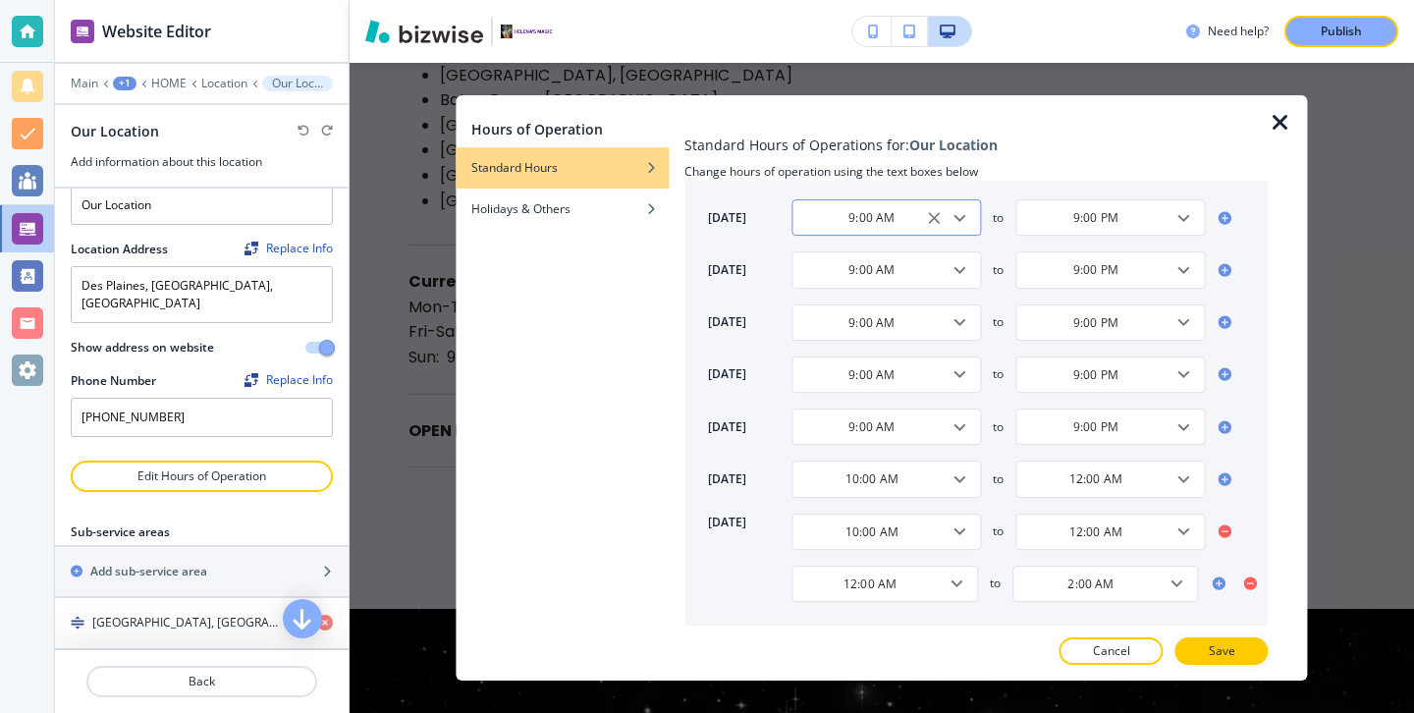
scroll to position [0, 0]
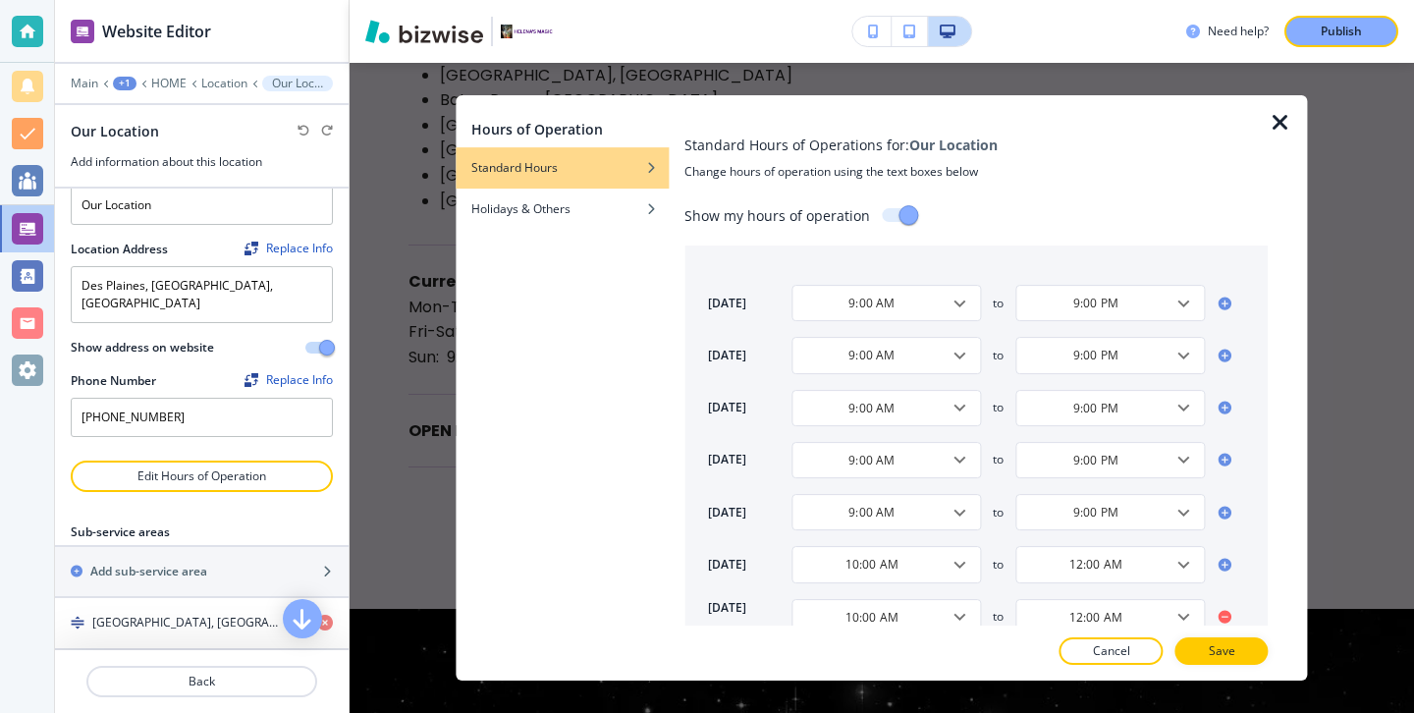
click at [1276, 117] on icon "button" at bounding box center [1280, 123] width 24 height 24
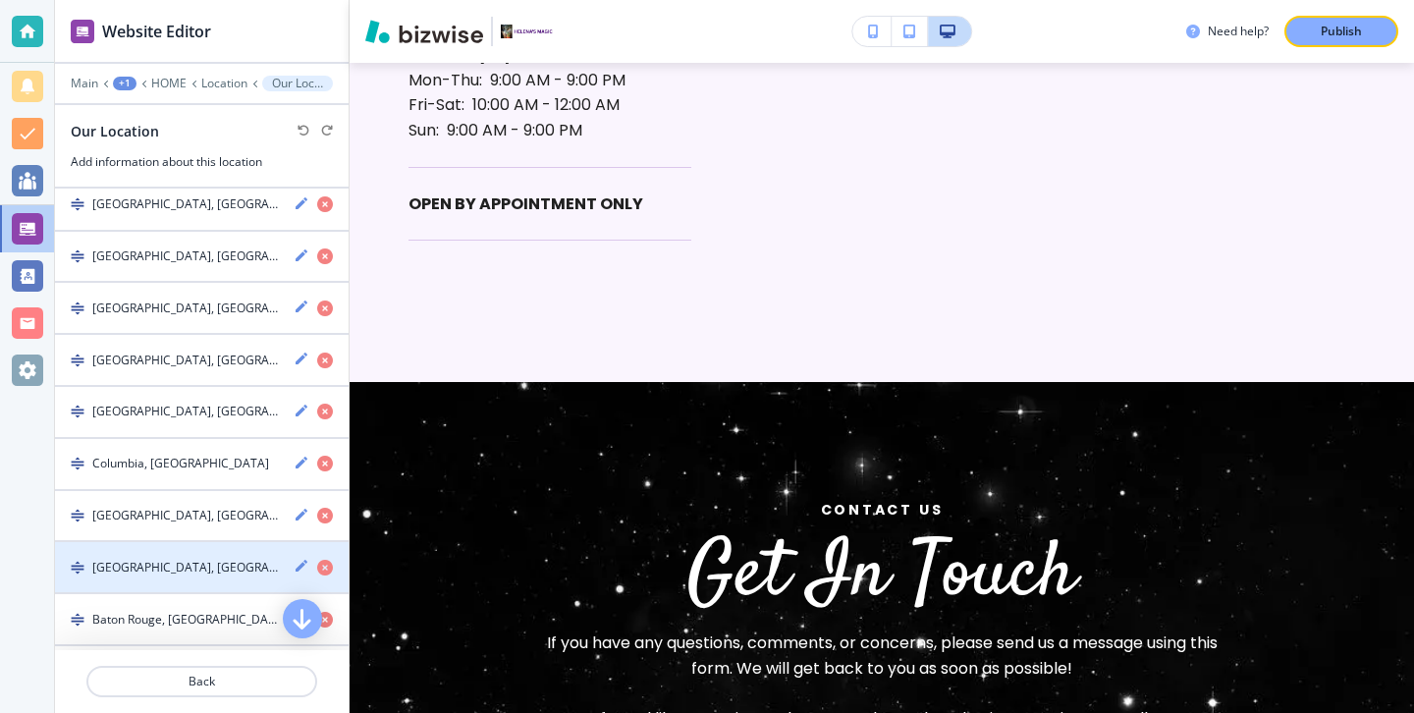
scroll to position [2057, 0]
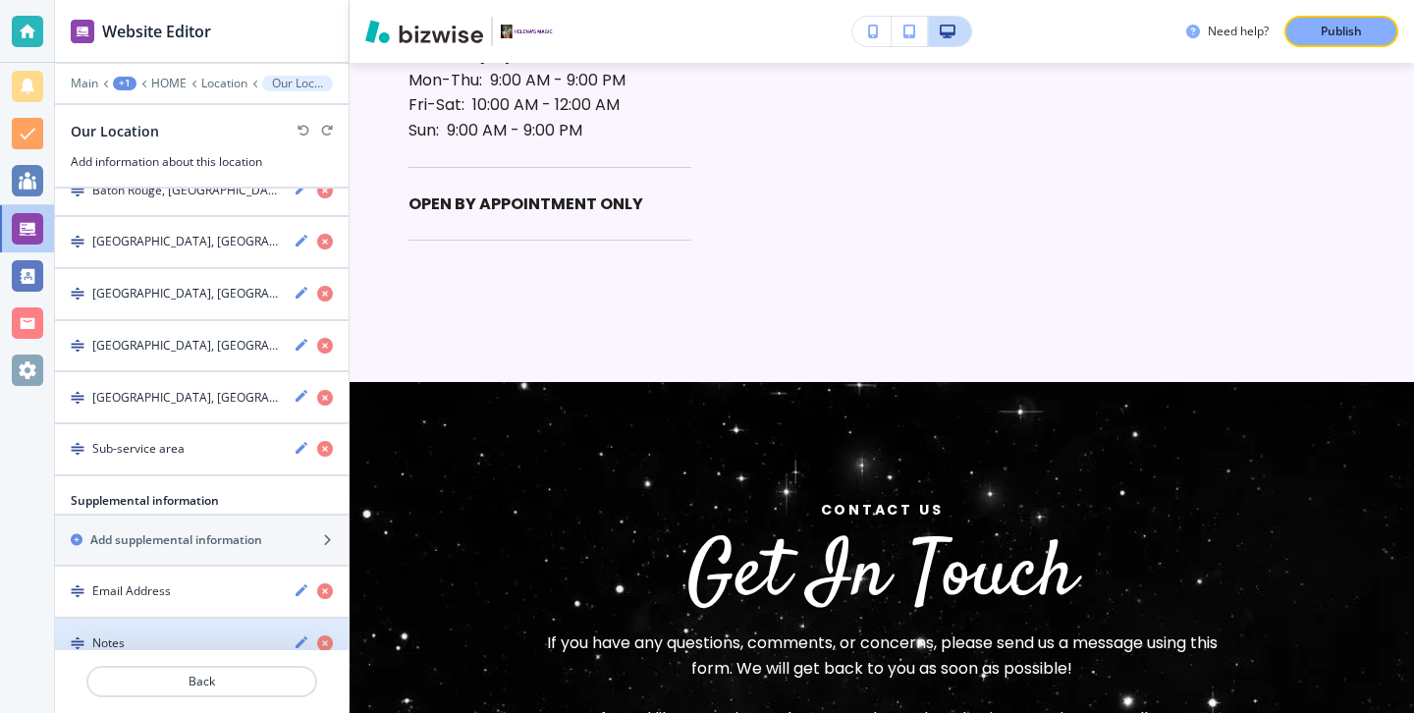
click at [198, 634] on div "Notes" at bounding box center [202, 643] width 294 height 19
click at [197, 634] on div "Notes" at bounding box center [166, 643] width 223 height 18
click at [232, 634] on div "Notes" at bounding box center [166, 643] width 223 height 18
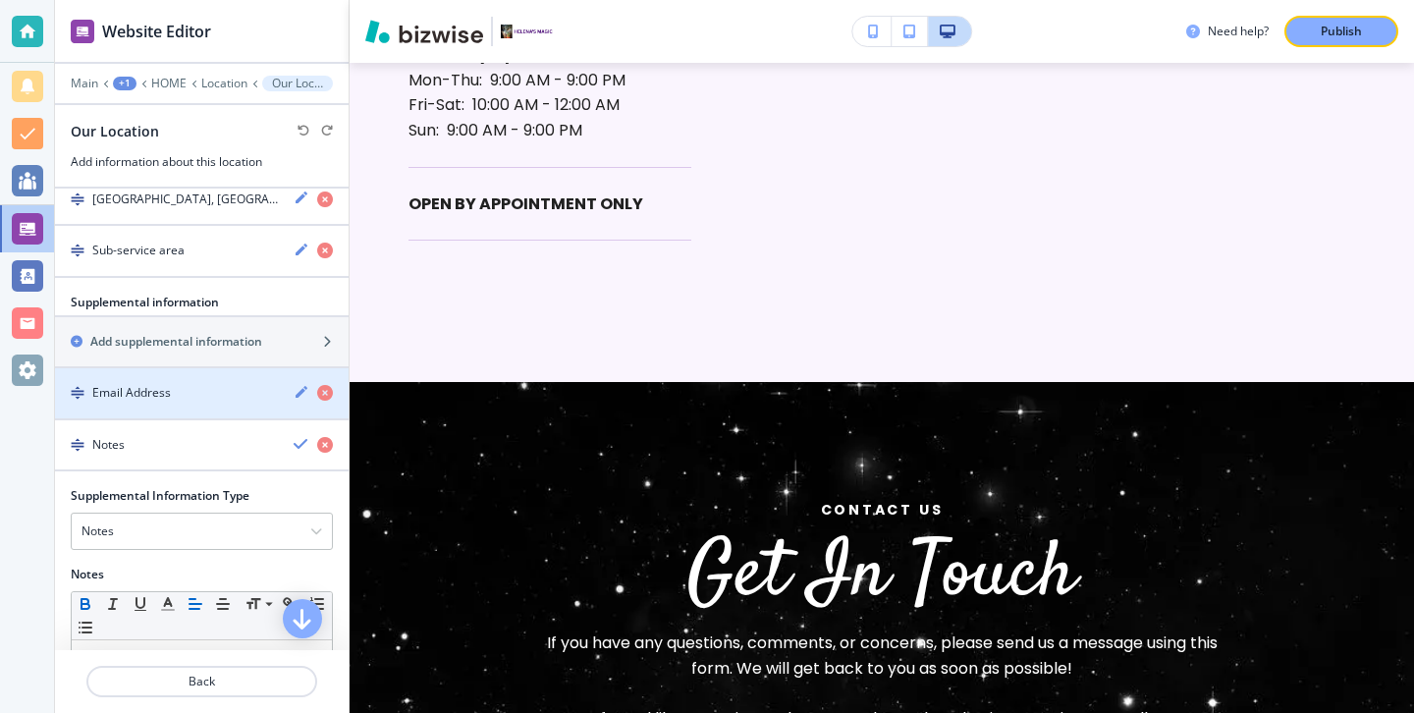
scroll to position [2295, 0]
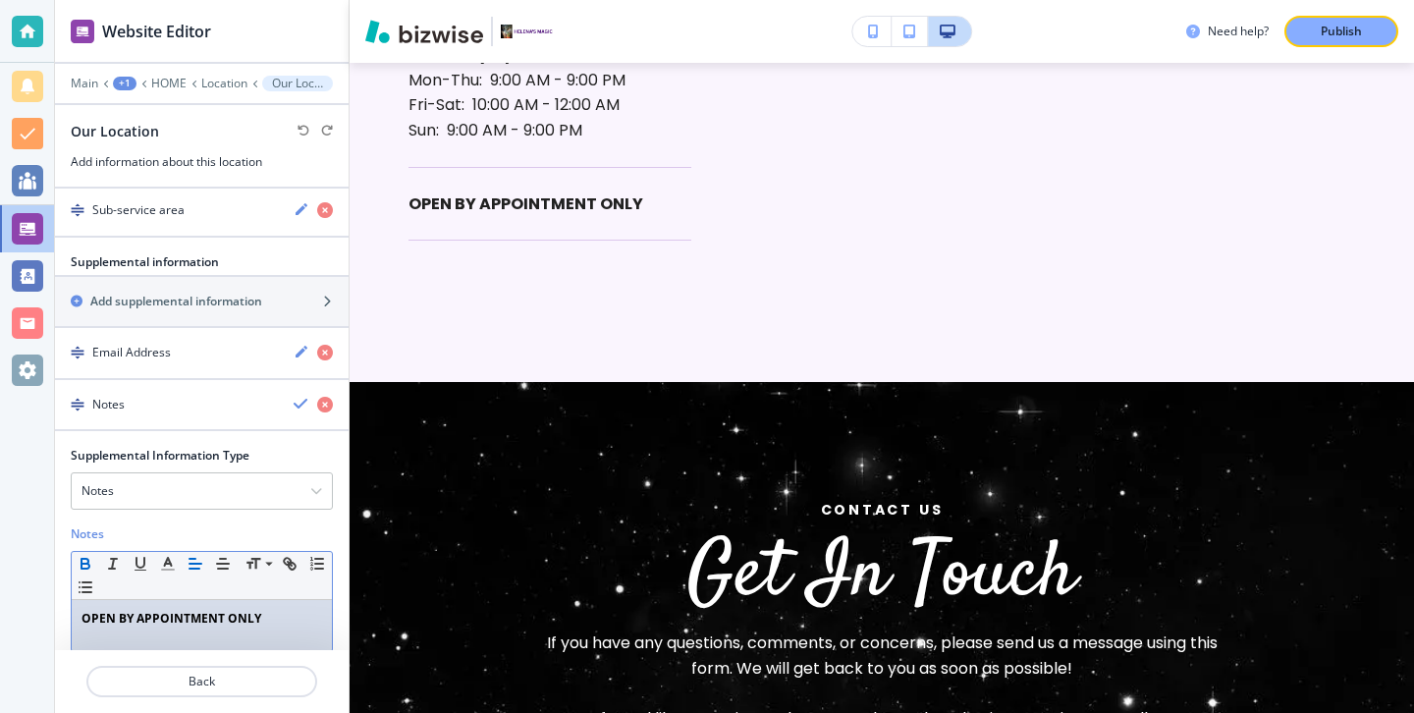
click at [278, 610] on p "OPEN BY APPOINTMENT ONLY" at bounding box center [201, 619] width 241 height 18
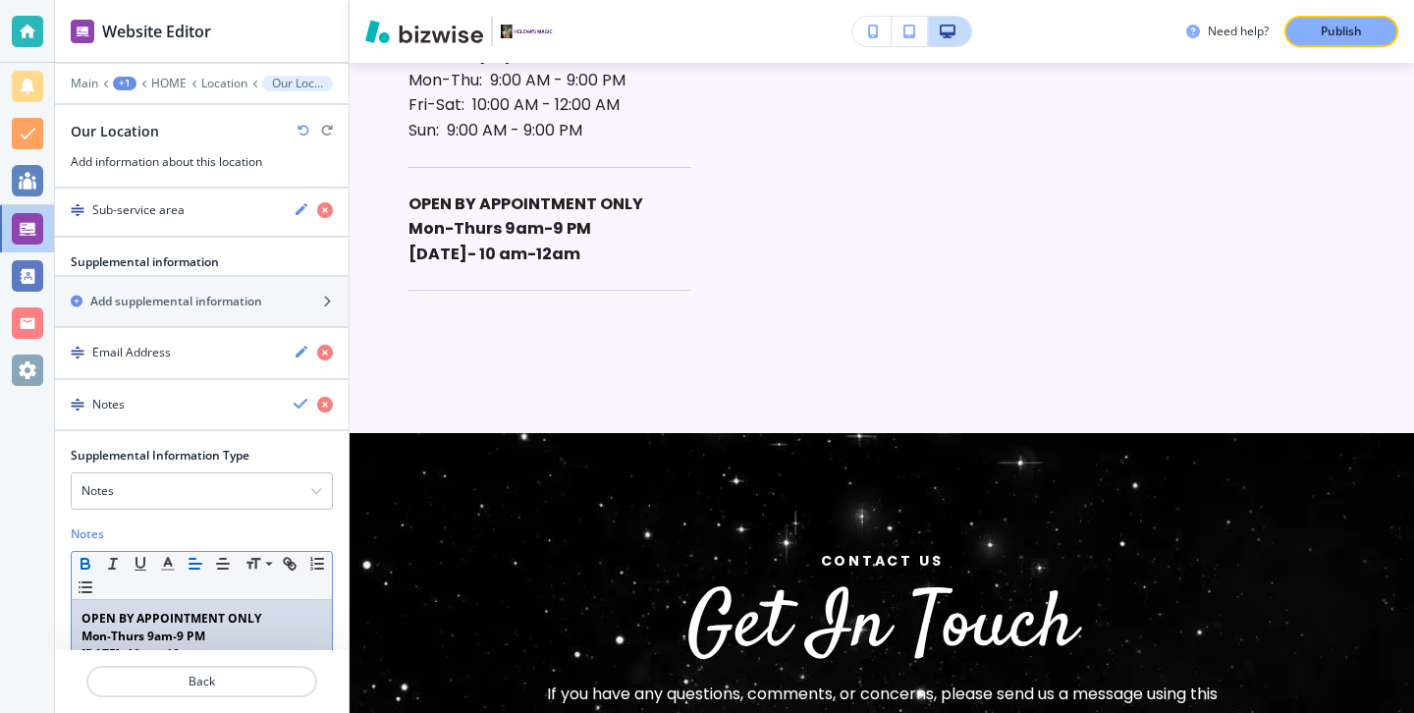
click at [156, 627] on strong "Mon-Thurs 9am-9 PM" at bounding box center [143, 635] width 124 height 17
click at [212, 645] on p "[DATE]- 10 am-12am" at bounding box center [201, 654] width 241 height 18
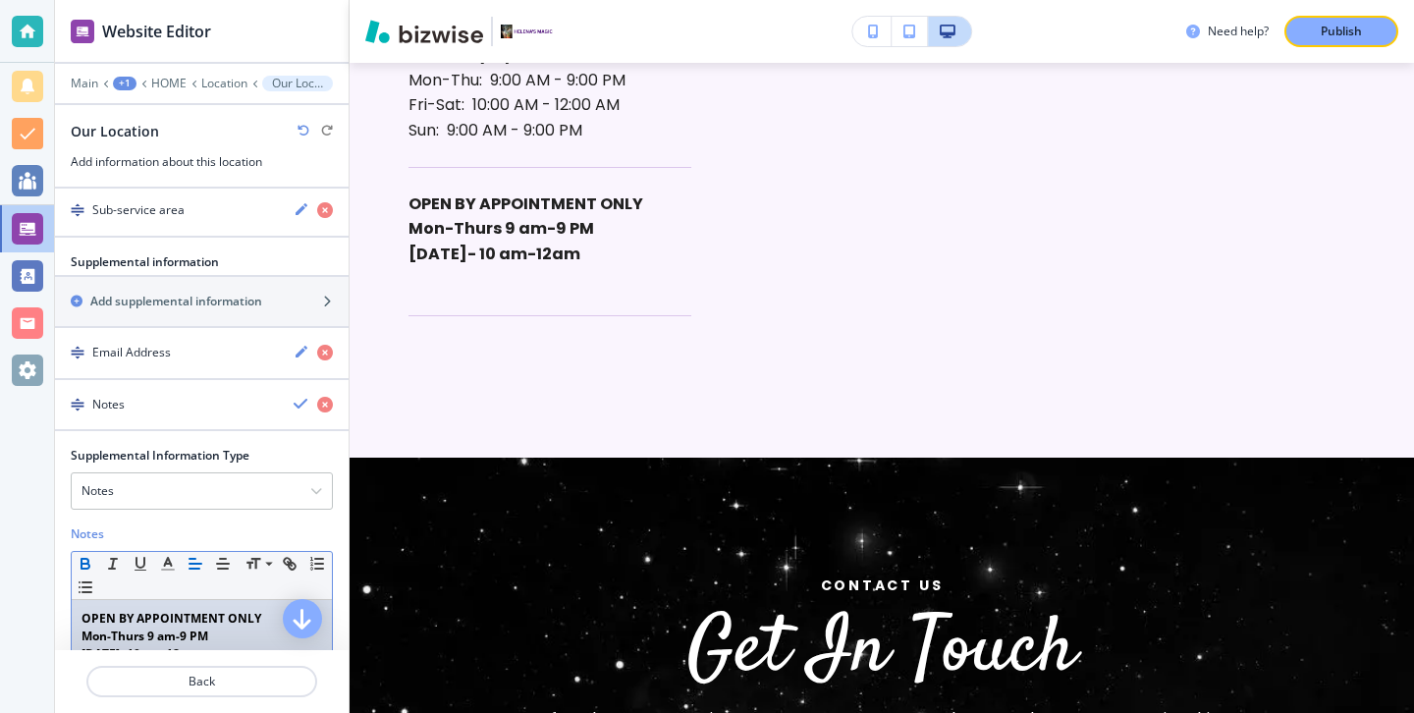
click at [230, 645] on p "[DATE]- 10 am-12am" at bounding box center [201, 654] width 241 height 18
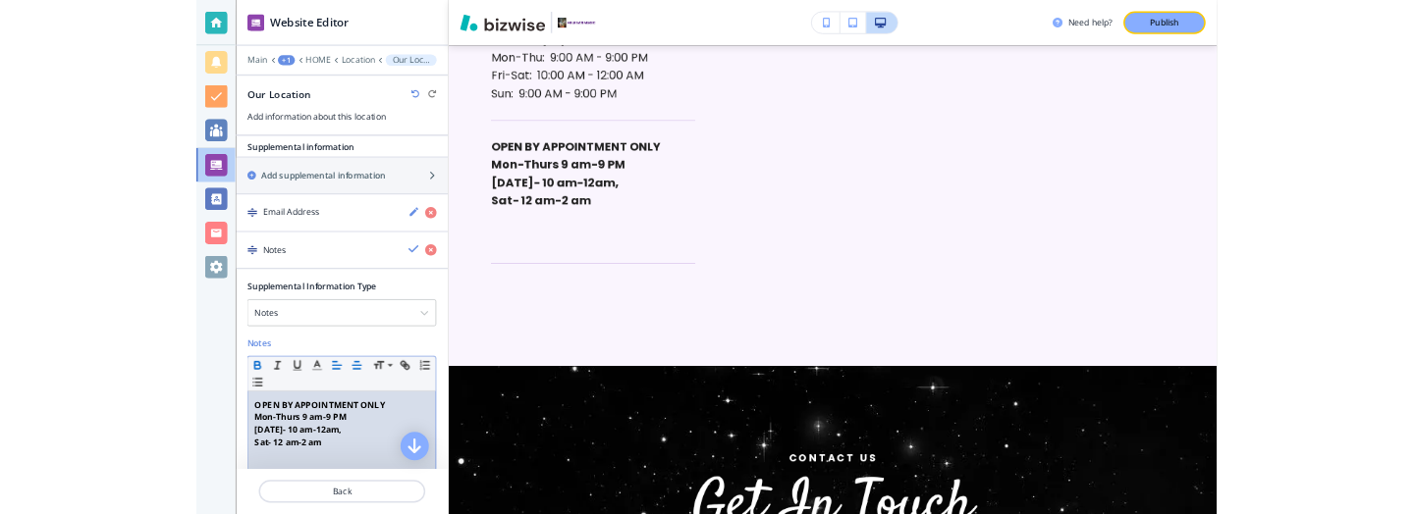
scroll to position [2370, 0]
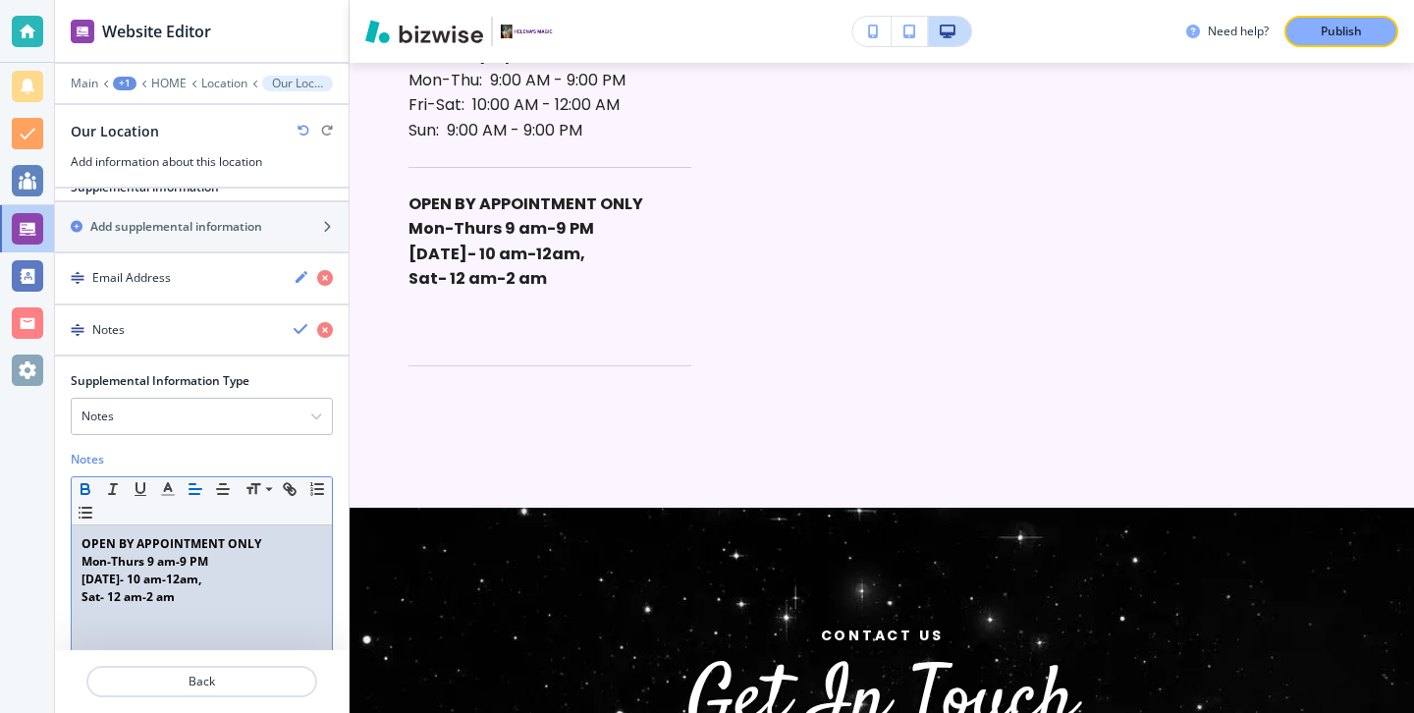
click at [201, 570] on strong "[DATE]- 10 am-12am," at bounding box center [141, 578] width 120 height 17
click at [197, 588] on p "Sat- 12 am-2 am" at bounding box center [201, 597] width 241 height 18
click at [189, 588] on strong "Sat- 12 am-2 am, 10am-12 am" at bounding box center [166, 596] width 171 height 17
click at [198, 588] on p "Sat- 12 am-2 am, 10am-12 am" at bounding box center [201, 597] width 241 height 18
click at [193, 588] on strong "Sat- 12 am-2 am, 10am-12 am" at bounding box center [166, 596] width 171 height 17
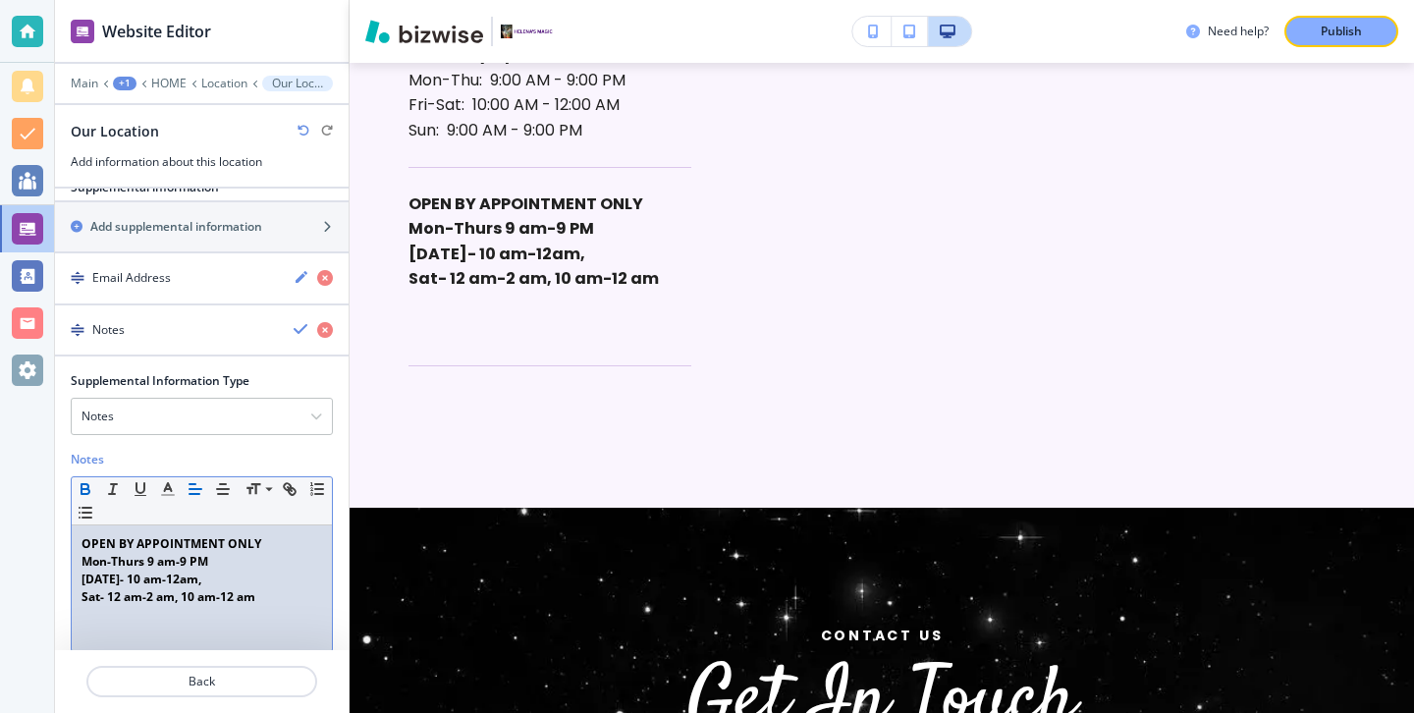
click at [277, 588] on p "Sat- 12 am-2 am, 10 am-12 am" at bounding box center [201, 597] width 241 height 18
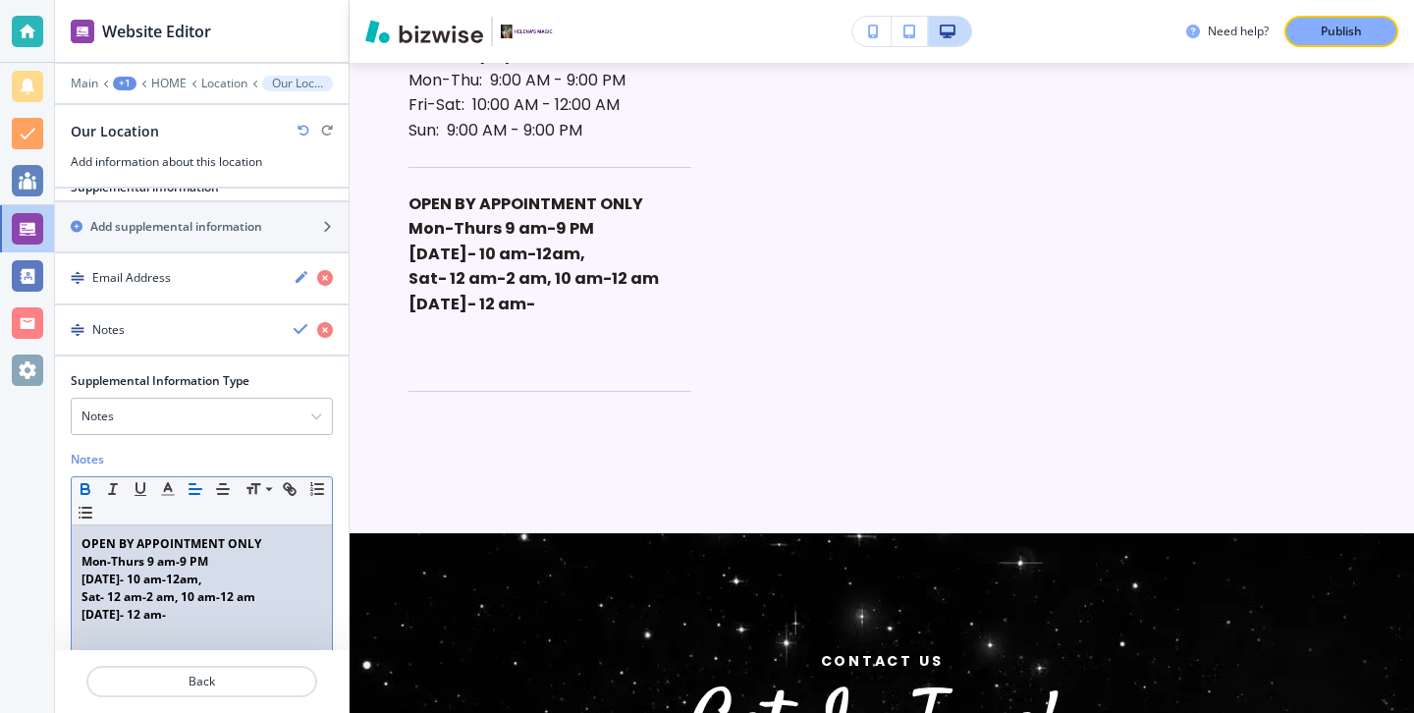
click at [125, 606] on strong "[DATE]- 12 am-" at bounding box center [123, 614] width 84 height 17
click at [111, 553] on strong "Mon-Thurs 9 am-9 PM" at bounding box center [144, 561] width 127 height 17
click at [119, 570] on strong "[DATE]- 10 am-12am," at bounding box center [141, 578] width 120 height 17
click at [159, 606] on p "Sun- 12 am-" at bounding box center [201, 615] width 241 height 18
drag, startPoint x: 205, startPoint y: 574, endPoint x: 55, endPoint y: 528, distance: 157.1
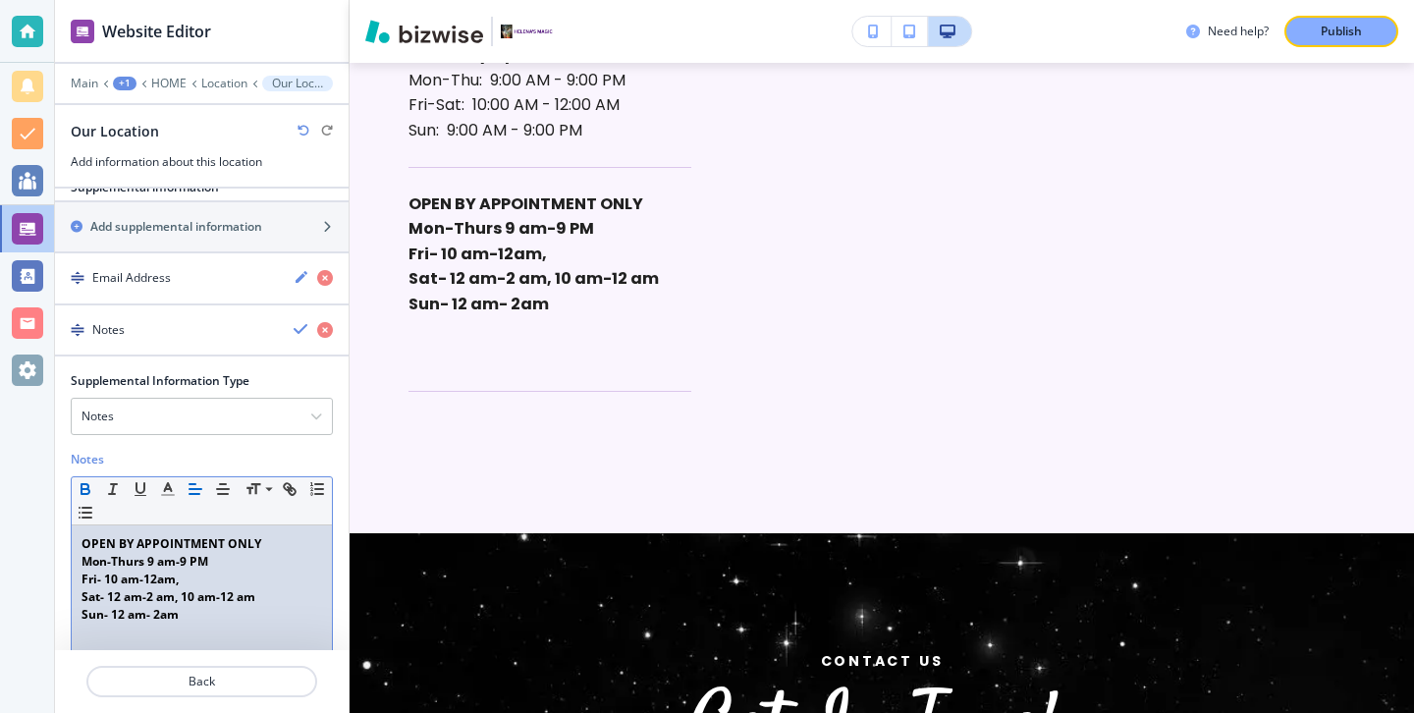
click at [56, 527] on div "Supplemental Information Type Notes Notes Email Address PO Box Fax Number Other…" at bounding box center [202, 528] width 294 height 313
copy div "Mon-Thurs 9 am-9 PM Fri- 10 am-12am, Sat- 12 am-2 am, 10 am-12 am Sun- 12 am- 2…"
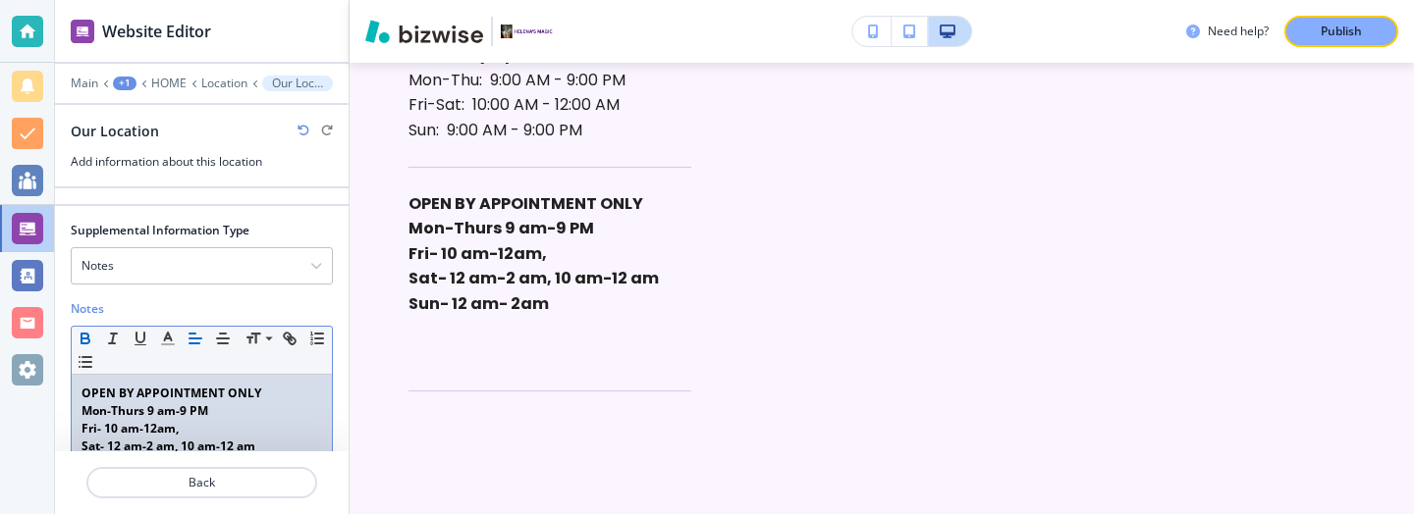
scroll to position [2586, 0]
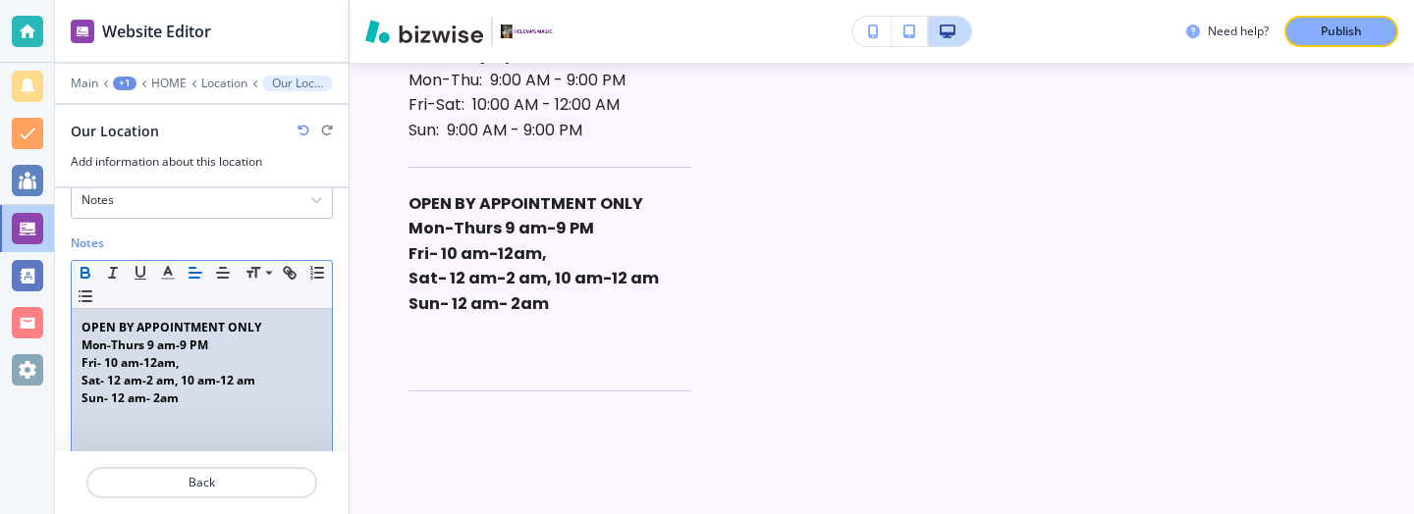
click at [153, 337] on strong "Mon-Thurs 9 am-9 PM" at bounding box center [144, 345] width 127 height 17
click at [208, 337] on strong "Mon-Thurs 9:00 am-9 PM" at bounding box center [152, 345] width 143 height 17
click at [119, 354] on strong "Fri- 10 am-12am," at bounding box center [129, 362] width 97 height 17
click at [171, 354] on strong "Fri- 10:00 am-12am," at bounding box center [138, 362] width 114 height 17
click at [117, 372] on strong "Sat- 12 am-2 am, 10 am-12 am" at bounding box center [168, 380] width 174 height 17
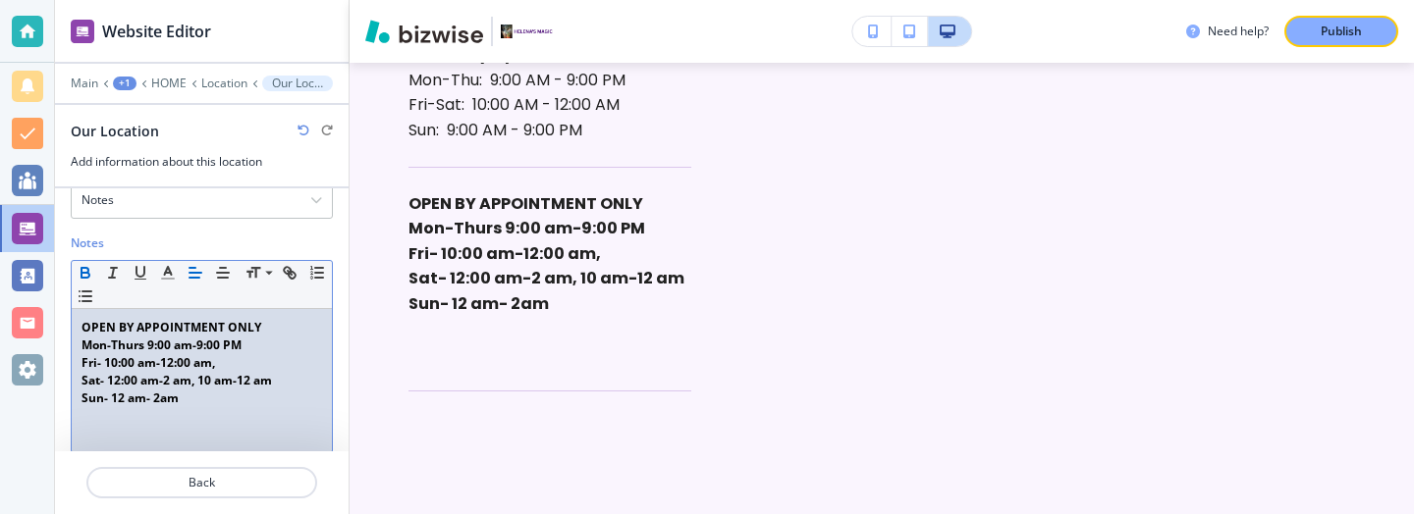
click at [170, 372] on strong "Sat- 12:00 am-2 am, 10 am-12 am" at bounding box center [176, 380] width 190 height 17
click at [229, 372] on strong "Sat- 12:00 am-2:00 am, 10 am-12 am" at bounding box center [184, 380] width 207 height 17
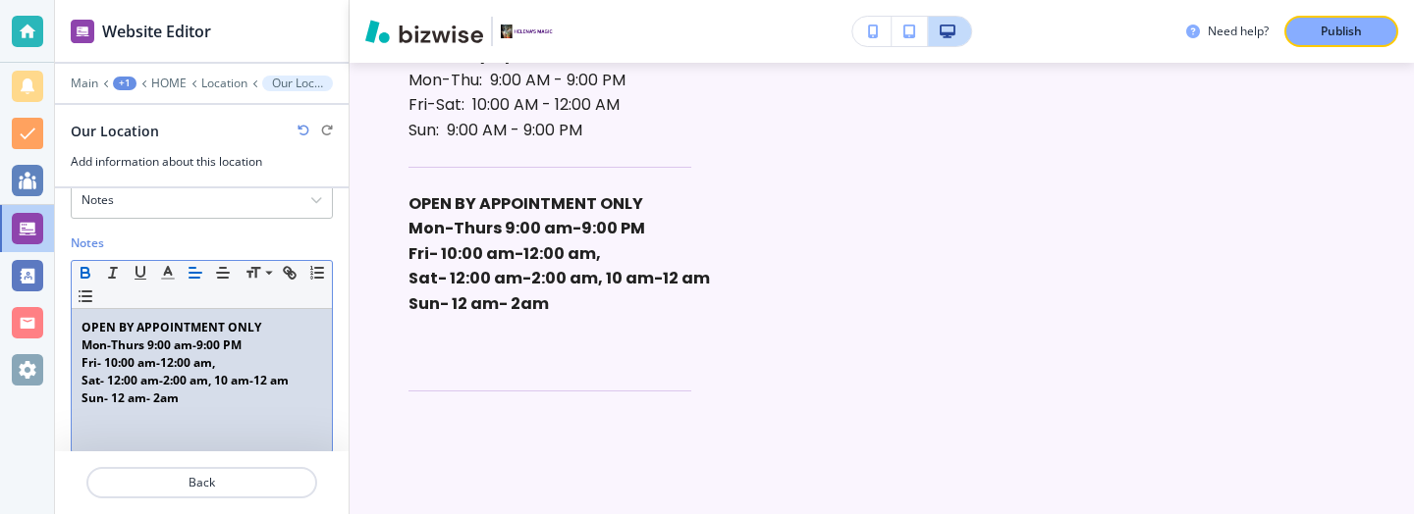
click at [228, 372] on strong "Sat- 12:00 am-2:00 am, 10 am-12 am" at bounding box center [184, 380] width 207 height 17
click at [270, 372] on strong "Sat- 12:00 am-2:00 am, 10: am-12 am" at bounding box center [186, 380] width 210 height 17
click at [125, 390] on strong "Sun- 12 am- 2am" at bounding box center [129, 398] width 97 height 17
click at [176, 390] on strong "Sun- 12:00 am- 2am" at bounding box center [138, 398] width 114 height 17
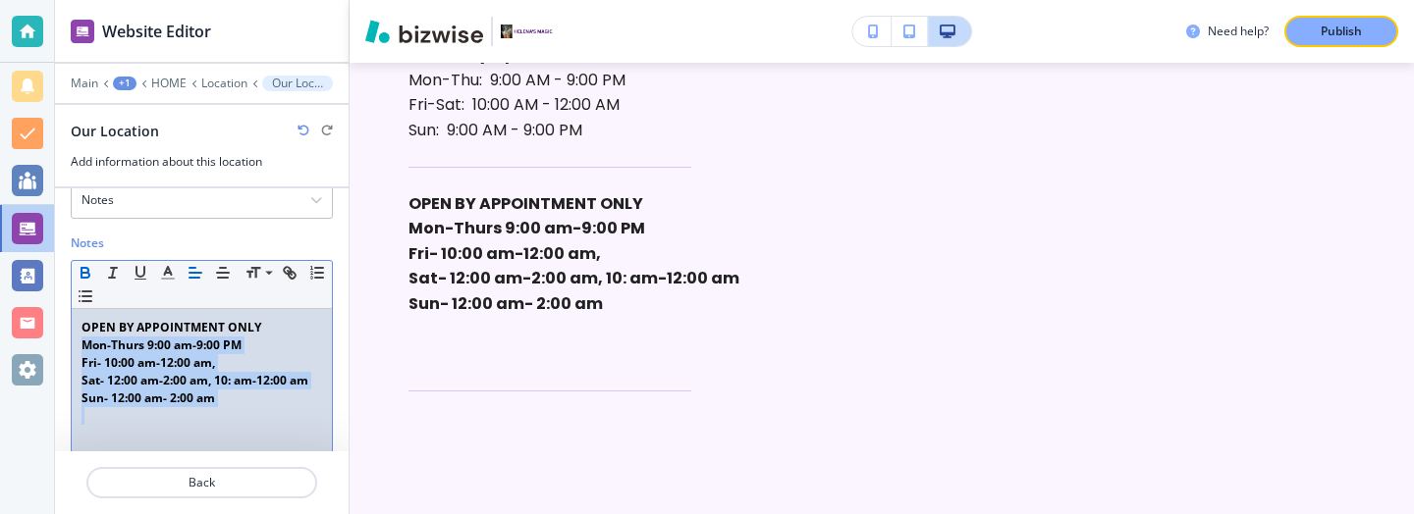
drag, startPoint x: 228, startPoint y: 372, endPoint x: 75, endPoint y: 314, distance: 163.7
click at [75, 314] on div "OPEN BY APPOINTMENT ONLY Mon-Thurs 9:00 am-9:00 PM Fri- 10:00 am-12:00 am, Sat-…" at bounding box center [202, 380] width 260 height 143
click at [90, 264] on icon "button" at bounding box center [86, 273] width 18 height 18
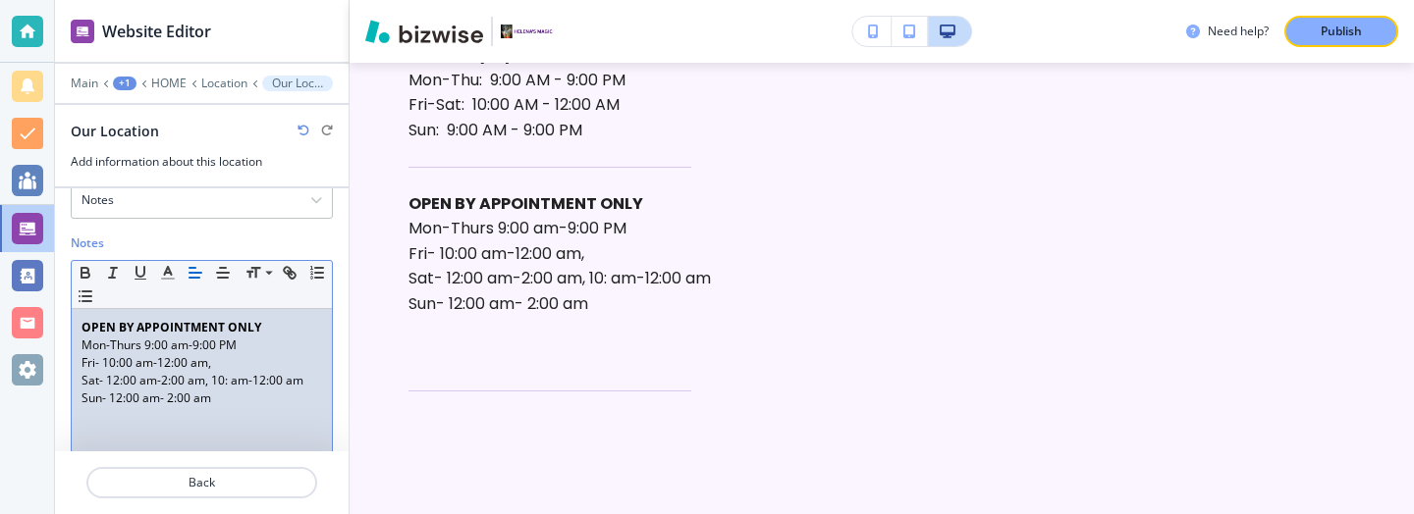
click at [216, 372] on p "Sat- 12:00 am-2:00 am, 10: am-12:00 am" at bounding box center [201, 381] width 241 height 18
click at [147, 337] on p "Mon-Thurs 9:00 am-9:00 PM" at bounding box center [201, 346] width 241 height 18
click at [102, 354] on p "Fri- 10:00 am-12:00 am," at bounding box center [201, 363] width 241 height 18
click at [215, 407] on p at bounding box center [201, 416] width 241 height 18
click at [106, 372] on p "Sat- 12:00 am-2:00 am, 10: am-12:00 am" at bounding box center [201, 381] width 241 height 18
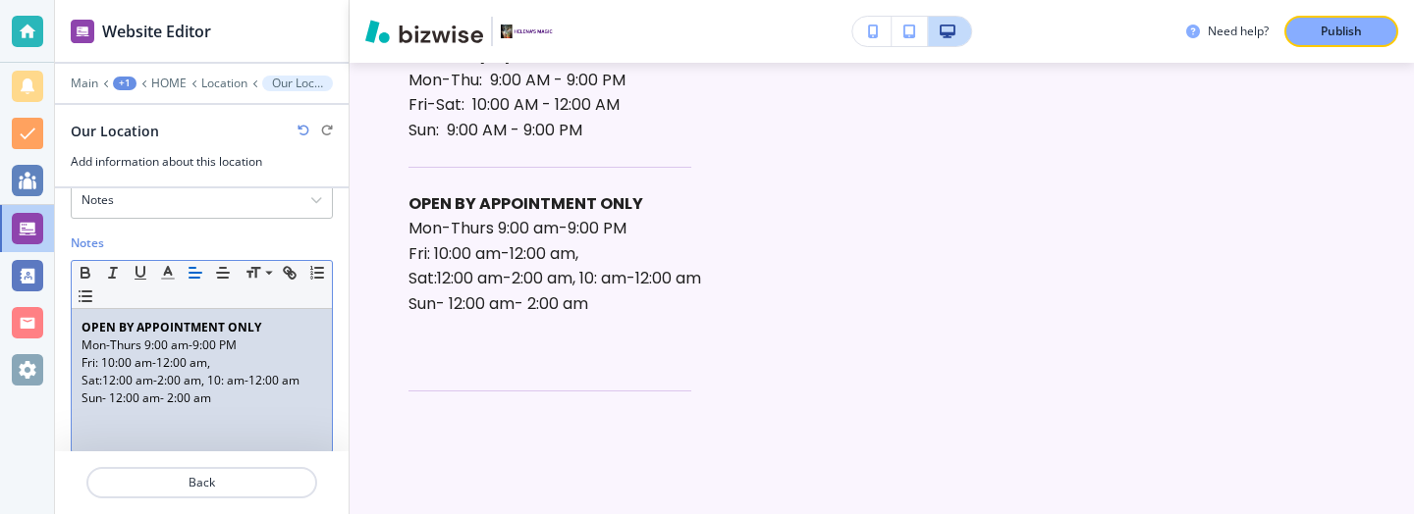
click at [141, 337] on p "Mon-Thurs 9:00 am-9:00 PM" at bounding box center [201, 346] width 241 height 18
click at [103, 390] on p "Sun- 12:00 am- 2:00 am" at bounding box center [201, 399] width 241 height 18
click at [107, 390] on p "Sun- 12:00 am- 2:00 am" at bounding box center [201, 399] width 241 height 18
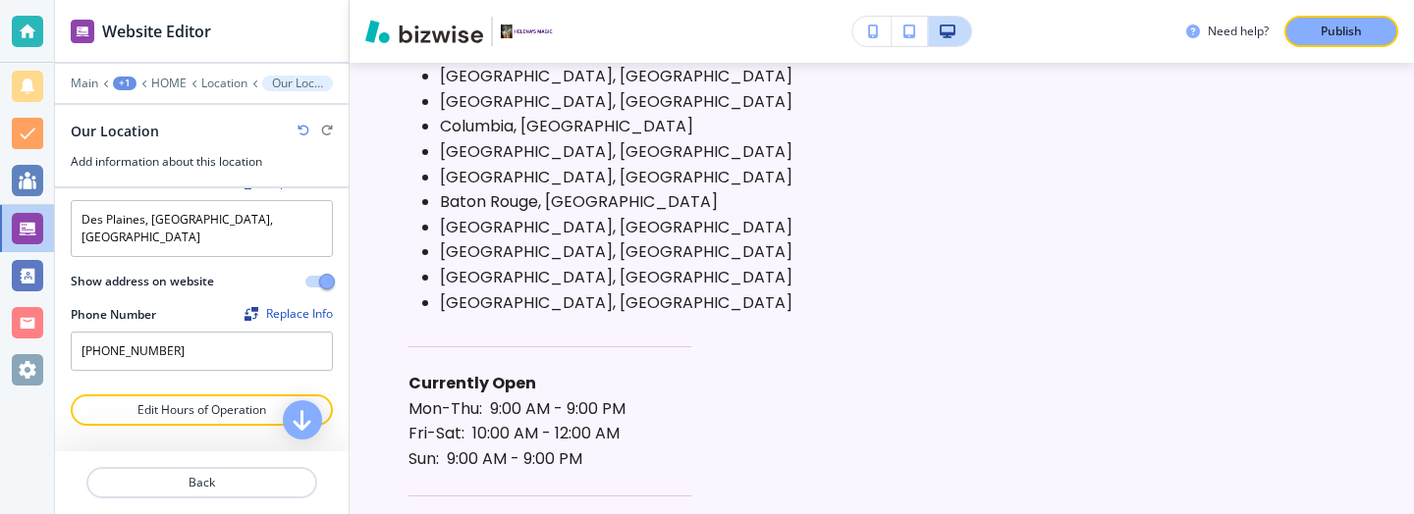
scroll to position [231, 0]
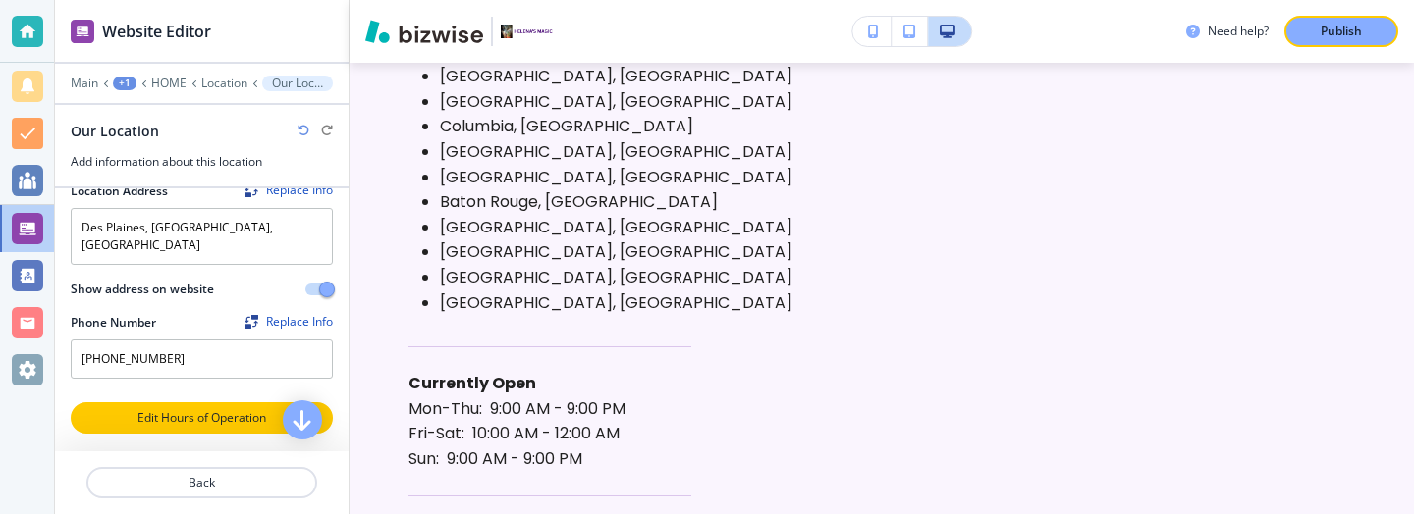
click at [266, 409] on p "Edit Hours of Operation" at bounding box center [202, 418] width 258 height 18
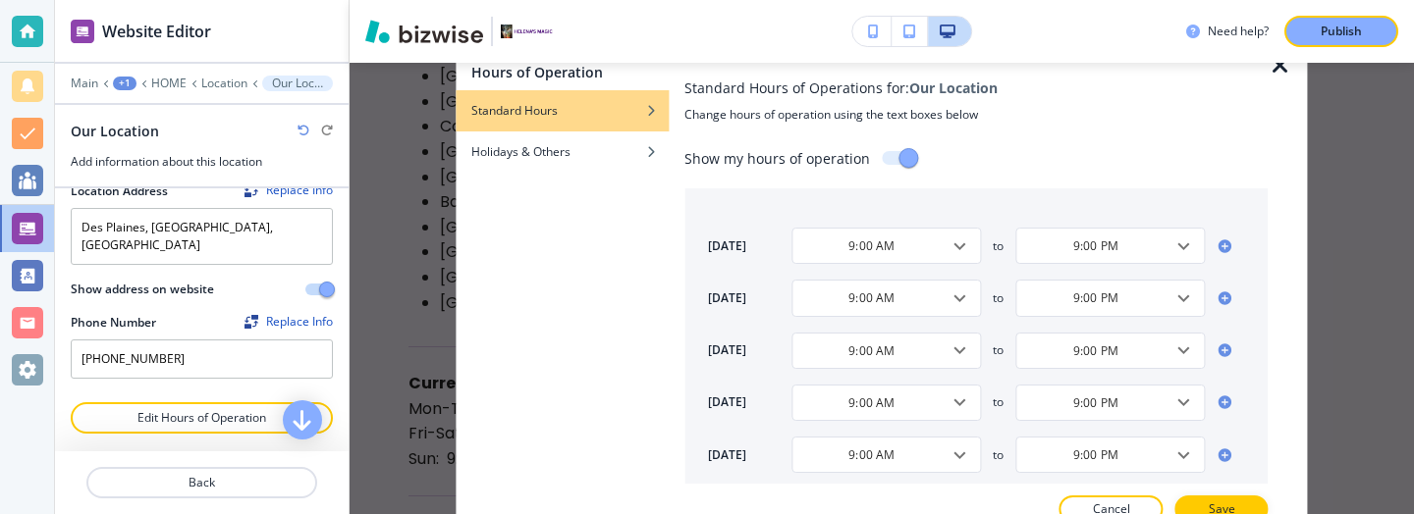
click at [885, 169] on input "checkbox" at bounding box center [908, 157] width 112 height 37
checkbox input "false"
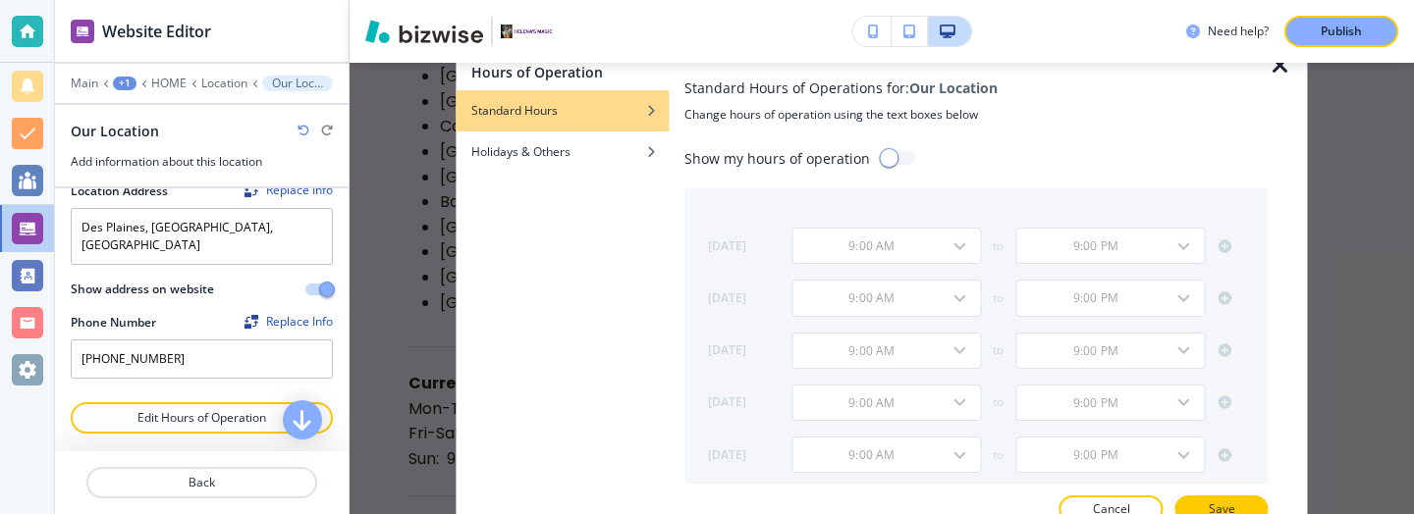
scroll to position [170, 0]
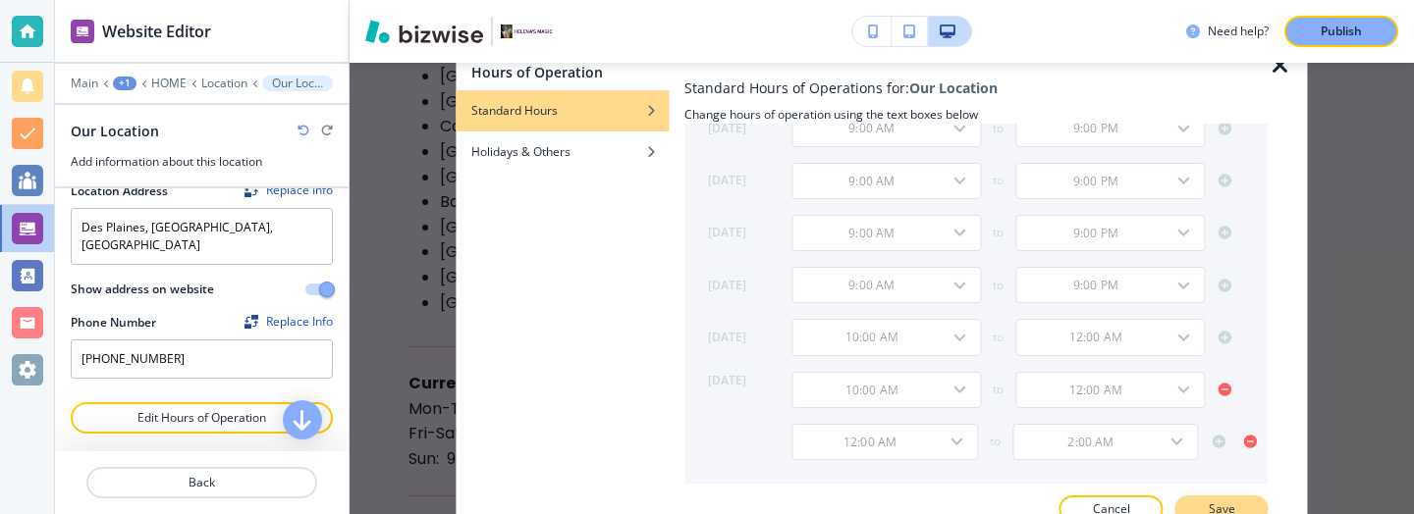
click at [1229, 507] on p "Save" at bounding box center [1221, 510] width 27 height 18
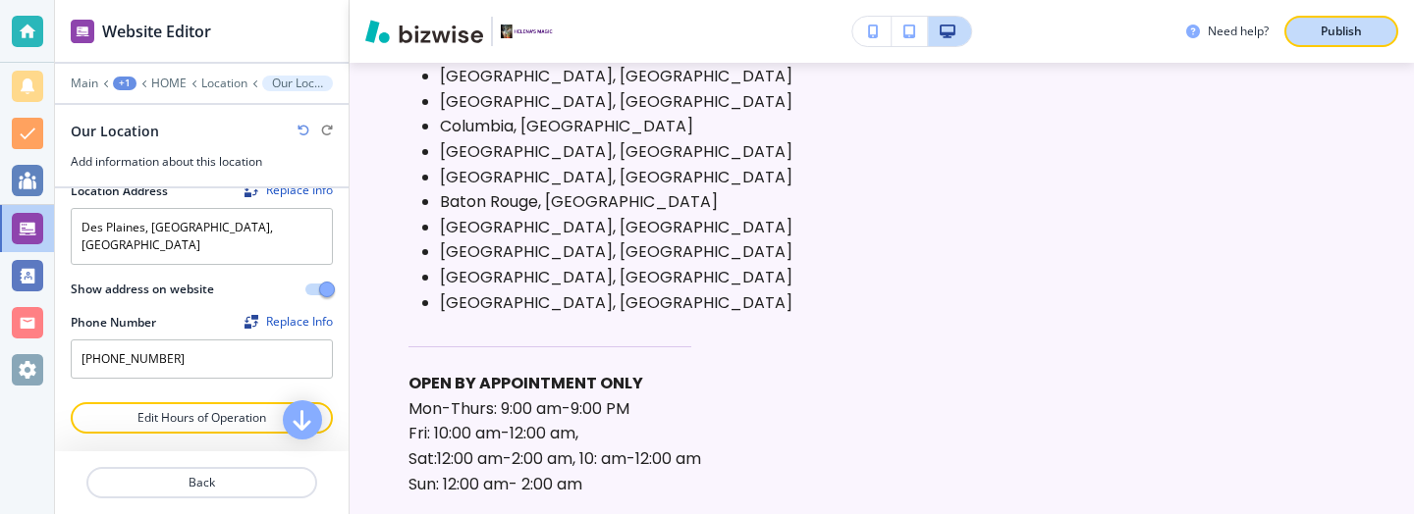
click at [1350, 30] on p "Publish" at bounding box center [1340, 32] width 41 height 18
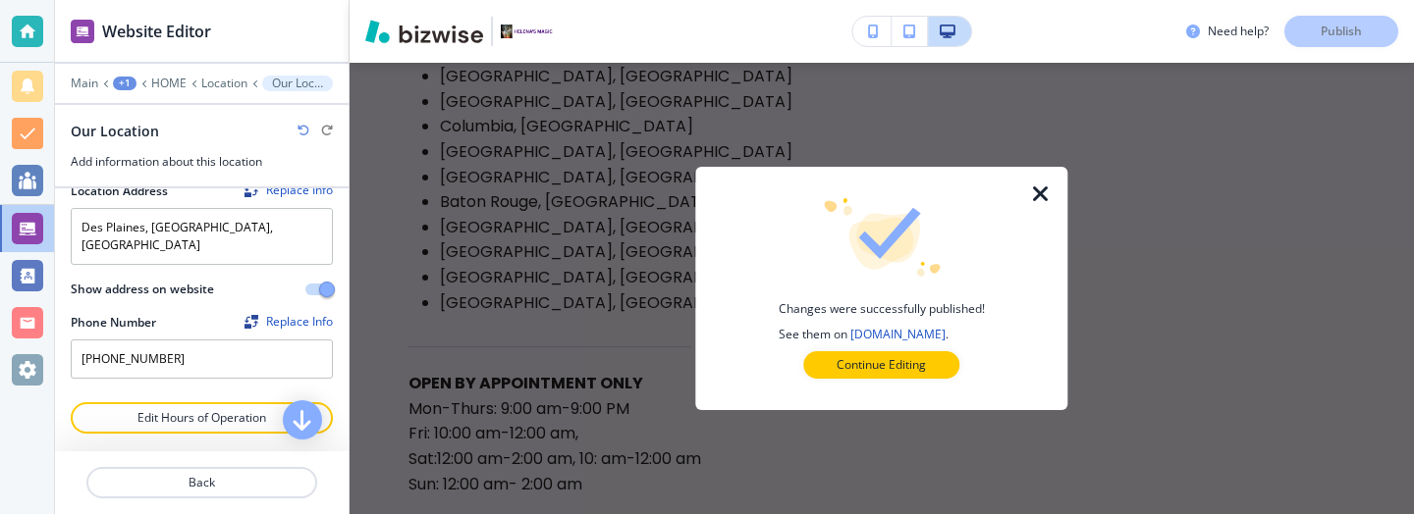
click at [1048, 200] on icon "button" at bounding box center [1041, 195] width 24 height 24
